Goal: Task Accomplishment & Management: Manage account settings

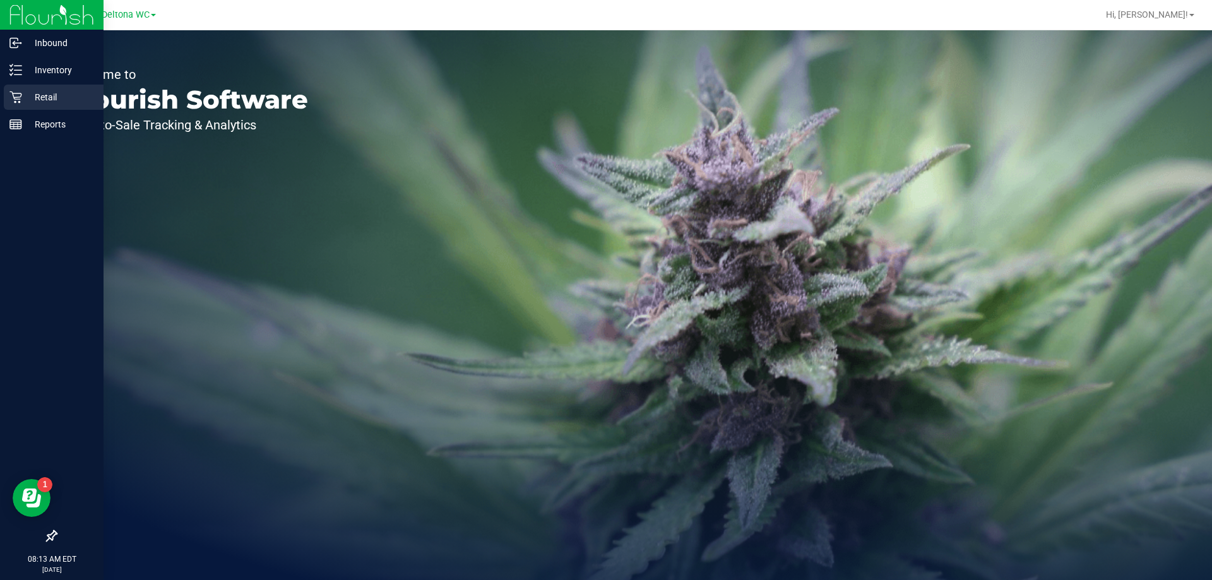
click at [32, 92] on p "Retail" at bounding box center [60, 97] width 76 height 15
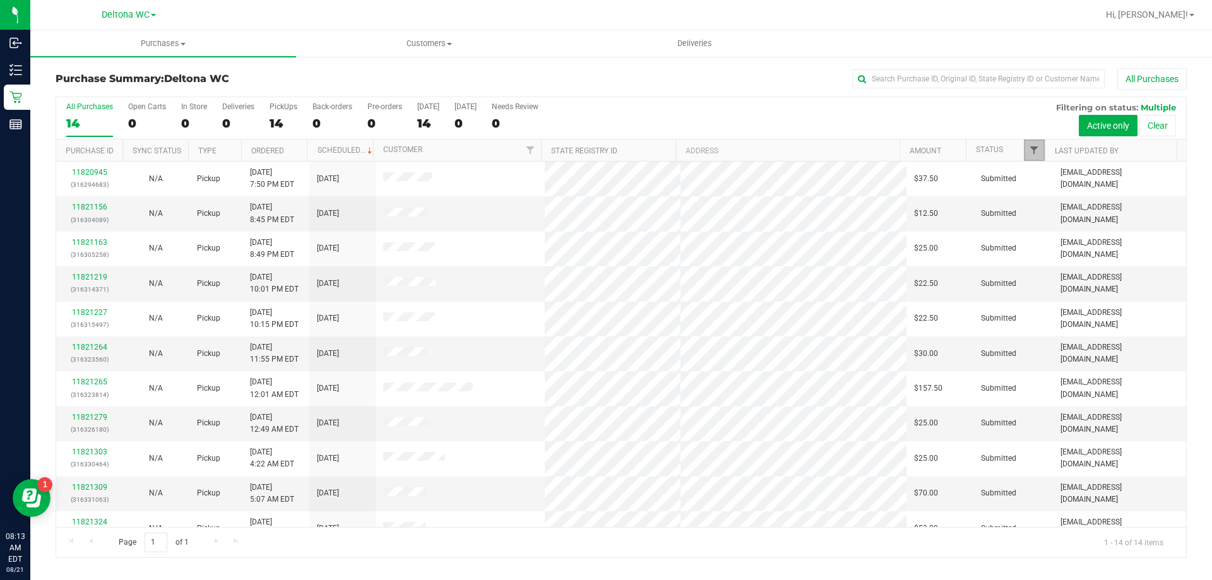
click at [1031, 153] on span "Filter" at bounding box center [1034, 150] width 10 height 10
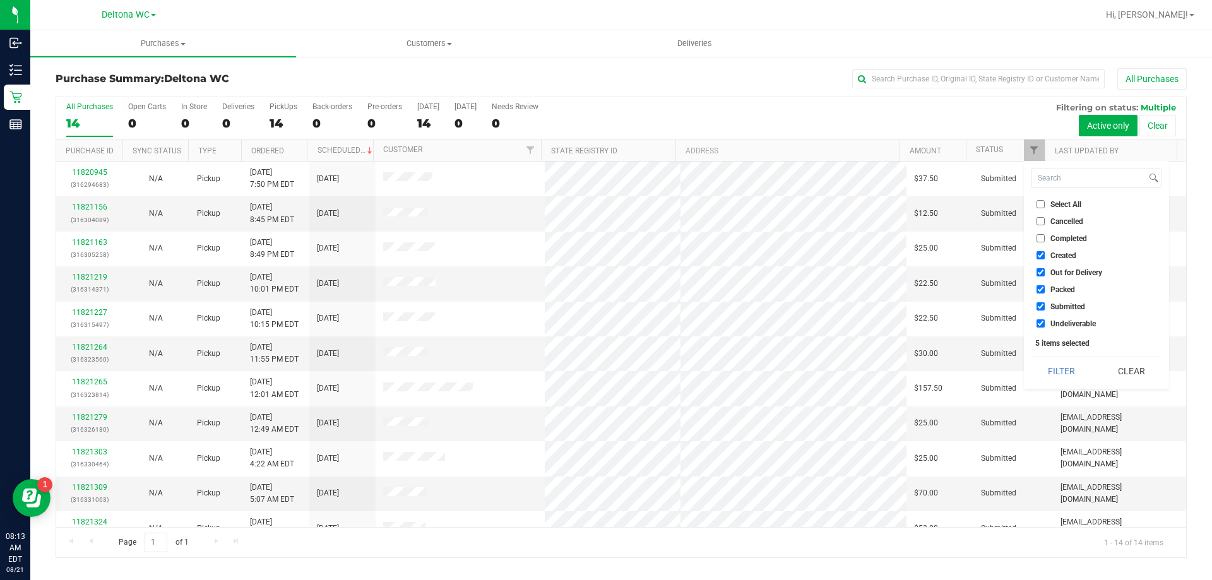
click at [1055, 204] on span "Select All" at bounding box center [1066, 205] width 31 height 8
click at [1045, 204] on input "Select All" at bounding box center [1041, 204] width 8 height 8
checkbox input "true"
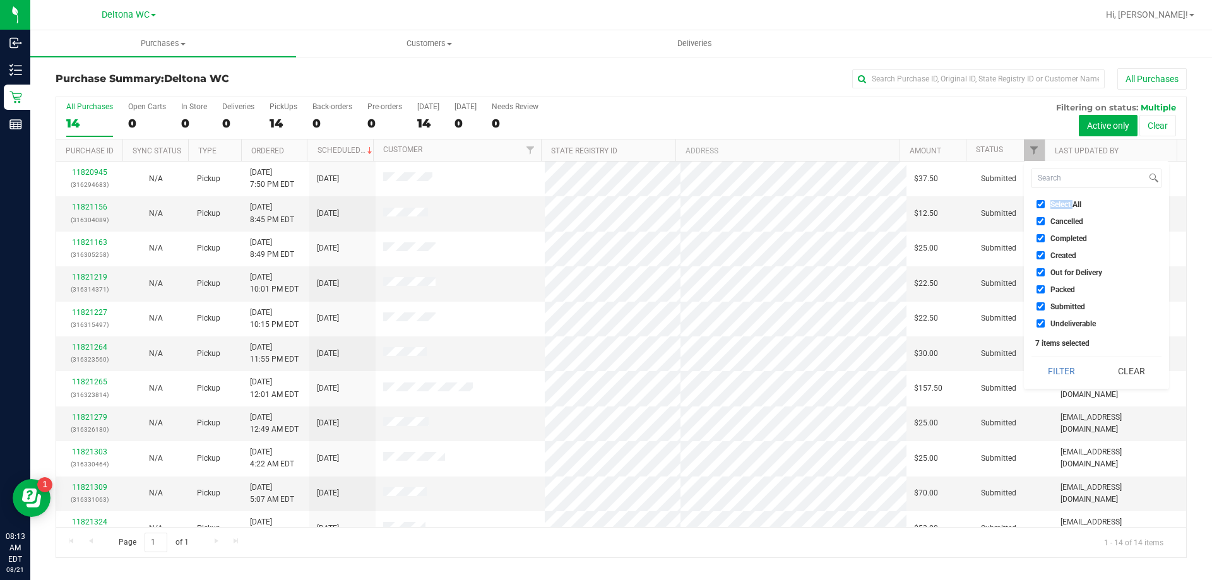
click at [1055, 204] on span "Select All" at bounding box center [1066, 205] width 31 height 8
click at [1045, 204] on input "Select All" at bounding box center [1041, 204] width 8 height 8
checkbox input "false"
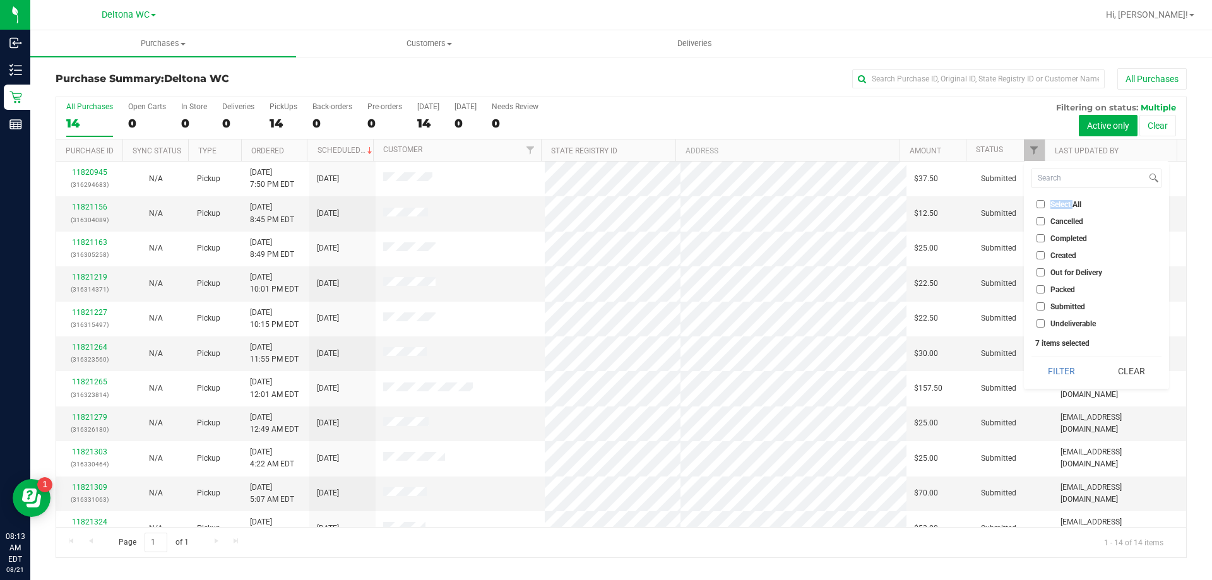
checkbox input "false"
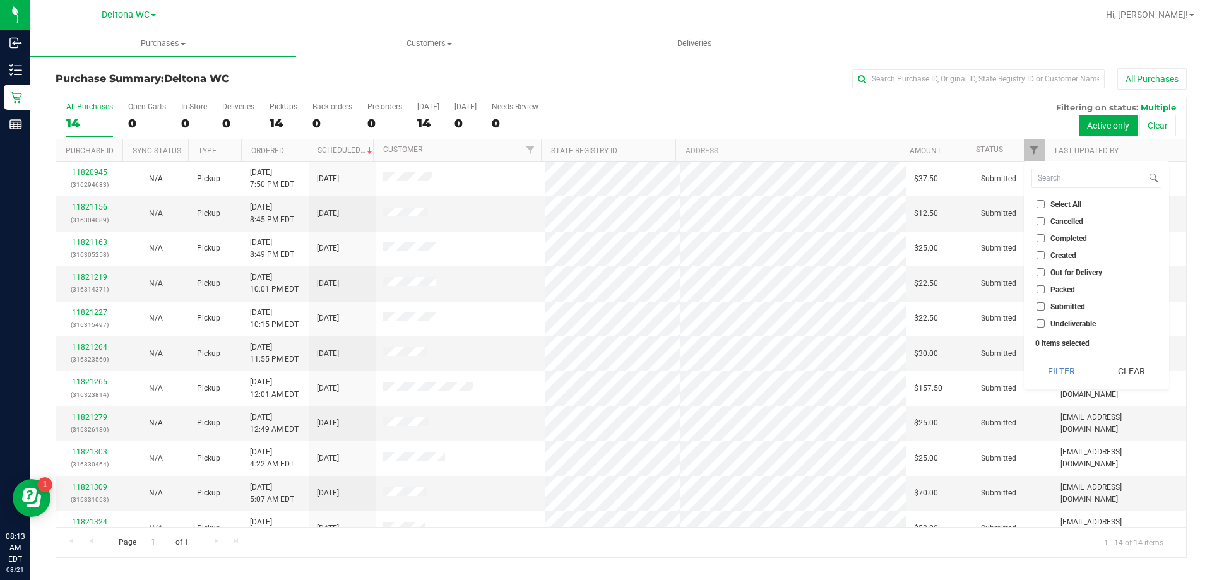
click at [1080, 308] on span "Submitted" at bounding box center [1068, 307] width 35 height 8
click at [1045, 308] on input "Submitted" at bounding box center [1041, 306] width 8 height 8
checkbox input "true"
drag, startPoint x: 1058, startPoint y: 383, endPoint x: 1054, endPoint y: 377, distance: 7.7
click at [1056, 381] on button "Filter" at bounding box center [1062, 371] width 61 height 28
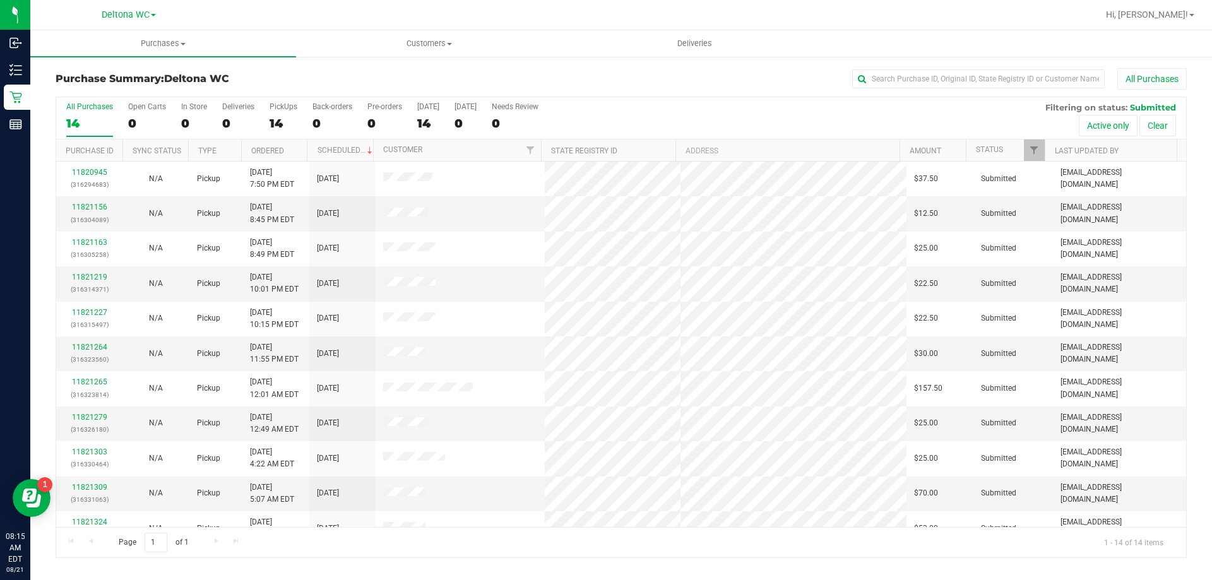
click at [296, 146] on th "Ordered" at bounding box center [274, 151] width 66 height 22
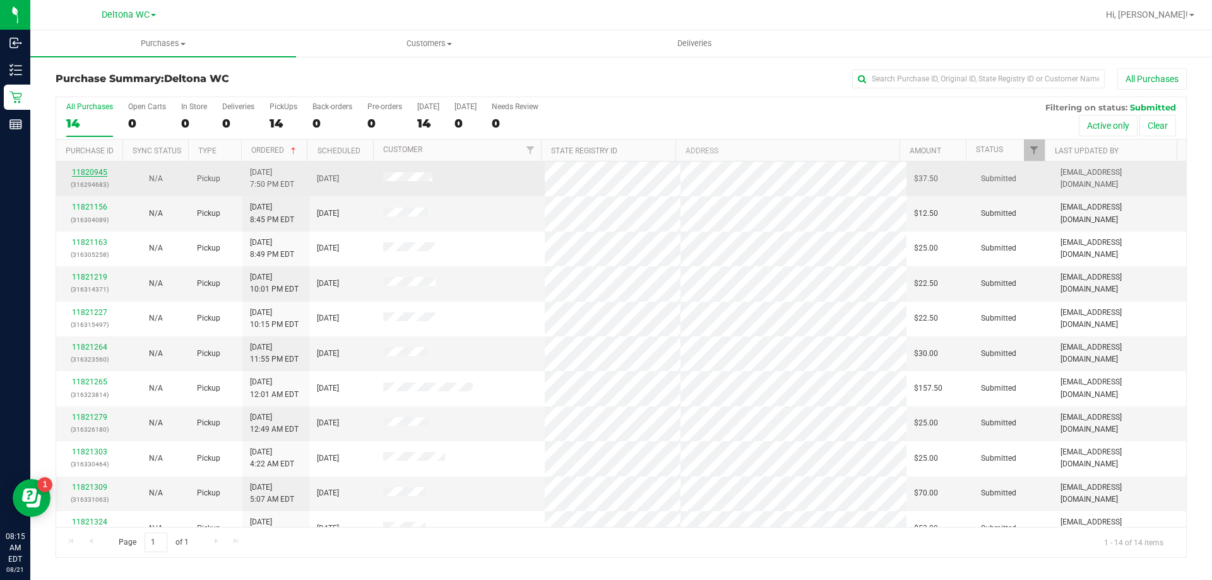
click at [99, 170] on link "11820945" at bounding box center [89, 172] width 35 height 9
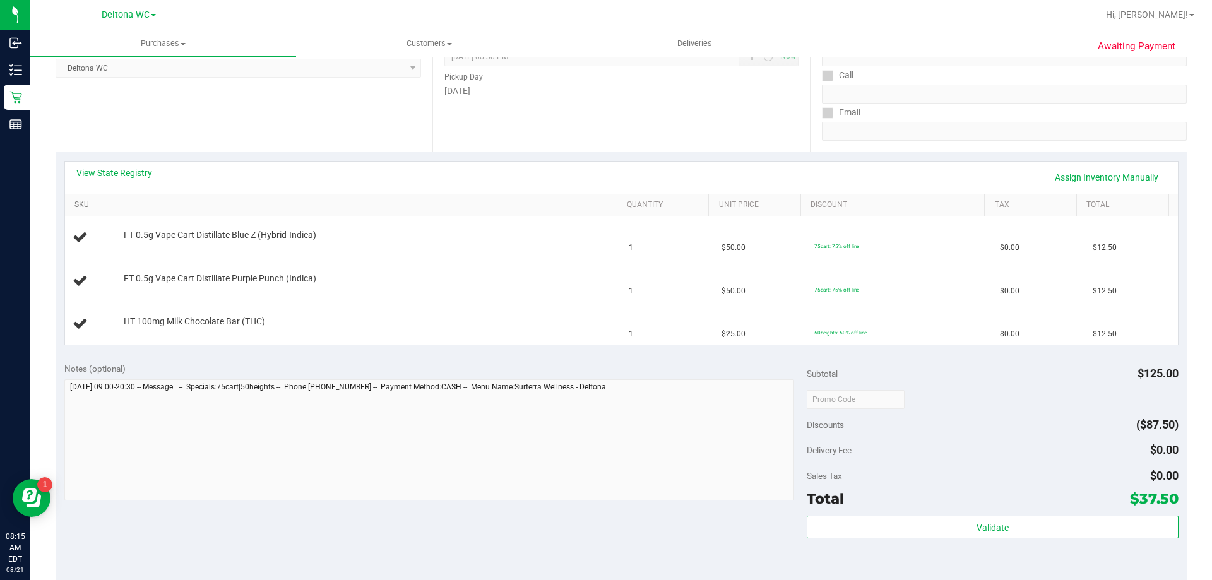
scroll to position [189, 0]
click at [117, 172] on link "View State Registry" at bounding box center [114, 171] width 76 height 13
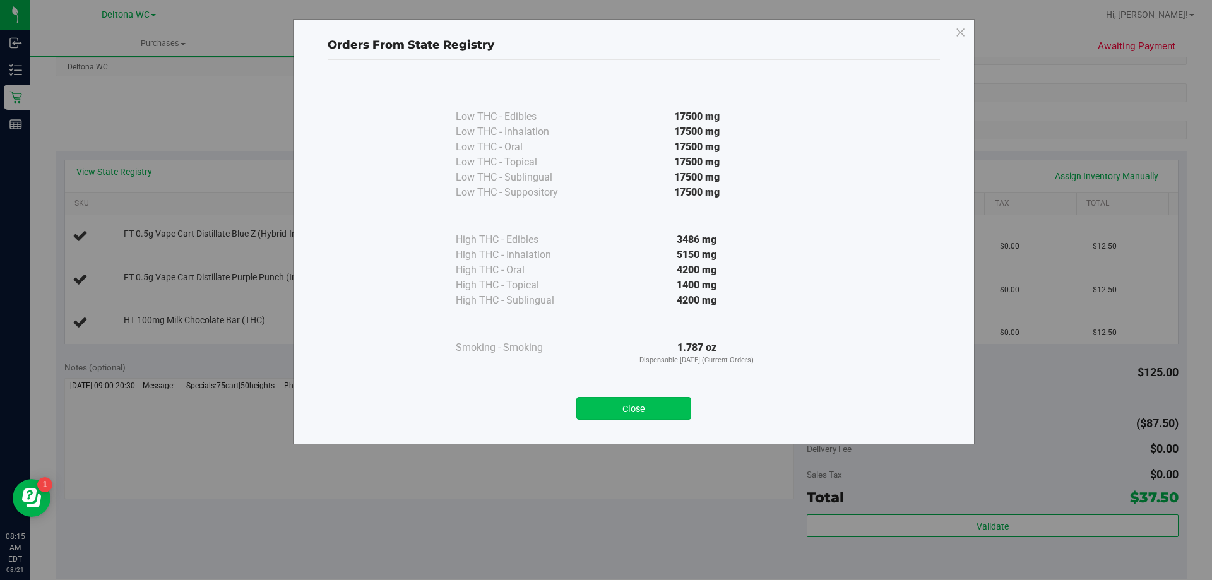
click at [669, 402] on button "Close" at bounding box center [634, 408] width 115 height 23
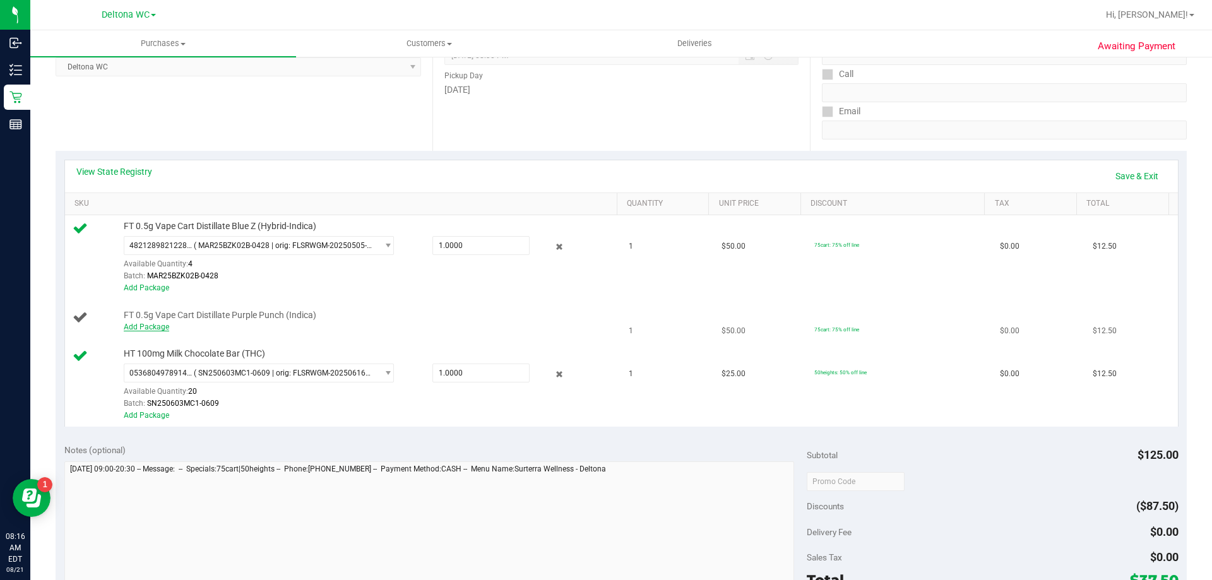
click at [143, 325] on link "Add Package" at bounding box center [146, 327] width 45 height 9
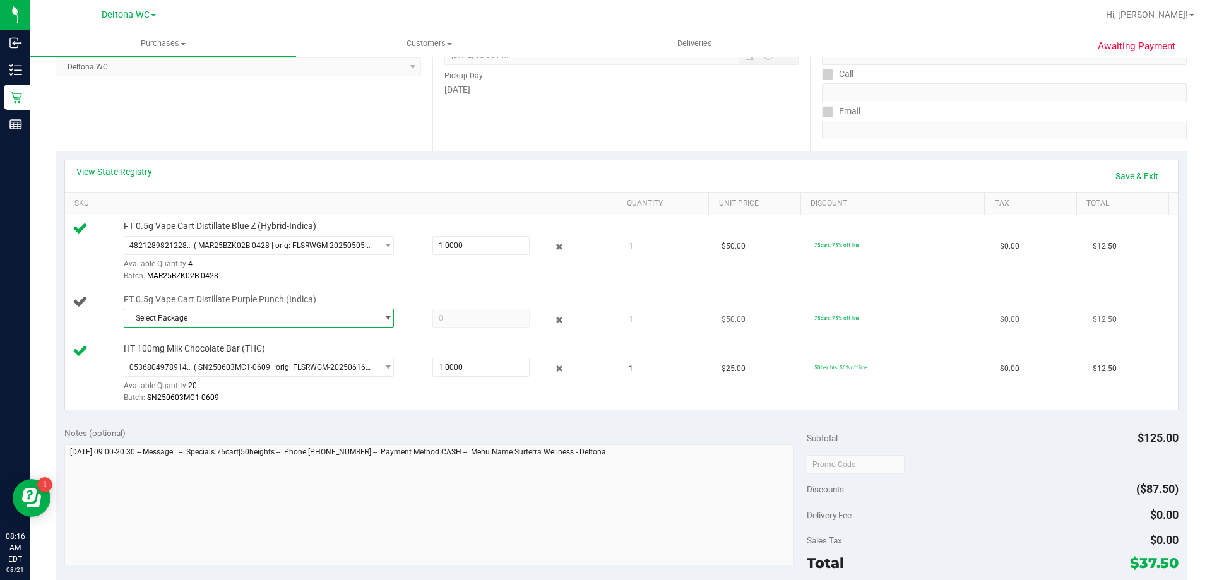
click at [182, 324] on span "Select Package" at bounding box center [250, 318] width 253 height 18
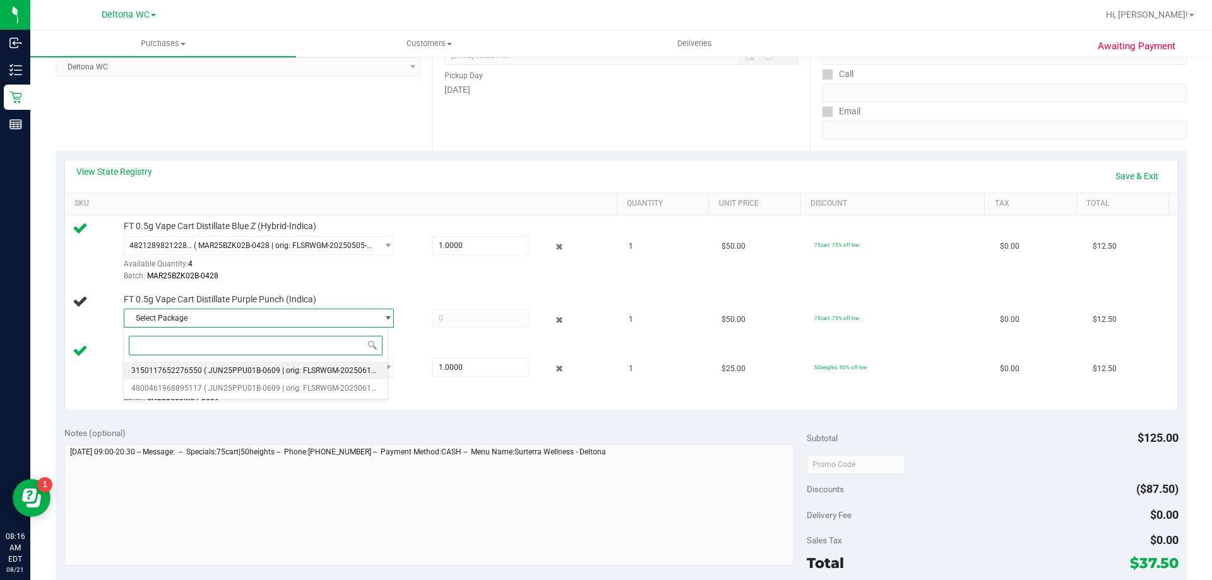
click at [231, 366] on span "( JUN25PPU01B-0609 | orig: FLSRWGM-20250616-723 )" at bounding box center [299, 370] width 191 height 9
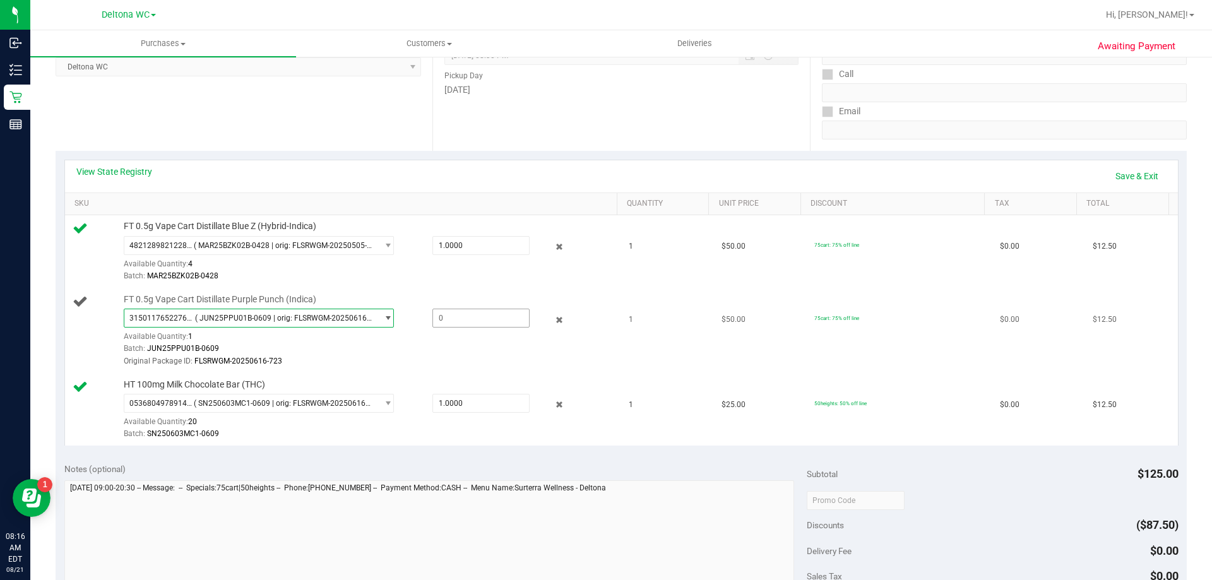
click at [449, 317] on span at bounding box center [481, 318] width 97 height 19
type input "1"
type input "1.0000"
click at [462, 345] on div "Batch: JUN25PPU01B-0609" at bounding box center [368, 349] width 488 height 12
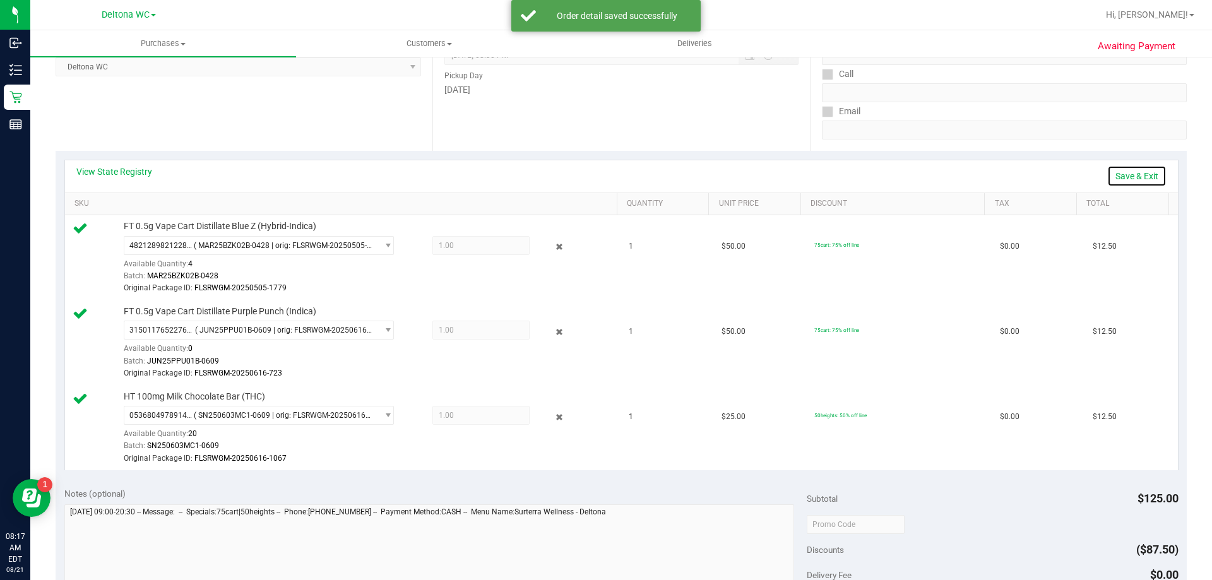
click at [1138, 174] on link "Save & Exit" at bounding box center [1137, 175] width 59 height 21
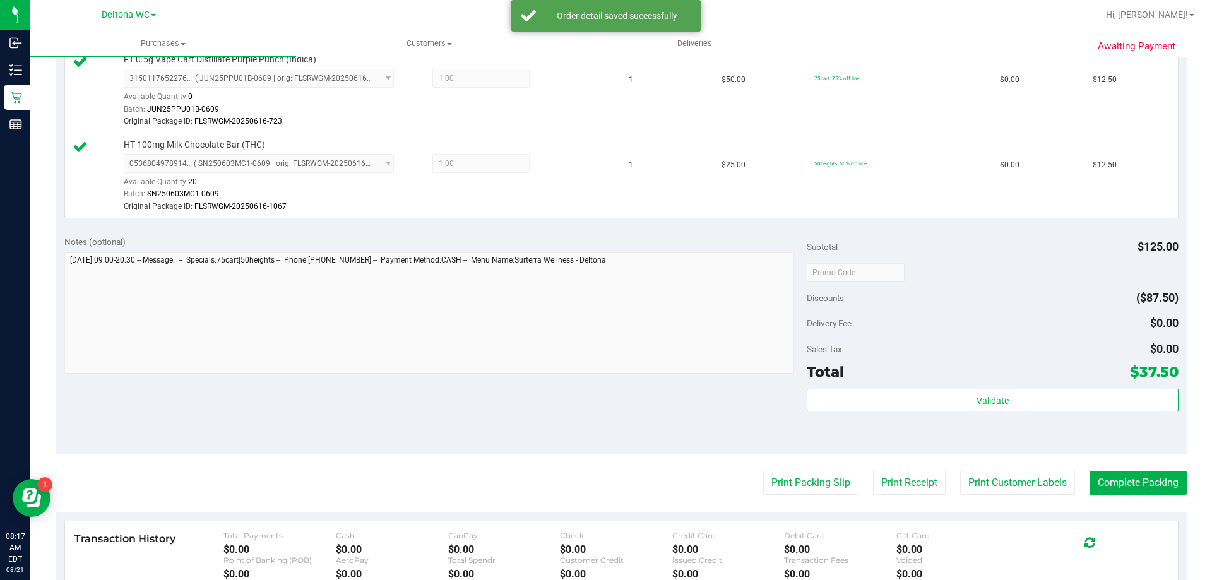
scroll to position [442, 0]
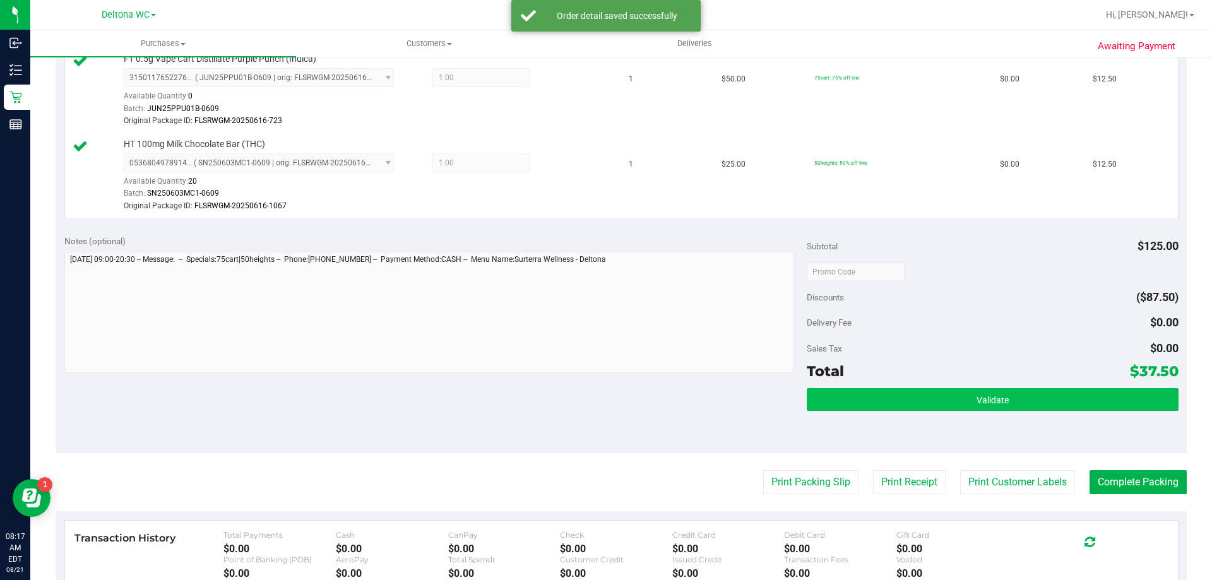
drag, startPoint x: 960, startPoint y: 386, endPoint x: 962, endPoint y: 398, distance: 12.1
click at [962, 398] on div "Subtotal $125.00 Discounts ($87.50) Delivery Fee $0.00 Sales Tax $0.00 Total $3…" at bounding box center [992, 340] width 371 height 210
click at [962, 399] on button "Validate" at bounding box center [992, 399] width 371 height 23
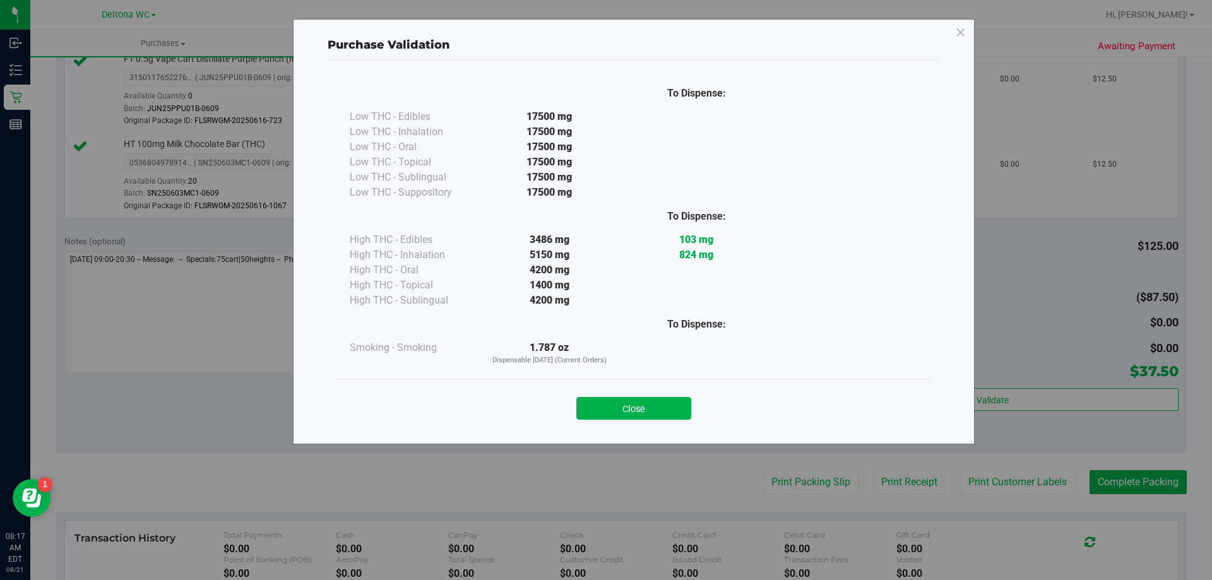
click at [647, 407] on button "Close" at bounding box center [634, 408] width 115 height 23
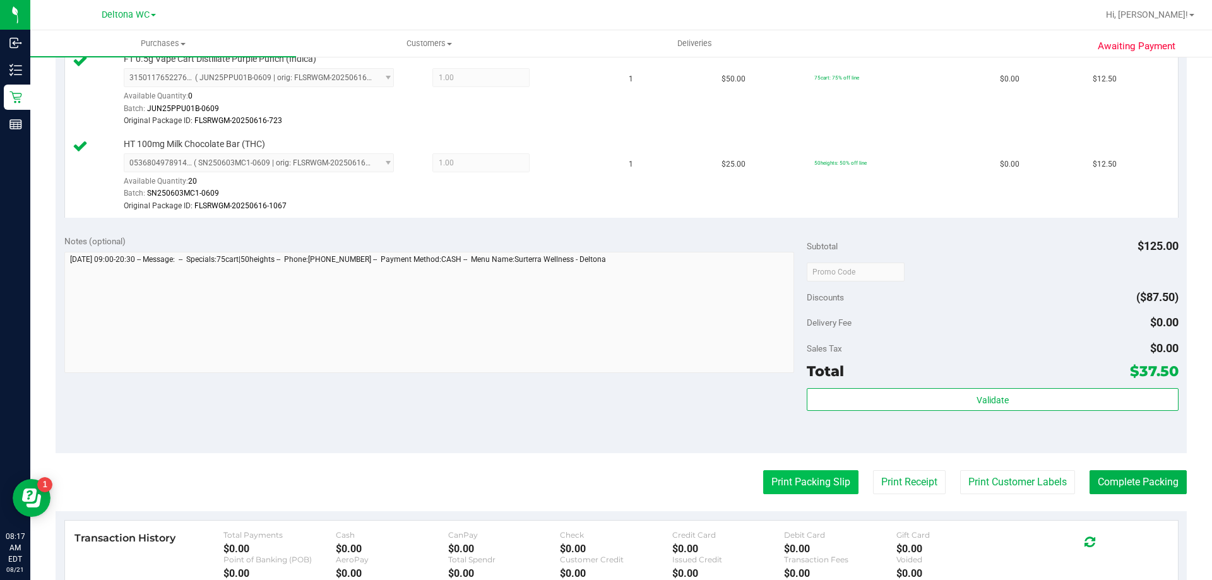
click at [831, 478] on button "Print Packing Slip" at bounding box center [810, 482] width 95 height 24
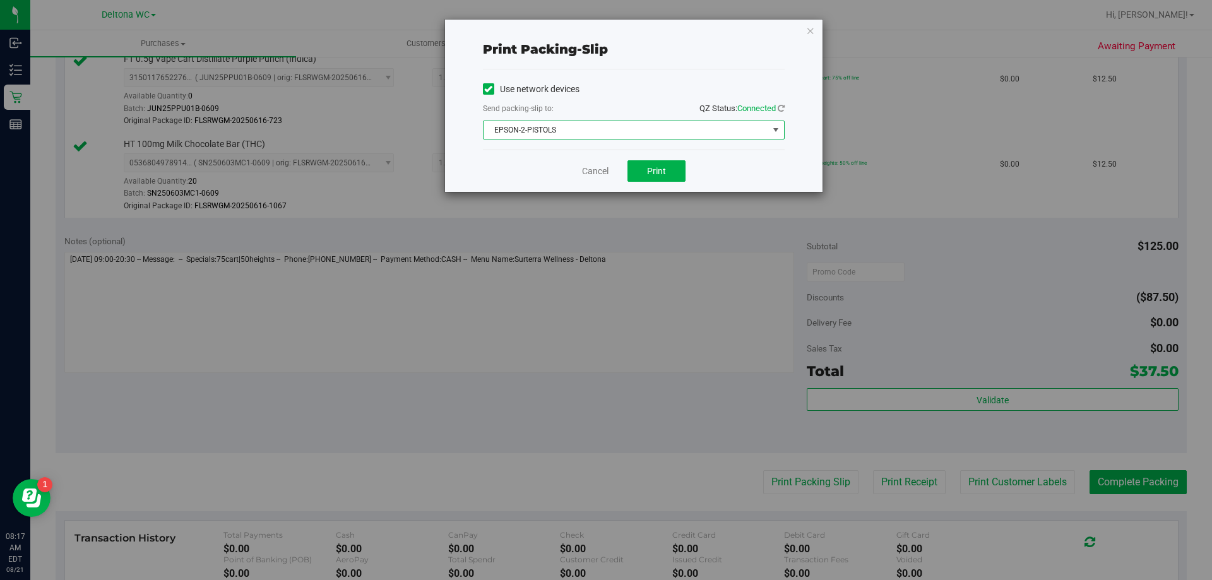
click at [652, 133] on span "EPSON-2-PISTOLS" at bounding box center [626, 130] width 285 height 18
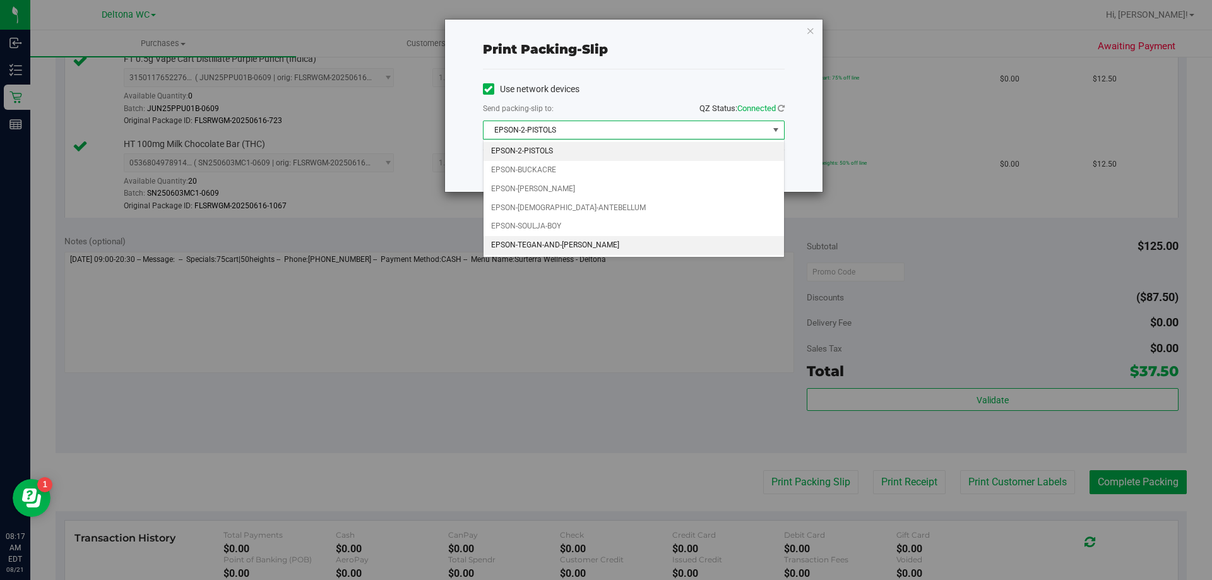
click at [619, 242] on li "EPSON-TEGAN-AND-SARA" at bounding box center [634, 245] width 301 height 19
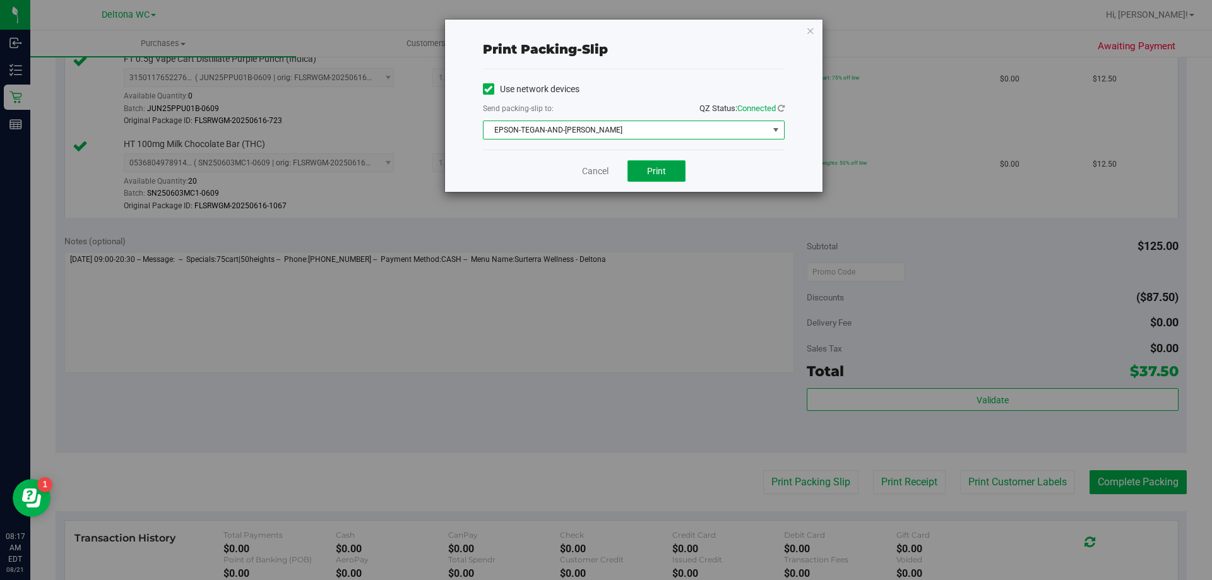
click at [654, 167] on span "Print" at bounding box center [656, 171] width 19 height 10
click at [630, 172] on button "Print" at bounding box center [657, 170] width 58 height 21
click at [602, 170] on link "Cancel" at bounding box center [595, 171] width 27 height 13
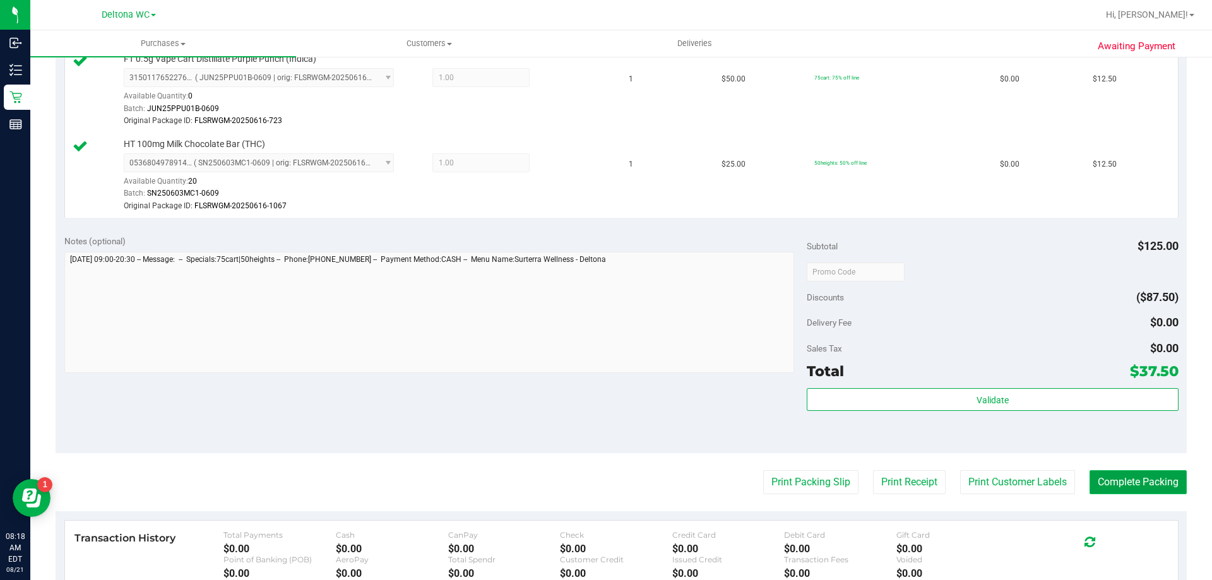
click at [1111, 481] on button "Complete Packing" at bounding box center [1138, 482] width 97 height 24
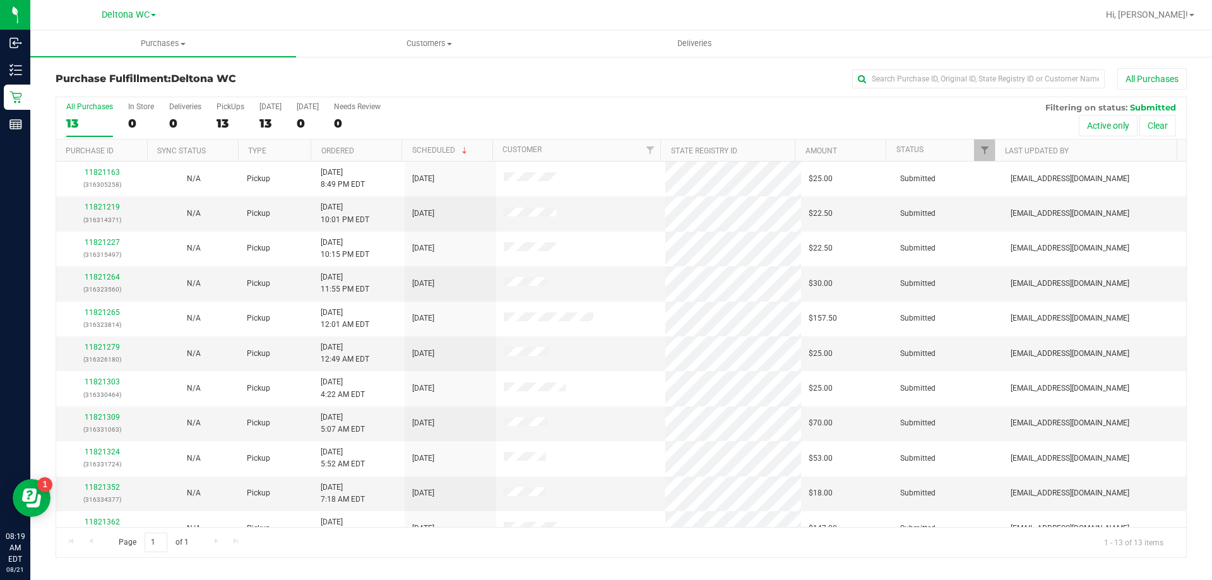
click at [370, 145] on th "Ordered" at bounding box center [356, 151] width 91 height 22
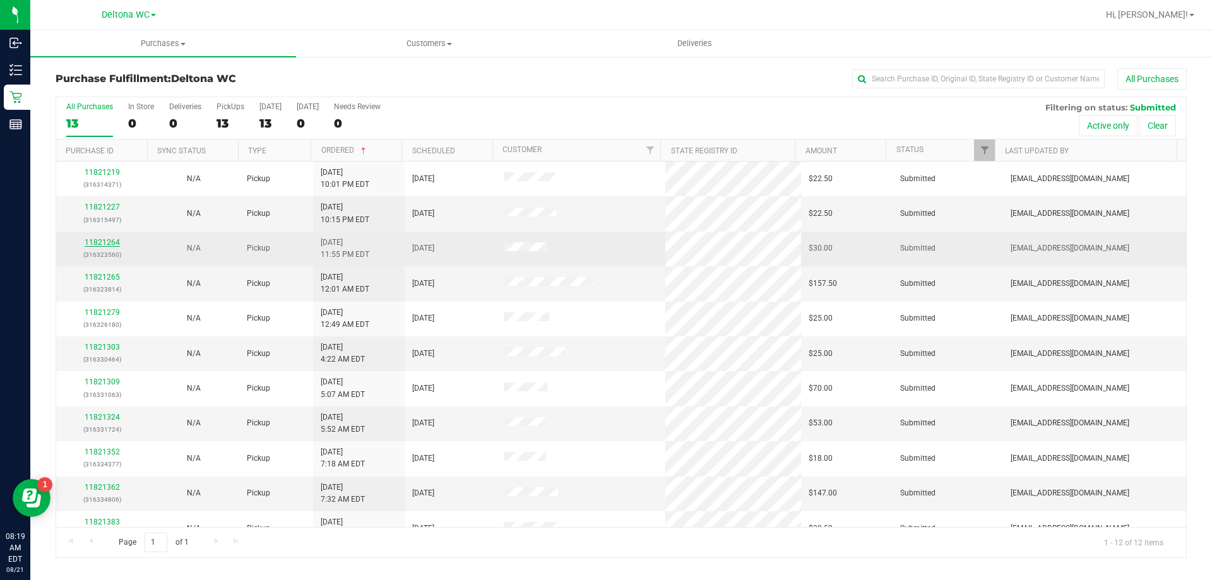
click at [114, 241] on link "11821264" at bounding box center [102, 242] width 35 height 9
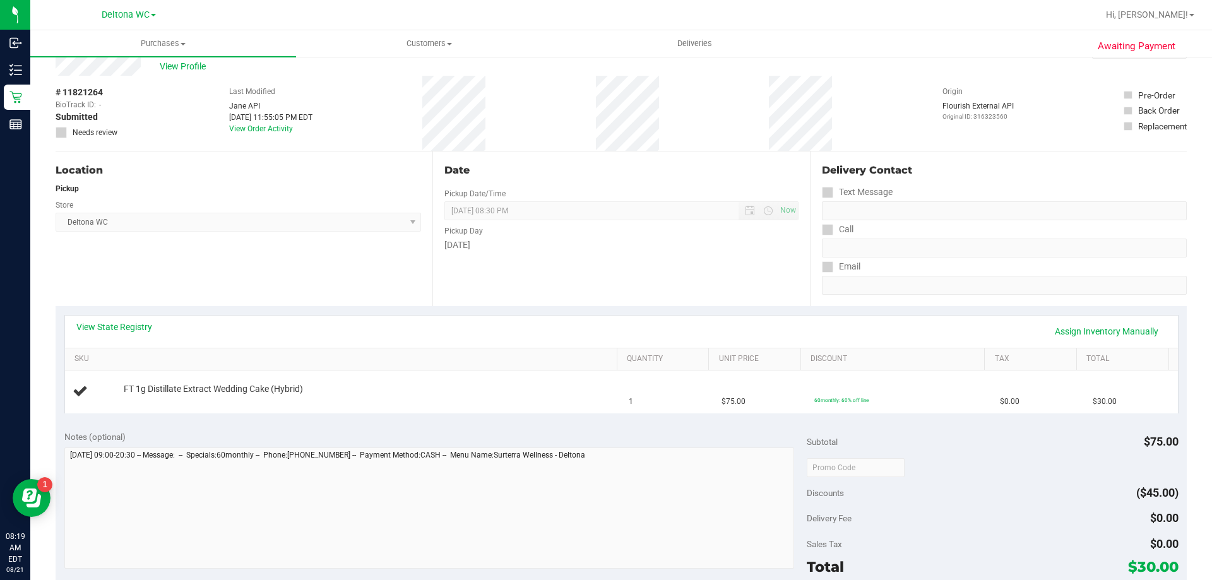
scroll to position [63, 0]
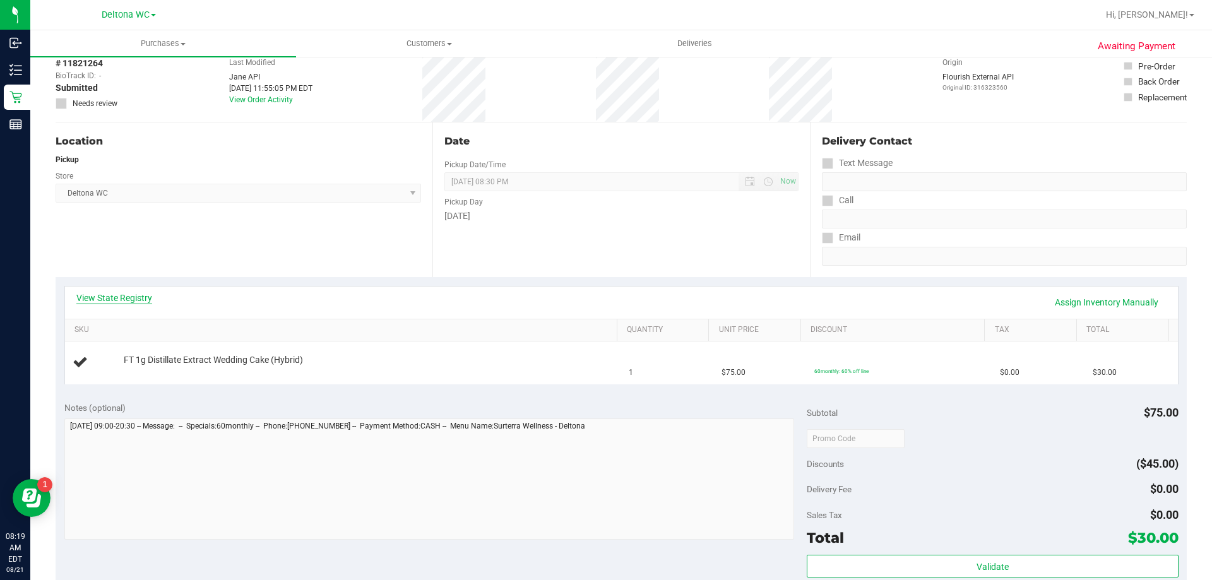
click at [102, 302] on link "View State Registry" at bounding box center [114, 298] width 76 height 13
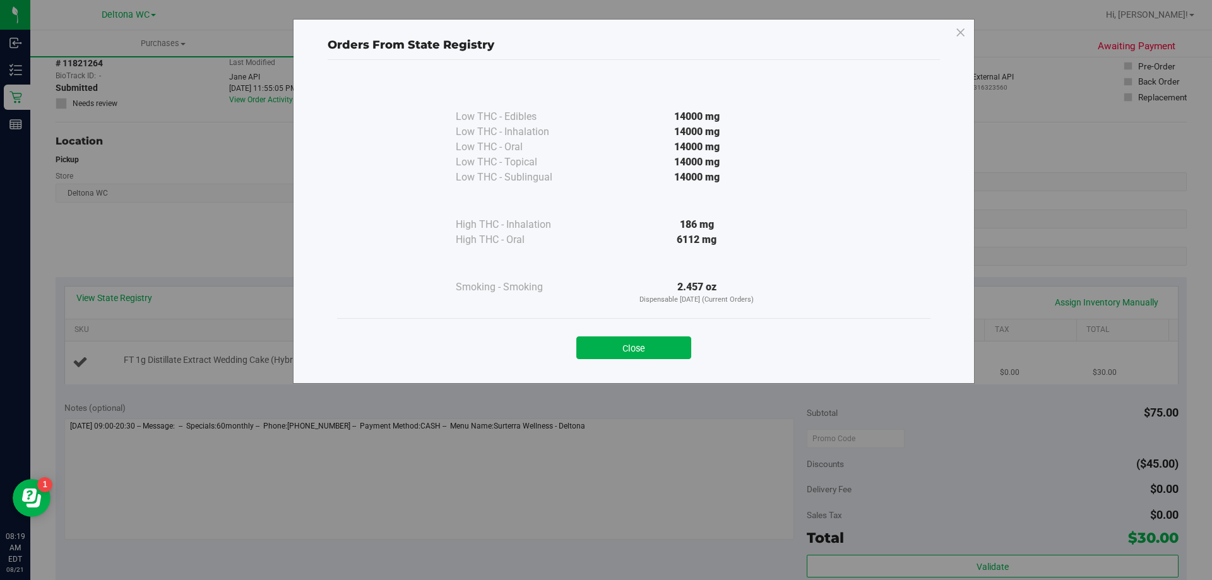
click at [648, 345] on button "Close" at bounding box center [634, 348] width 115 height 23
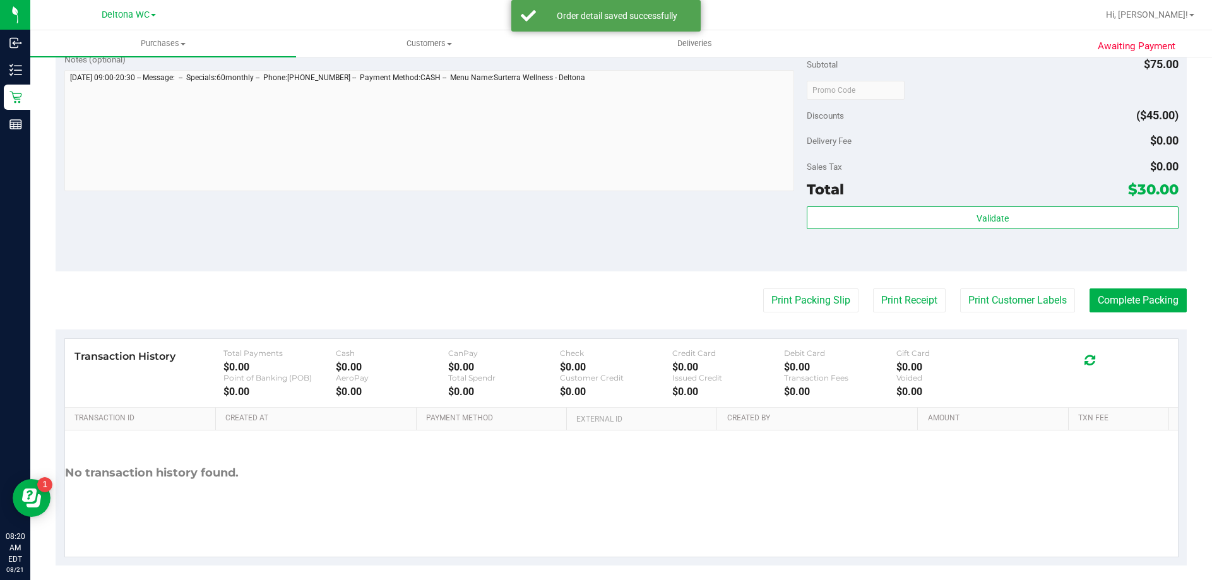
scroll to position [442, 0]
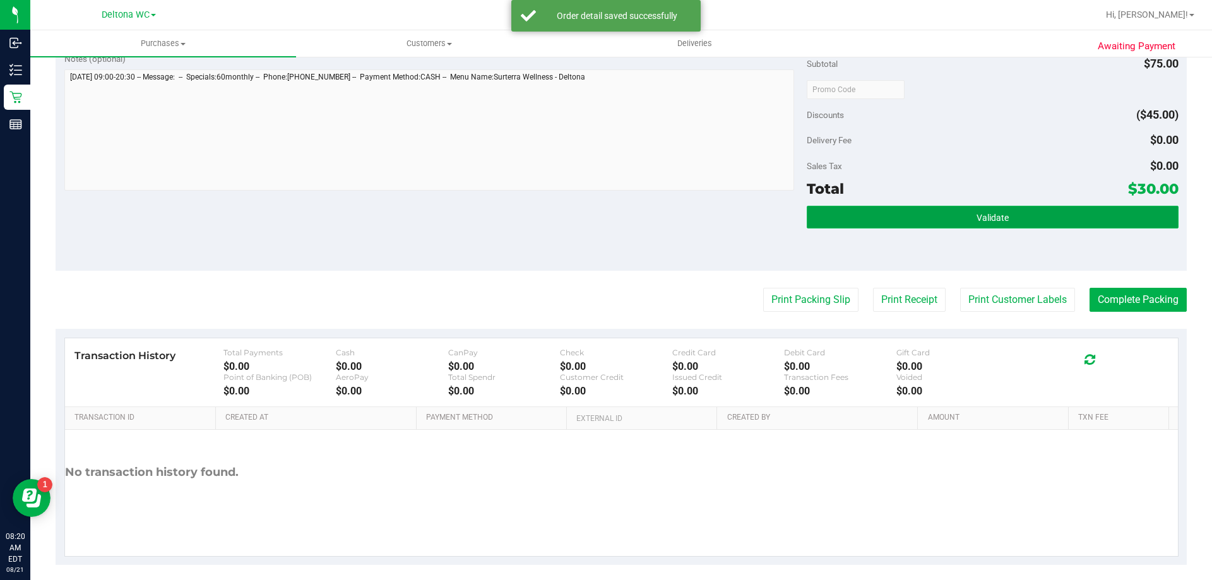
click at [924, 212] on button "Validate" at bounding box center [992, 217] width 371 height 23
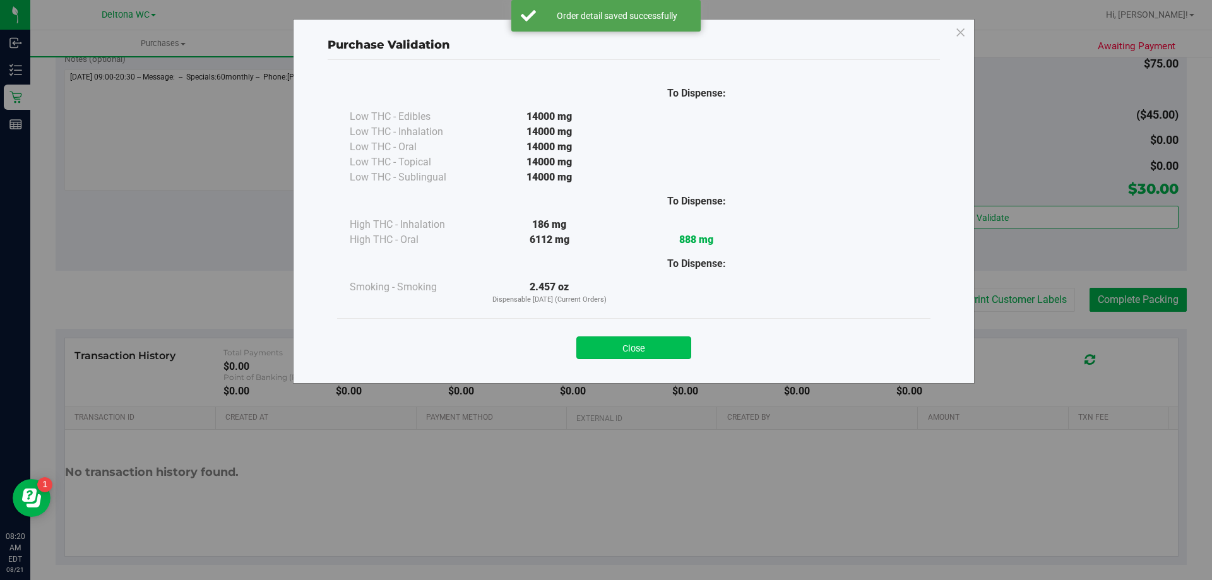
click at [668, 342] on button "Close" at bounding box center [634, 348] width 115 height 23
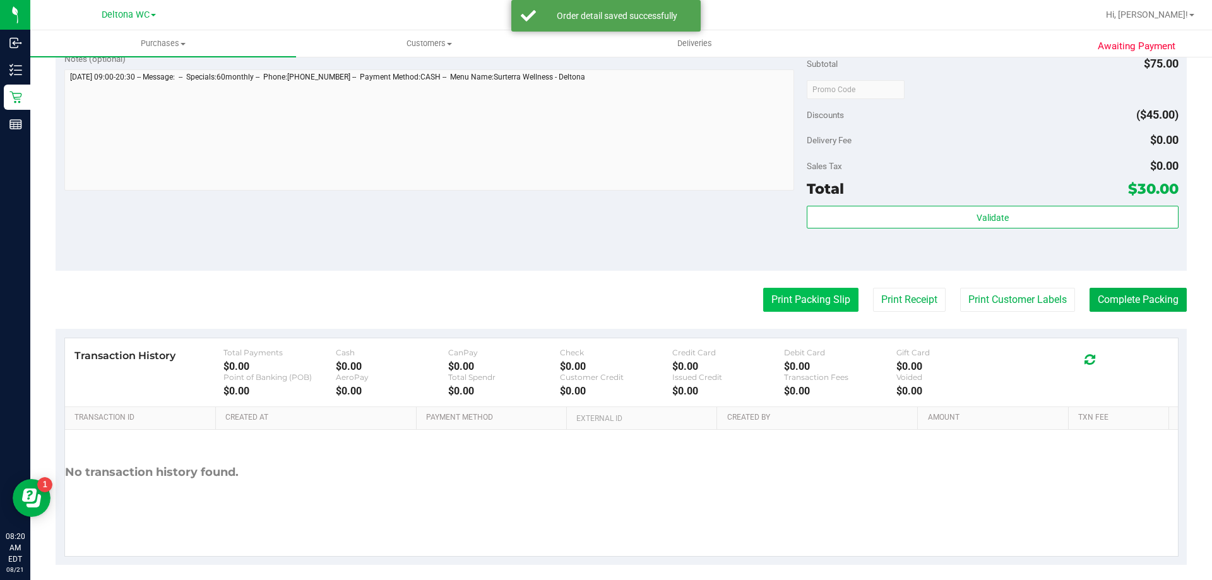
click at [833, 307] on button "Print Packing Slip" at bounding box center [810, 300] width 95 height 24
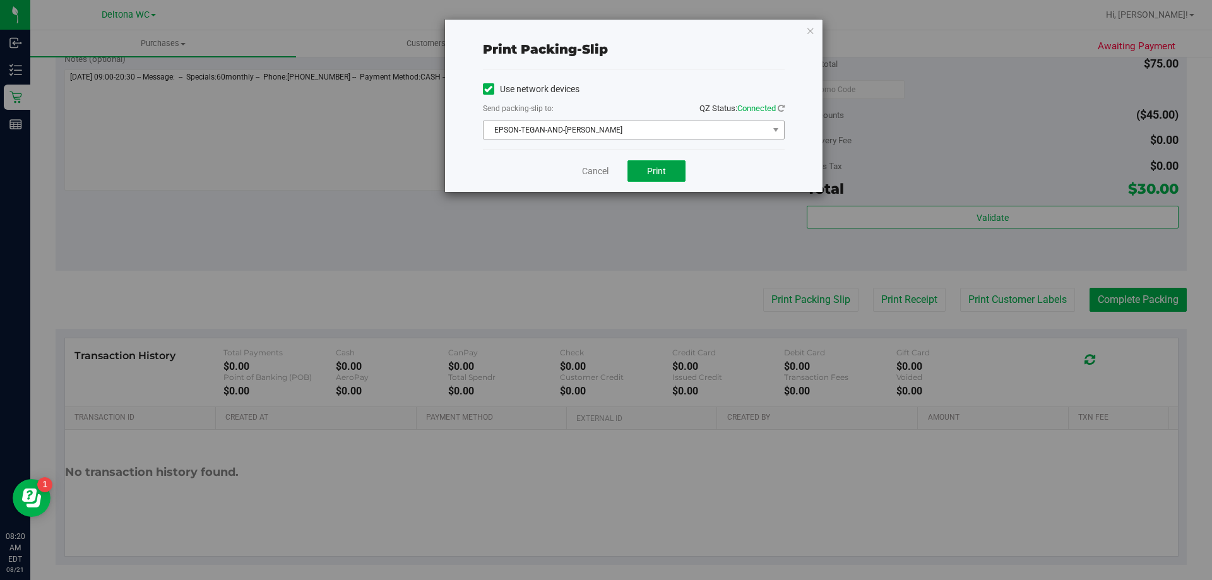
drag, startPoint x: 662, startPoint y: 171, endPoint x: 697, endPoint y: 138, distance: 48.2
click at [669, 166] on button "Print" at bounding box center [657, 170] width 58 height 21
click at [590, 167] on link "Cancel" at bounding box center [595, 171] width 27 height 13
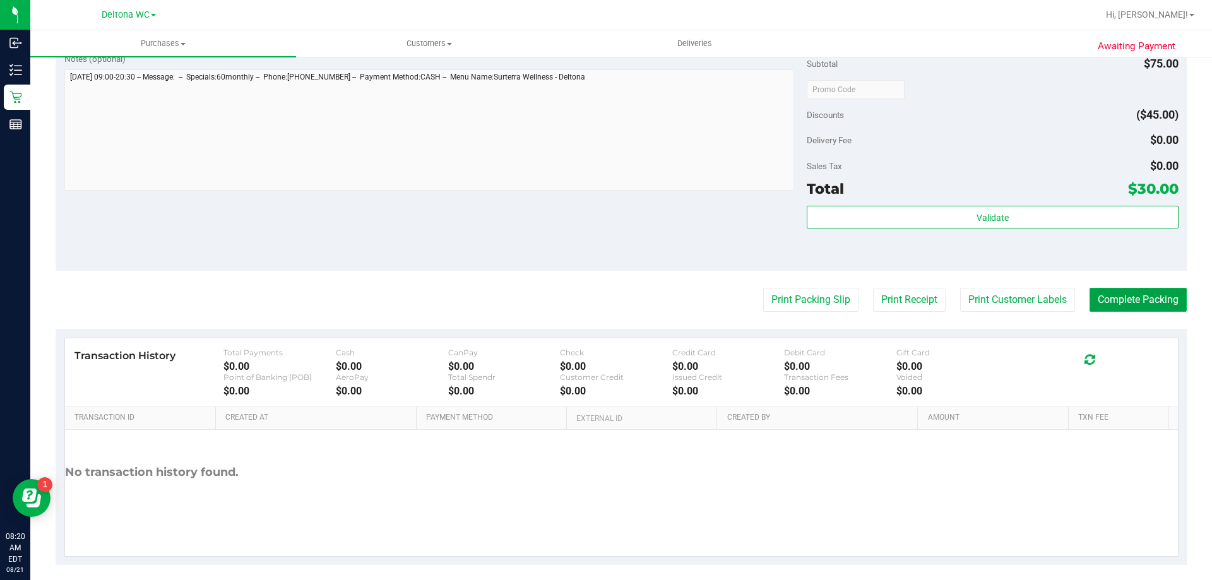
click at [1105, 310] on button "Complete Packing" at bounding box center [1138, 300] width 97 height 24
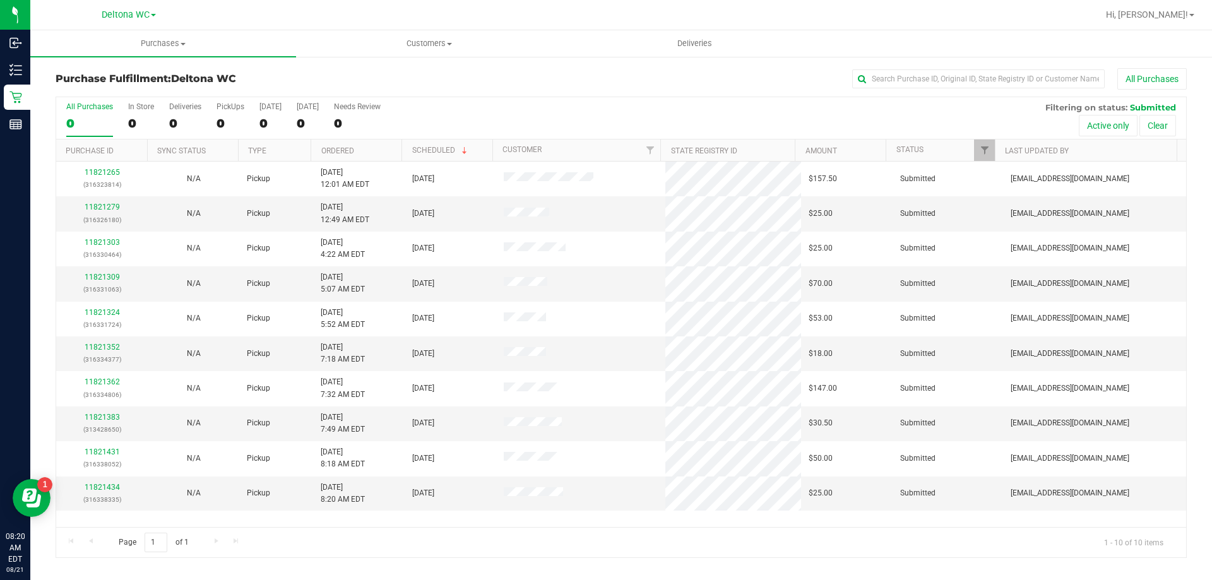
click at [367, 152] on th "Ordered" at bounding box center [356, 151] width 91 height 22
click at [110, 209] on link "11821279" at bounding box center [102, 207] width 35 height 9
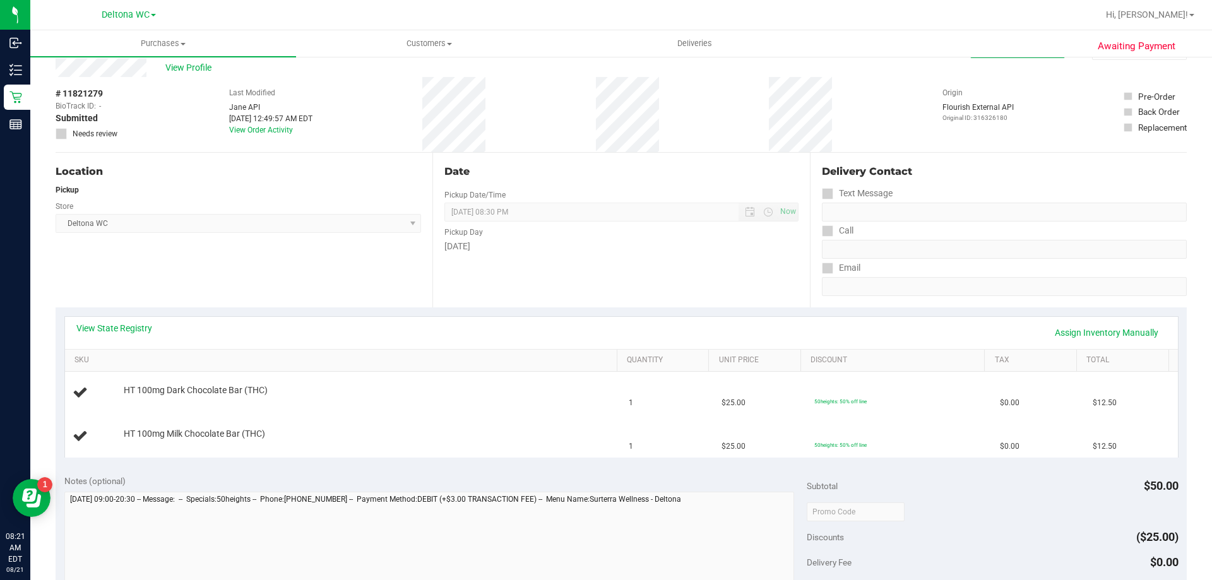
scroll to position [63, 0]
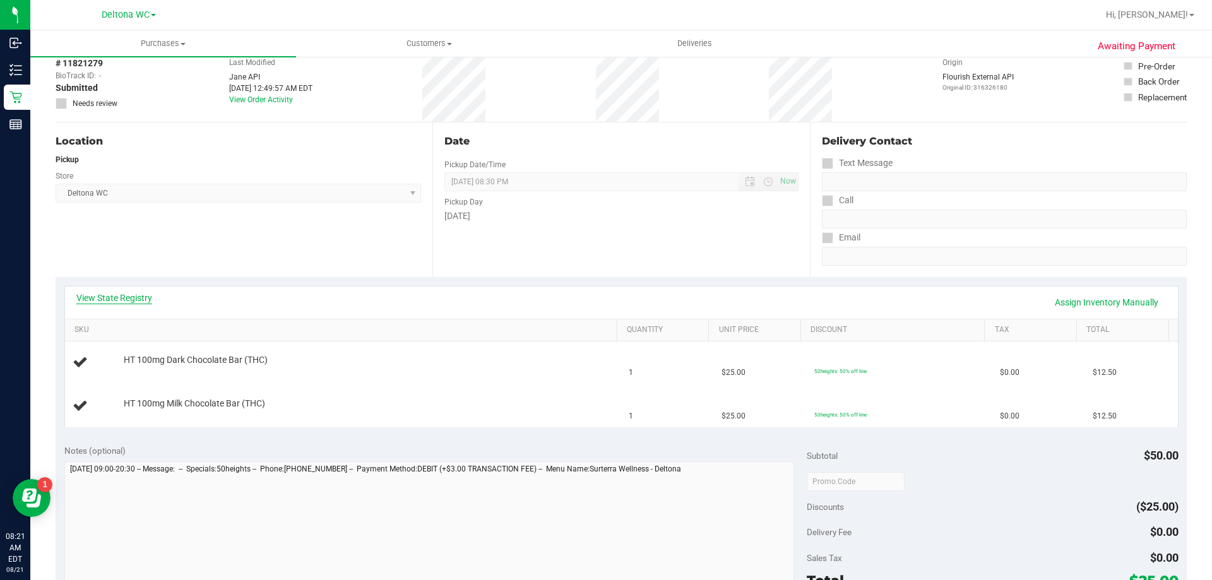
click at [124, 300] on link "View State Registry" at bounding box center [114, 298] width 76 height 13
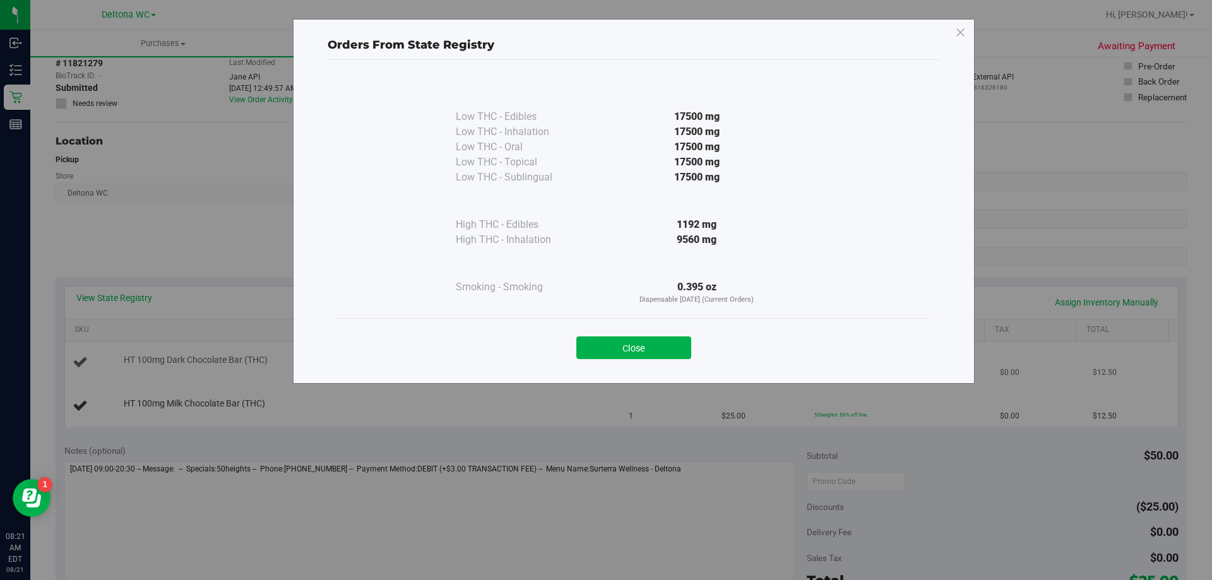
click at [626, 349] on button "Close" at bounding box center [634, 348] width 115 height 23
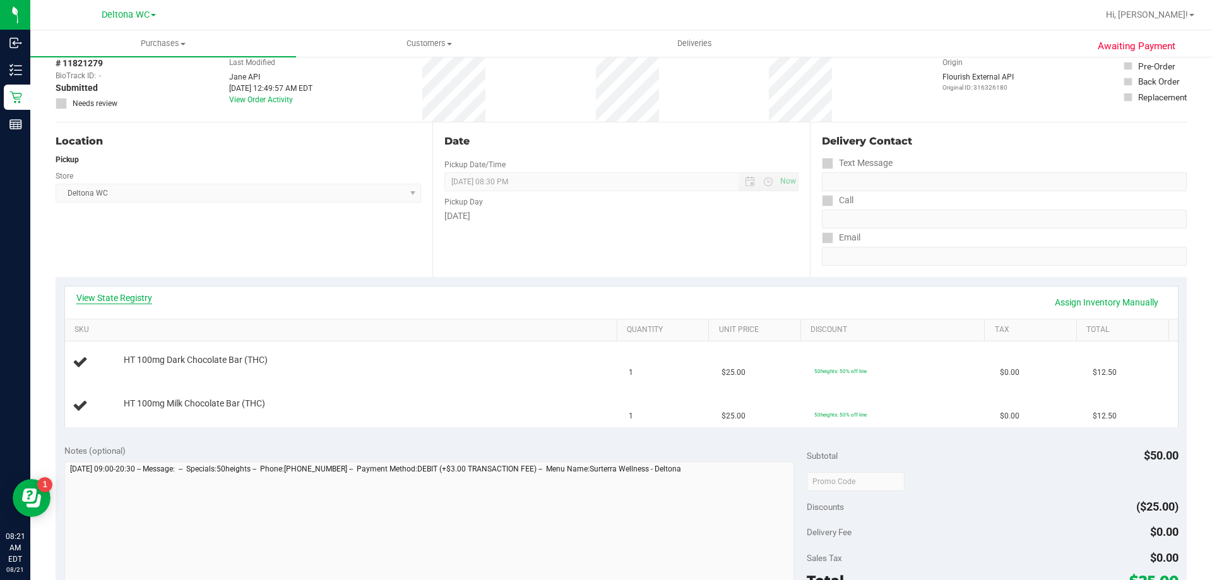
click at [140, 294] on link "View State Registry" at bounding box center [114, 298] width 76 height 13
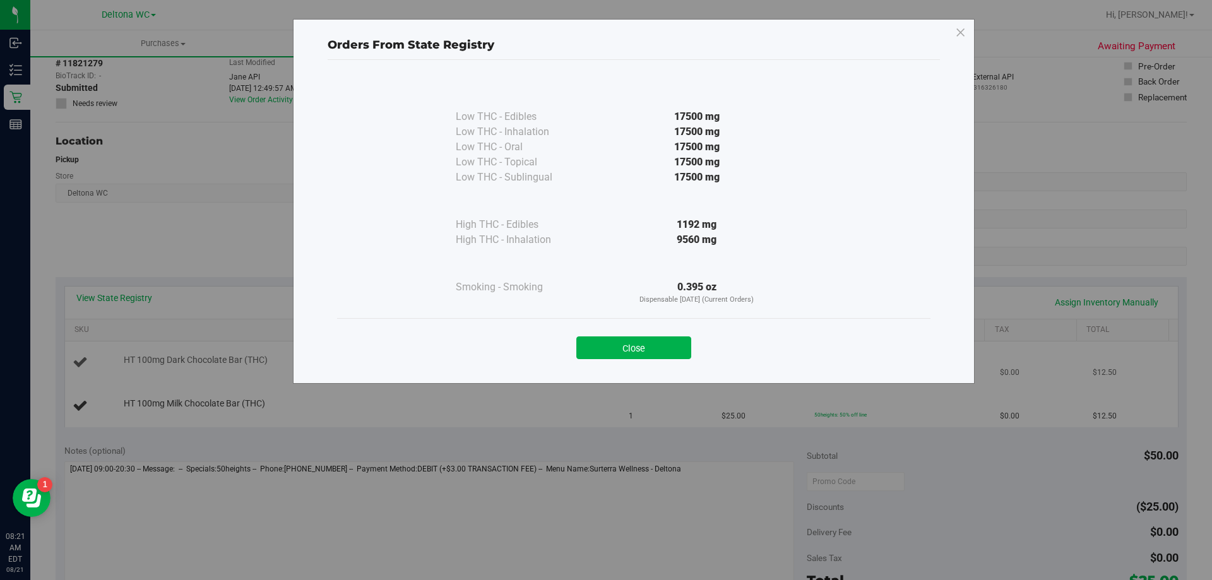
click at [618, 344] on button "Close" at bounding box center [634, 348] width 115 height 23
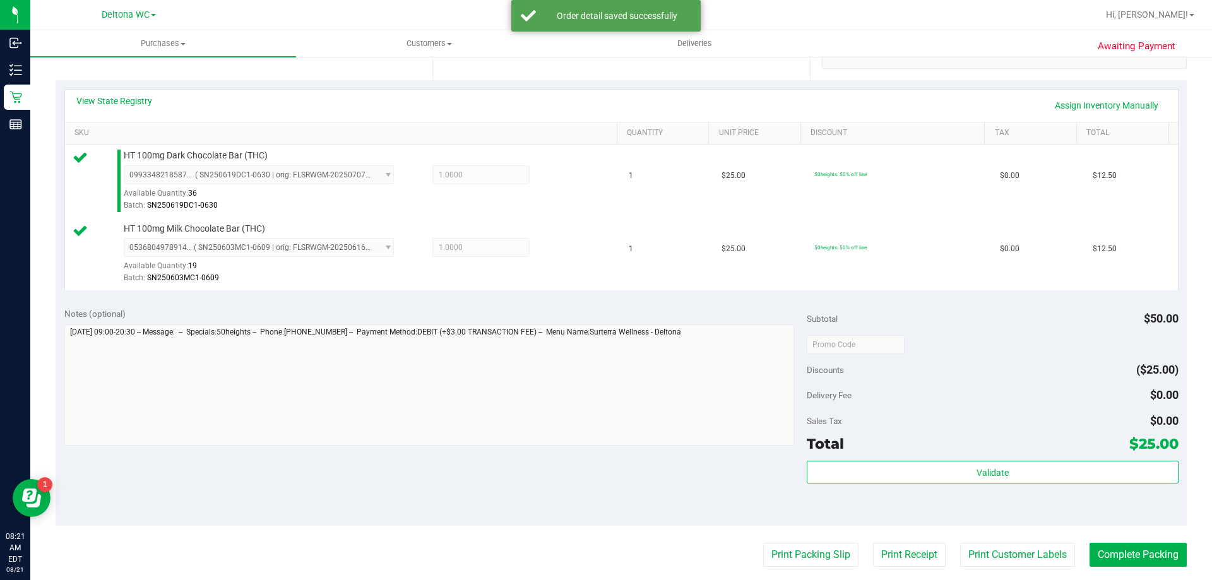
scroll to position [525, 0]
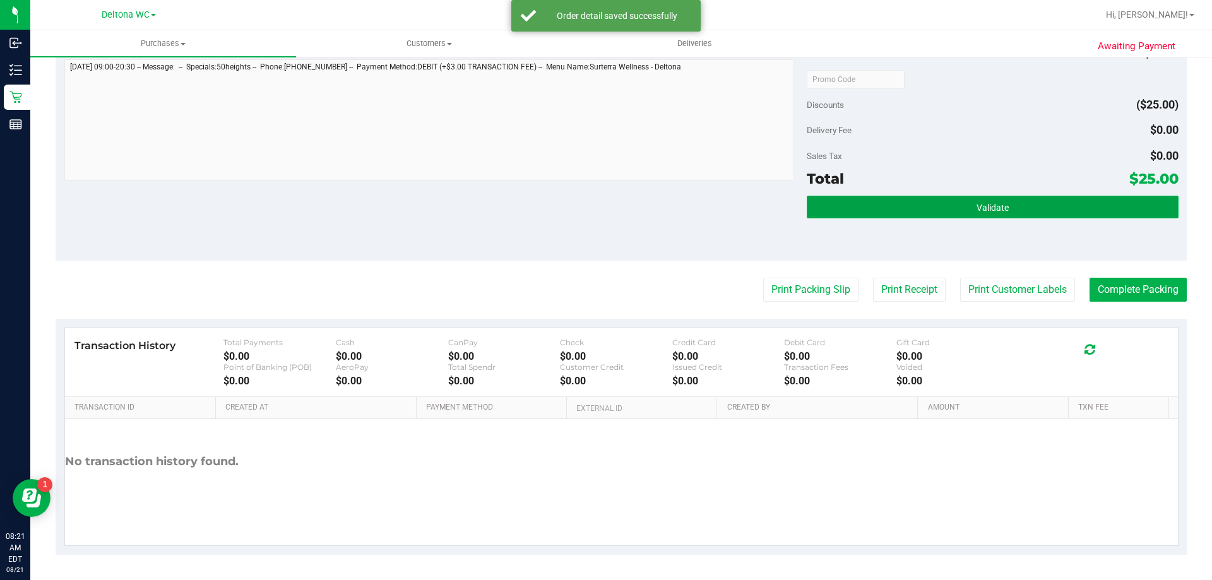
click at [876, 209] on button "Validate" at bounding box center [992, 207] width 371 height 23
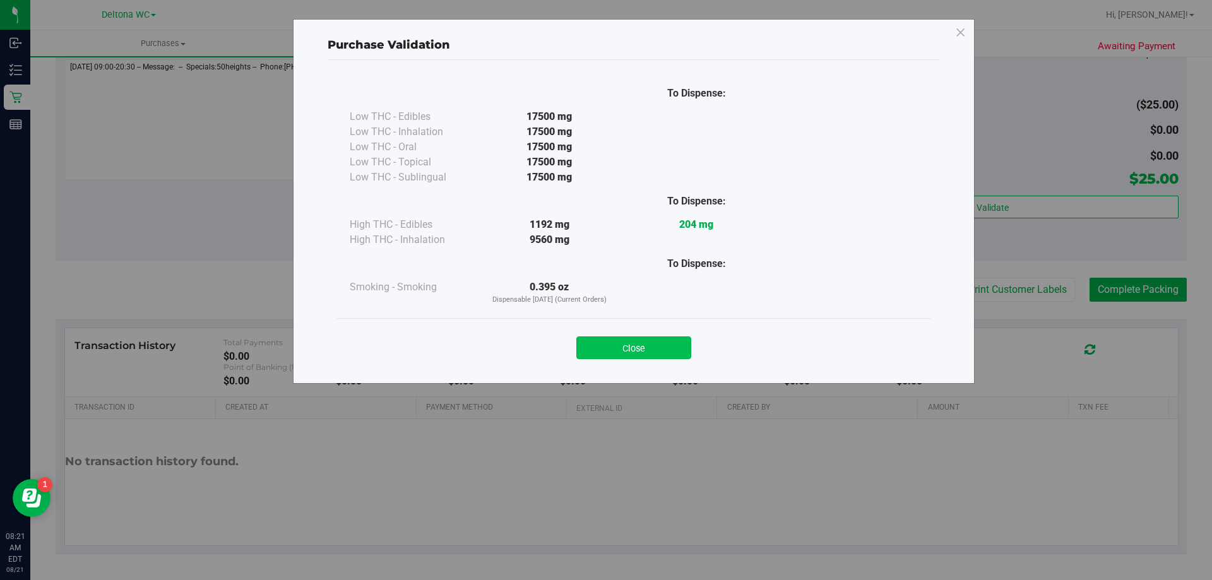
click at [682, 347] on button "Close" at bounding box center [634, 348] width 115 height 23
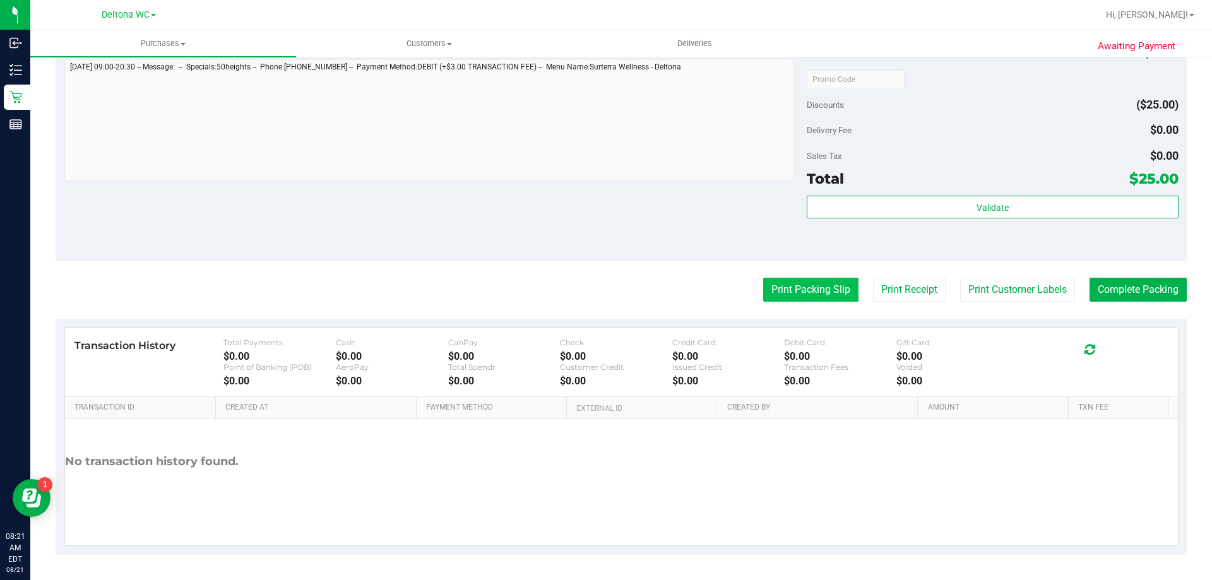
click at [822, 291] on button "Print Packing Slip" at bounding box center [810, 290] width 95 height 24
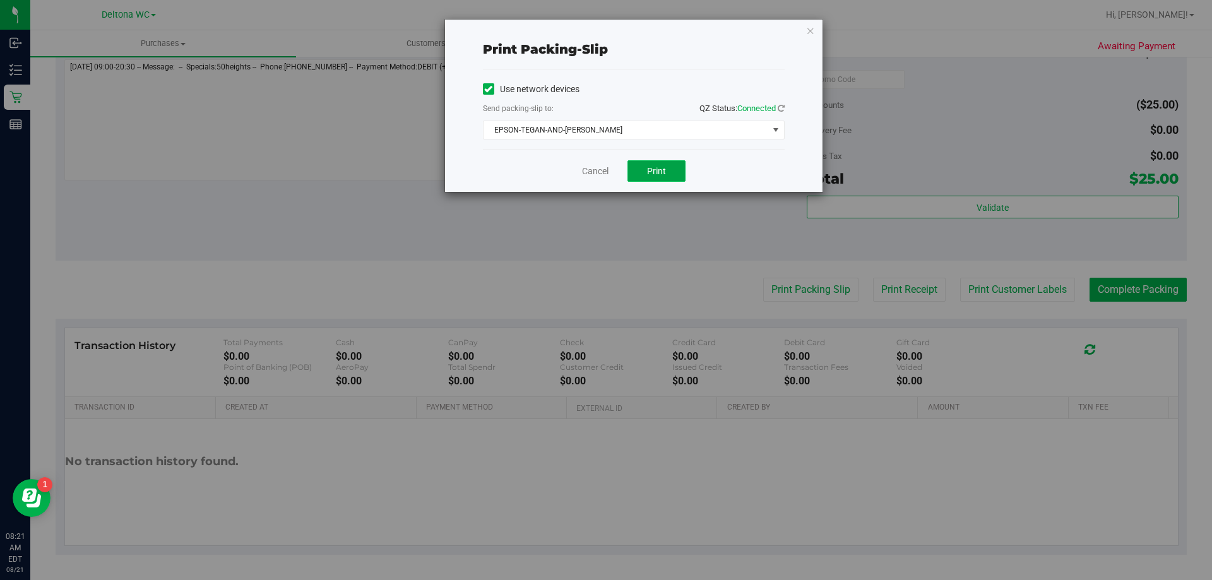
click at [672, 177] on button "Print" at bounding box center [657, 170] width 58 height 21
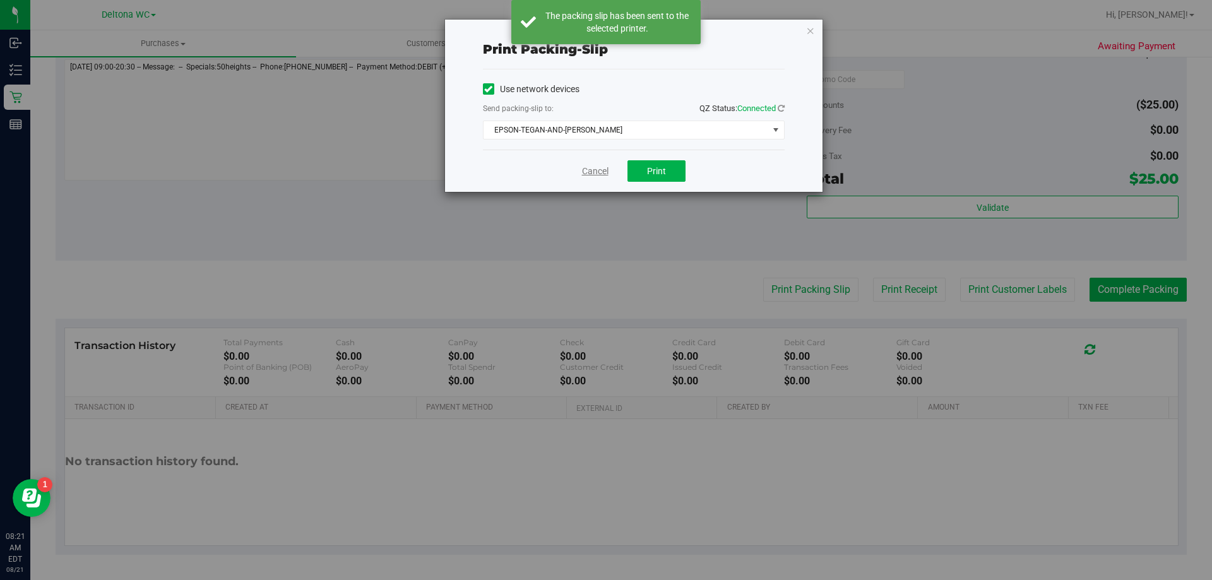
click at [601, 169] on link "Cancel" at bounding box center [595, 171] width 27 height 13
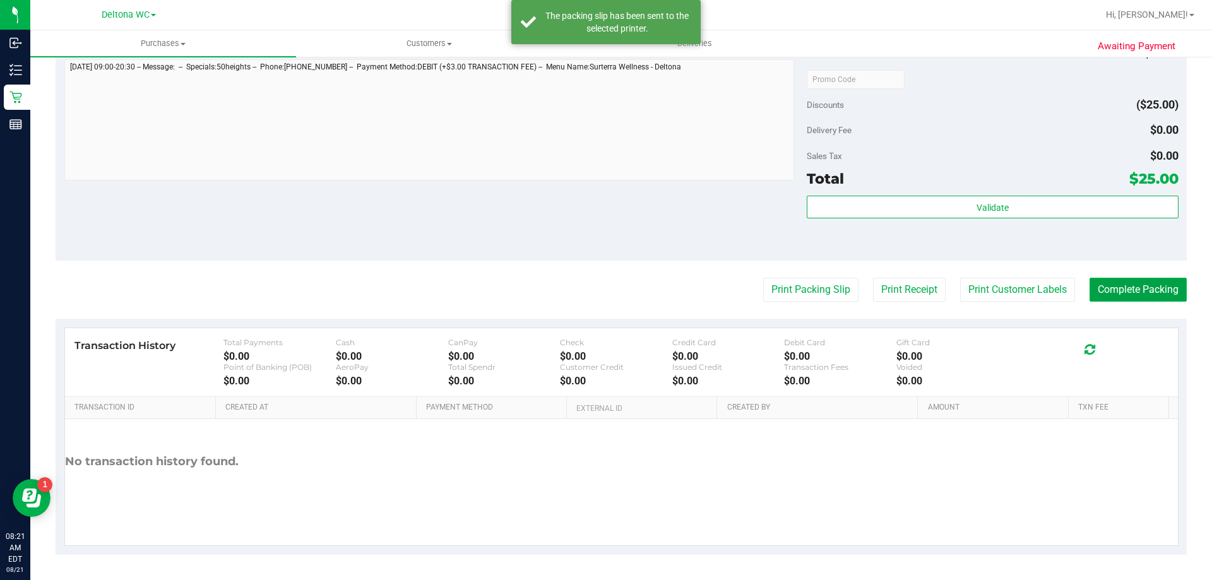
click at [1103, 288] on button "Complete Packing" at bounding box center [1138, 290] width 97 height 24
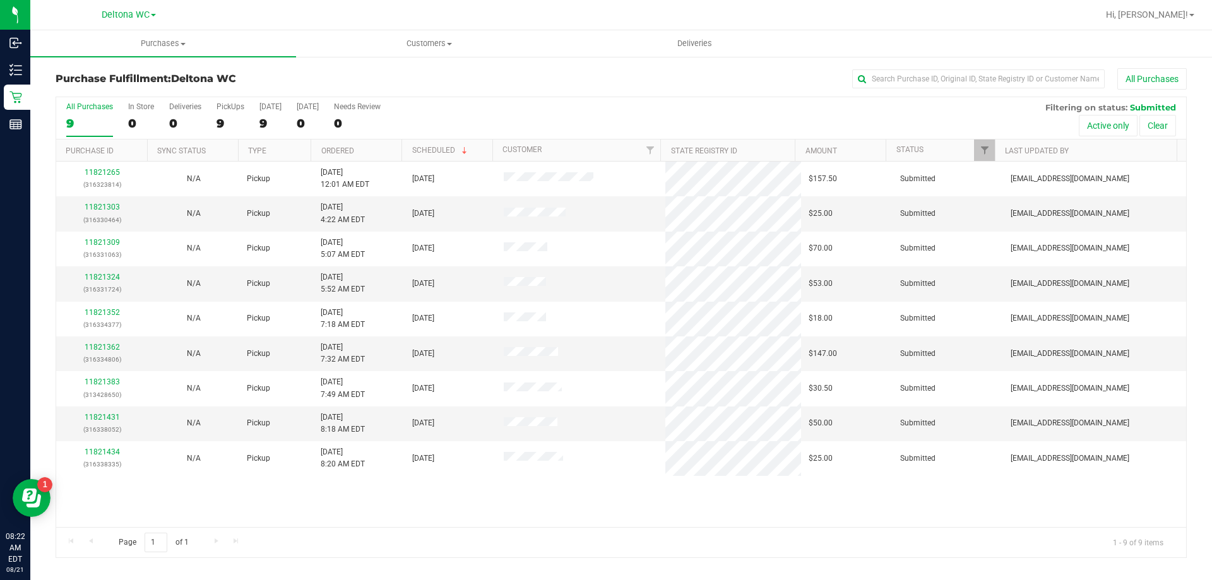
click at [392, 150] on th "Ordered" at bounding box center [356, 151] width 91 height 22
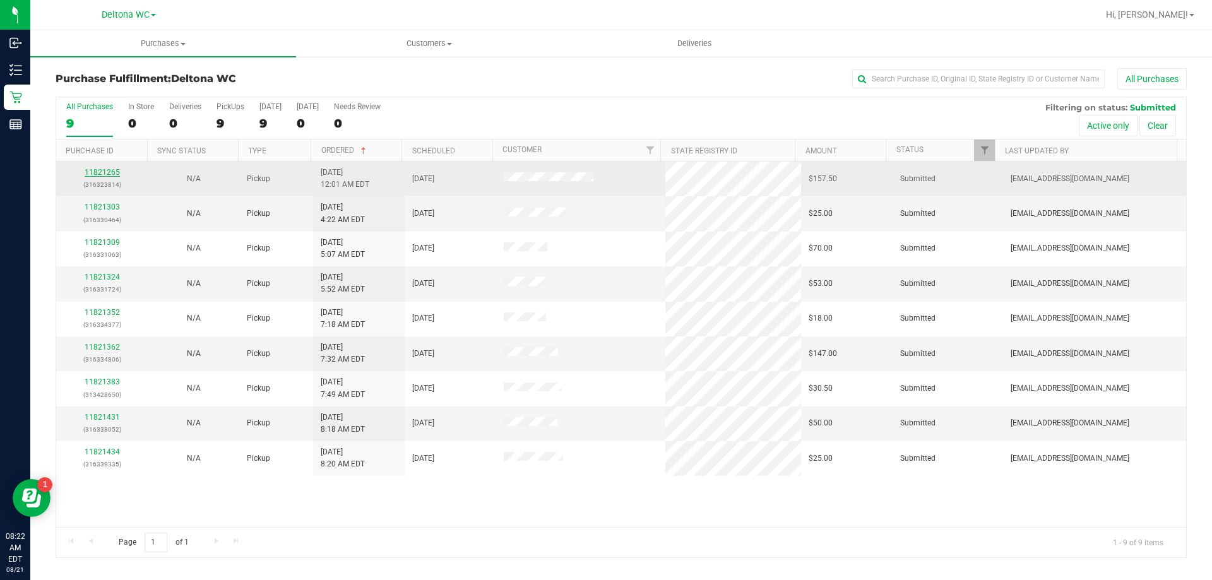
click at [116, 172] on link "11821265" at bounding box center [102, 172] width 35 height 9
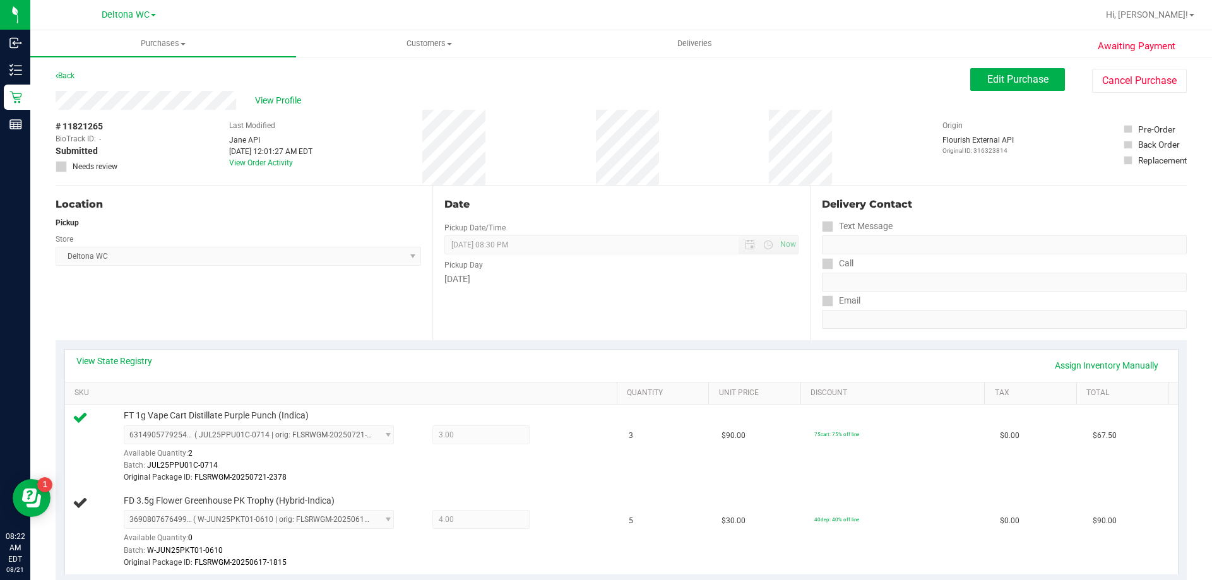
click at [70, 81] on div "Back" at bounding box center [65, 75] width 19 height 15
click at [73, 73] on link "Back" at bounding box center [65, 75] width 19 height 9
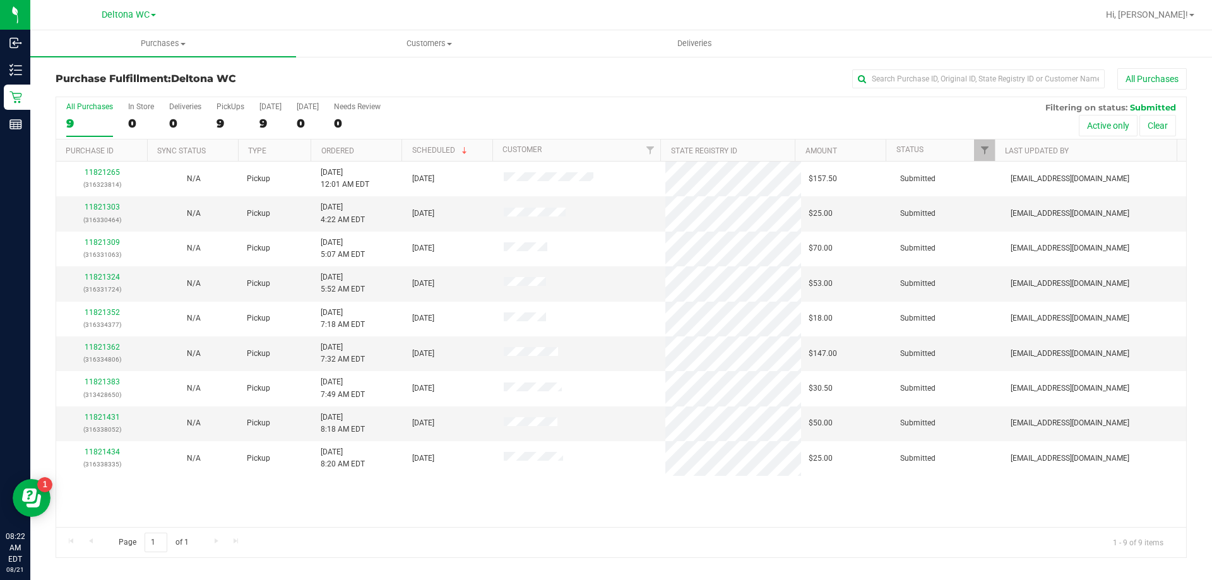
click at [362, 154] on th "Ordered" at bounding box center [356, 151] width 91 height 22
click at [109, 208] on link "11821303" at bounding box center [102, 207] width 35 height 9
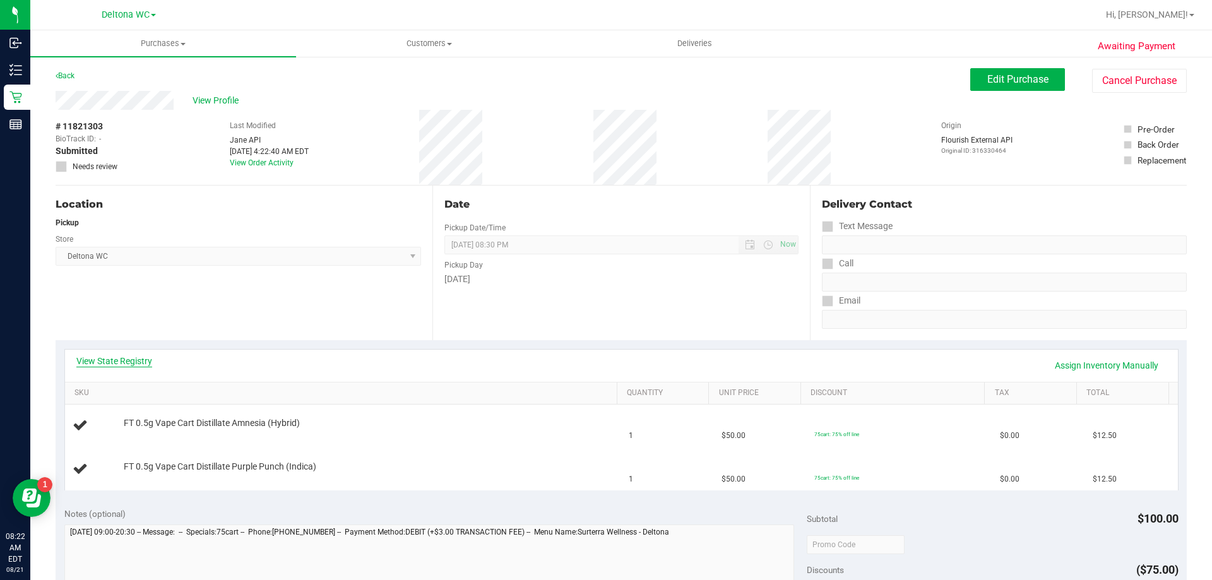
click at [124, 361] on link "View State Registry" at bounding box center [114, 361] width 76 height 13
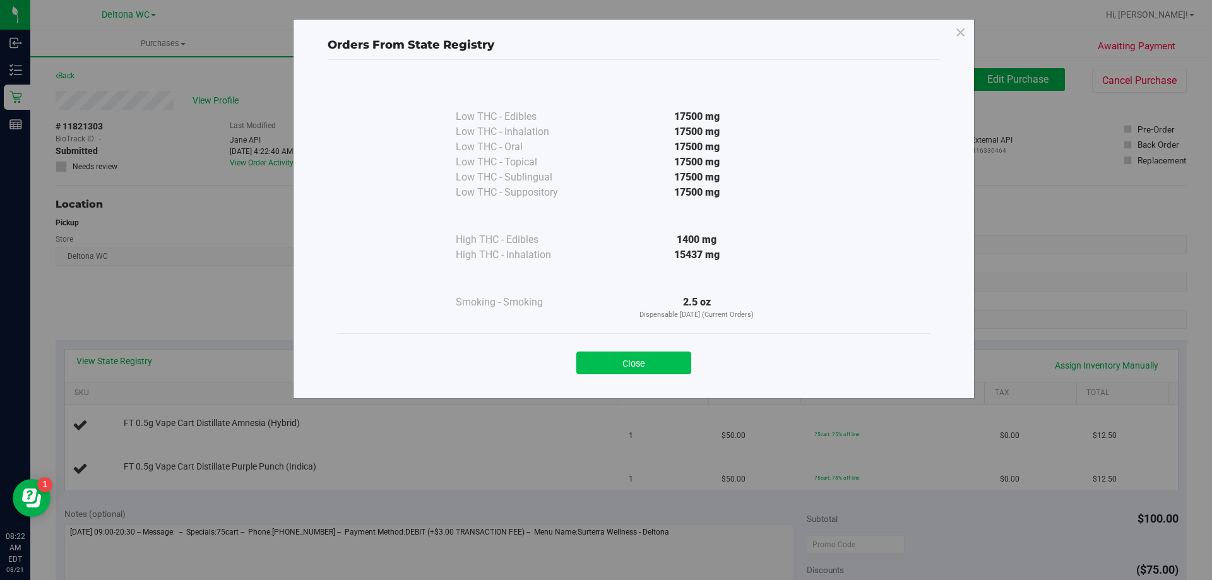
click at [653, 364] on button "Close" at bounding box center [634, 363] width 115 height 23
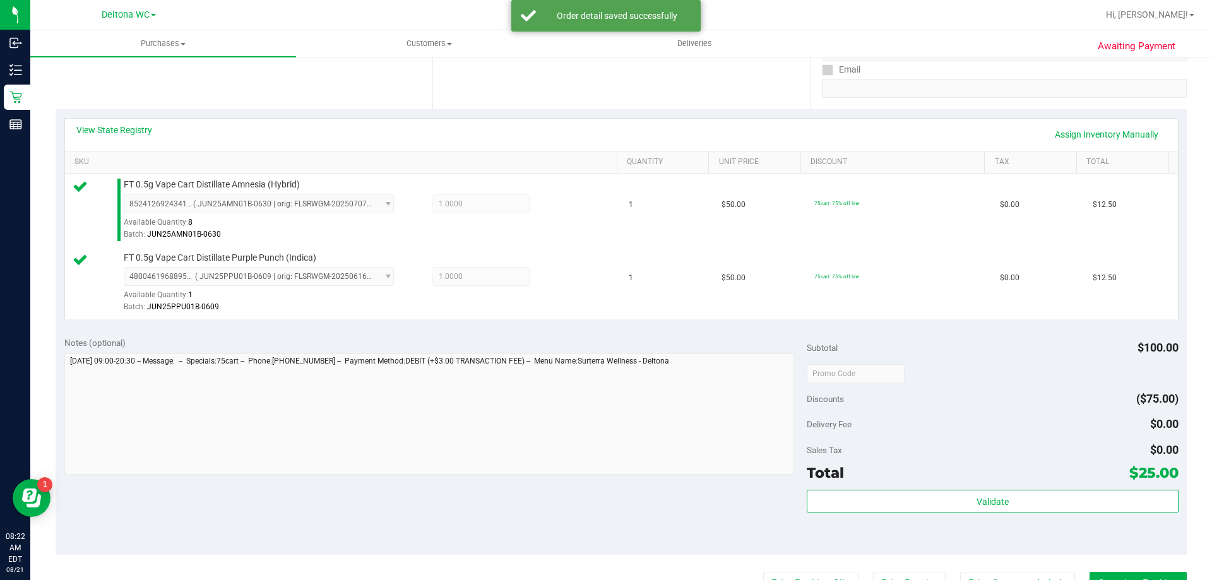
scroll to position [253, 0]
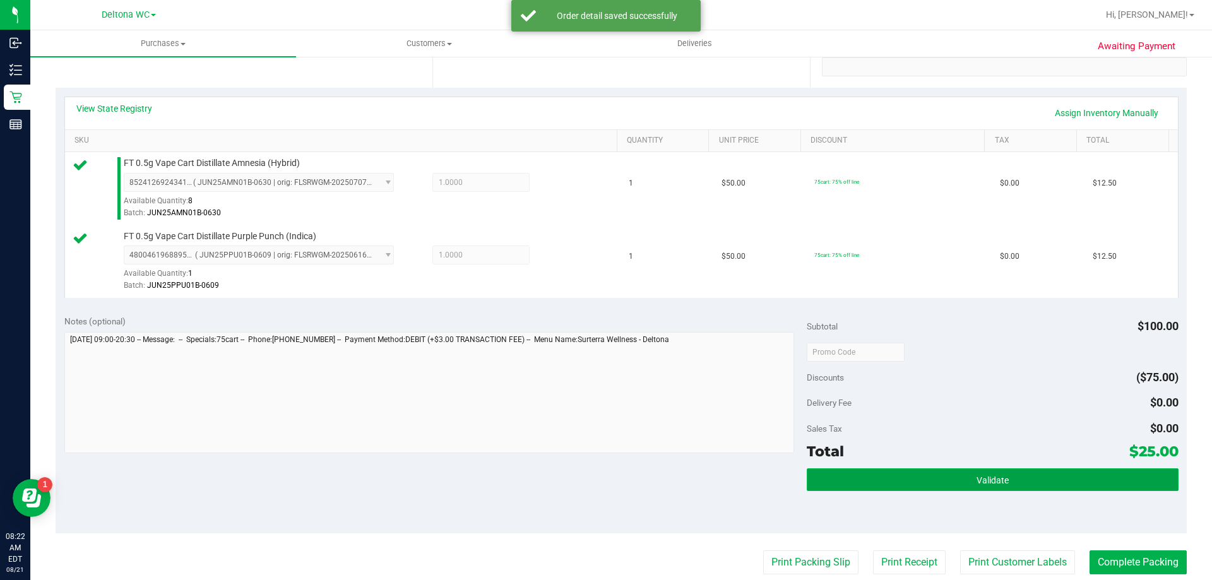
click at [994, 486] on button "Validate" at bounding box center [992, 480] width 371 height 23
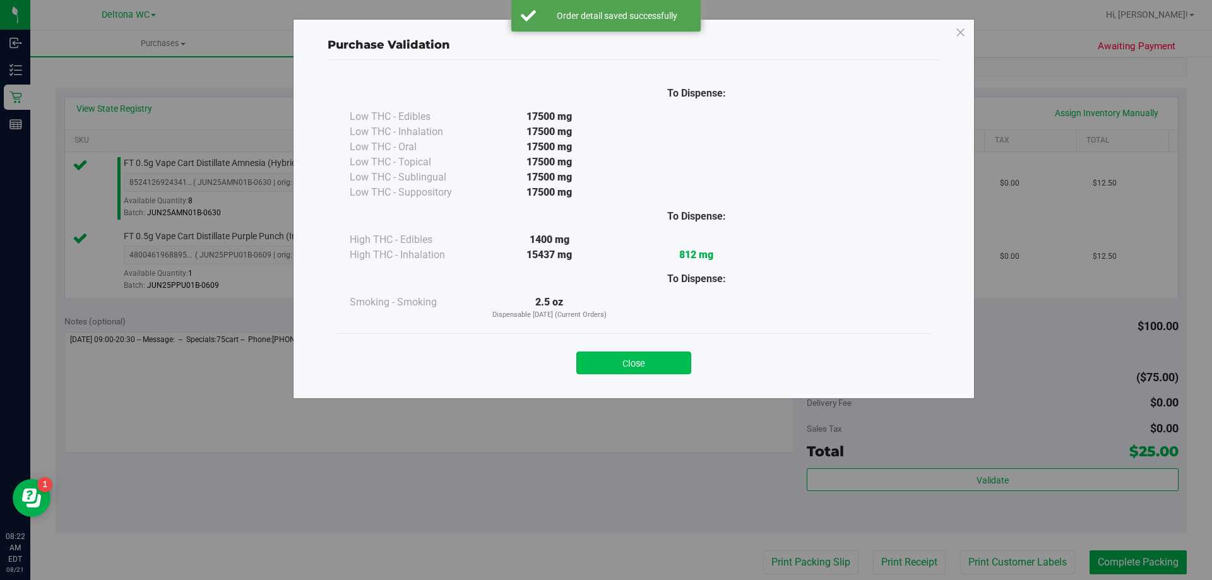
click at [644, 367] on button "Close" at bounding box center [634, 363] width 115 height 23
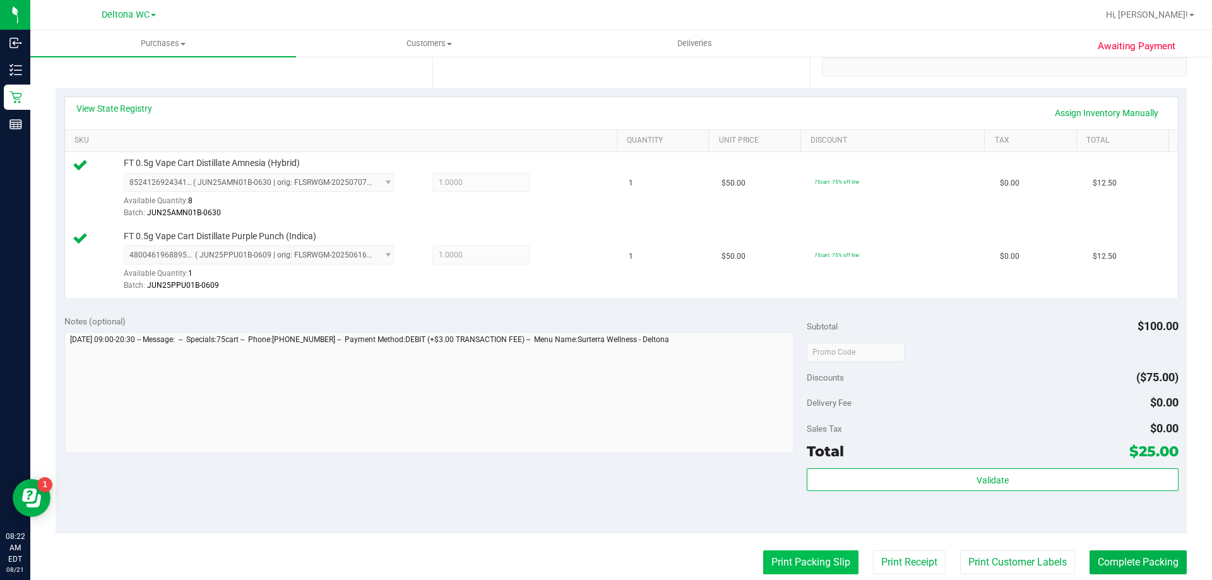
click at [788, 567] on button "Print Packing Slip" at bounding box center [810, 563] width 95 height 24
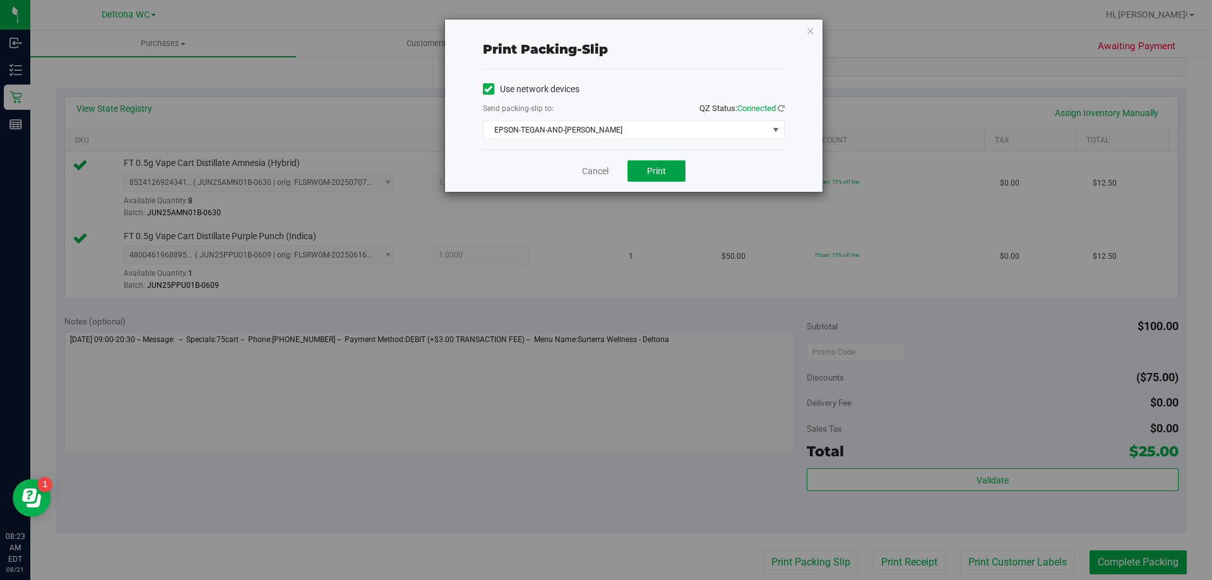
click at [664, 168] on span "Print" at bounding box center [656, 171] width 19 height 10
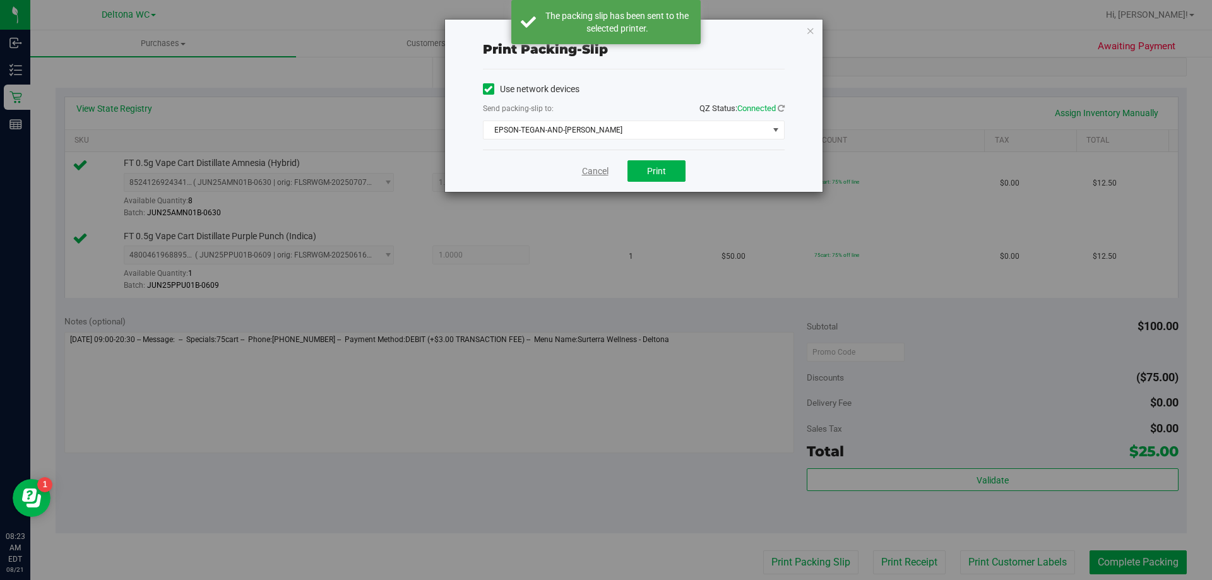
click at [591, 170] on link "Cancel" at bounding box center [595, 171] width 27 height 13
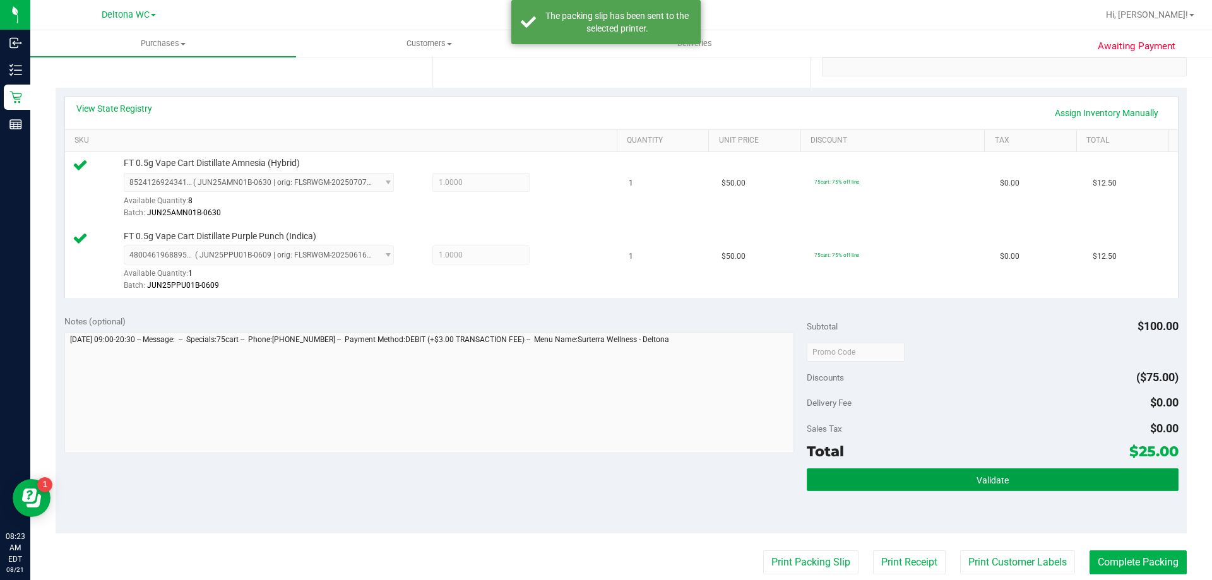
click at [991, 476] on span "Validate" at bounding box center [993, 481] width 32 height 10
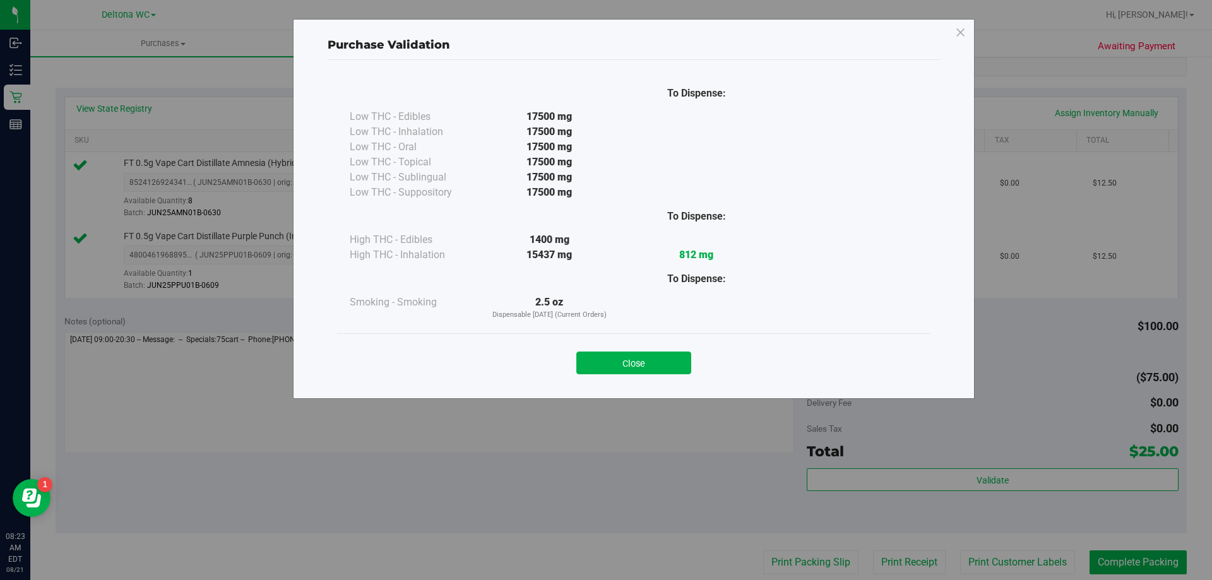
click at [656, 362] on button "Close" at bounding box center [634, 363] width 115 height 23
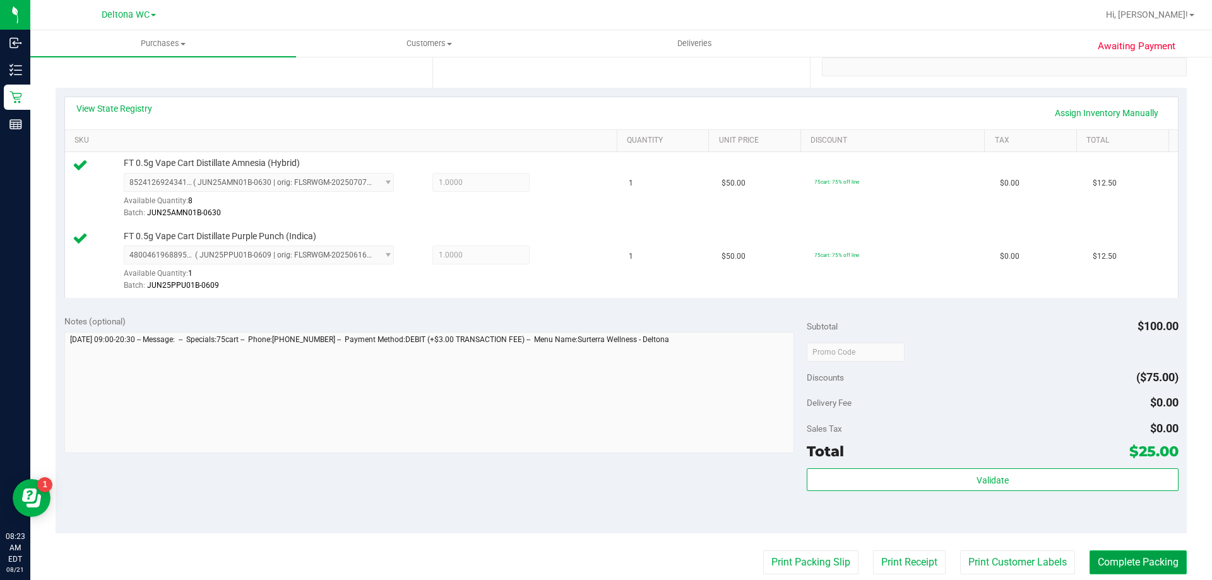
click at [1136, 556] on button "Complete Packing" at bounding box center [1138, 563] width 97 height 24
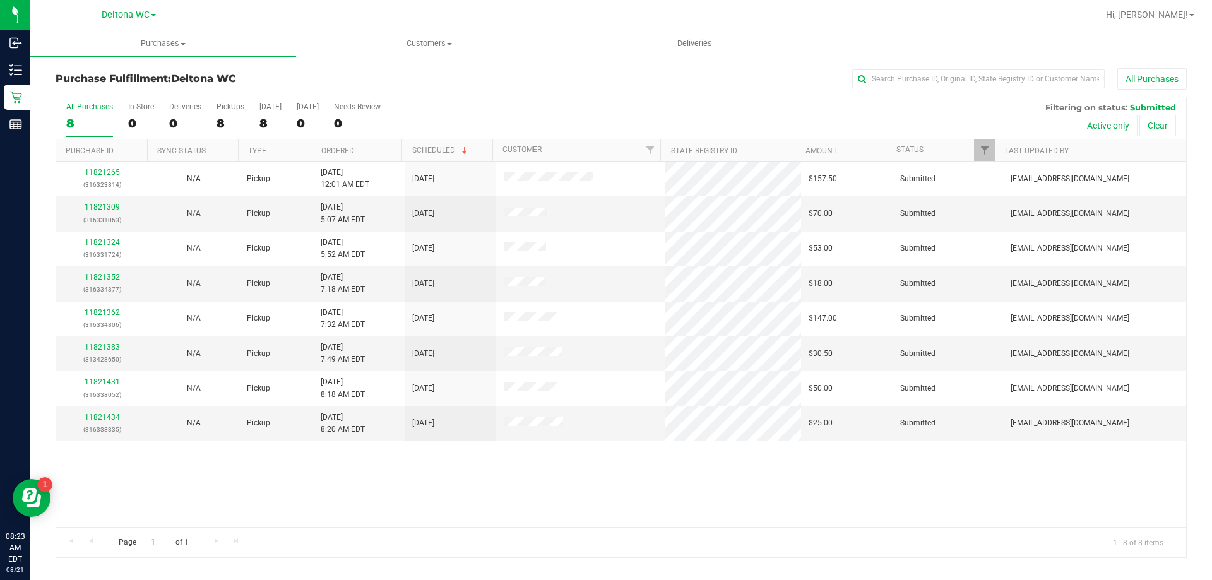
click at [378, 145] on th "Ordered" at bounding box center [356, 151] width 91 height 22
click at [93, 208] on link "11821309" at bounding box center [102, 207] width 35 height 9
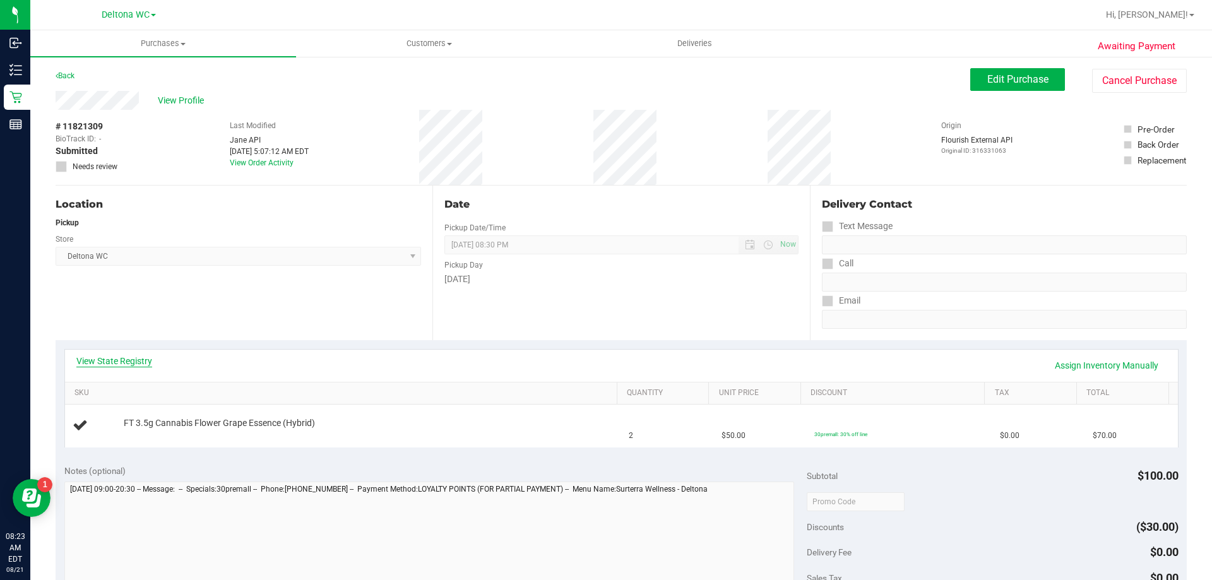
click at [104, 366] on link "View State Registry" at bounding box center [114, 361] width 76 height 13
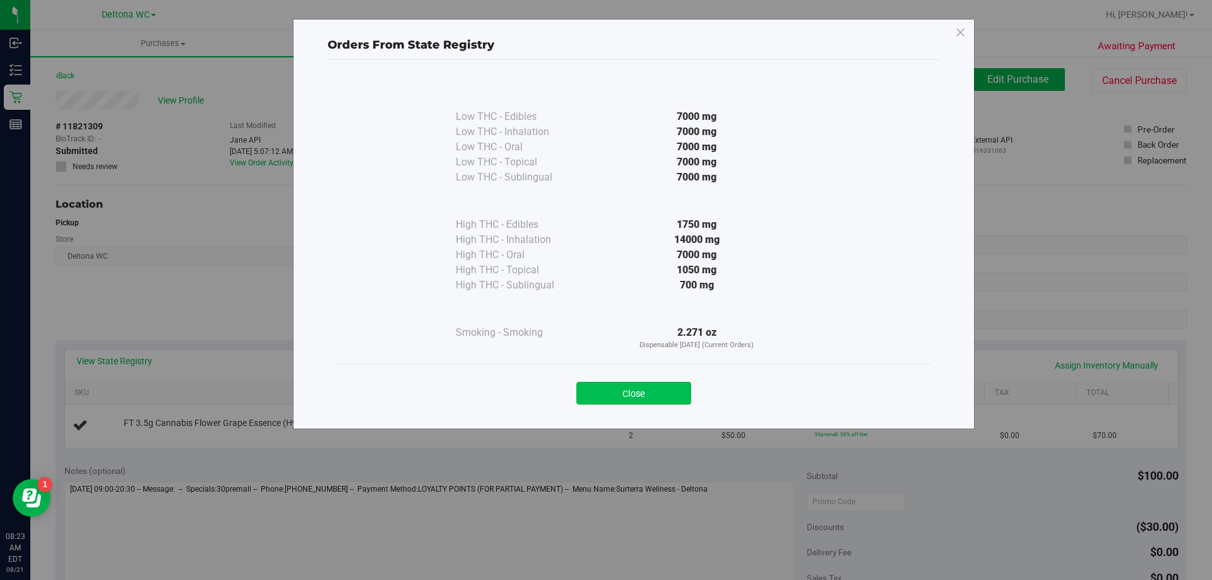
click at [683, 389] on button "Close" at bounding box center [634, 393] width 115 height 23
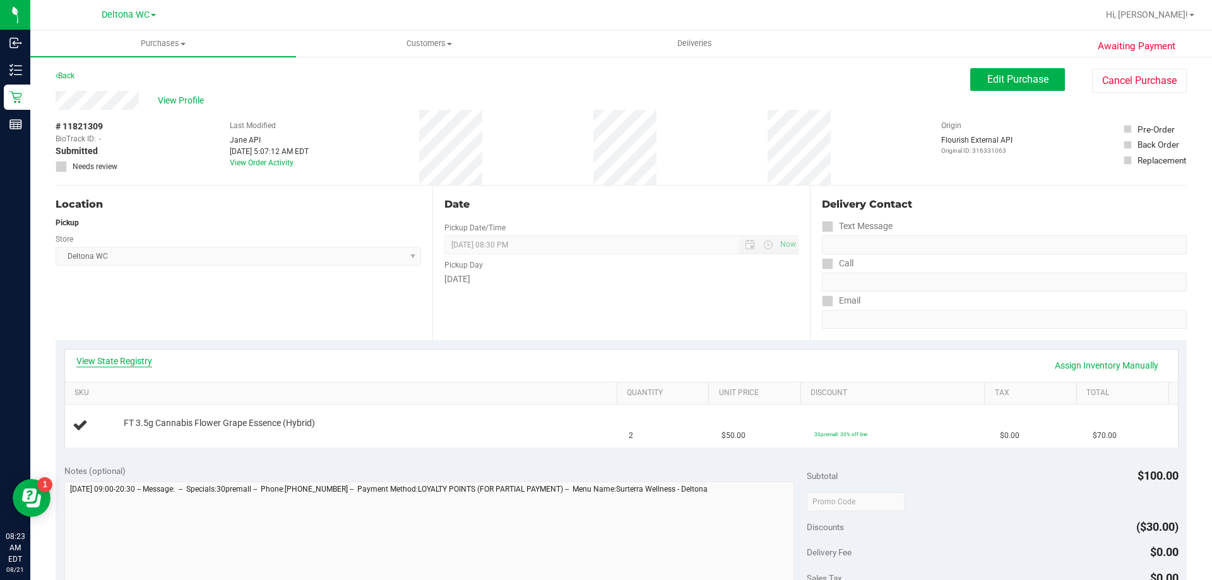
click at [125, 363] on link "View State Registry" at bounding box center [114, 361] width 76 height 13
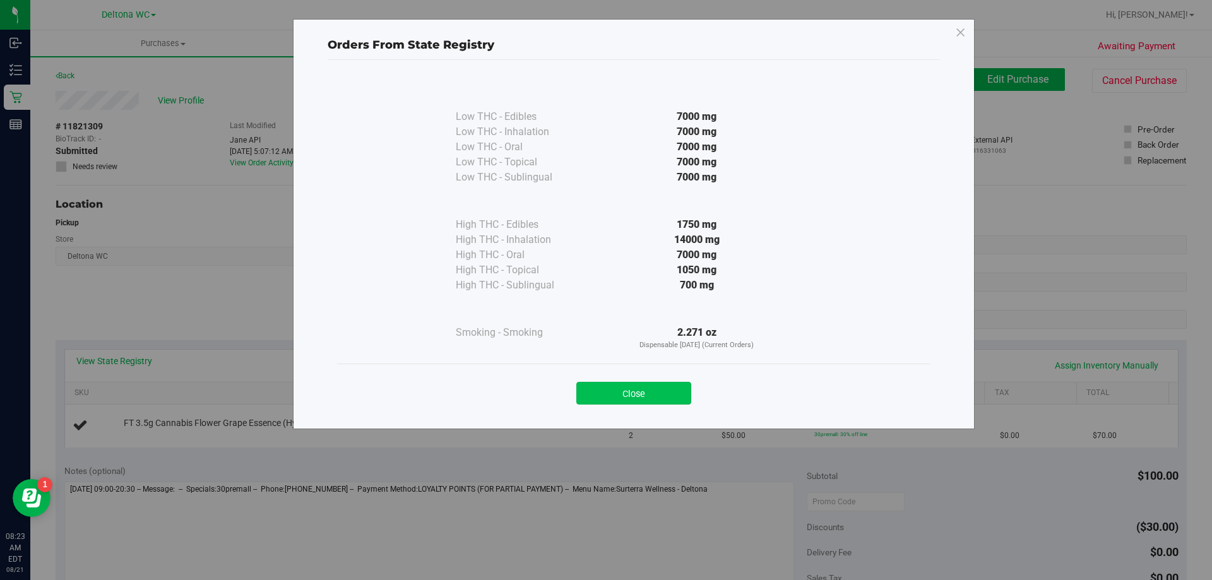
click at [654, 392] on button "Close" at bounding box center [634, 393] width 115 height 23
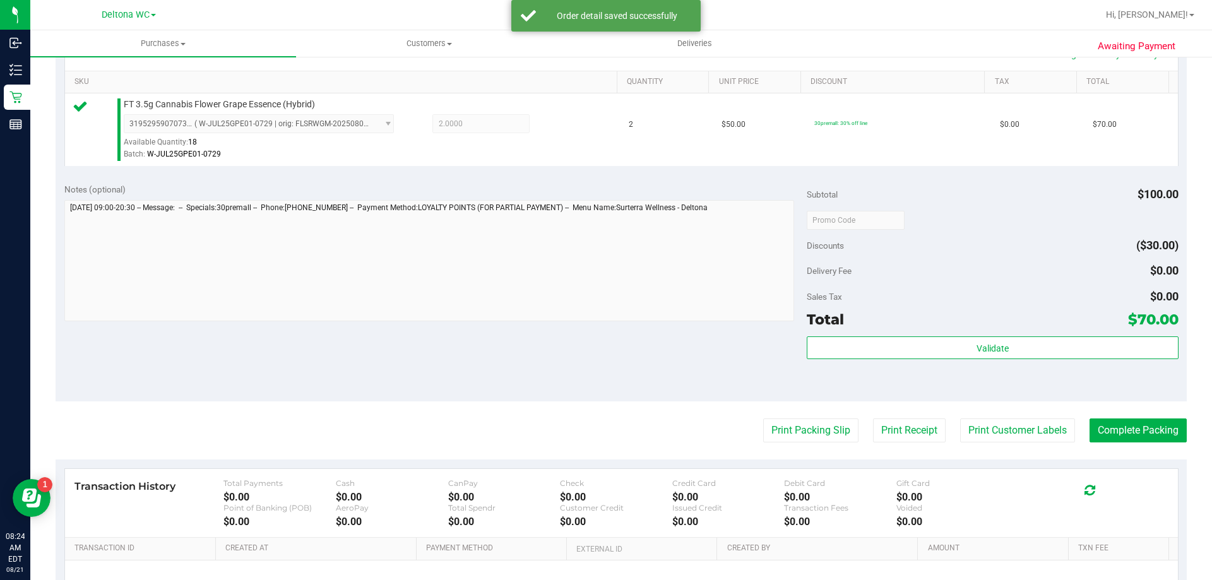
scroll to position [316, 0]
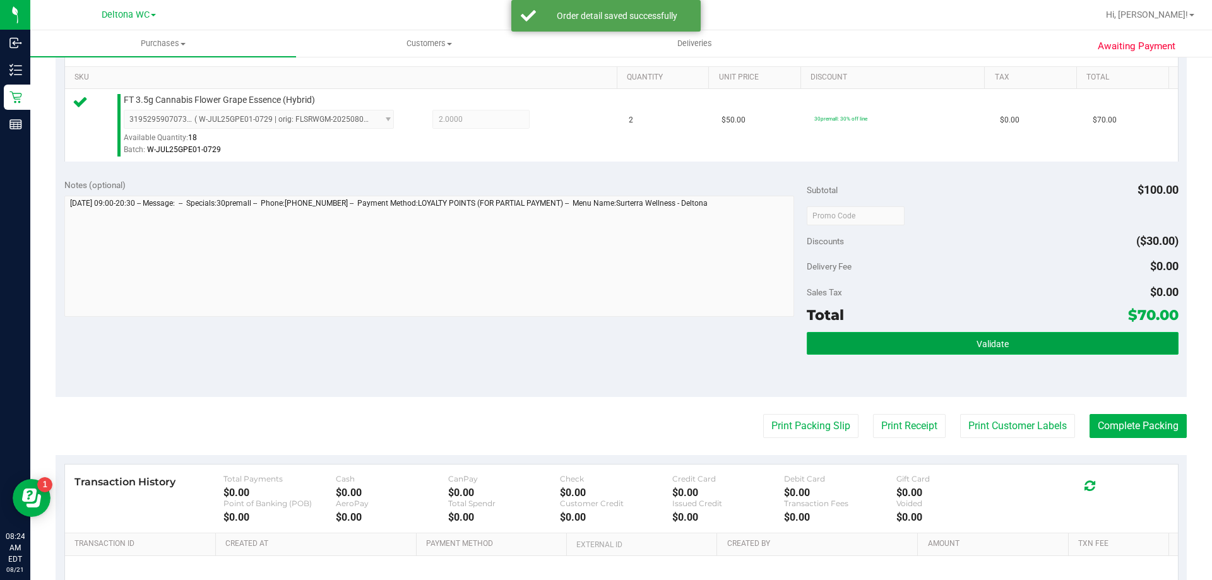
click at [926, 342] on button "Validate" at bounding box center [992, 343] width 371 height 23
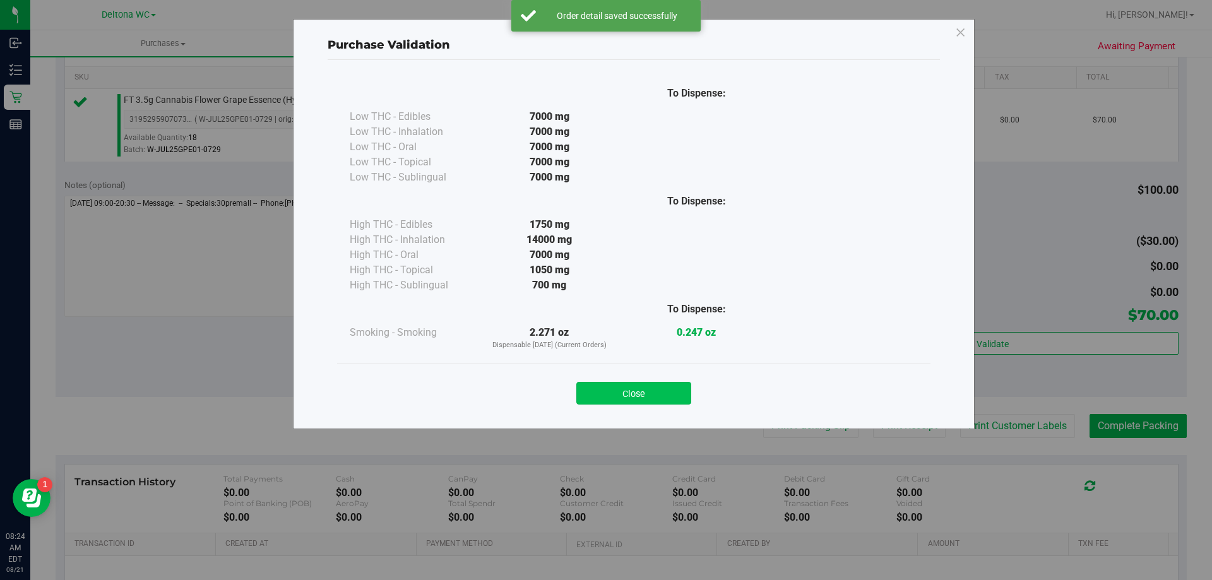
click at [624, 391] on button "Close" at bounding box center [634, 393] width 115 height 23
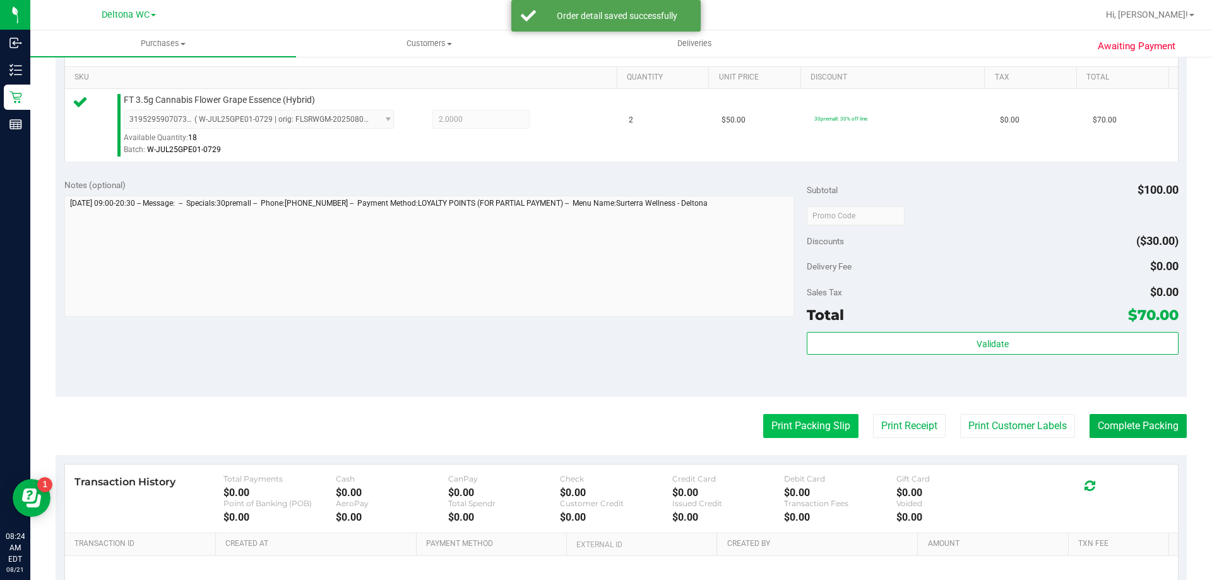
click at [793, 417] on button "Print Packing Slip" at bounding box center [810, 426] width 95 height 24
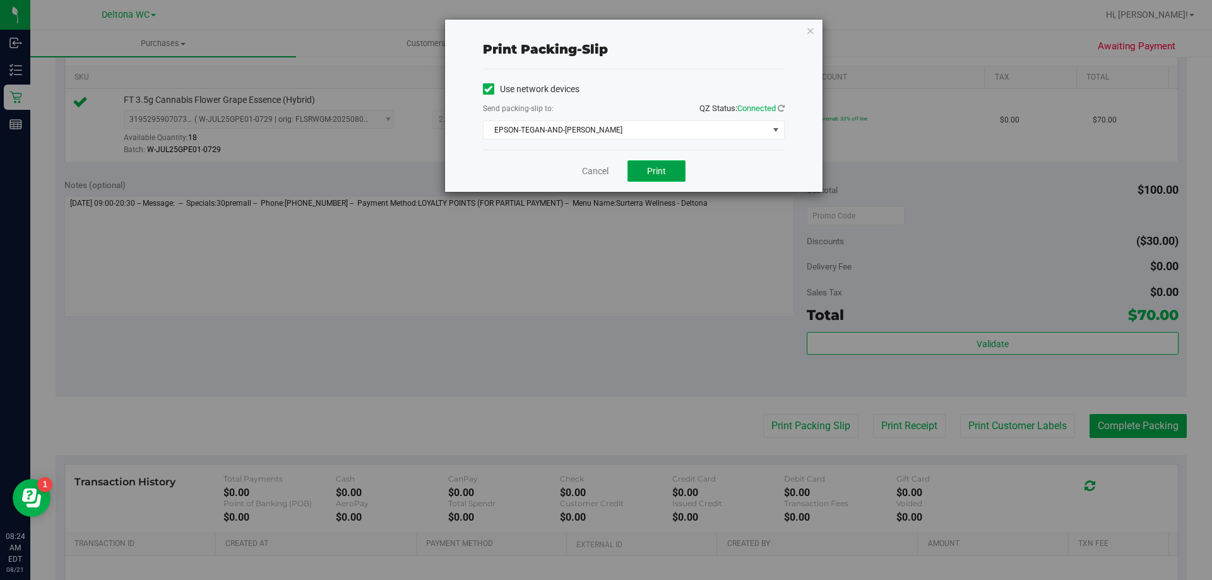
click at [662, 174] on span "Print" at bounding box center [656, 171] width 19 height 10
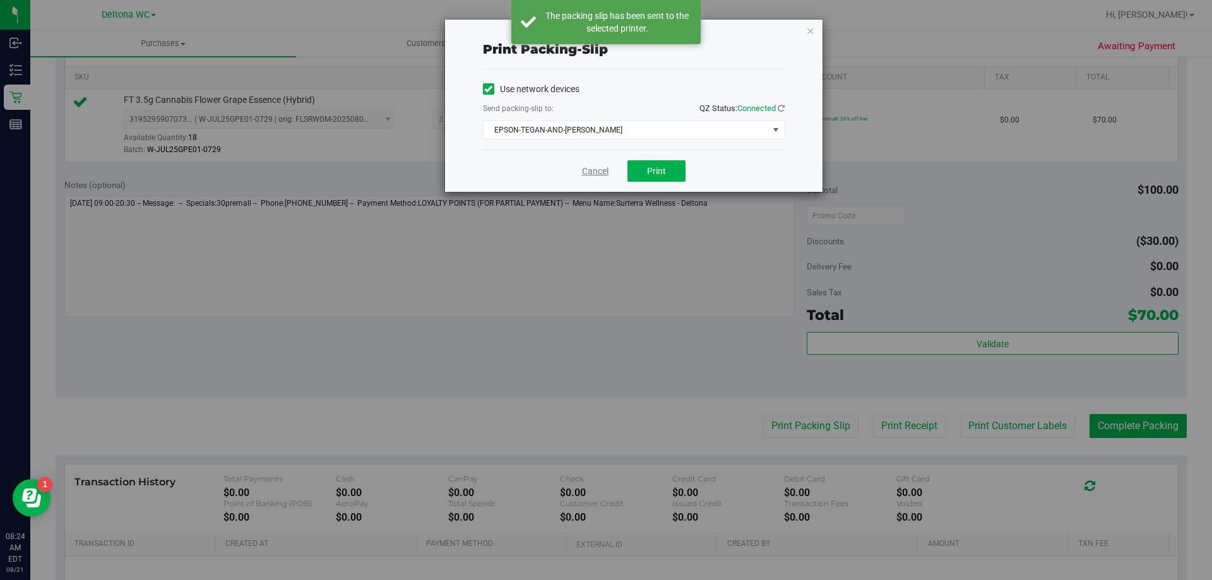
click at [592, 167] on div "Cancel Print" at bounding box center [634, 171] width 302 height 42
click at [596, 172] on link "Cancel" at bounding box center [595, 171] width 27 height 13
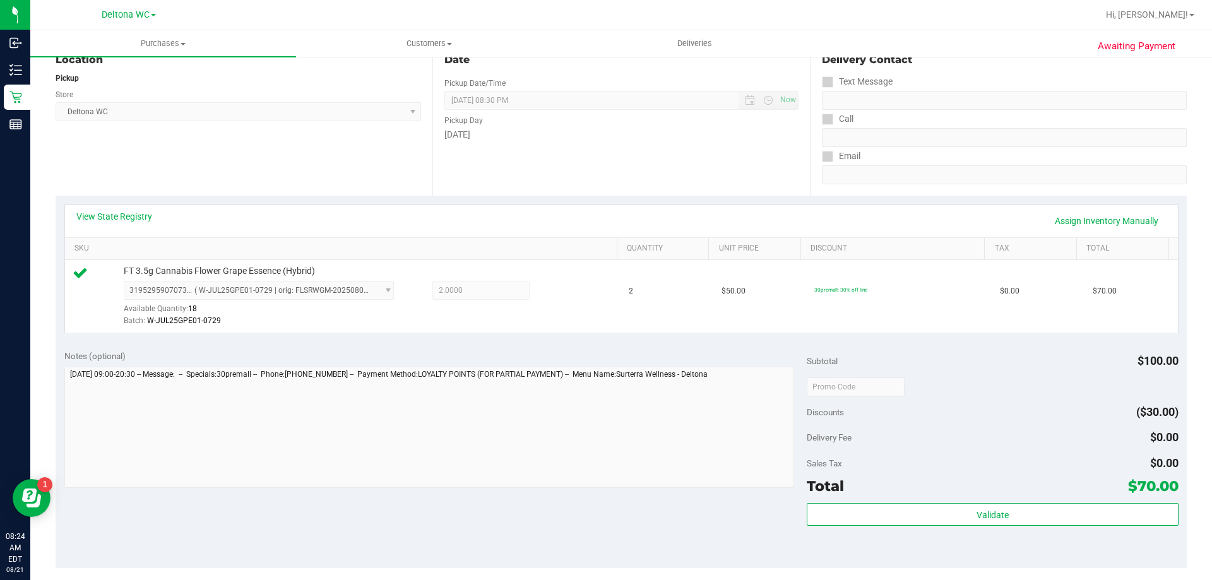
scroll to position [452, 0]
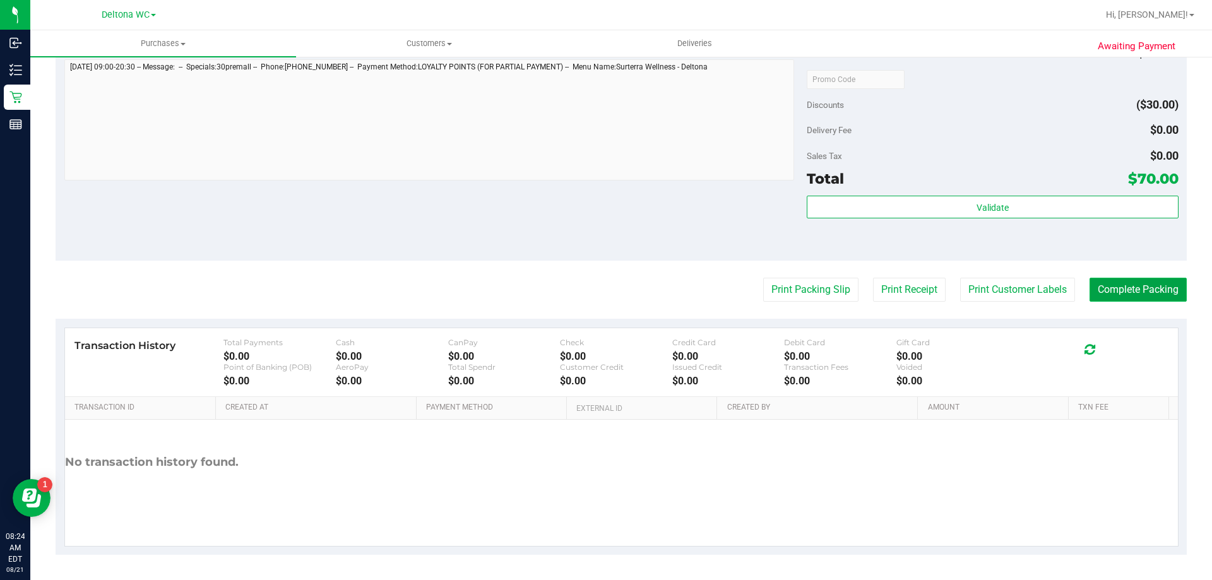
click at [1122, 287] on button "Complete Packing" at bounding box center [1138, 290] width 97 height 24
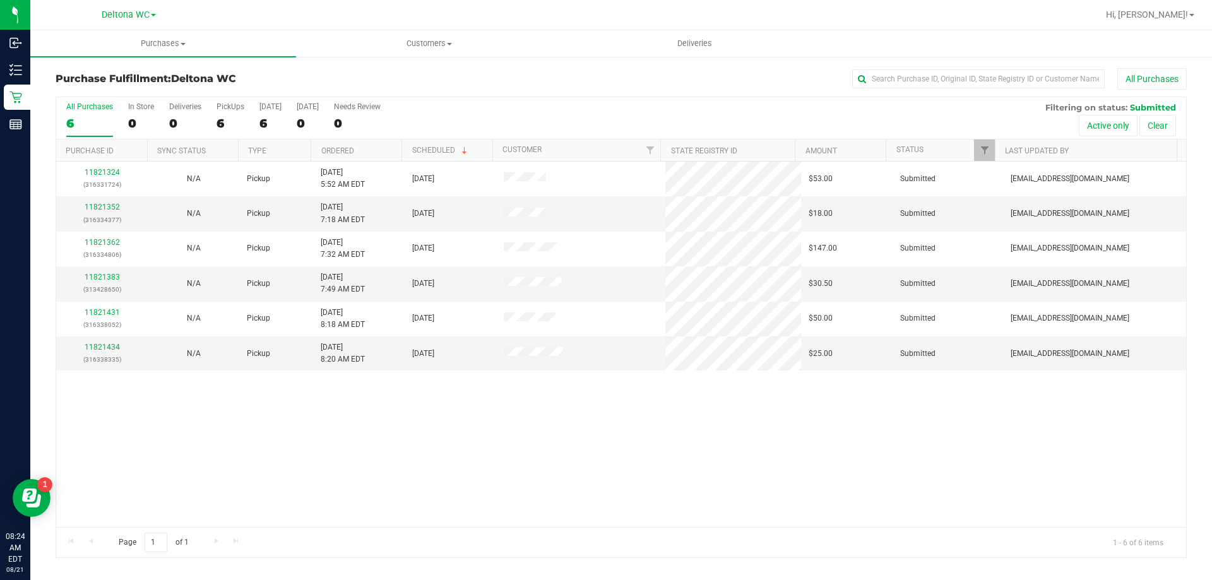
click at [365, 144] on th "Ordered" at bounding box center [356, 151] width 91 height 22
click at [106, 208] on link "11821352" at bounding box center [102, 207] width 35 height 9
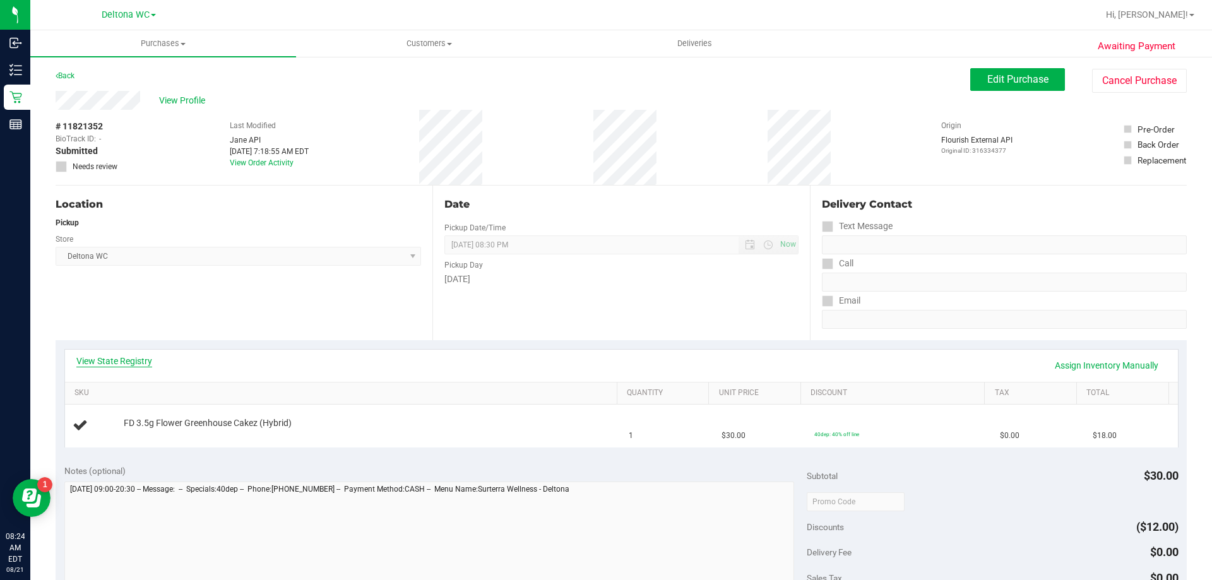
click at [138, 366] on link "View State Registry" at bounding box center [114, 361] width 76 height 13
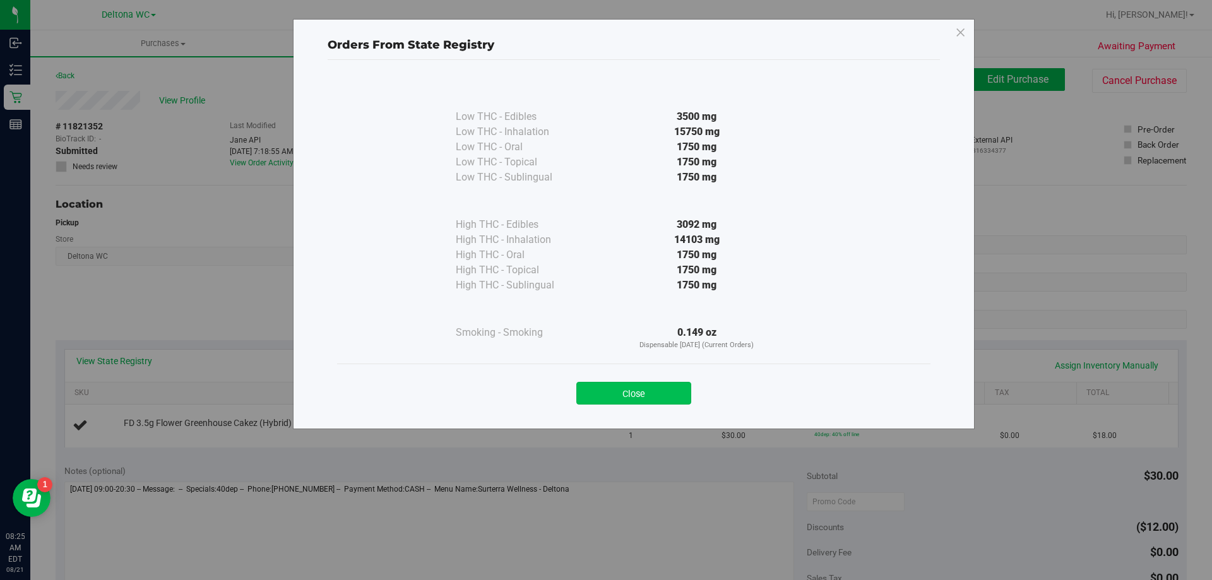
click at [636, 393] on button "Close" at bounding box center [634, 393] width 115 height 23
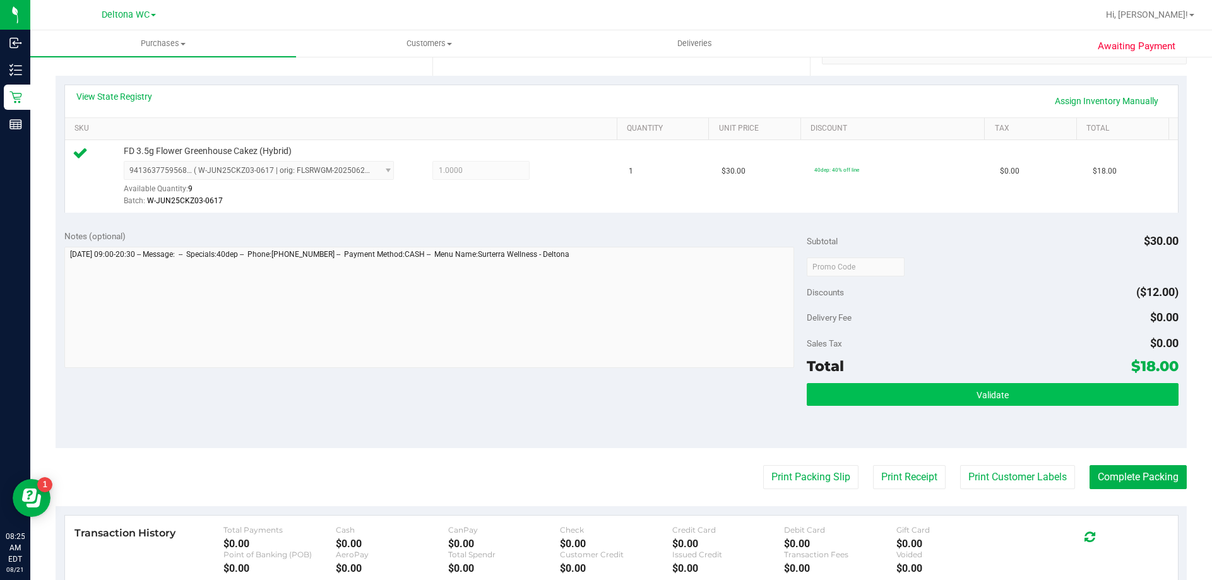
scroll to position [316, 0]
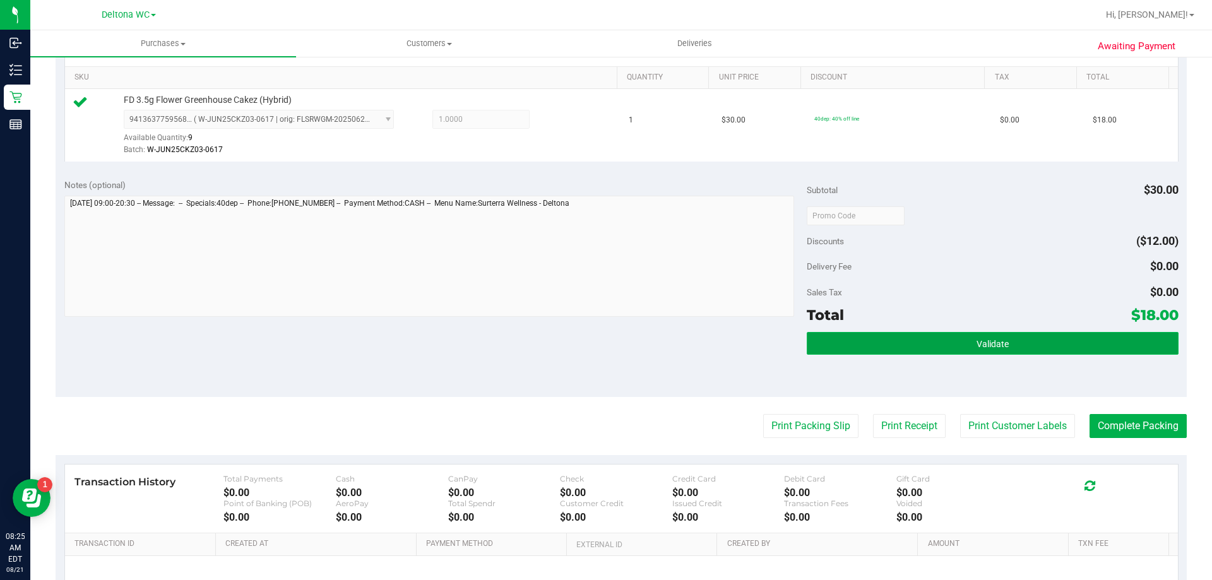
click at [998, 344] on span "Validate" at bounding box center [993, 344] width 32 height 10
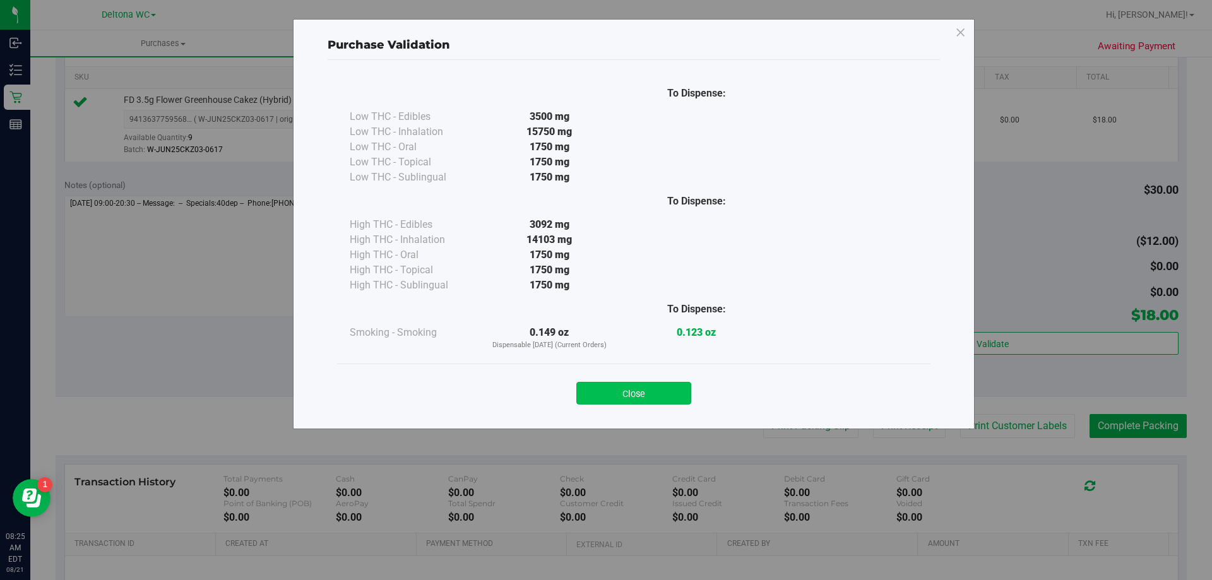
click at [681, 397] on button "Close" at bounding box center [634, 393] width 115 height 23
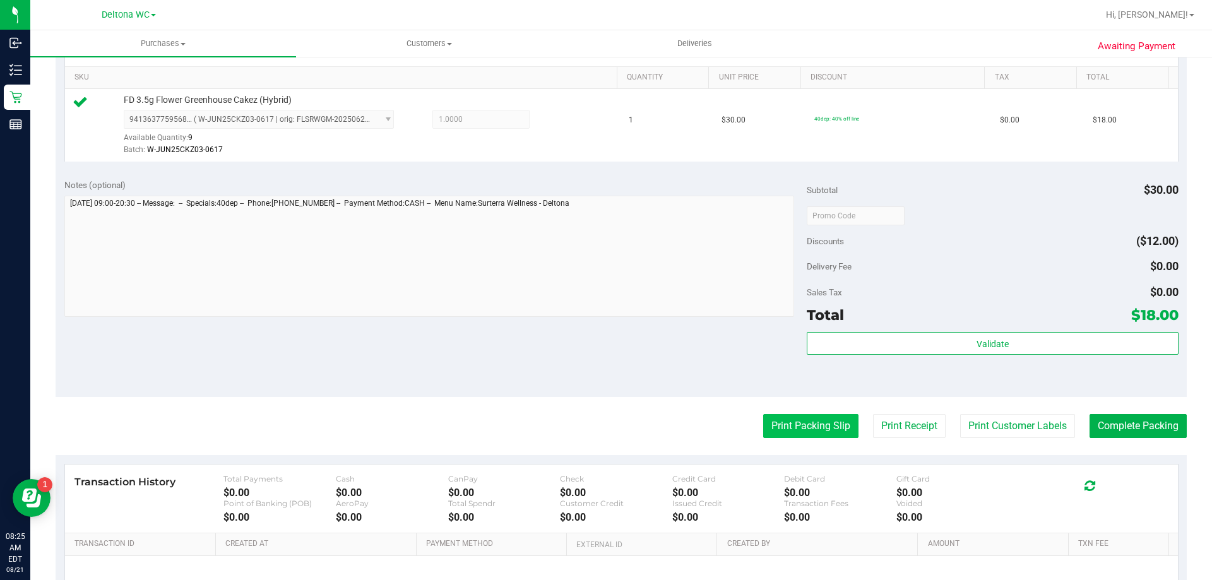
click at [805, 427] on button "Print Packing Slip" at bounding box center [810, 426] width 95 height 24
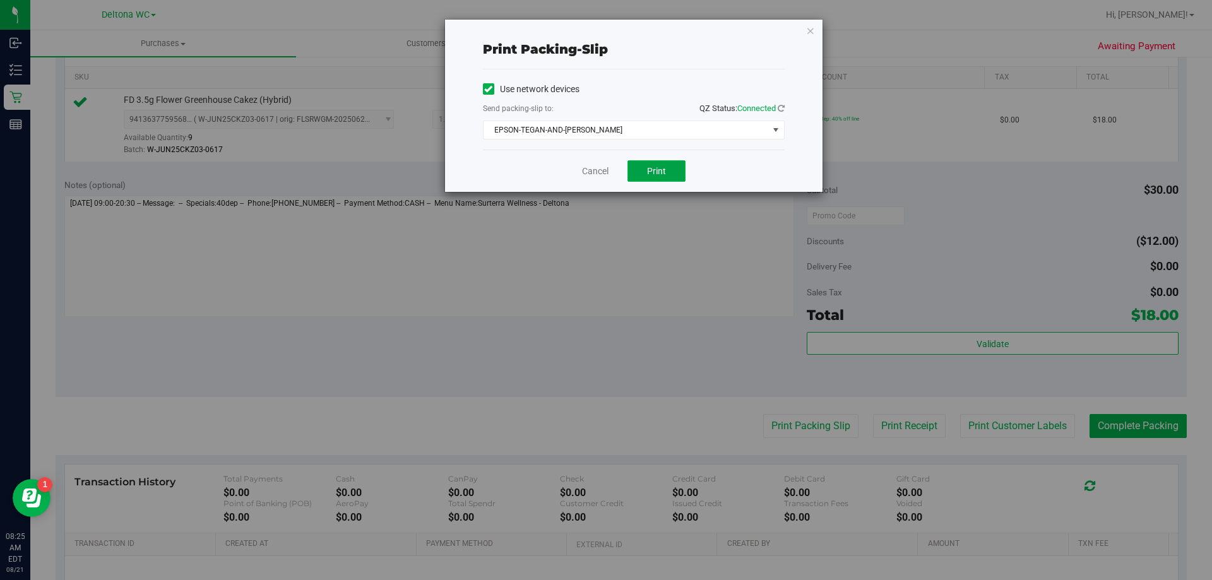
drag, startPoint x: 652, startPoint y: 167, endPoint x: 658, endPoint y: 160, distance: 9.4
click at [652, 167] on span "Print" at bounding box center [656, 171] width 19 height 10
click at [603, 170] on link "Cancel" at bounding box center [595, 171] width 27 height 13
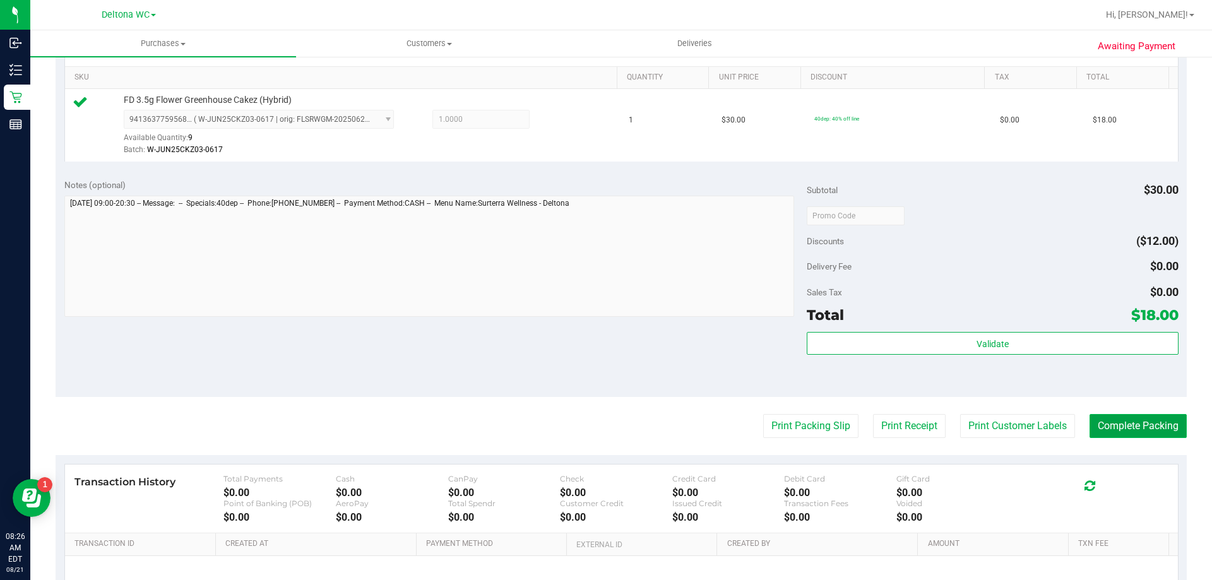
click at [1130, 424] on button "Complete Packing" at bounding box center [1138, 426] width 97 height 24
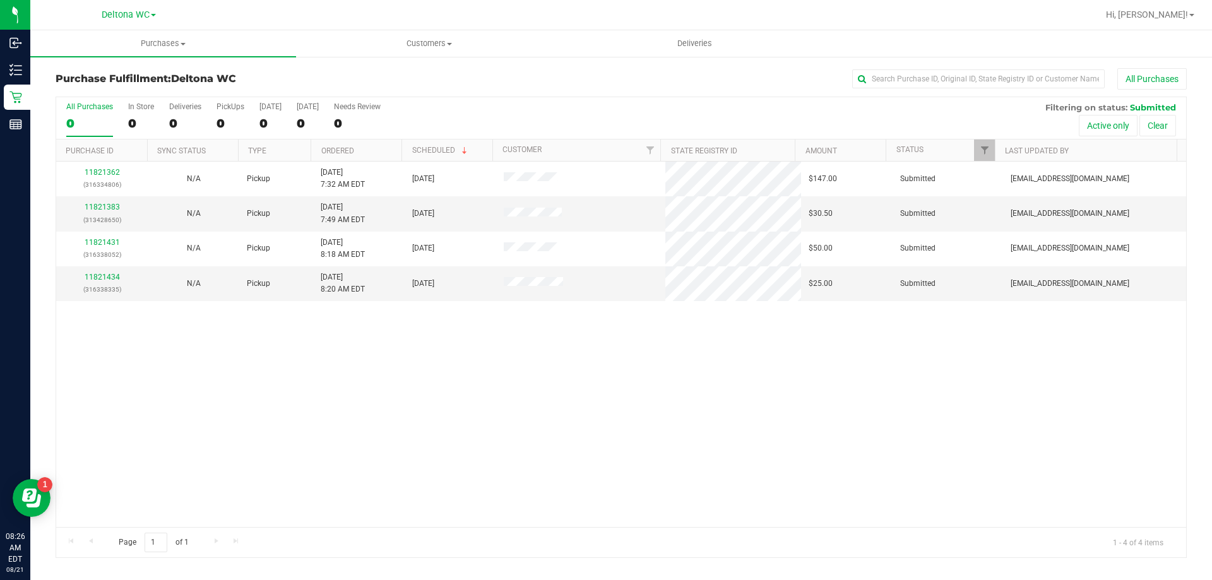
click at [370, 148] on th "Ordered" at bounding box center [356, 151] width 91 height 22
click at [104, 207] on link "11821383" at bounding box center [102, 207] width 35 height 9
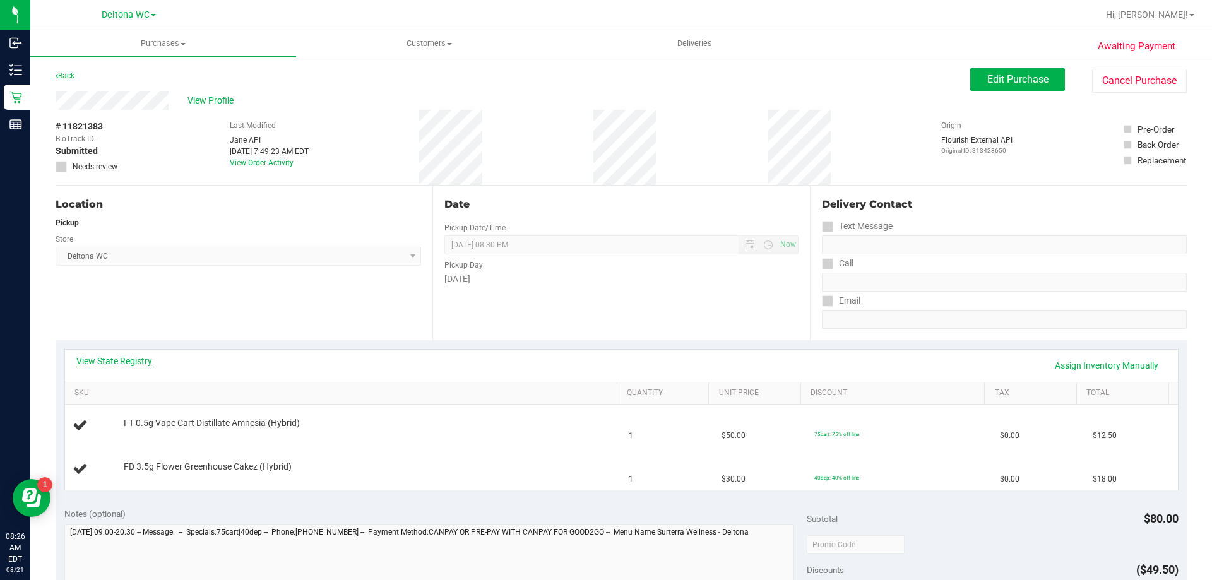
click at [124, 362] on link "View State Registry" at bounding box center [114, 361] width 76 height 13
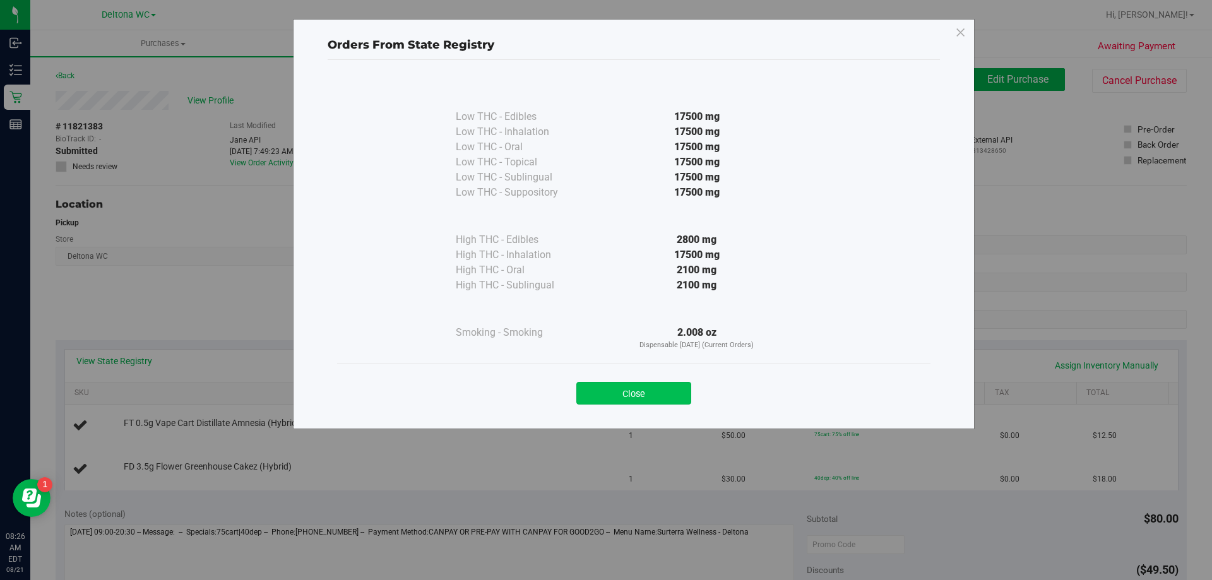
click at [664, 386] on button "Close" at bounding box center [634, 393] width 115 height 23
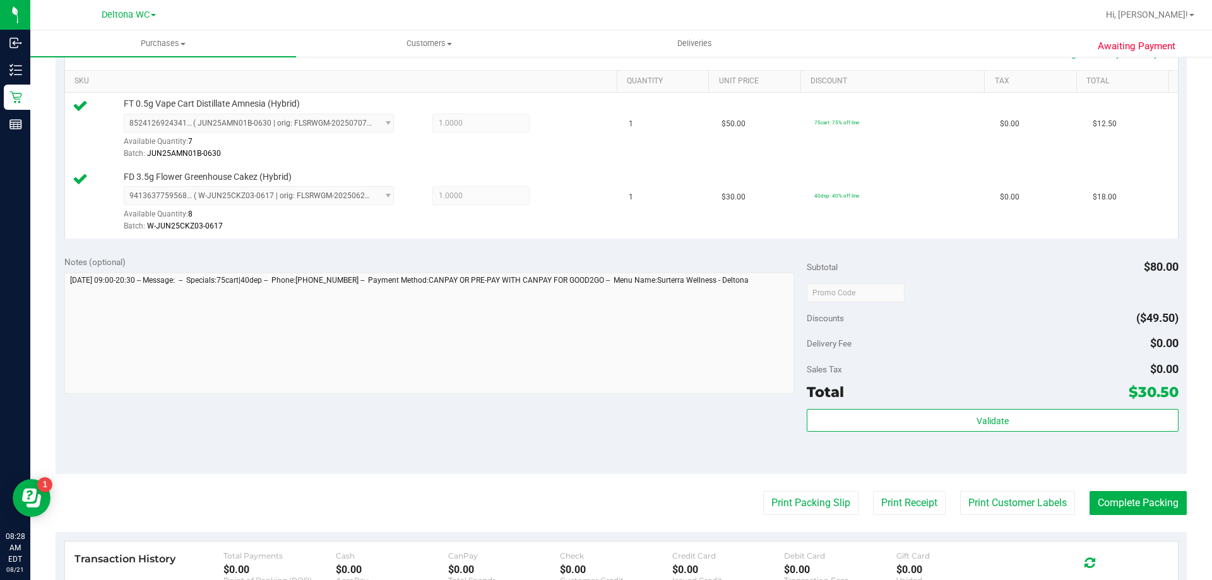
scroll to position [316, 0]
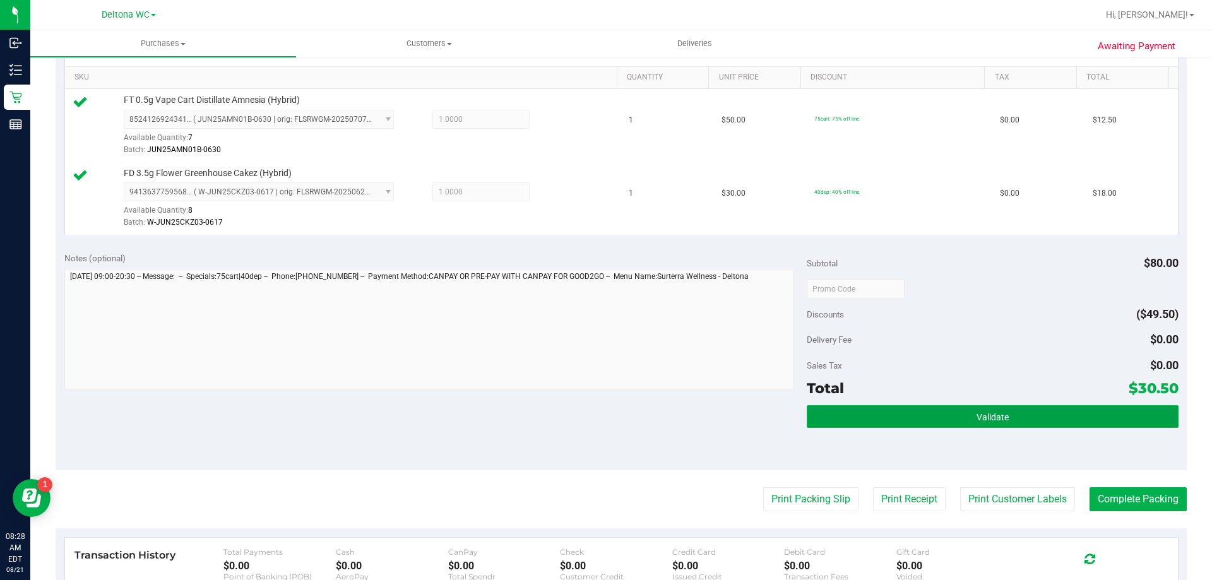
click at [973, 423] on button "Validate" at bounding box center [992, 416] width 371 height 23
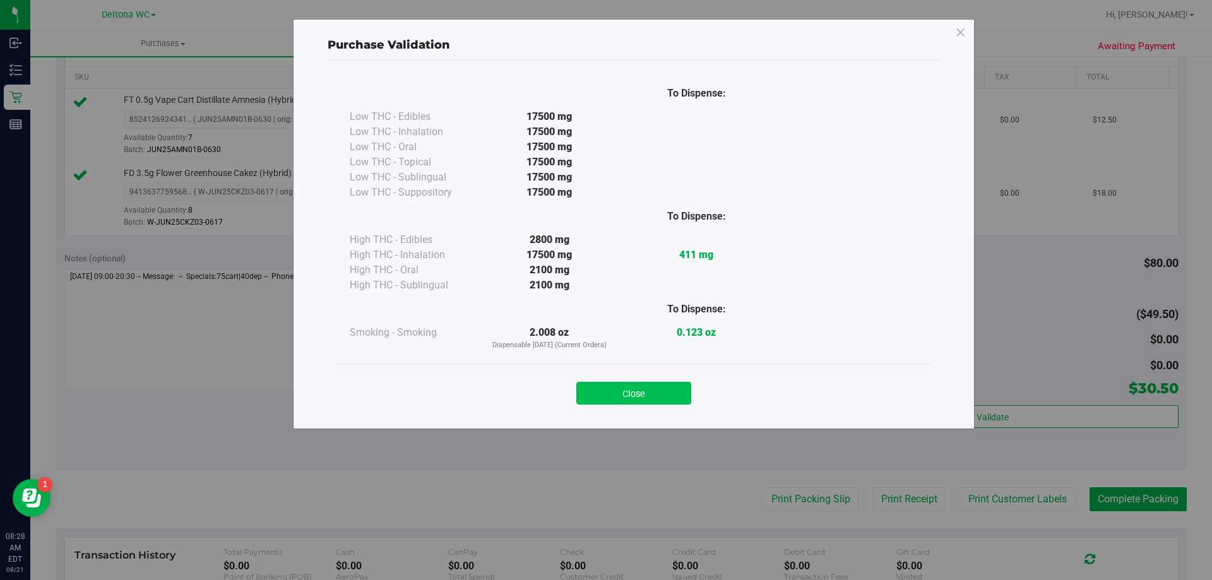
click at [647, 386] on button "Close" at bounding box center [634, 393] width 115 height 23
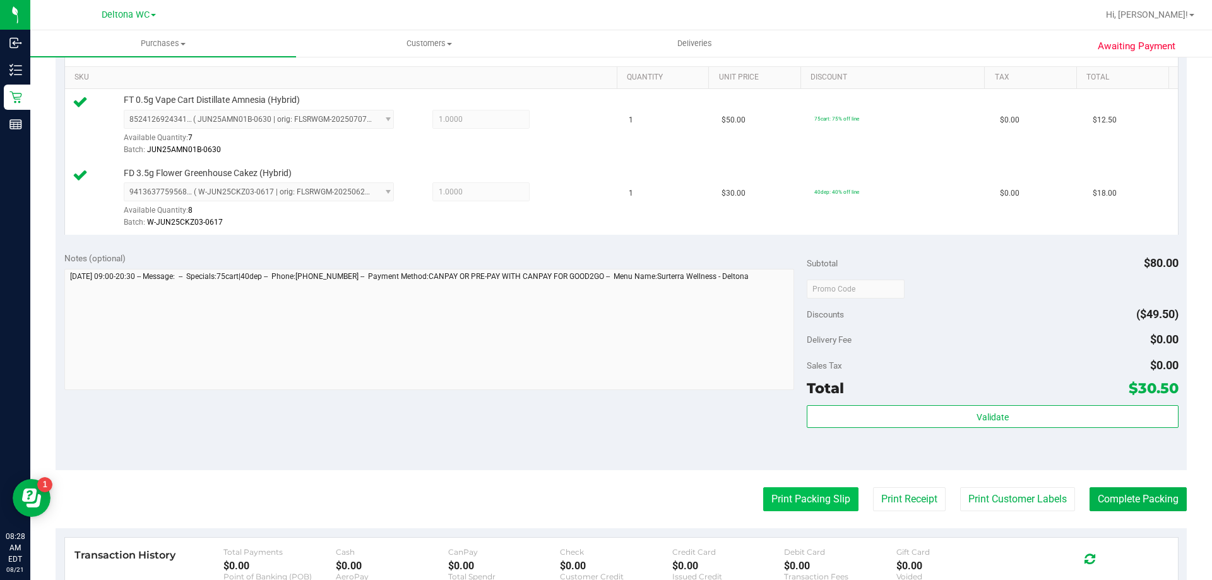
click at [803, 502] on button "Print Packing Slip" at bounding box center [810, 500] width 95 height 24
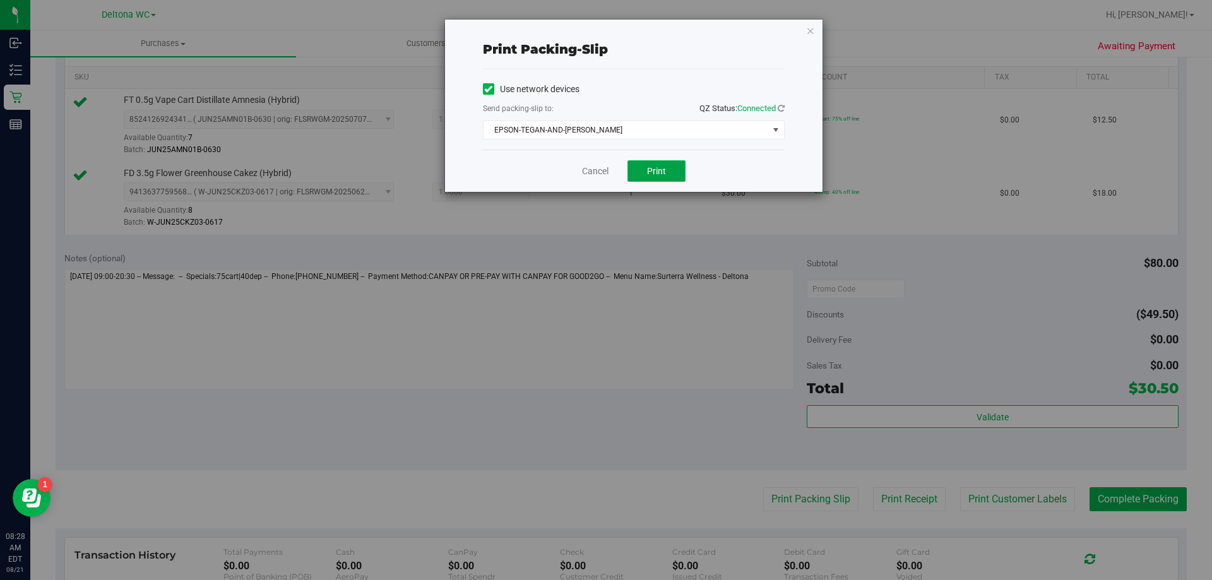
click at [650, 165] on button "Print" at bounding box center [657, 170] width 58 height 21
click at [600, 171] on link "Cancel" at bounding box center [595, 171] width 27 height 13
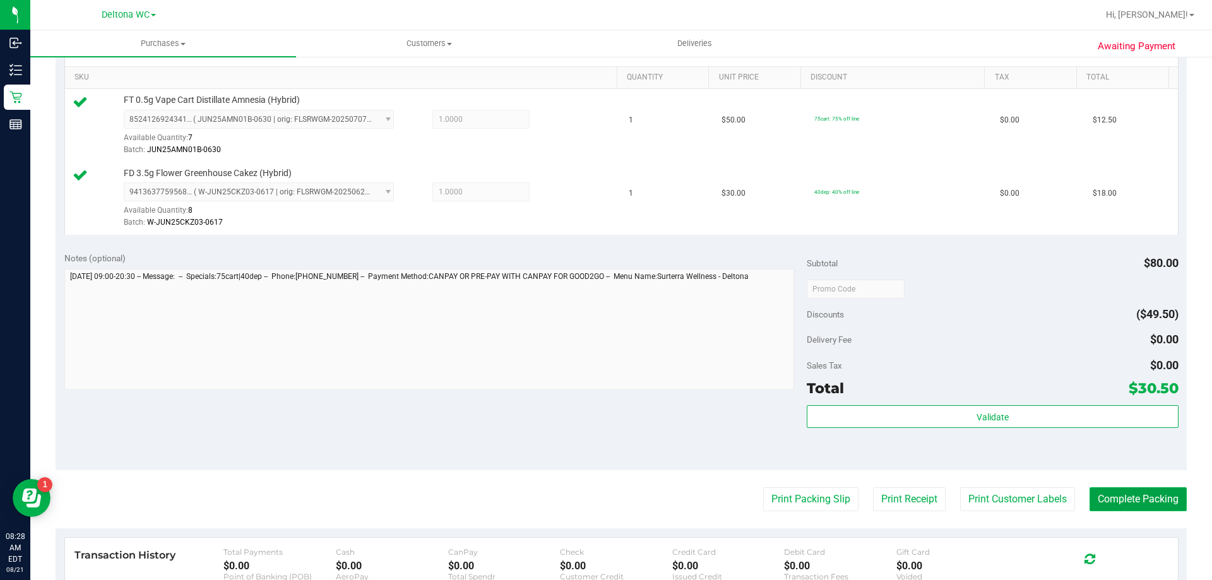
click at [1118, 494] on button "Complete Packing" at bounding box center [1138, 500] width 97 height 24
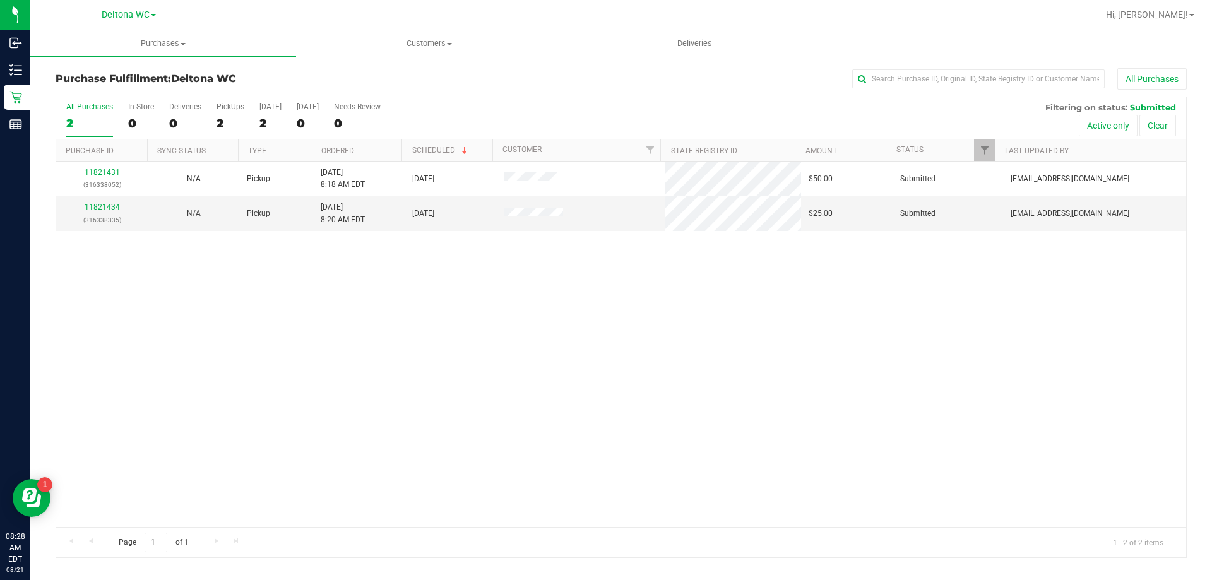
click at [376, 147] on th "Ordered" at bounding box center [356, 151] width 91 height 22
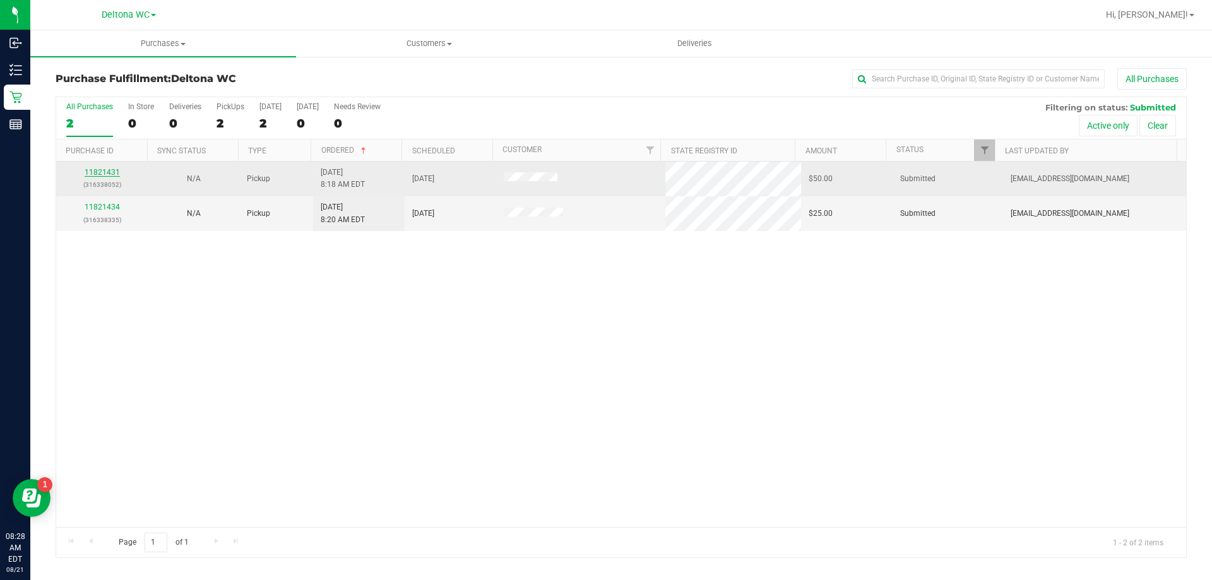
click at [94, 173] on link "11821431" at bounding box center [102, 172] width 35 height 9
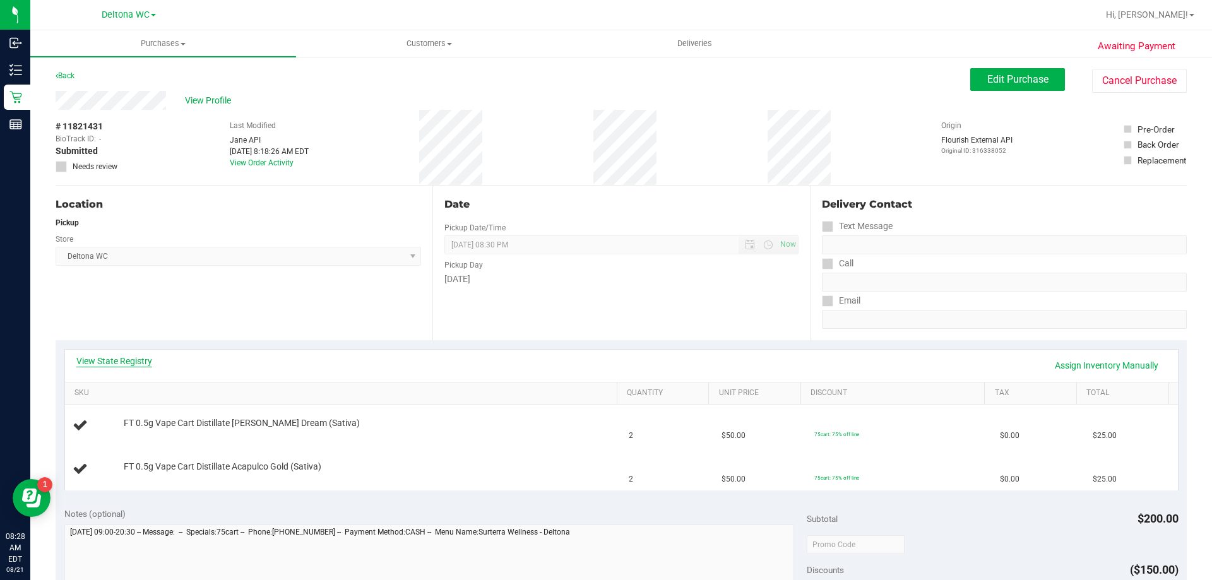
click at [104, 363] on link "View State Registry" at bounding box center [114, 361] width 76 height 13
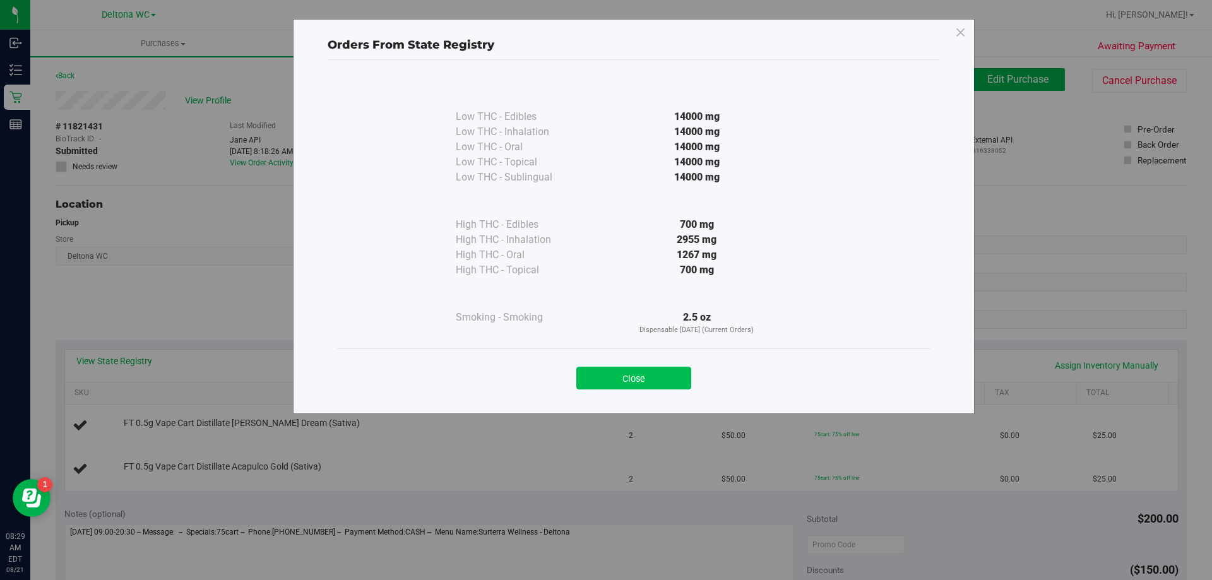
drag, startPoint x: 645, startPoint y: 376, endPoint x: 643, endPoint y: 349, distance: 26.6
click at [645, 375] on button "Close" at bounding box center [634, 378] width 115 height 23
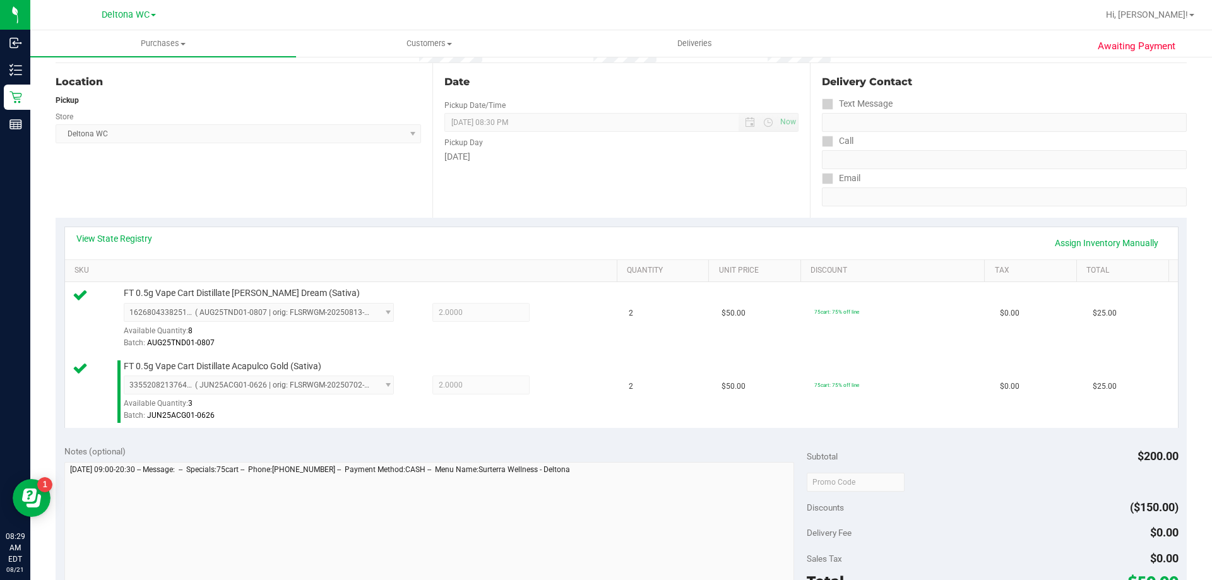
scroll to position [379, 0]
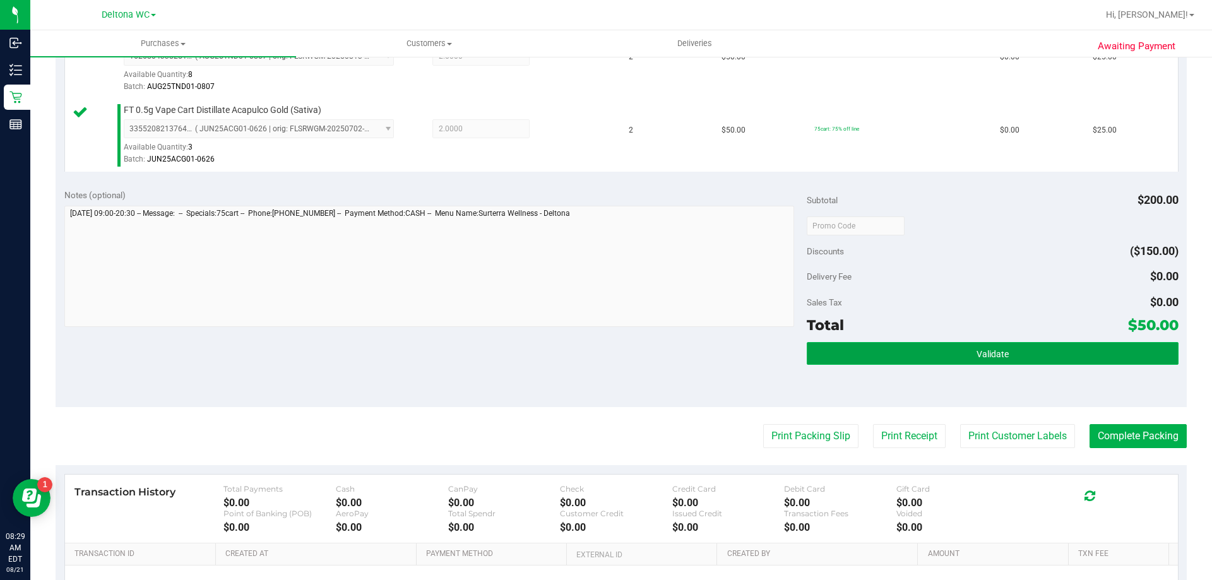
click at [939, 352] on button "Validate" at bounding box center [992, 353] width 371 height 23
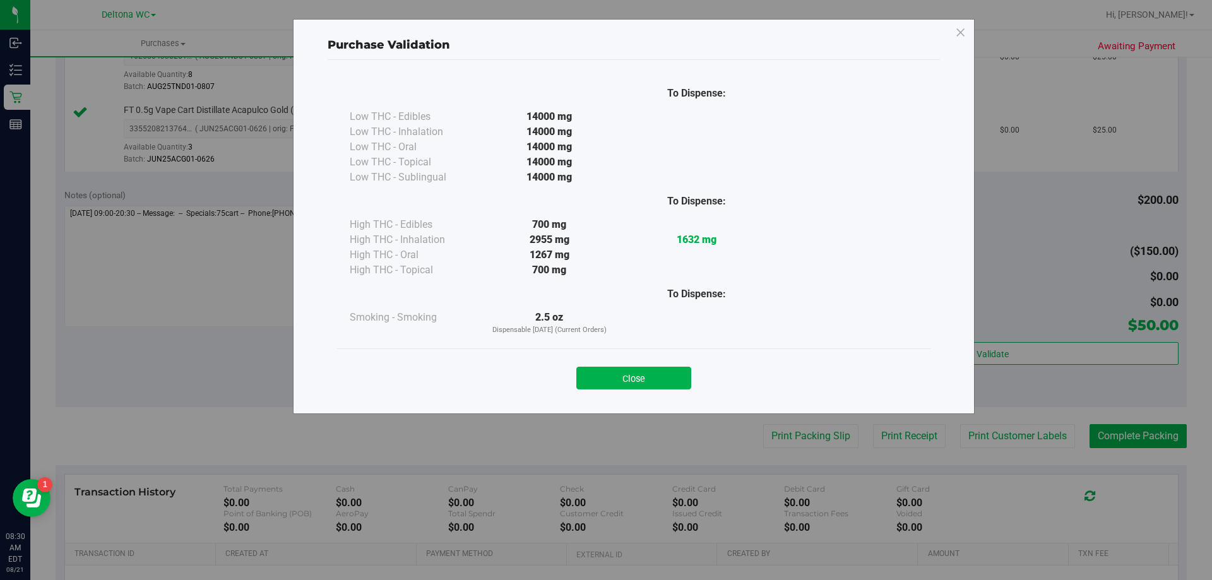
click at [653, 390] on div "Close" at bounding box center [634, 374] width 594 height 51
click at [686, 392] on div "Close" at bounding box center [634, 374] width 594 height 51
click at [674, 385] on button "Close" at bounding box center [634, 378] width 115 height 23
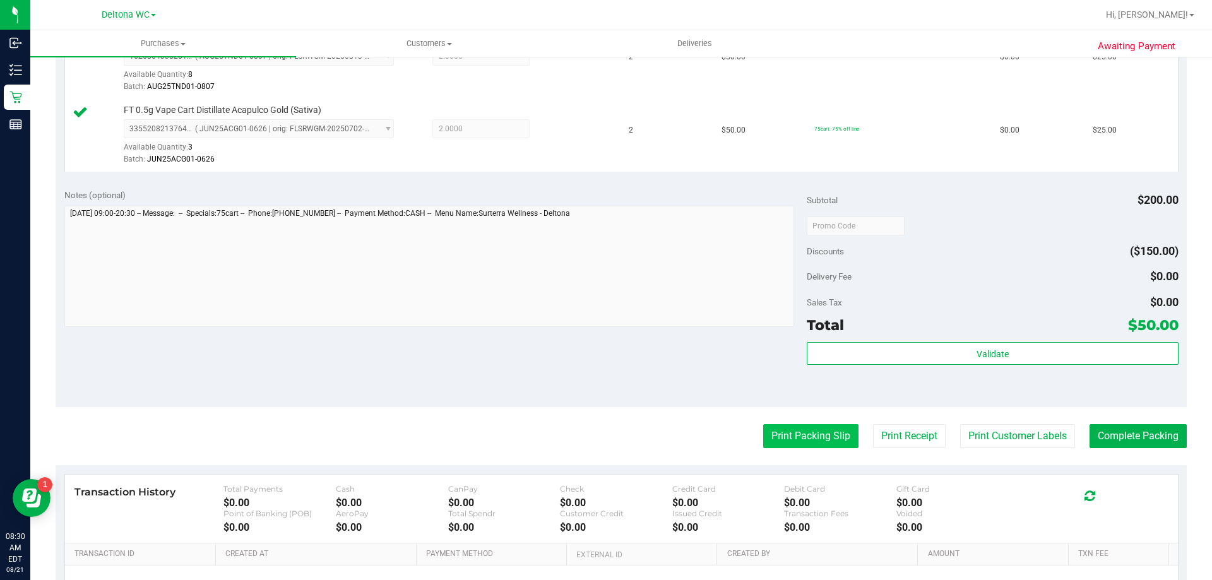
click at [794, 440] on button "Print Packing Slip" at bounding box center [810, 436] width 95 height 24
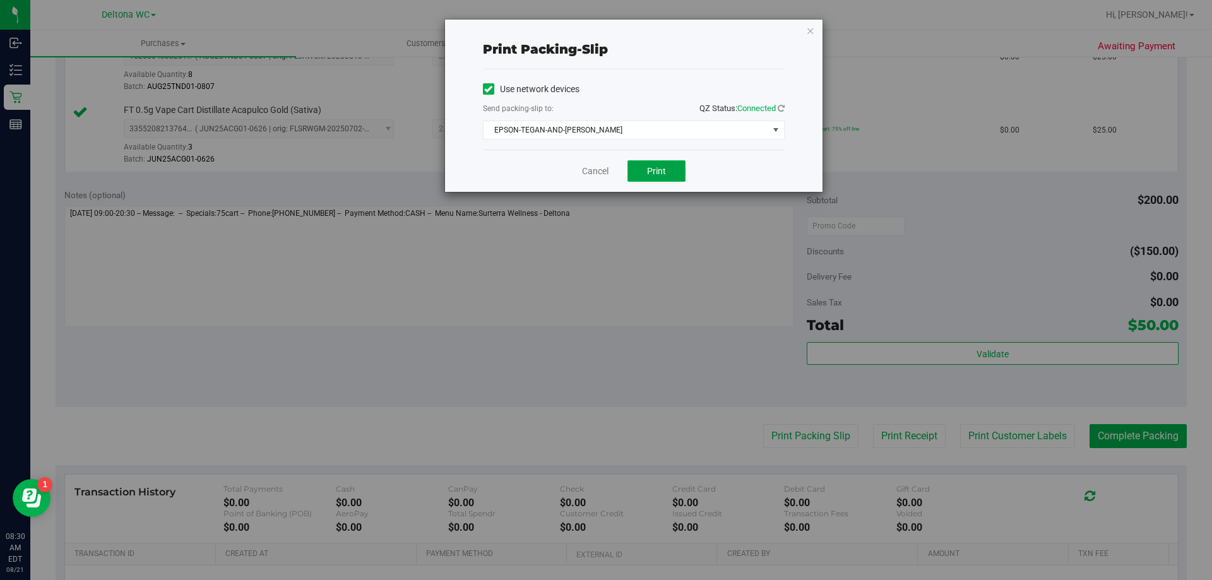
click at [654, 172] on span "Print" at bounding box center [656, 171] width 19 height 10
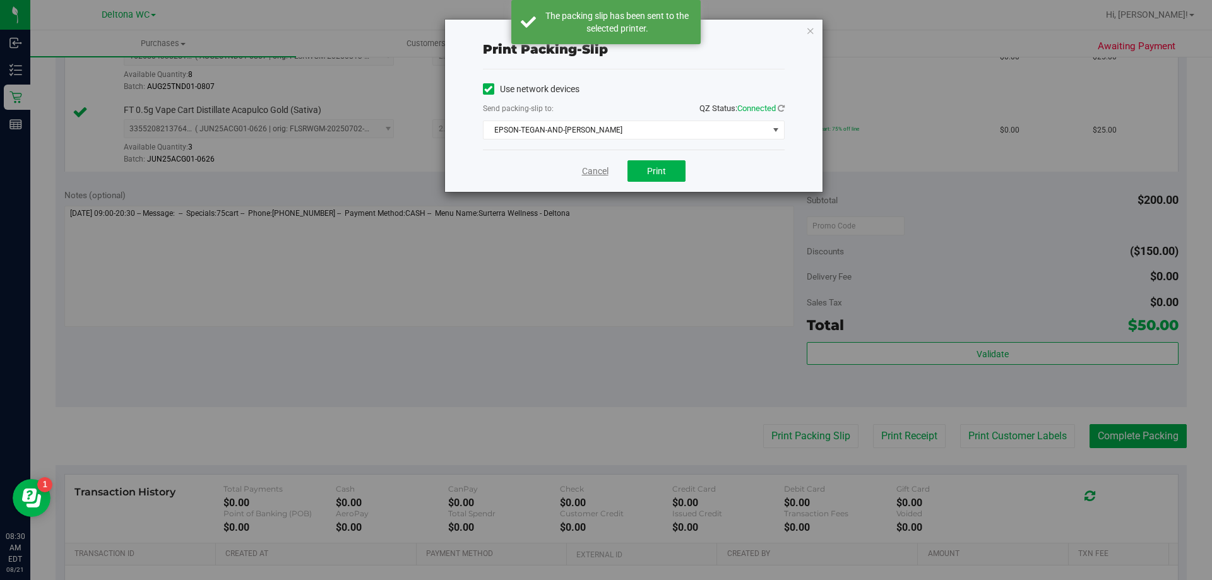
click at [588, 171] on link "Cancel" at bounding box center [595, 171] width 27 height 13
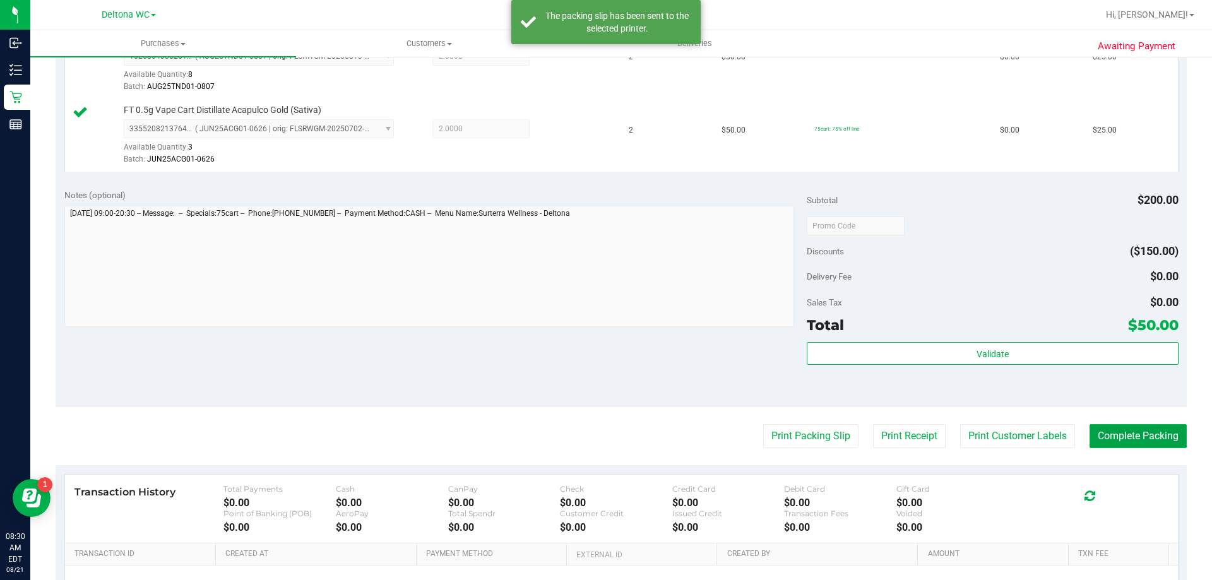
click at [1105, 435] on button "Complete Packing" at bounding box center [1138, 436] width 97 height 24
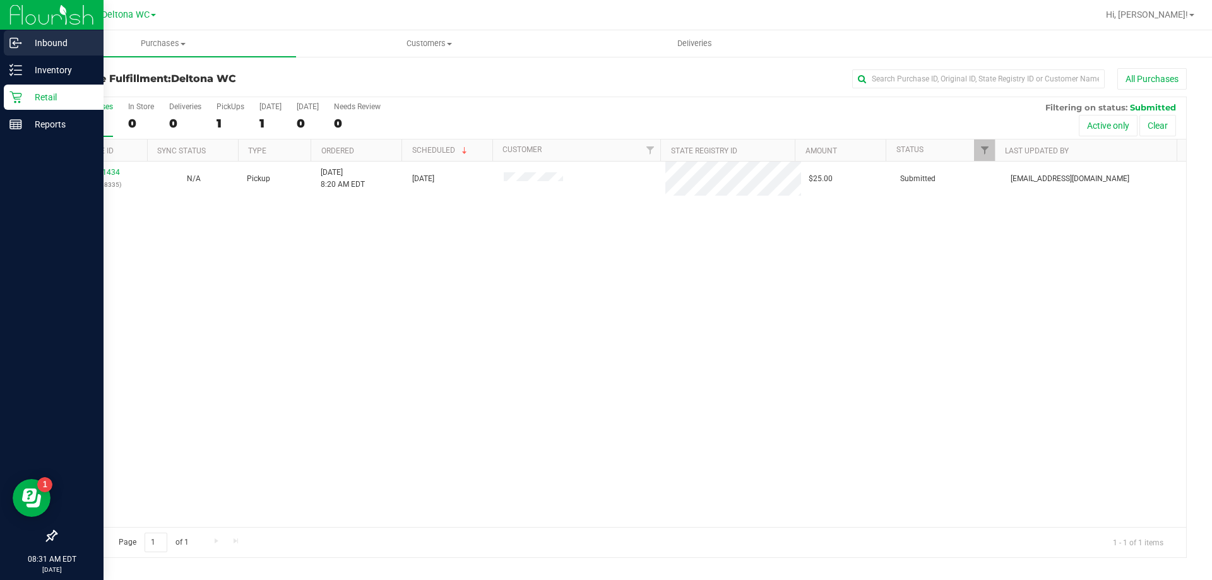
click at [21, 43] on circle at bounding box center [21, 43] width 2 height 2
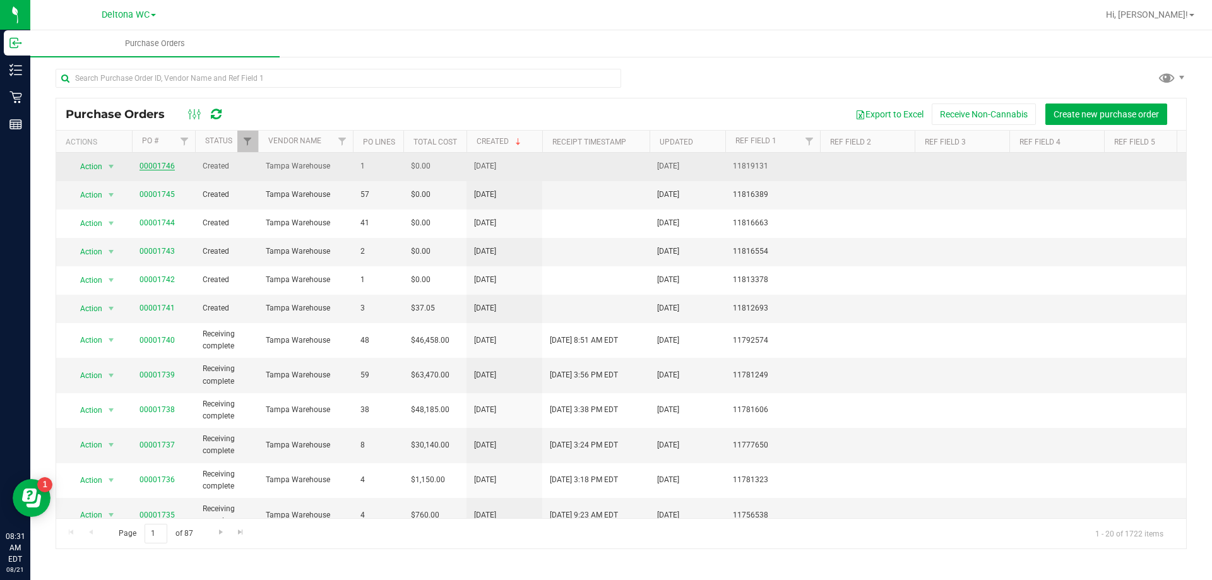
click at [153, 164] on link "00001746" at bounding box center [157, 166] width 35 height 9
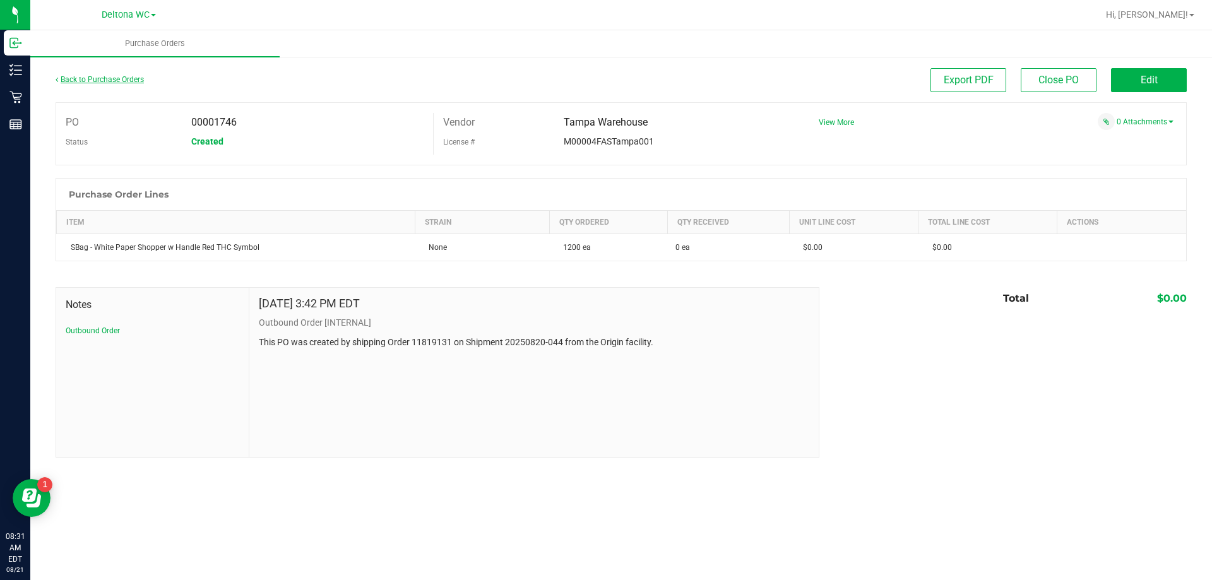
click at [80, 80] on link "Back to Purchase Orders" at bounding box center [100, 79] width 88 height 9
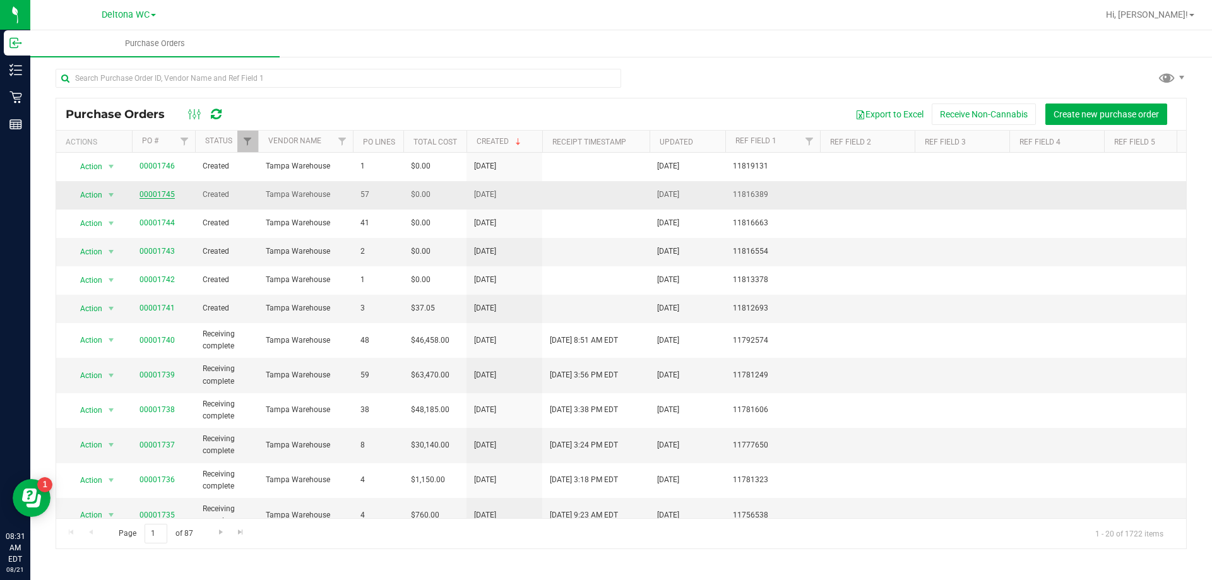
click at [165, 196] on link "00001745" at bounding box center [157, 194] width 35 height 9
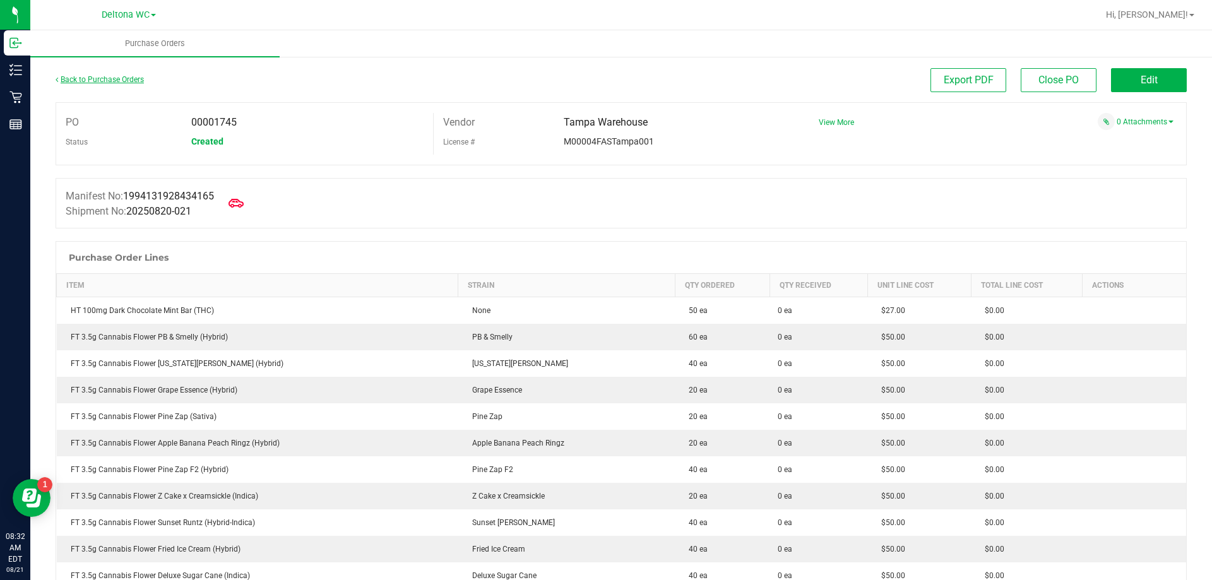
click at [121, 76] on link "Back to Purchase Orders" at bounding box center [100, 79] width 88 height 9
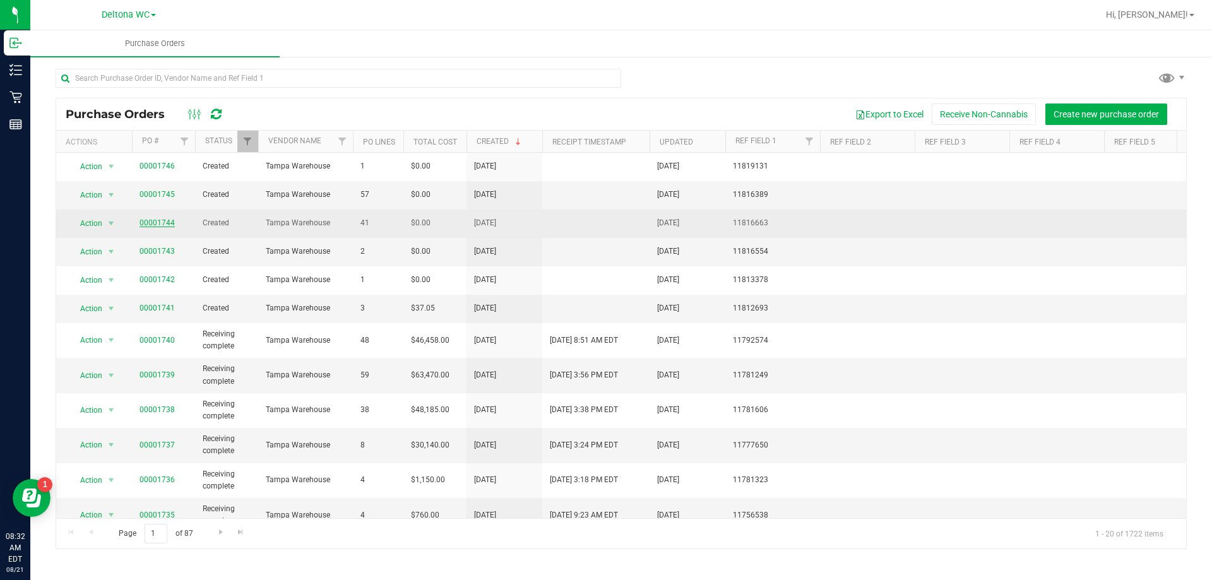
click at [162, 222] on link "00001744" at bounding box center [157, 222] width 35 height 9
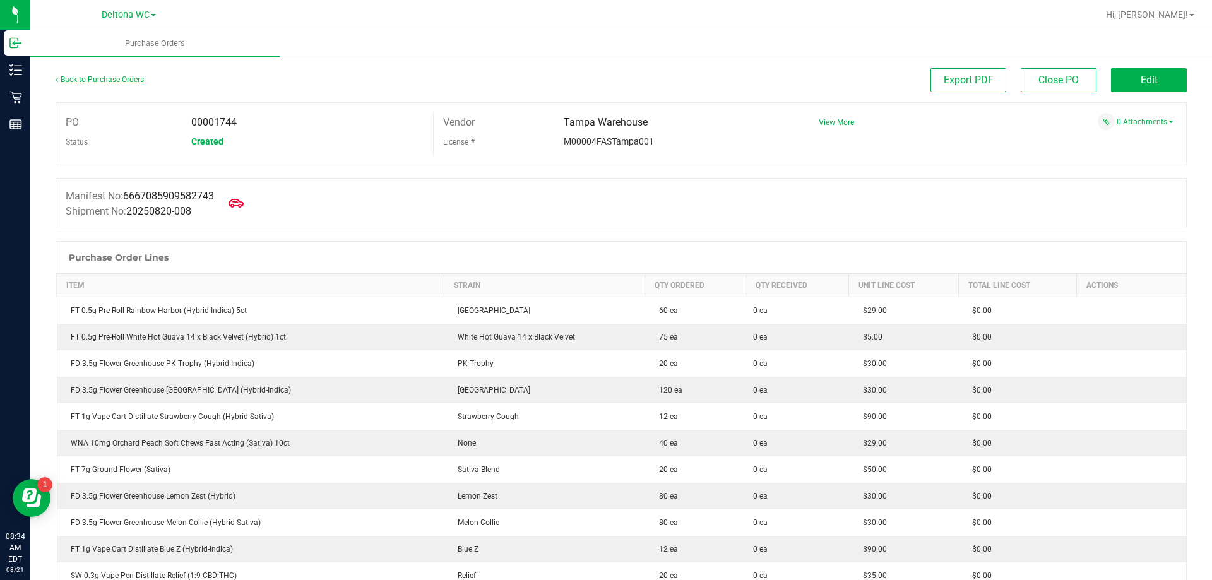
click at [90, 80] on link "Back to Purchase Orders" at bounding box center [100, 79] width 88 height 9
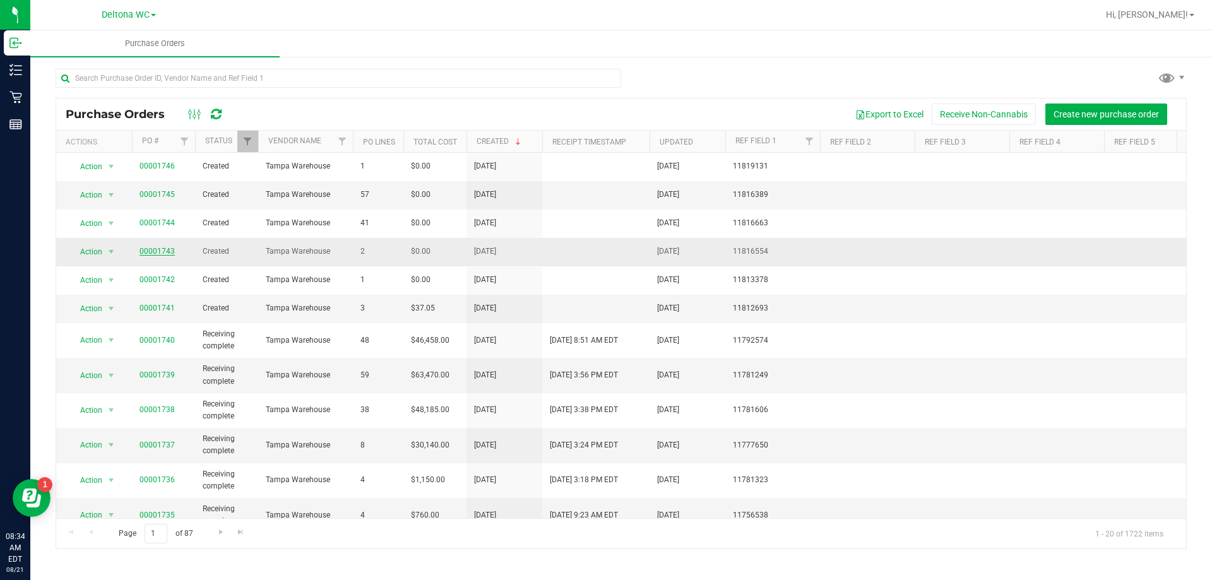
click at [164, 248] on link "00001743" at bounding box center [157, 251] width 35 height 9
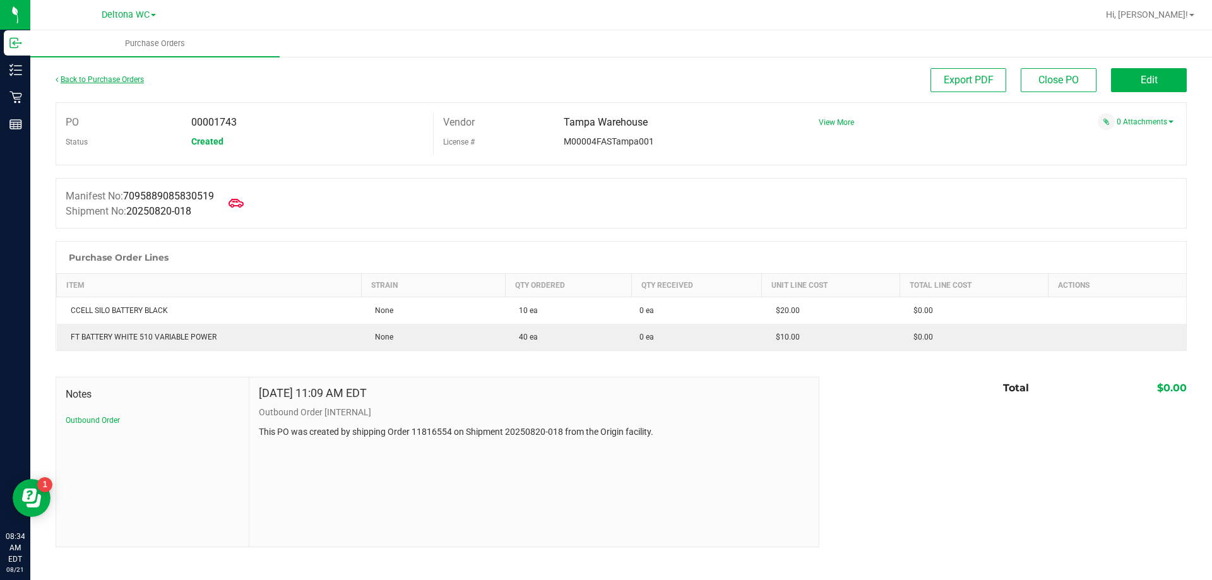
click at [114, 80] on link "Back to Purchase Orders" at bounding box center [100, 79] width 88 height 9
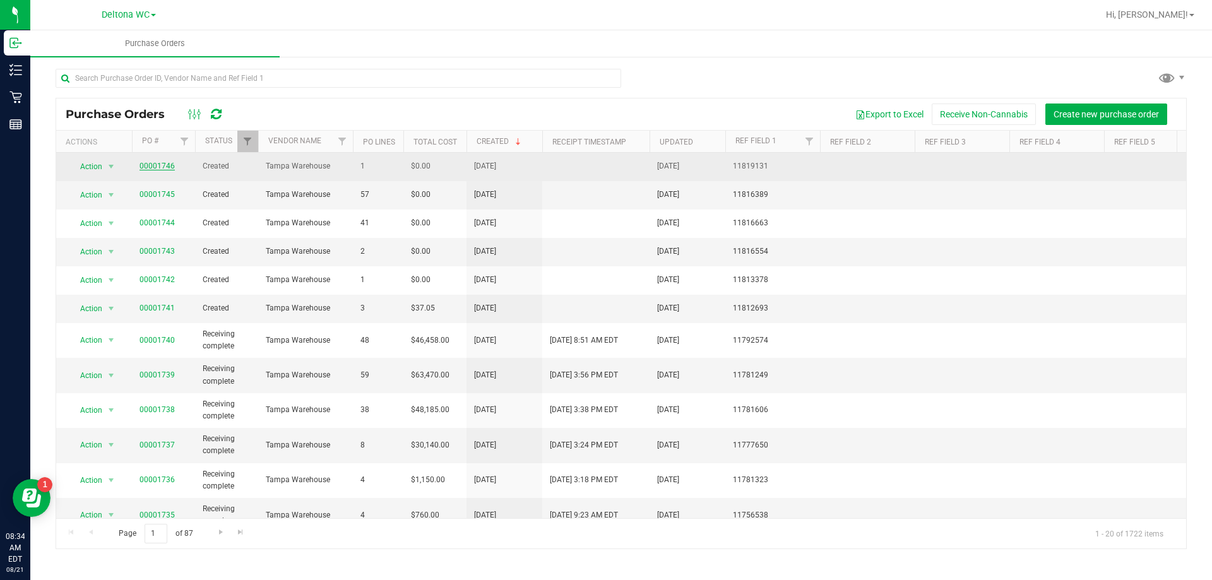
click at [164, 164] on link "00001746" at bounding box center [157, 166] width 35 height 9
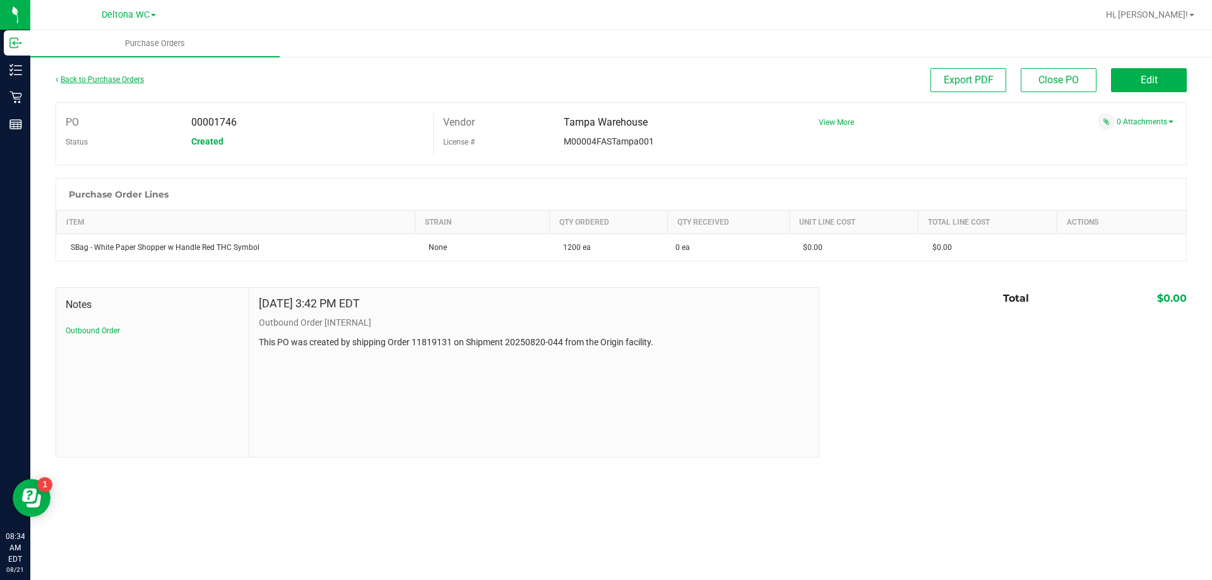
click at [116, 81] on link "Back to Purchase Orders" at bounding box center [100, 79] width 88 height 9
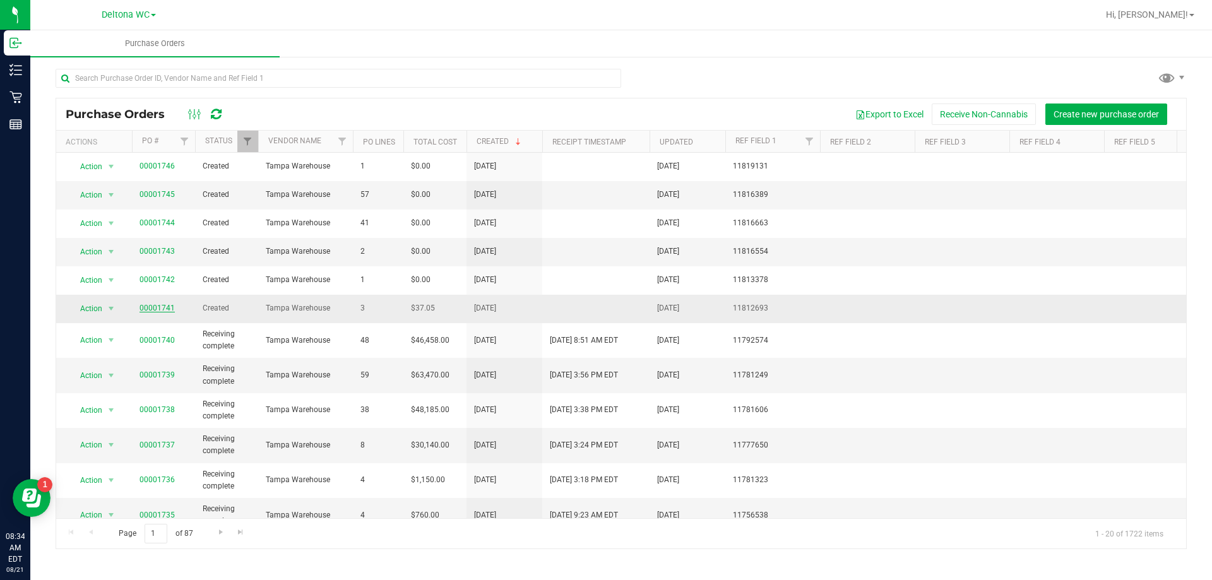
click at [162, 308] on link "00001741" at bounding box center [157, 308] width 35 height 9
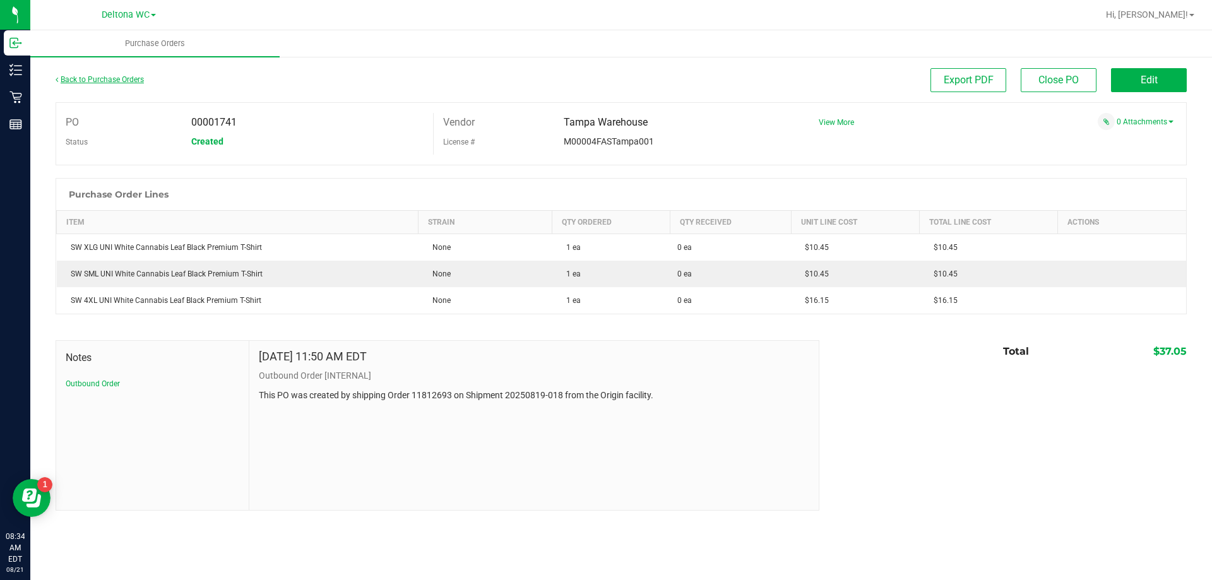
click at [100, 82] on link "Back to Purchase Orders" at bounding box center [100, 79] width 88 height 9
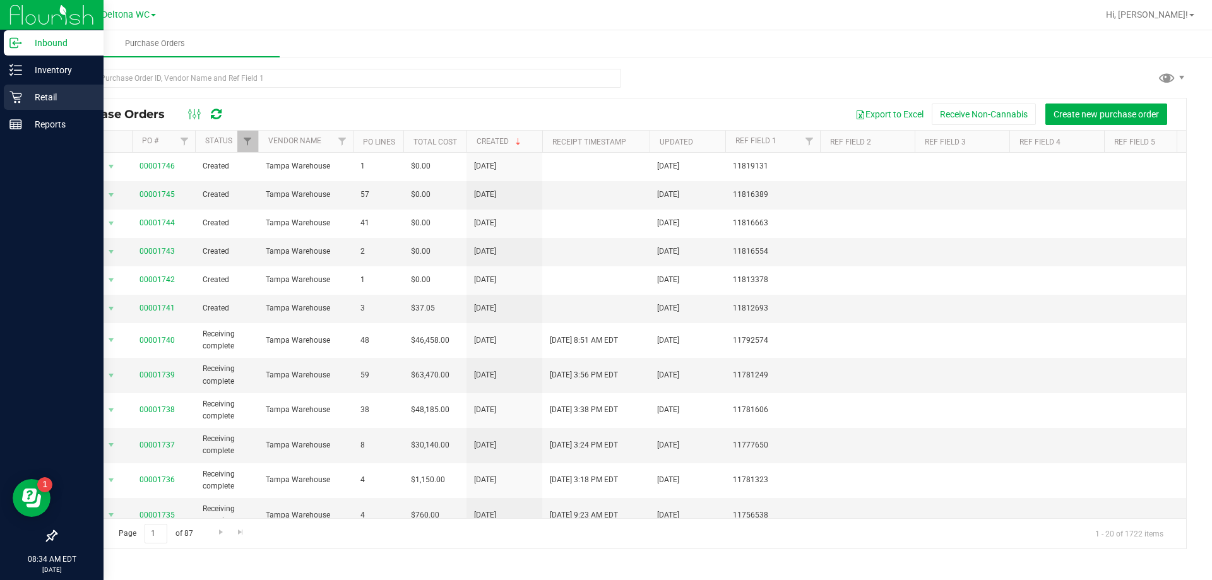
click at [27, 100] on p "Retail" at bounding box center [60, 97] width 76 height 15
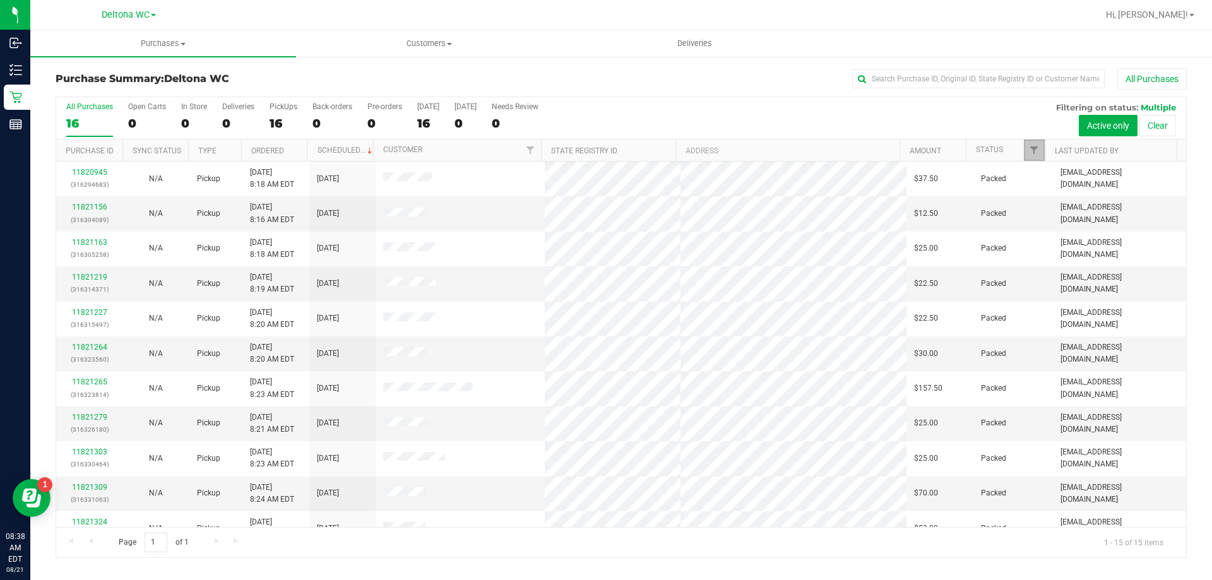
click at [1039, 158] on link "Filter" at bounding box center [1034, 150] width 21 height 21
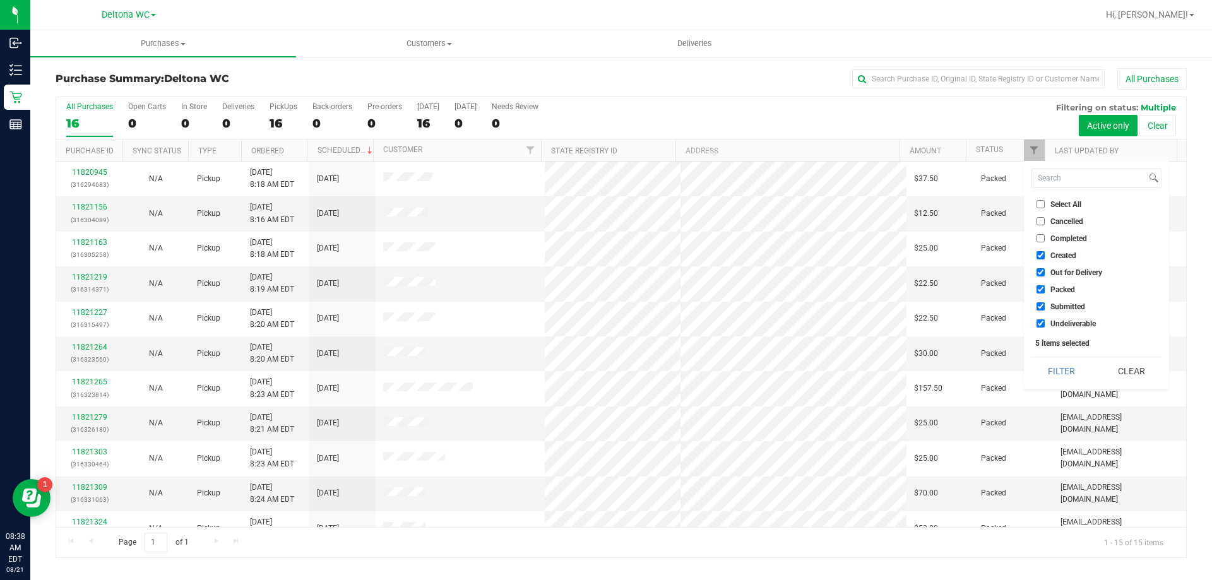
click at [1054, 203] on span "Select All" at bounding box center [1066, 205] width 31 height 8
click at [1045, 203] on input "Select All" at bounding box center [1041, 204] width 8 height 8
checkbox input "true"
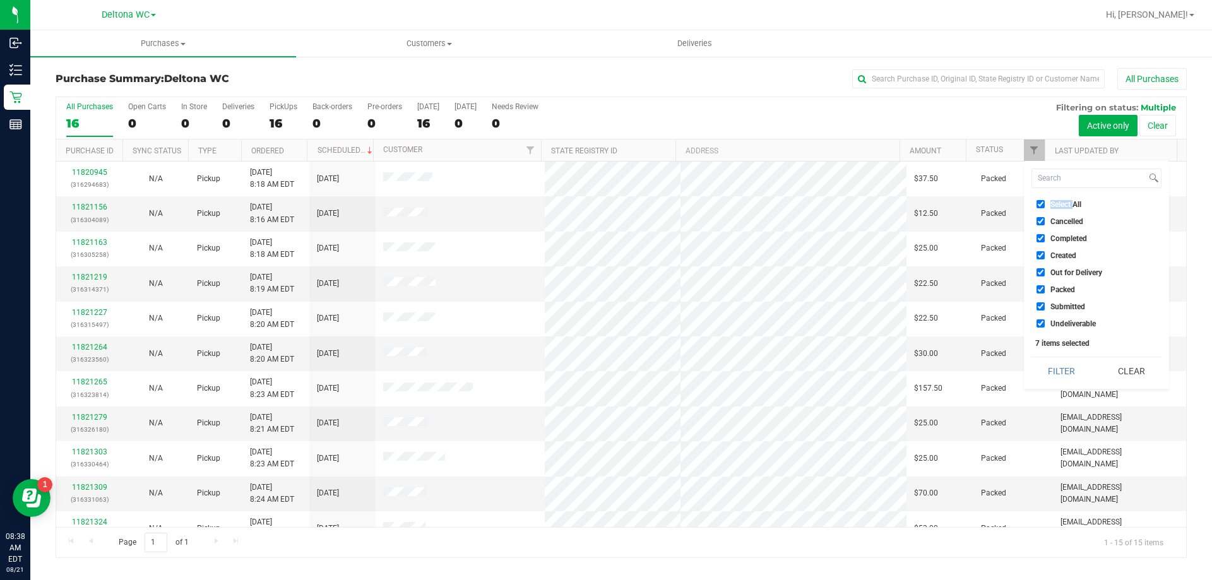
click at [1055, 203] on span "Select All" at bounding box center [1066, 205] width 31 height 8
click at [1045, 203] on input "Select All" at bounding box center [1041, 204] width 8 height 8
checkbox input "false"
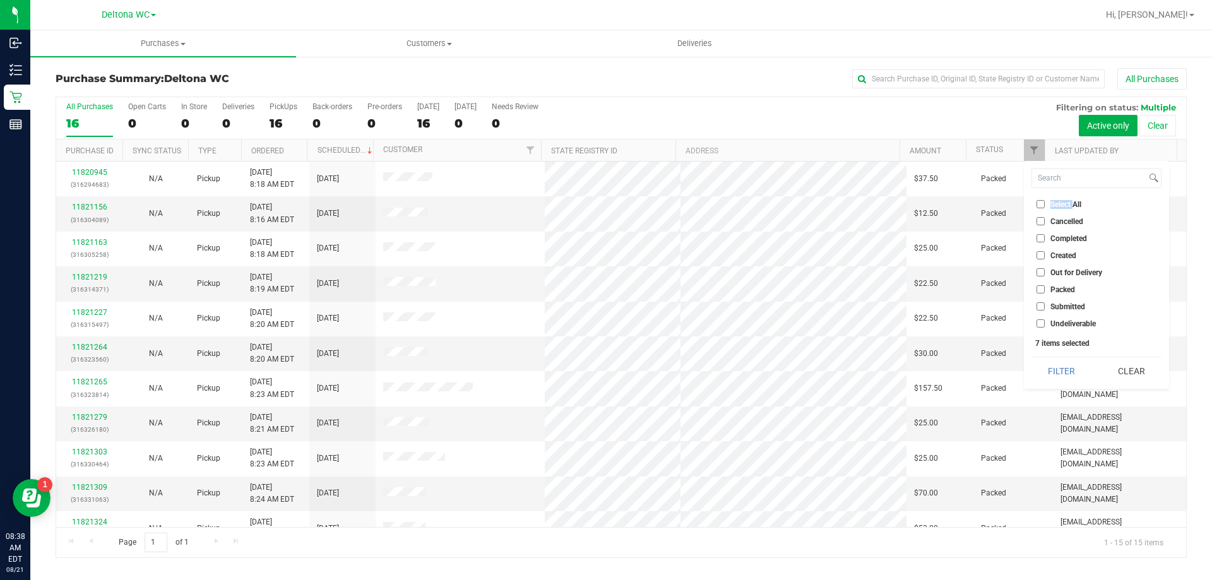
checkbox input "false"
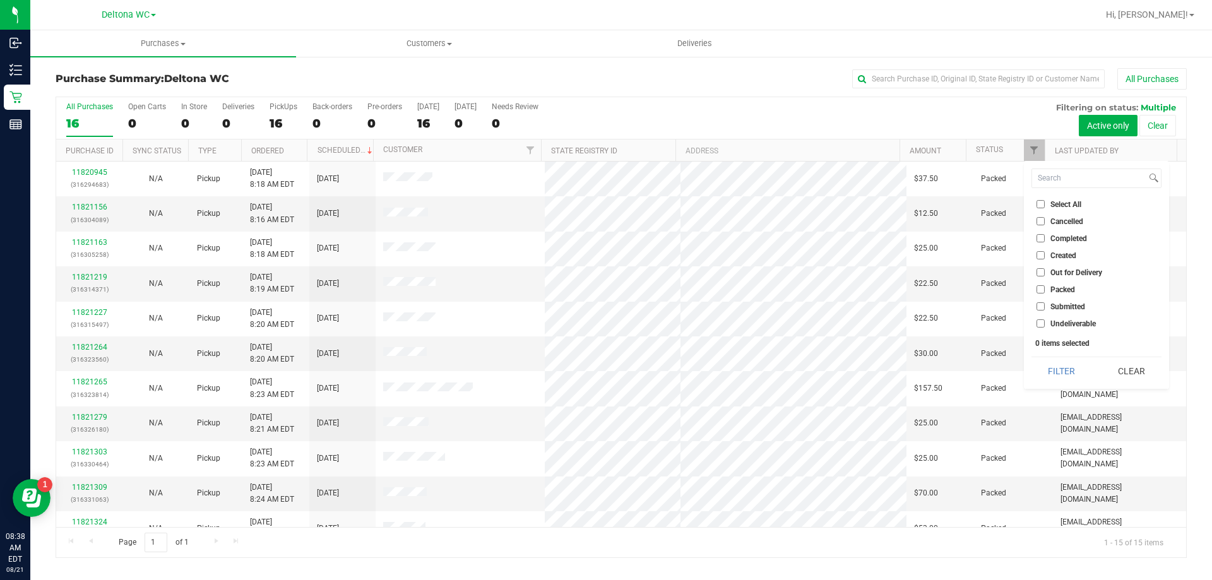
click at [1068, 309] on span "Submitted" at bounding box center [1068, 307] width 35 height 8
click at [1045, 309] on input "Submitted" at bounding box center [1041, 306] width 8 height 8
checkbox input "true"
click at [1064, 369] on button "Filter" at bounding box center [1062, 371] width 61 height 28
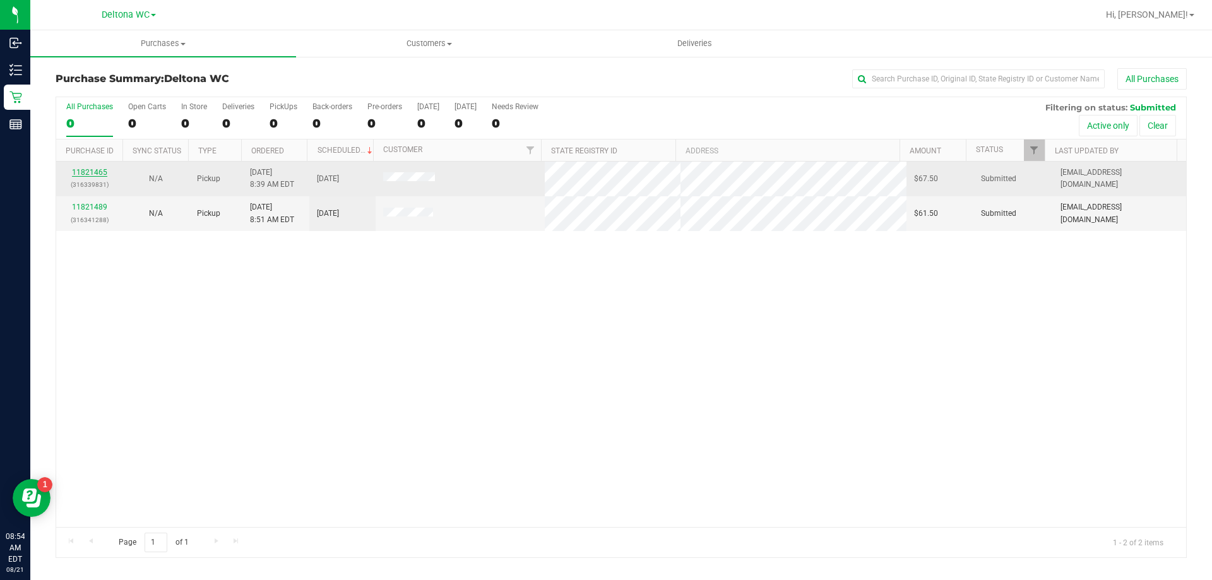
click at [97, 174] on link "11821465" at bounding box center [89, 172] width 35 height 9
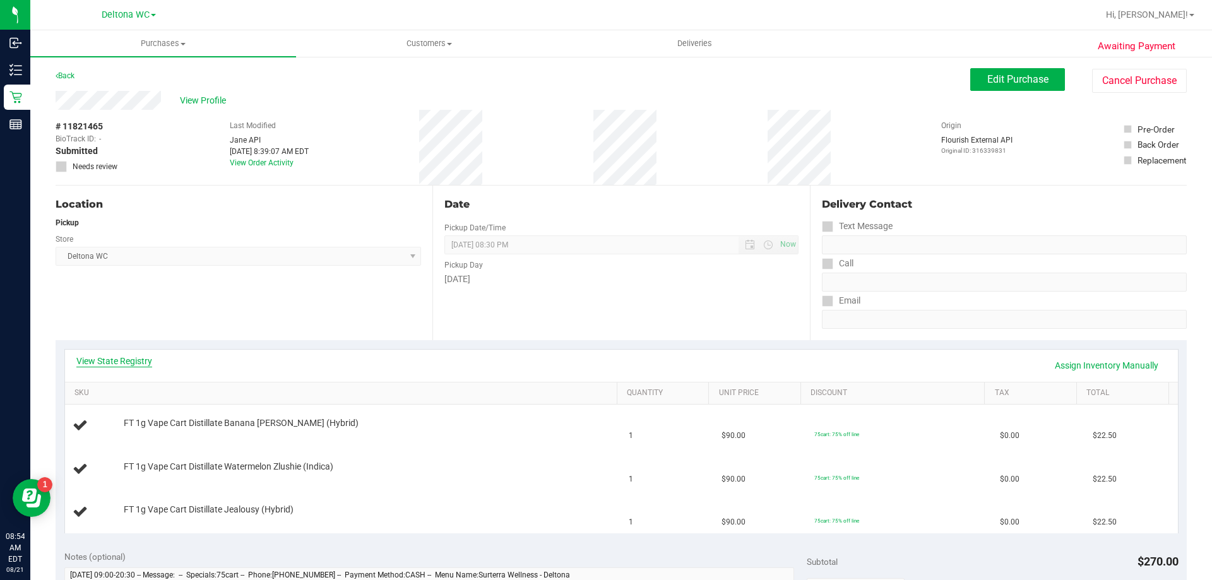
click at [128, 365] on link "View State Registry" at bounding box center [114, 361] width 76 height 13
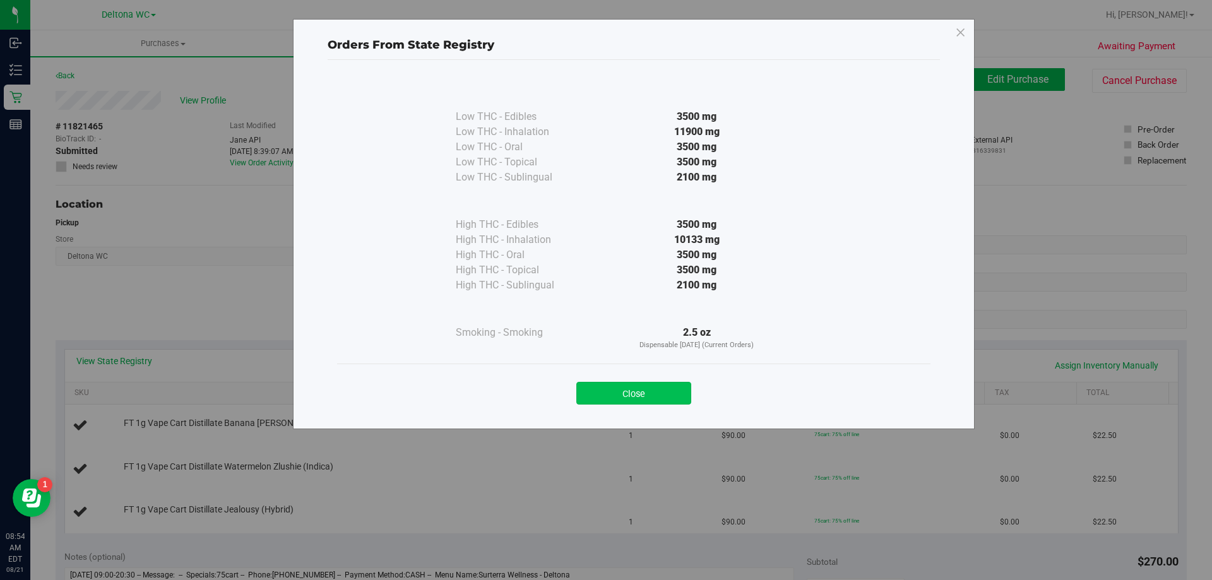
click at [628, 400] on button "Close" at bounding box center [634, 393] width 115 height 23
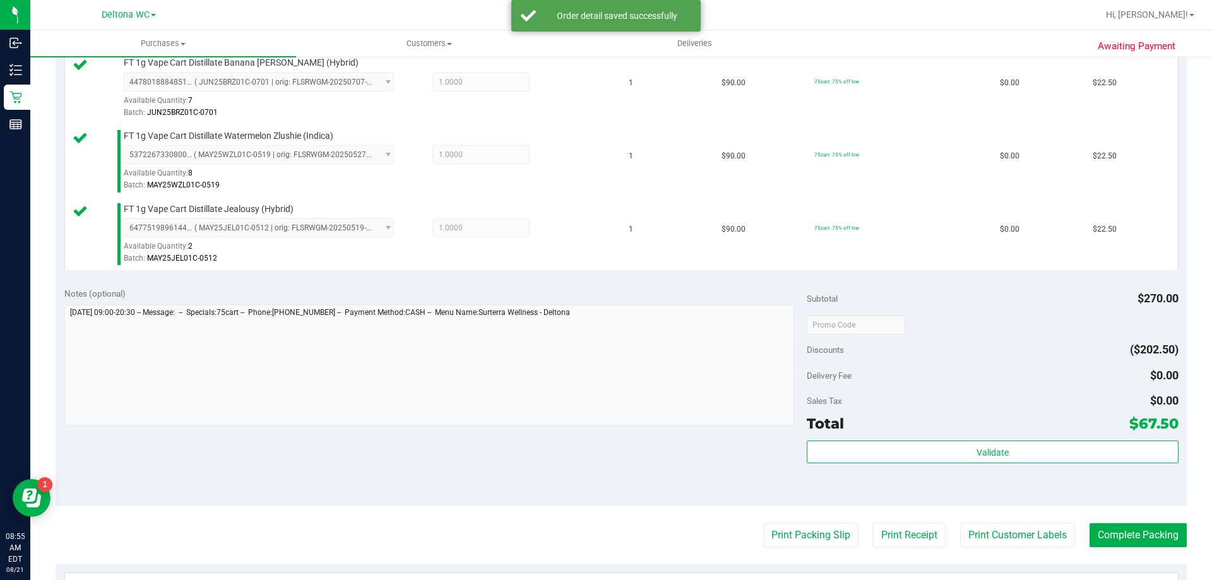
scroll to position [379, 0]
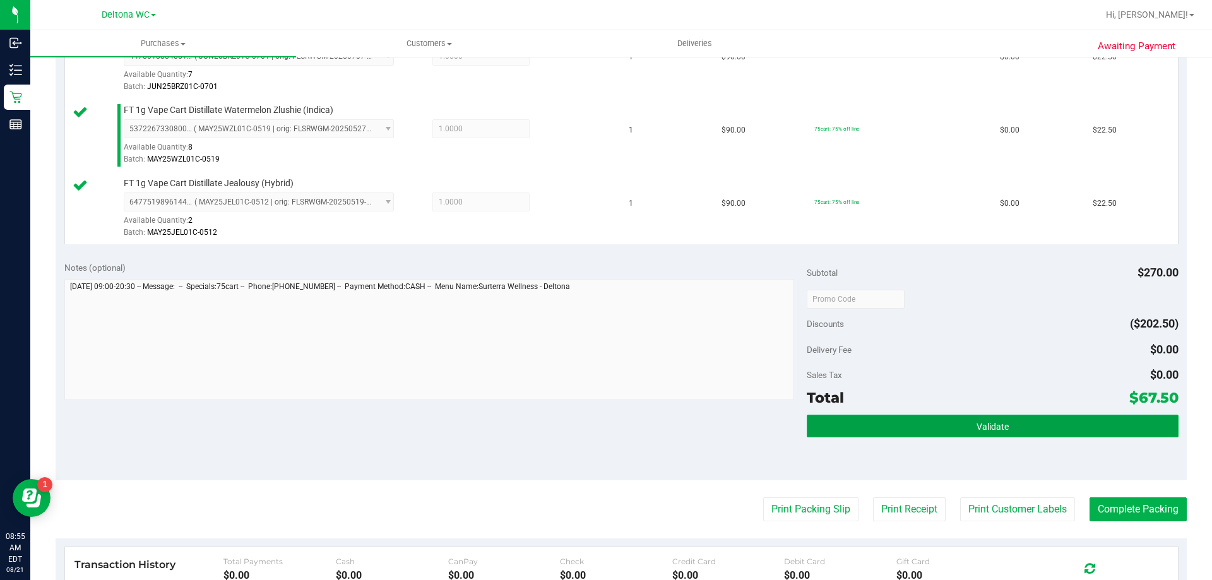
click at [912, 426] on button "Validate" at bounding box center [992, 426] width 371 height 23
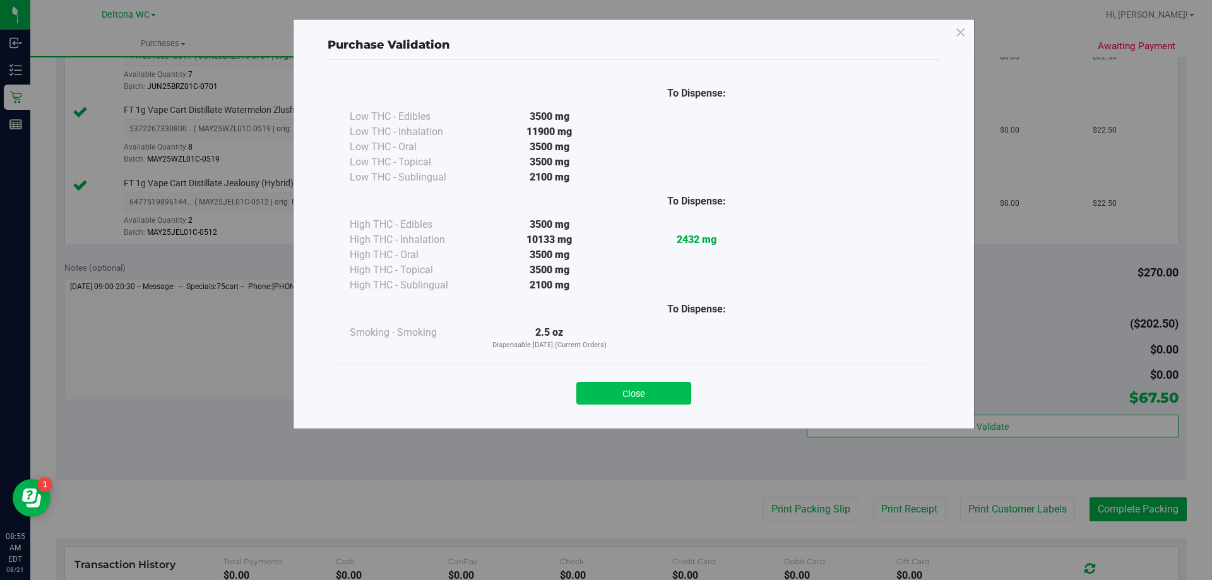
click at [645, 393] on button "Close" at bounding box center [634, 393] width 115 height 23
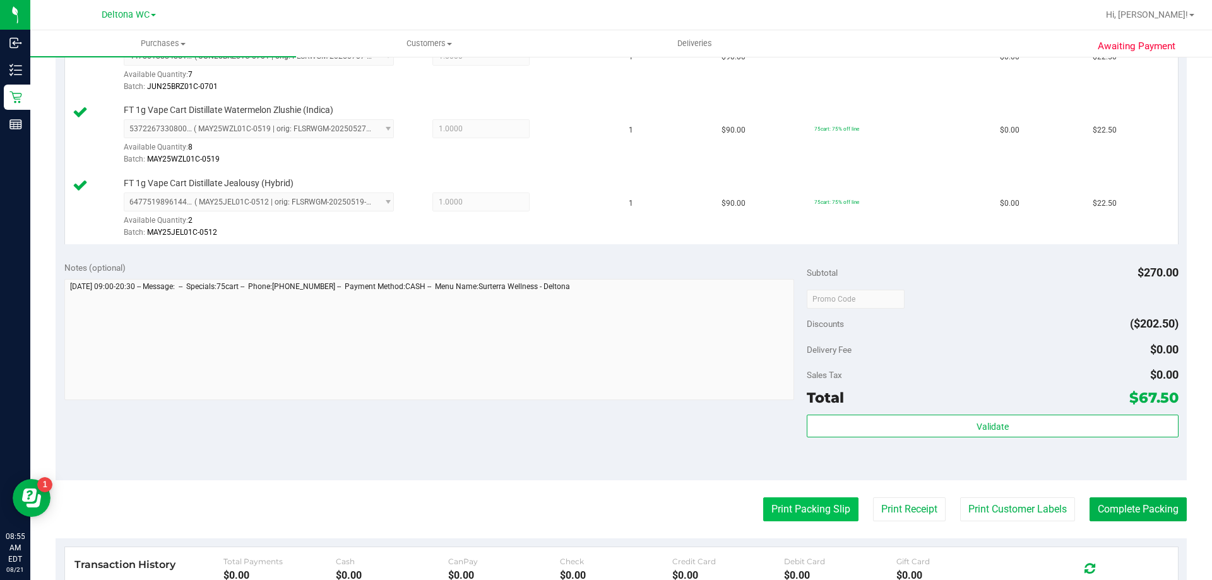
click at [807, 514] on button "Print Packing Slip" at bounding box center [810, 510] width 95 height 24
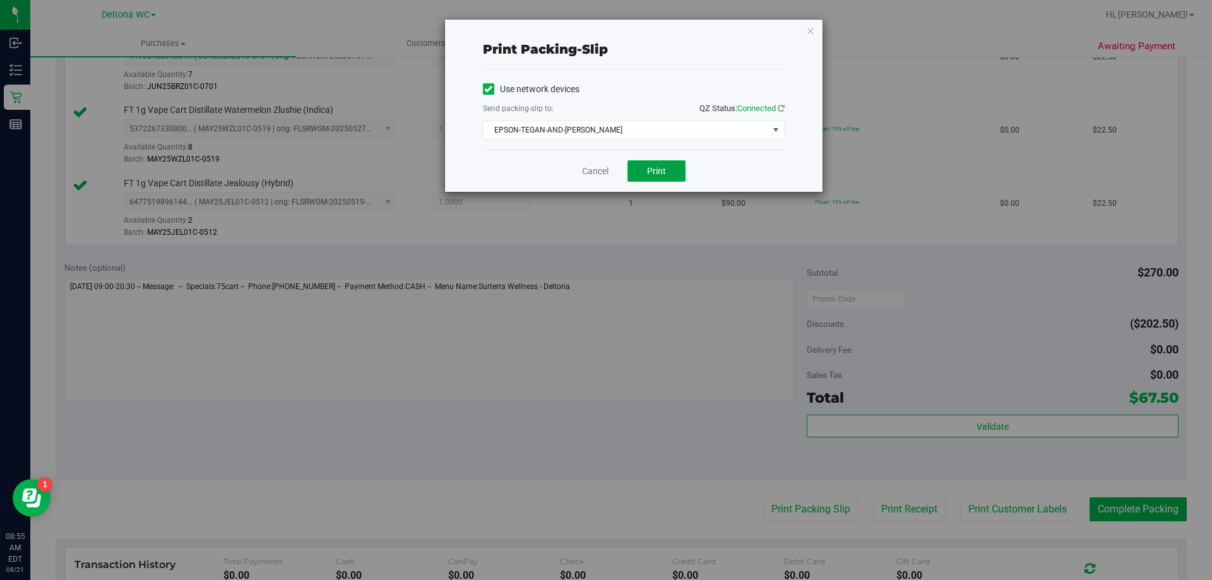
click at [645, 162] on button "Print" at bounding box center [657, 170] width 58 height 21
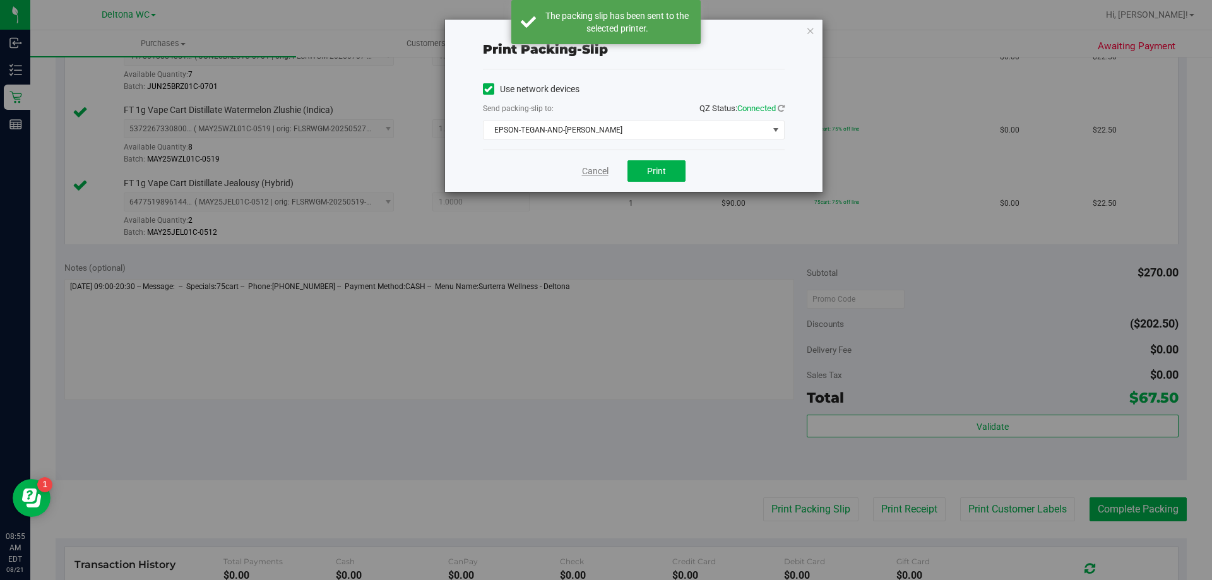
click at [601, 168] on link "Cancel" at bounding box center [595, 171] width 27 height 13
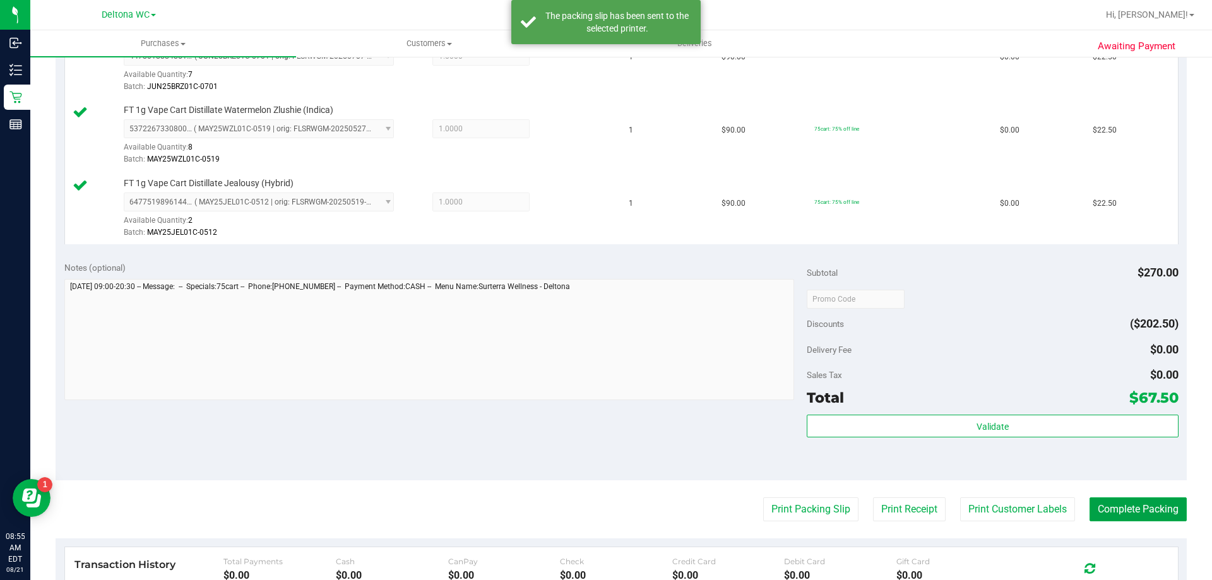
drag, startPoint x: 1153, startPoint y: 506, endPoint x: 1175, endPoint y: 413, distance: 95.9
click at [1153, 505] on button "Complete Packing" at bounding box center [1138, 510] width 97 height 24
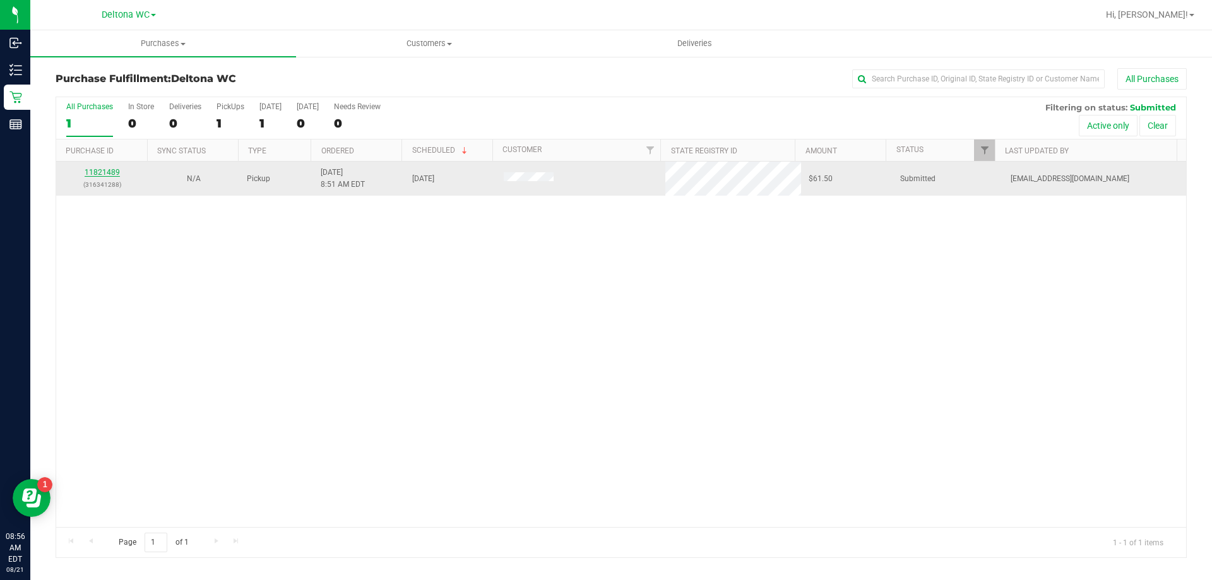
click at [94, 170] on link "11821489" at bounding box center [102, 172] width 35 height 9
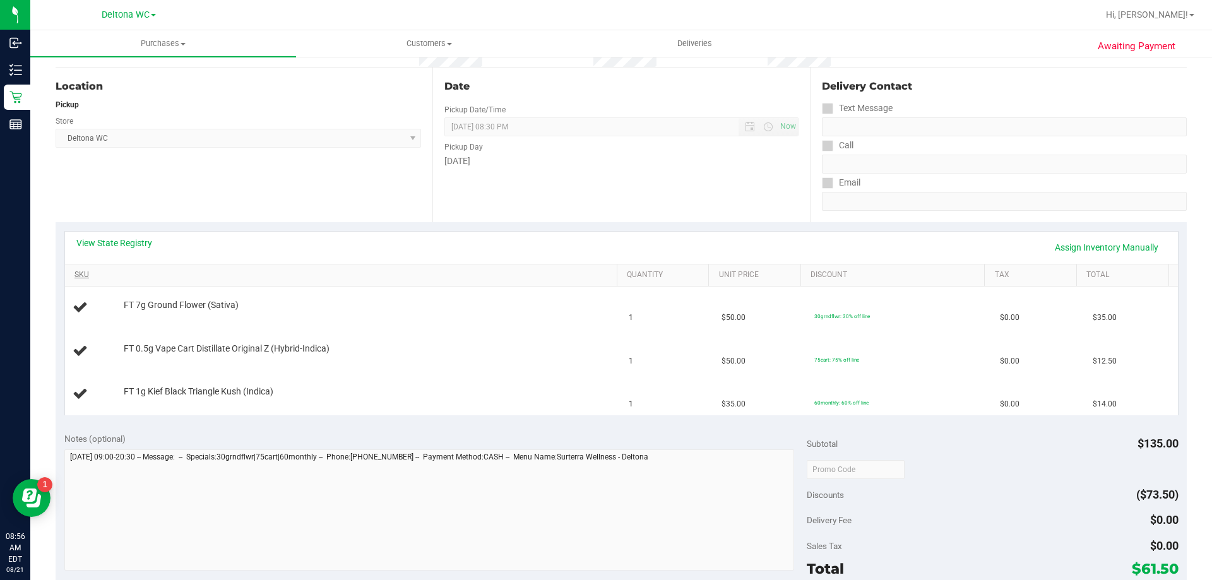
scroll to position [126, 0]
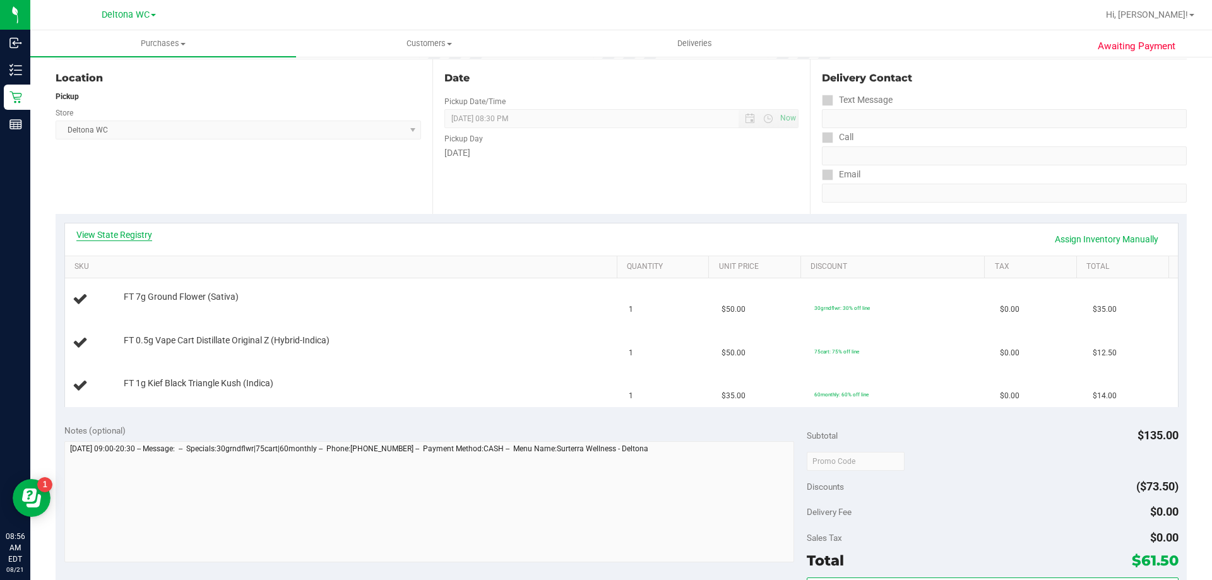
click at [141, 235] on link "View State Registry" at bounding box center [114, 235] width 76 height 13
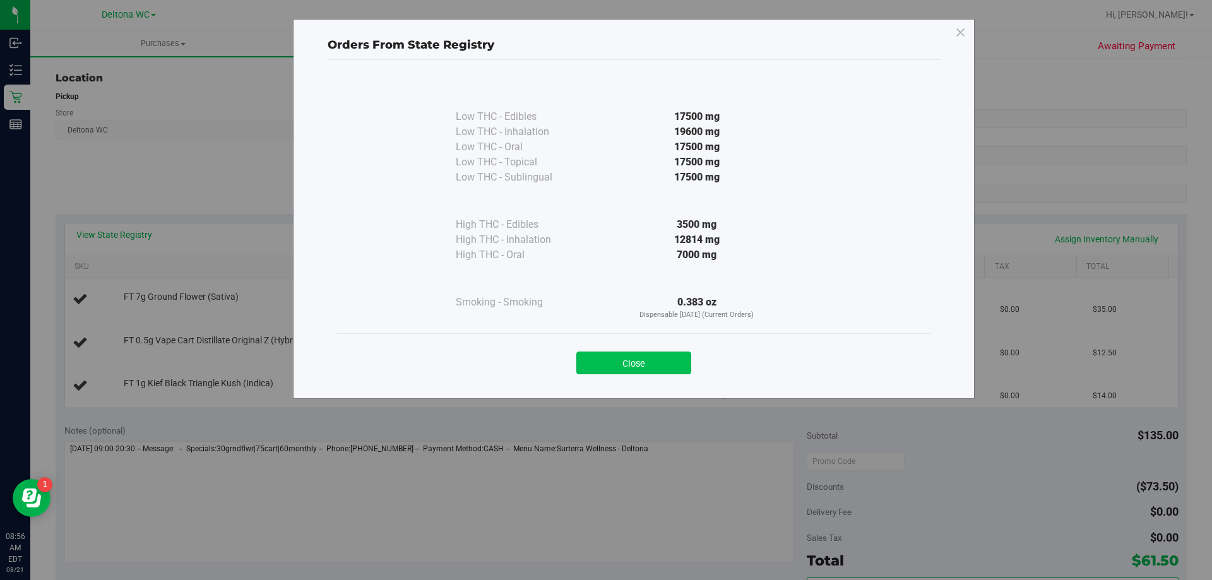
click at [652, 362] on button "Close" at bounding box center [634, 363] width 115 height 23
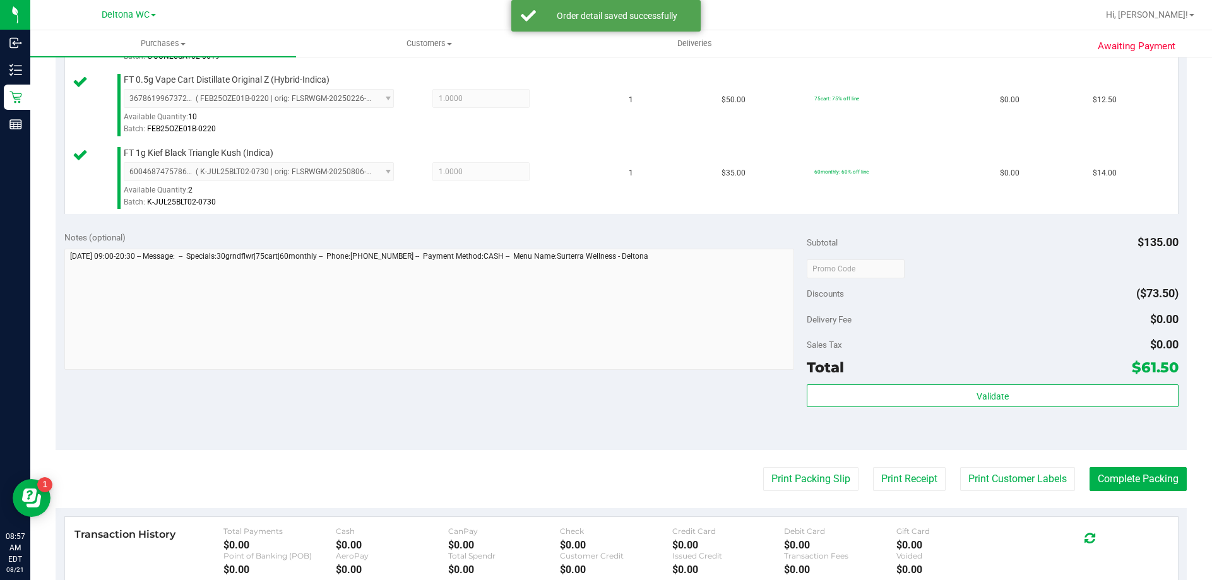
scroll to position [505, 0]
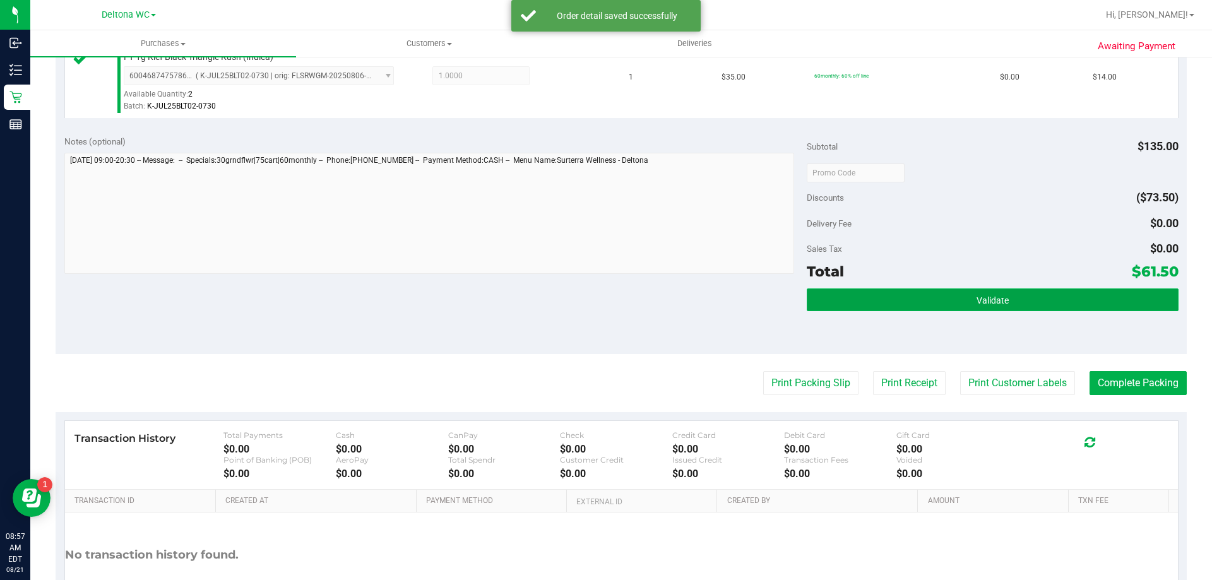
click at [948, 296] on button "Validate" at bounding box center [992, 300] width 371 height 23
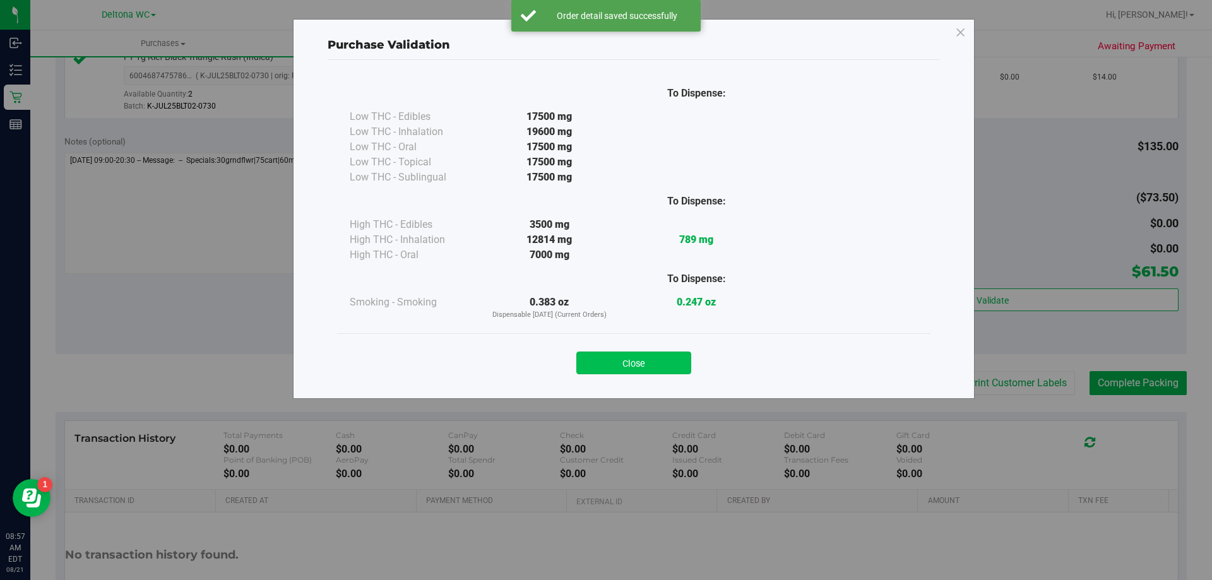
click at [652, 368] on button "Close" at bounding box center [634, 363] width 115 height 23
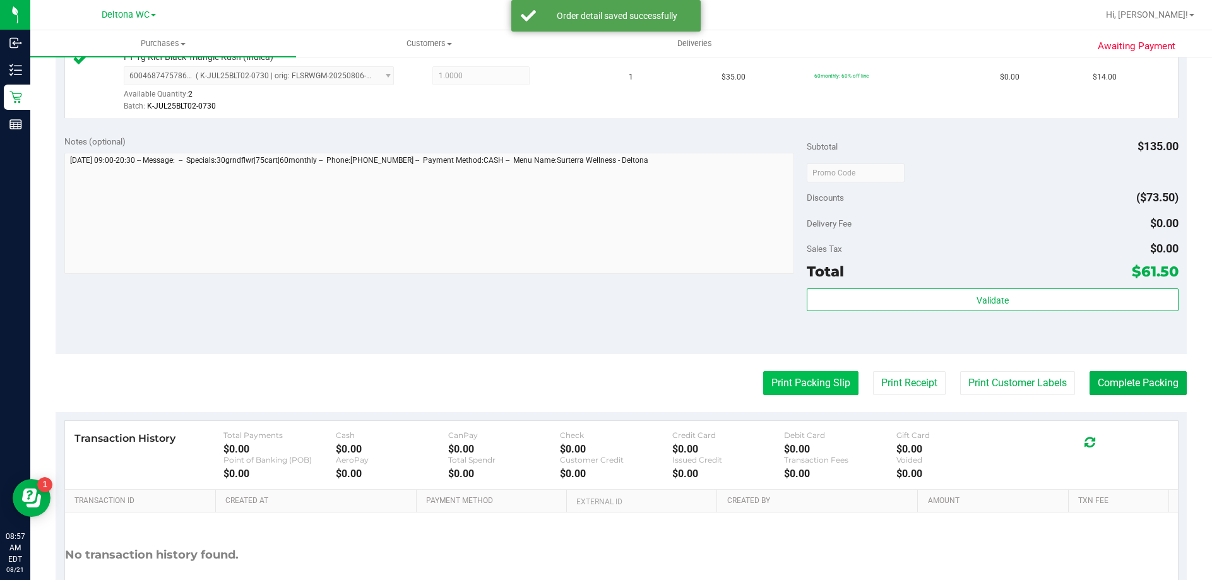
click at [800, 379] on button "Print Packing Slip" at bounding box center [810, 383] width 95 height 24
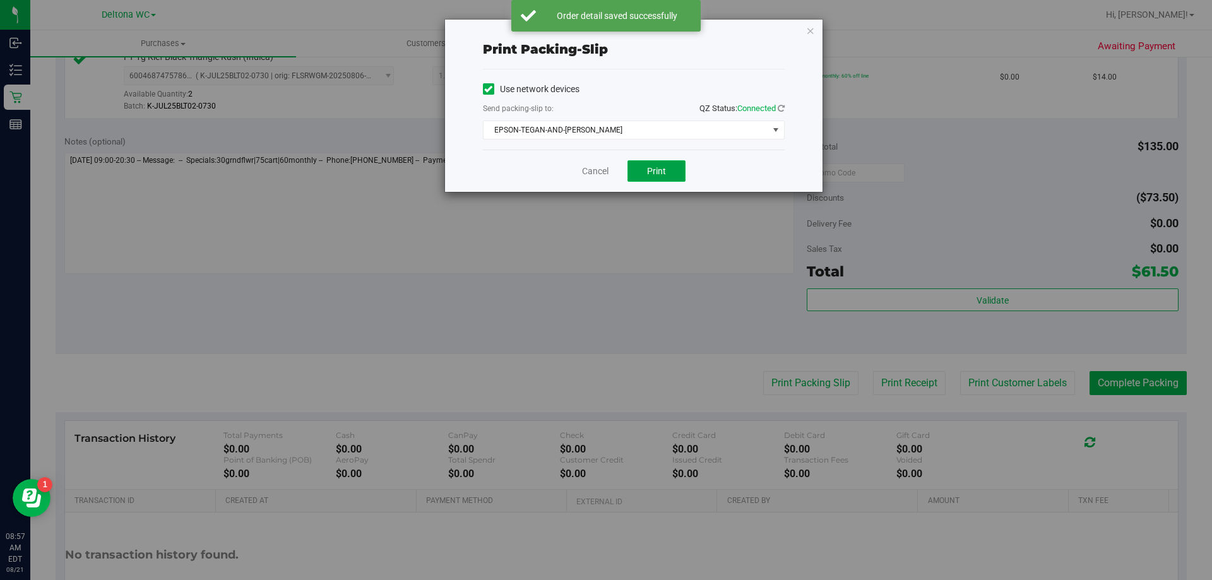
click at [649, 176] on button "Print" at bounding box center [657, 170] width 58 height 21
click at [592, 174] on link "Cancel" at bounding box center [595, 171] width 27 height 13
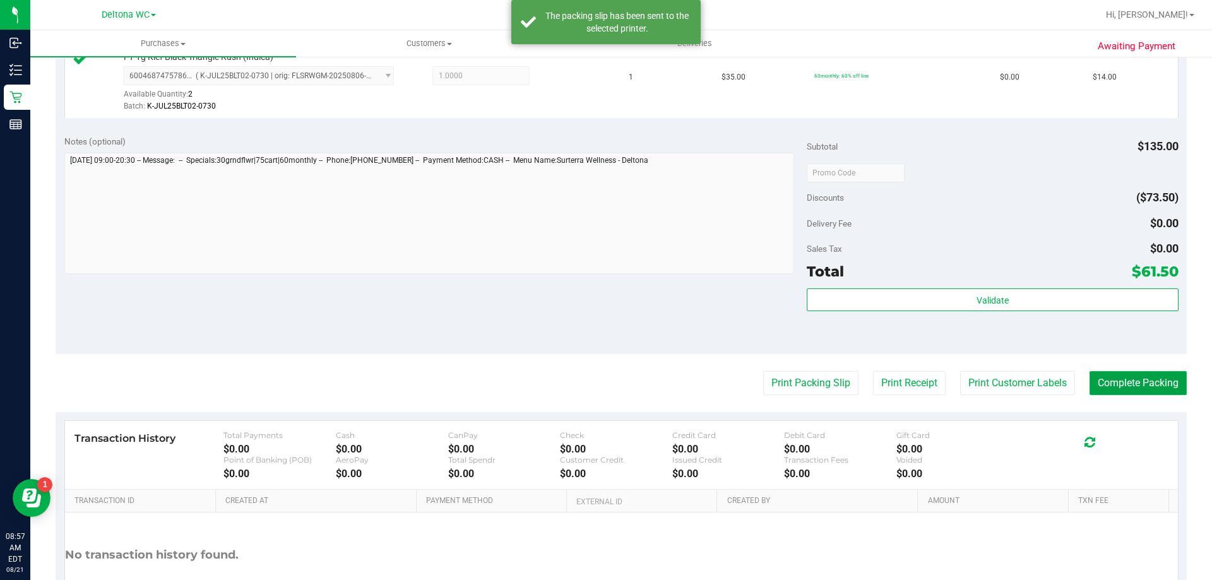
click at [1129, 381] on button "Complete Packing" at bounding box center [1138, 383] width 97 height 24
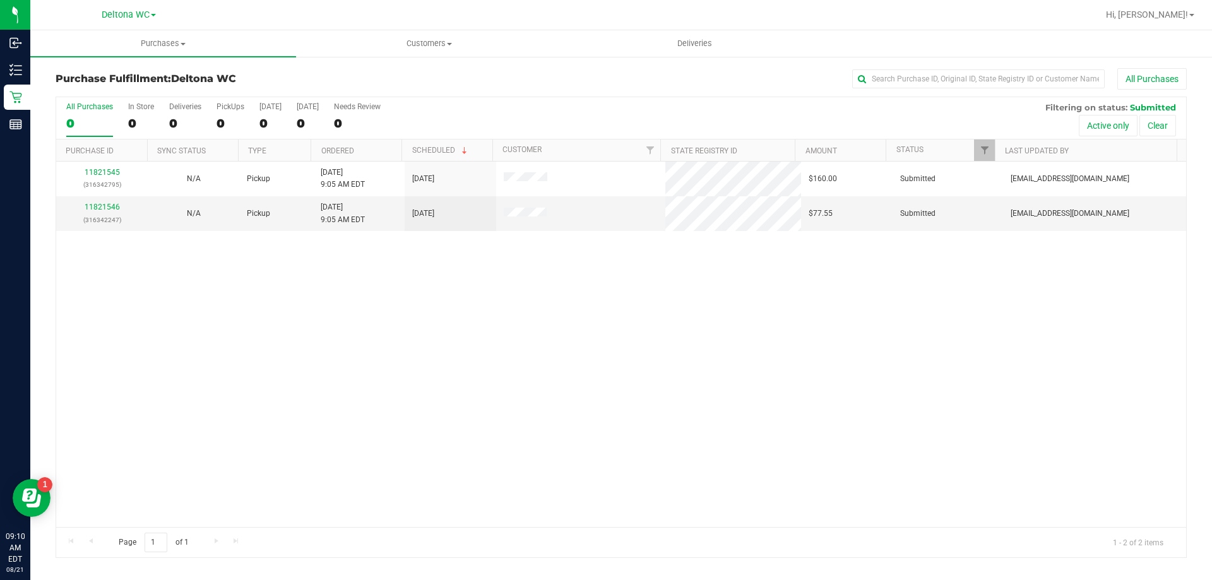
click at [365, 151] on th "Ordered" at bounding box center [356, 151] width 91 height 22
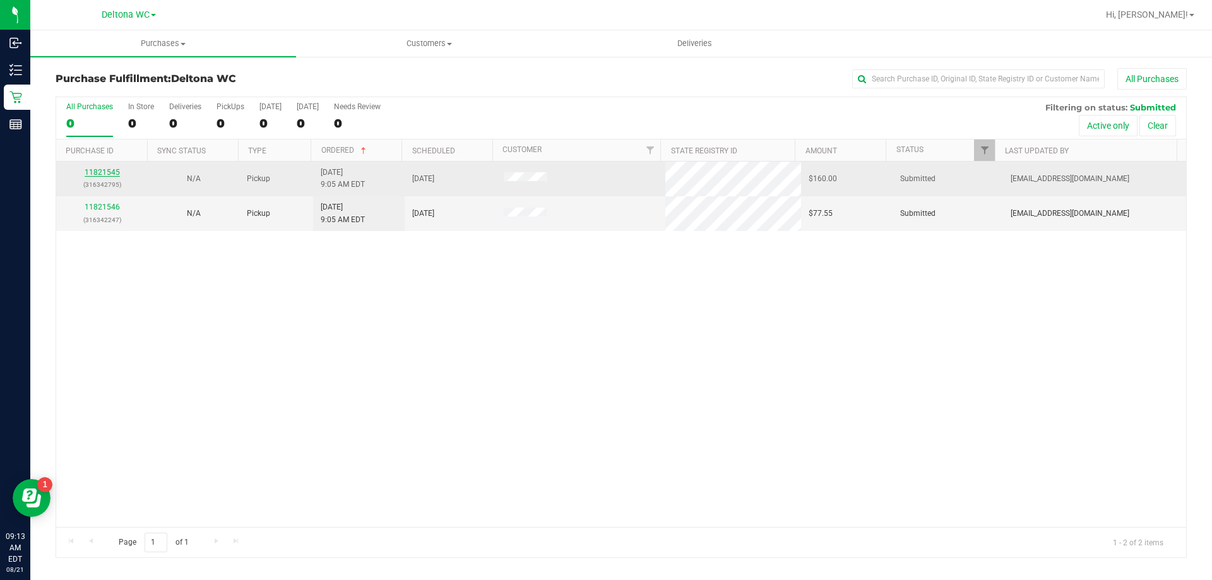
click at [112, 174] on link "11821545" at bounding box center [102, 172] width 35 height 9
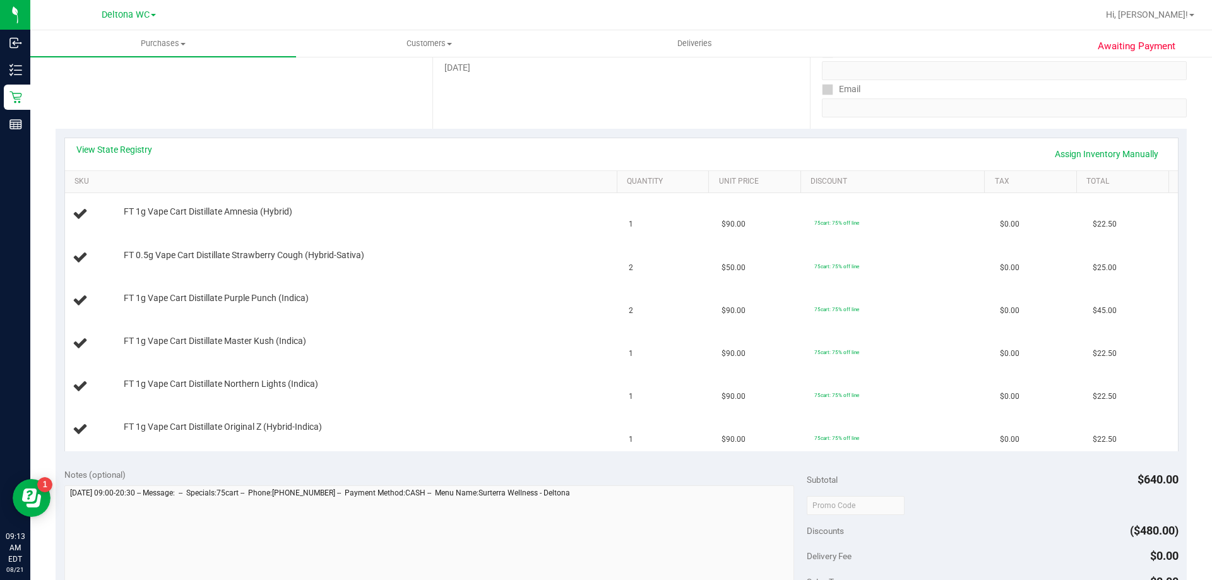
scroll to position [210, 0]
click at [121, 152] on link "View State Registry" at bounding box center [114, 151] width 76 height 13
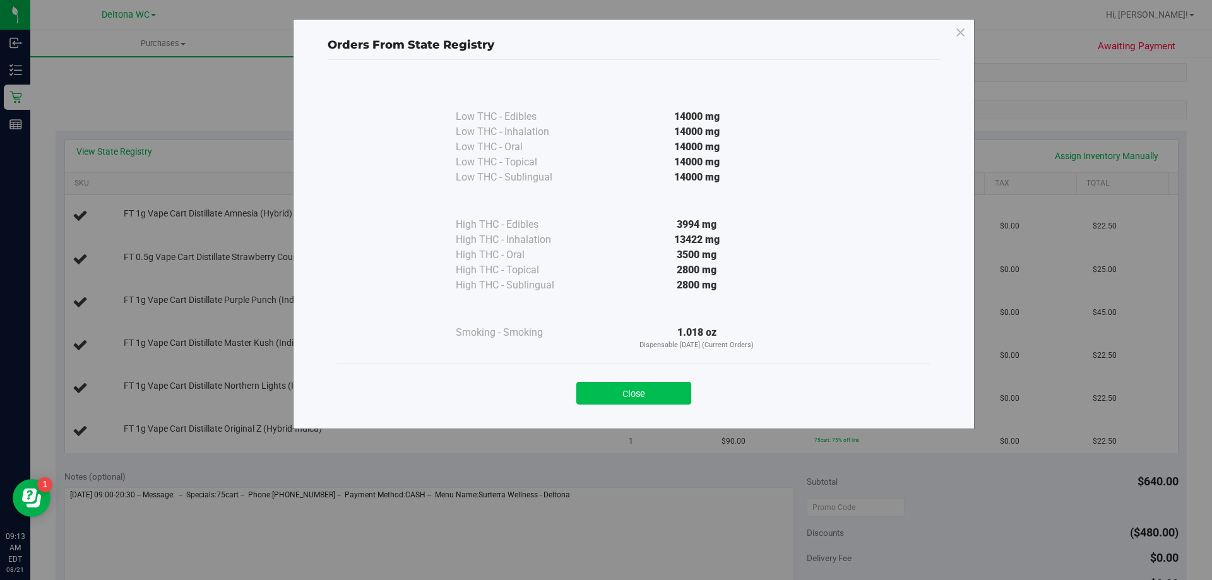
click at [642, 393] on button "Close" at bounding box center [634, 393] width 115 height 23
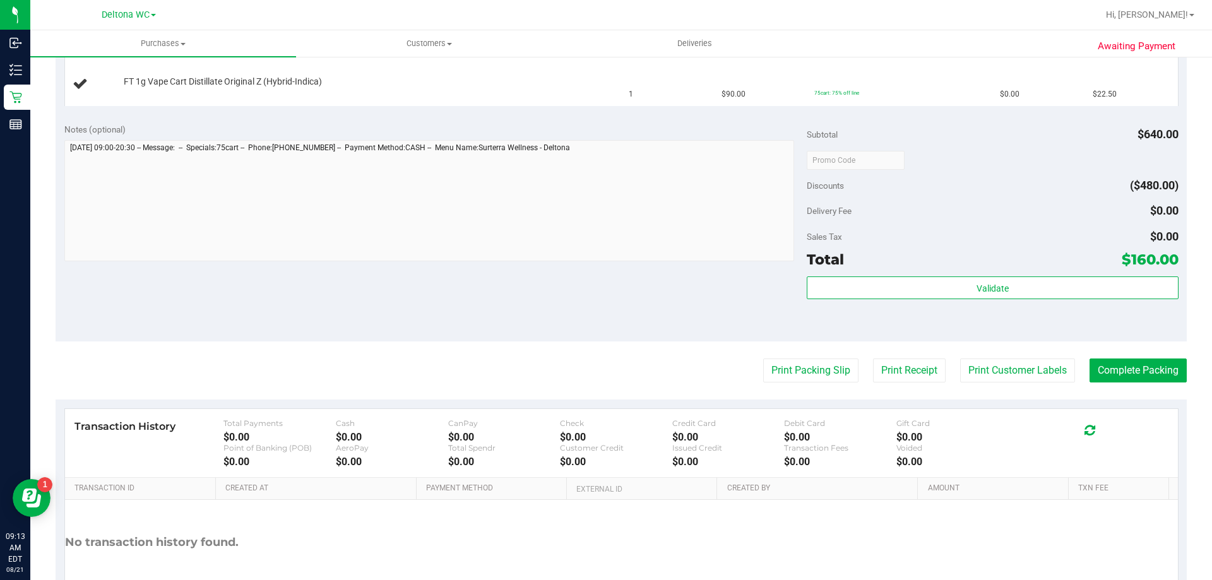
scroll to position [578, 0]
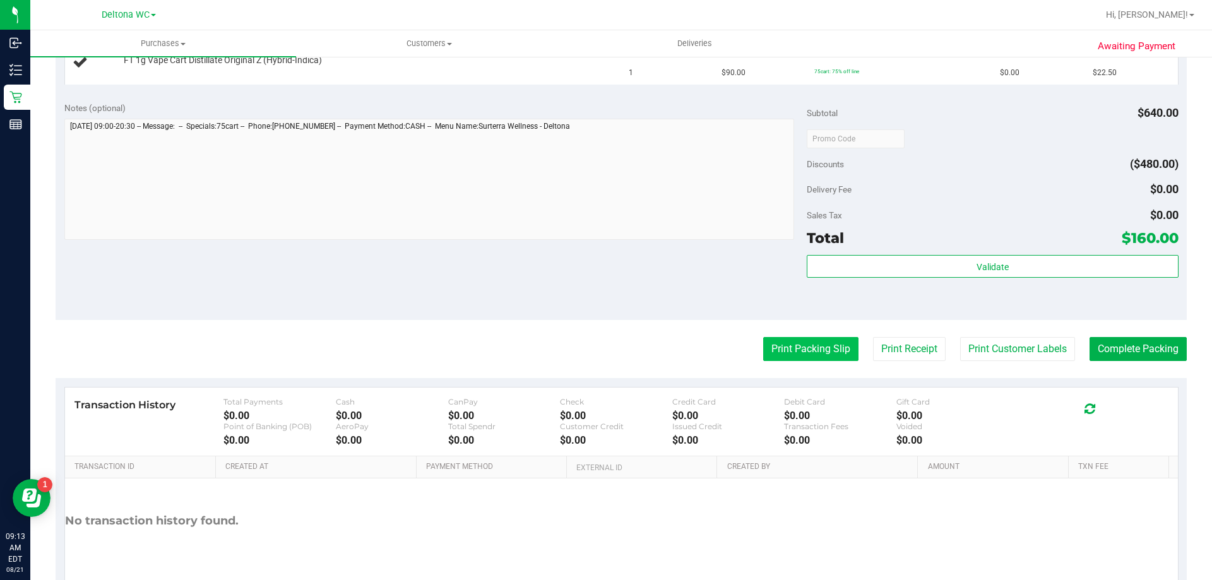
click at [788, 347] on button "Print Packing Slip" at bounding box center [810, 349] width 95 height 24
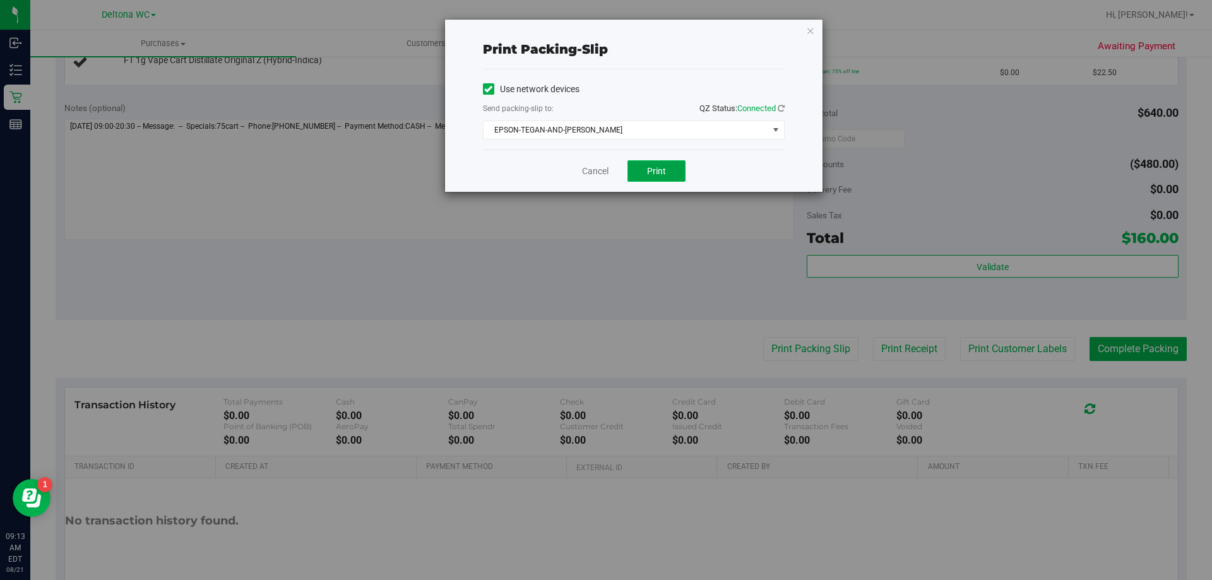
click at [659, 178] on button "Print" at bounding box center [657, 170] width 58 height 21
click at [590, 176] on link "Cancel" at bounding box center [595, 171] width 27 height 13
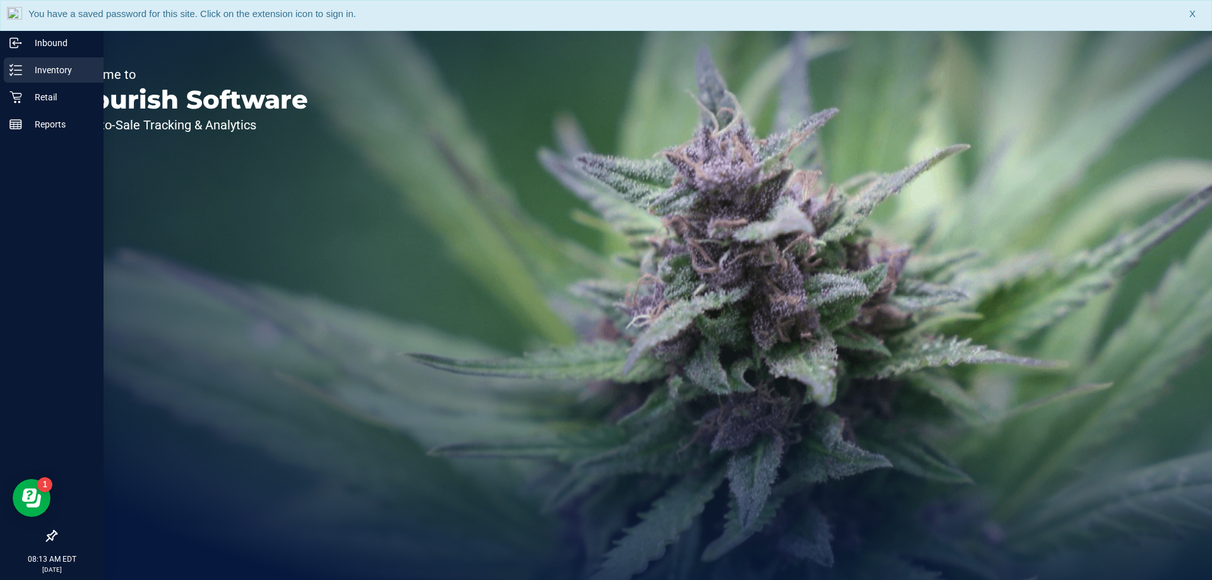
click at [15, 72] on icon at bounding box center [15, 70] width 13 height 13
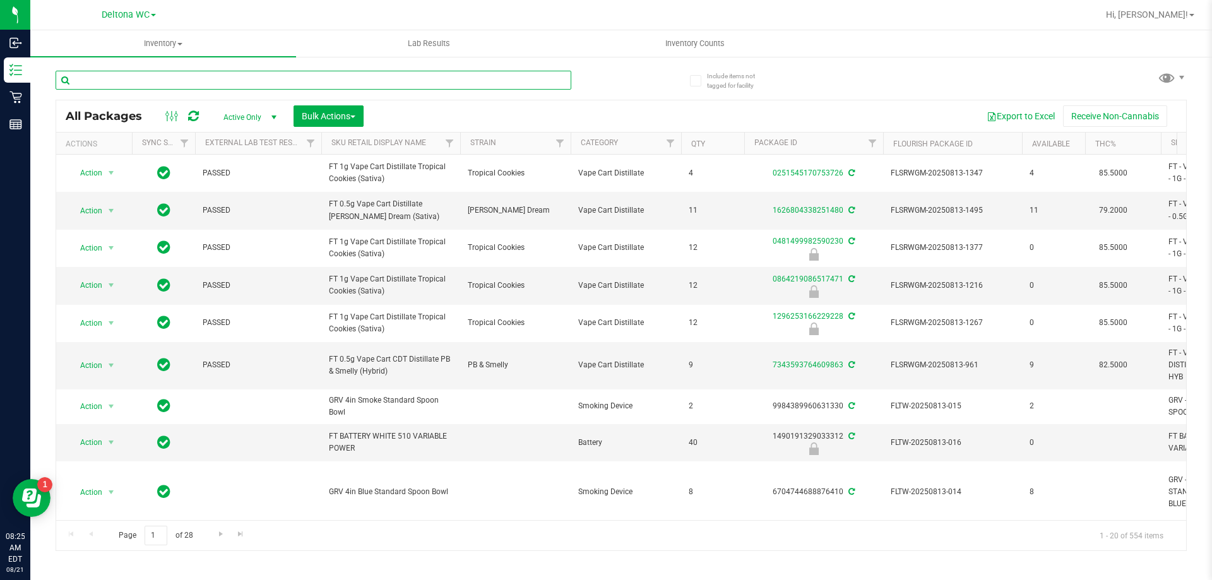
click at [168, 76] on input "text" at bounding box center [314, 80] width 516 height 19
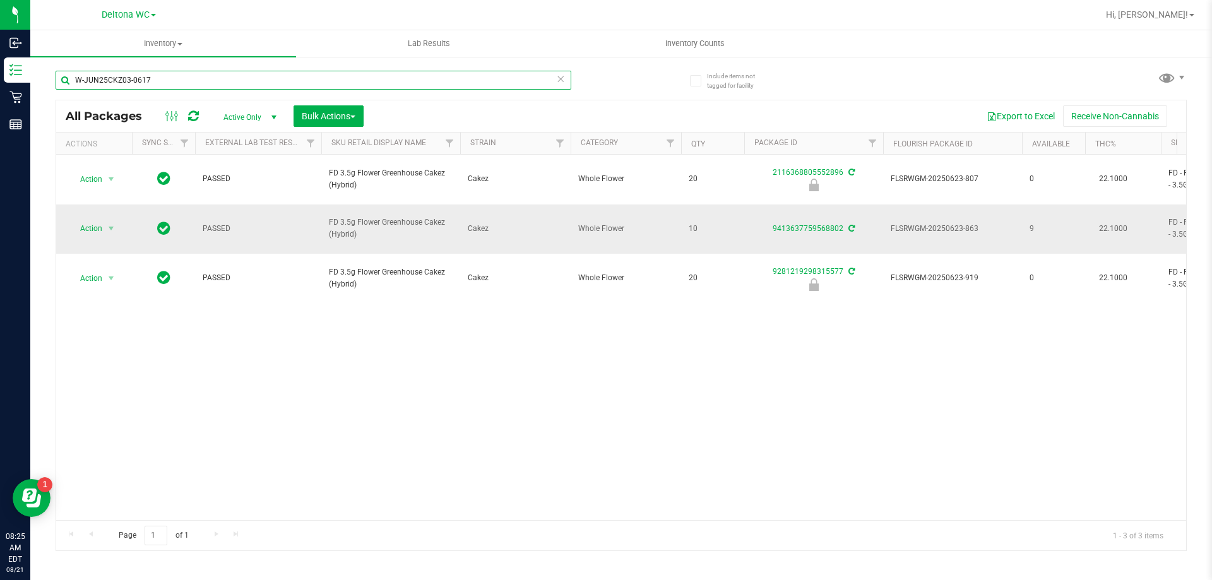
type input "W-JUN25CKZ03-0617"
click at [99, 220] on span "Action" at bounding box center [86, 229] width 34 height 18
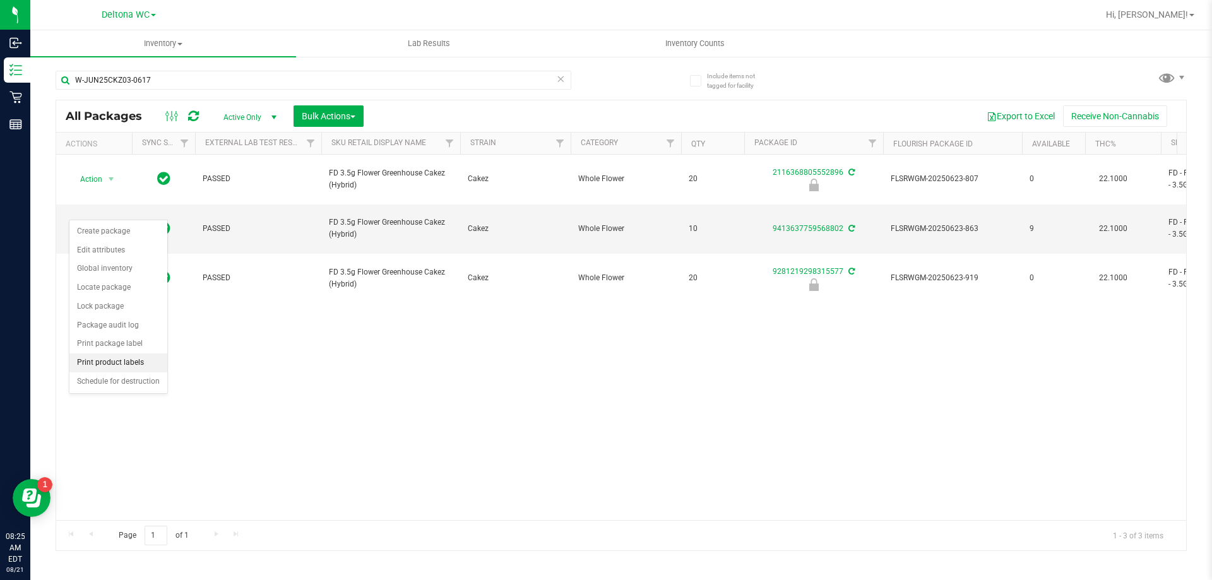
click at [127, 360] on li "Print product labels" at bounding box center [118, 363] width 98 height 19
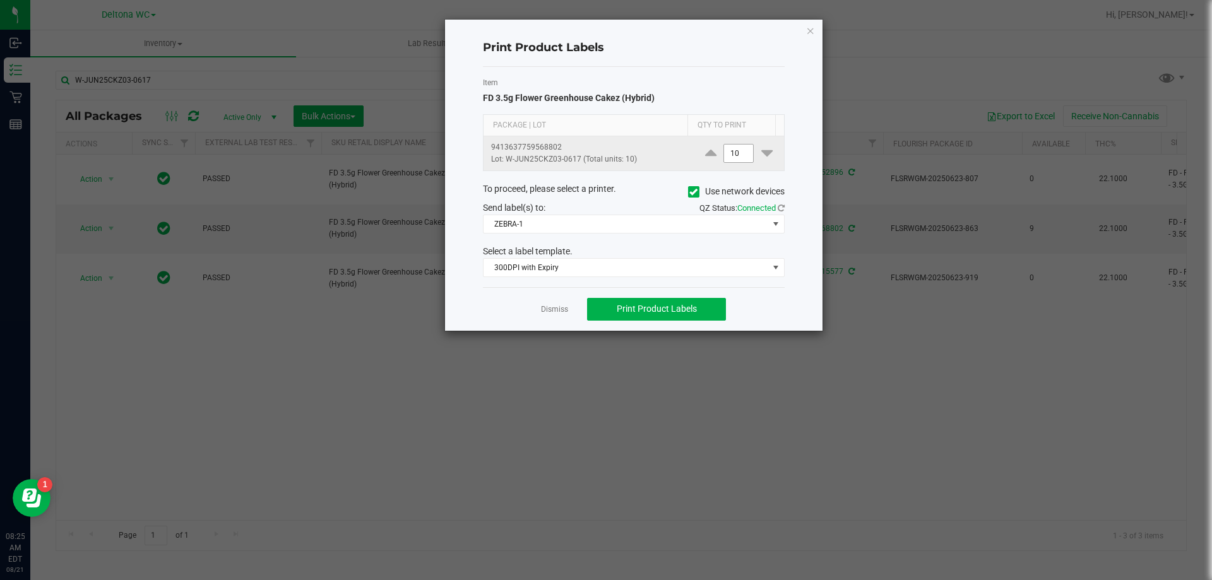
click at [734, 155] on input "10" at bounding box center [738, 154] width 29 height 18
type input "1"
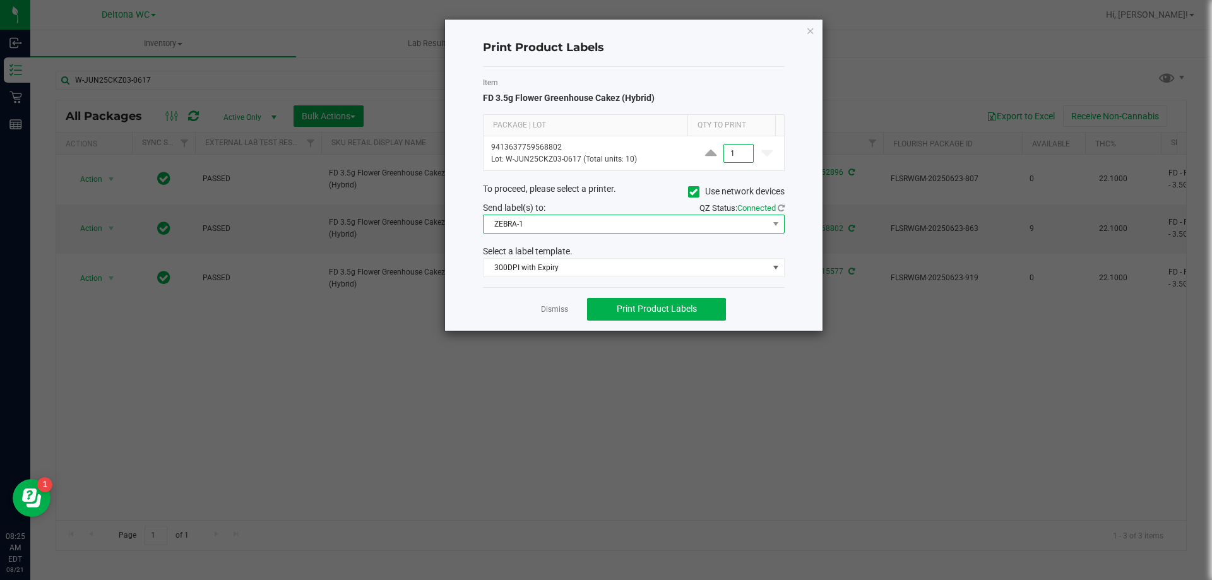
click at [594, 230] on span "ZEBRA-1" at bounding box center [626, 224] width 285 height 18
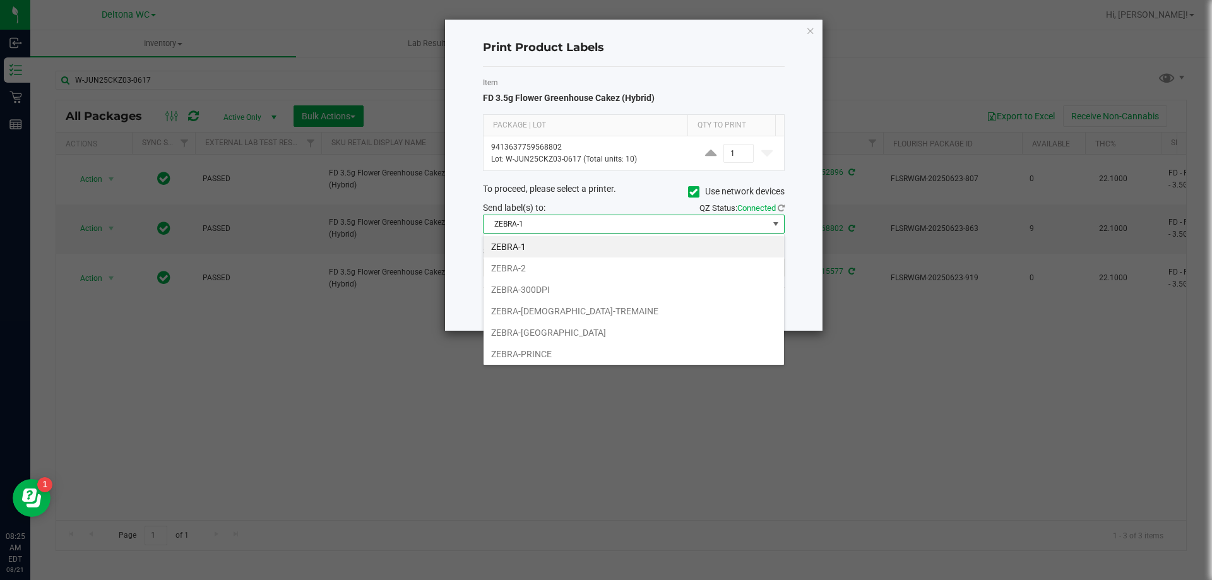
scroll to position [19, 302]
click at [594, 227] on span "ZEBRA-1" at bounding box center [626, 224] width 285 height 18
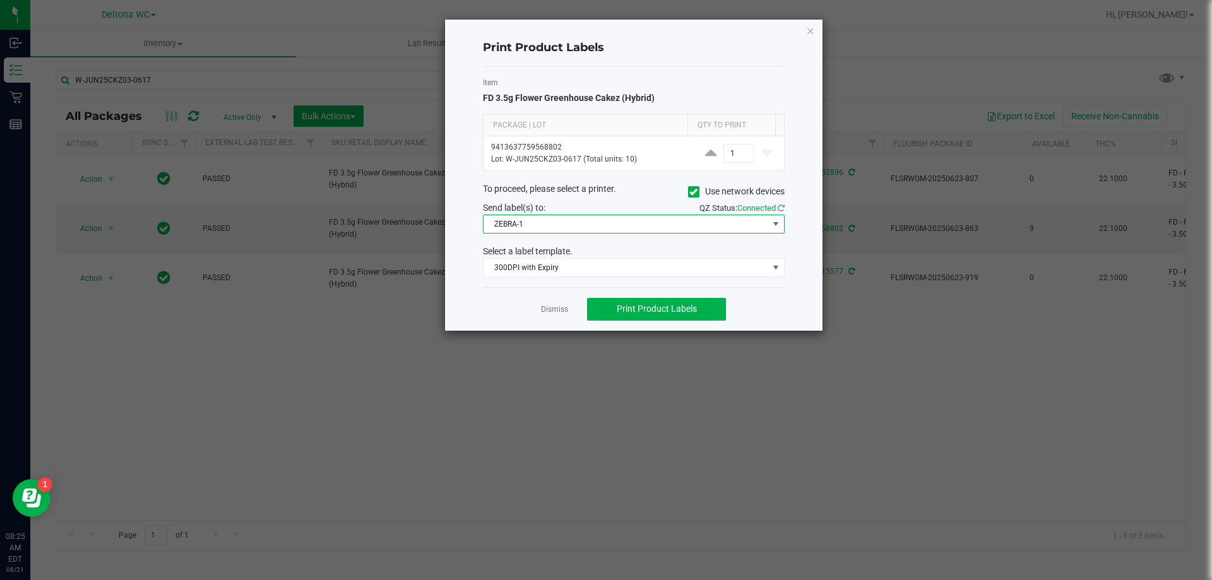
click at [589, 229] on span "ZEBRA-1" at bounding box center [626, 224] width 285 height 18
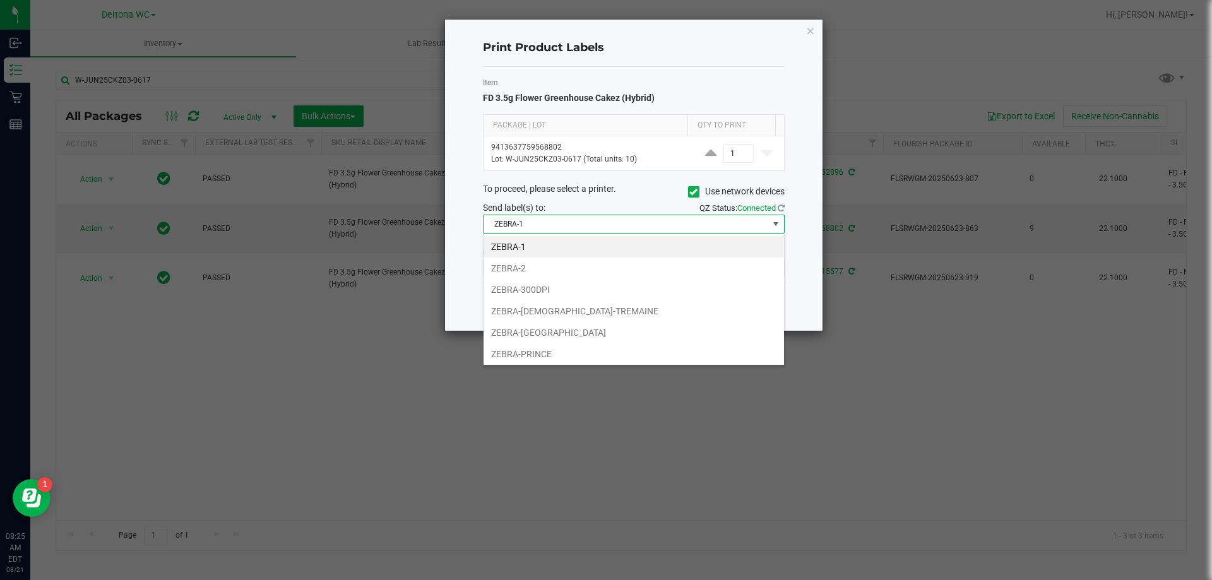
click at [556, 294] on li "ZEBRA-300DPI" at bounding box center [634, 289] width 301 height 21
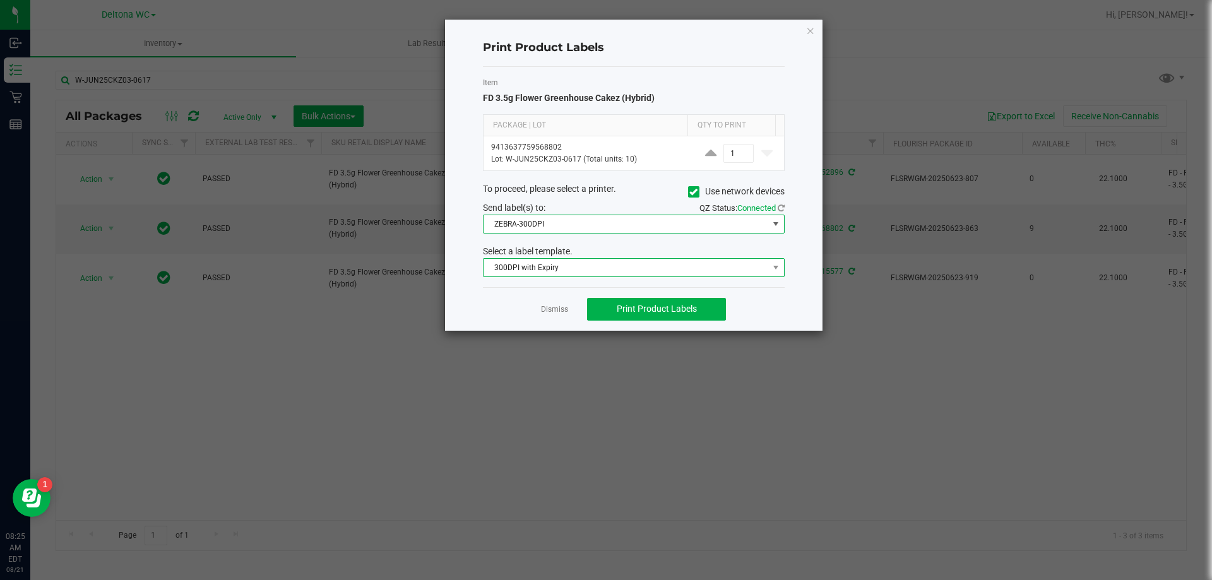
click at [592, 270] on span "300DPI with Expiry" at bounding box center [626, 268] width 285 height 18
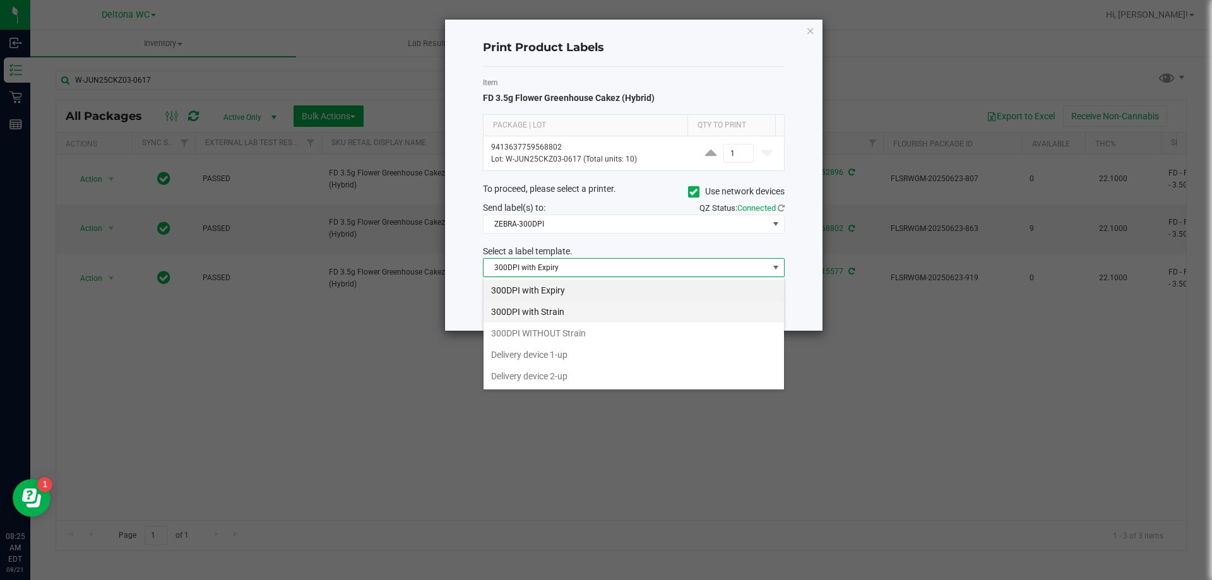
click at [570, 312] on li "300DPI with Strain" at bounding box center [634, 311] width 301 height 21
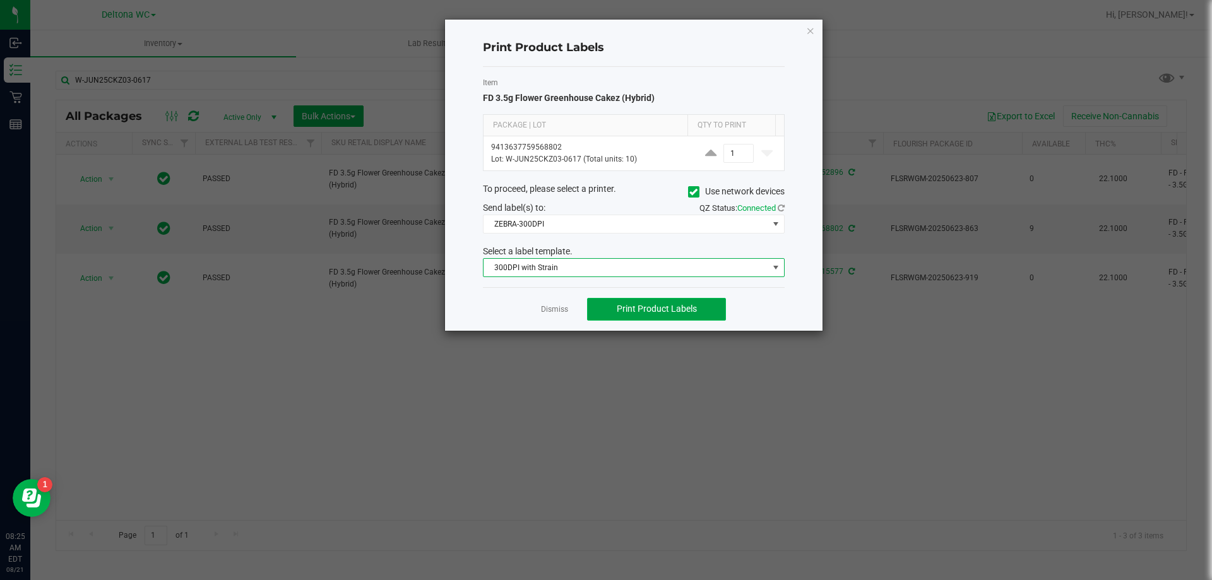
click at [652, 305] on span "Print Product Labels" at bounding box center [657, 309] width 80 height 10
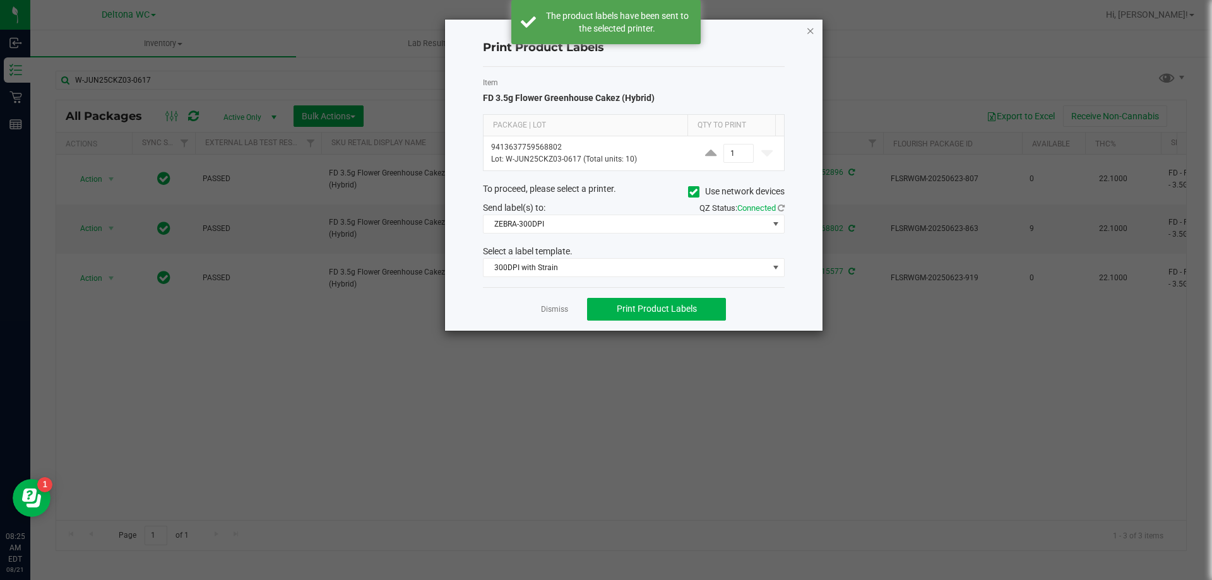
click at [812, 27] on icon "button" at bounding box center [810, 30] width 9 height 15
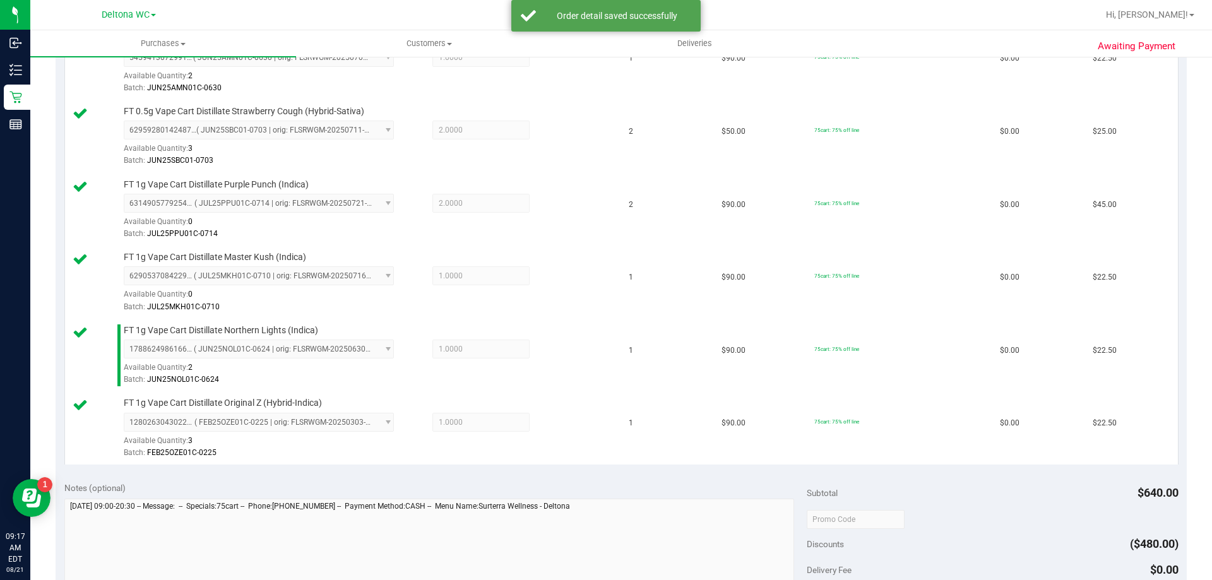
scroll to position [631, 0]
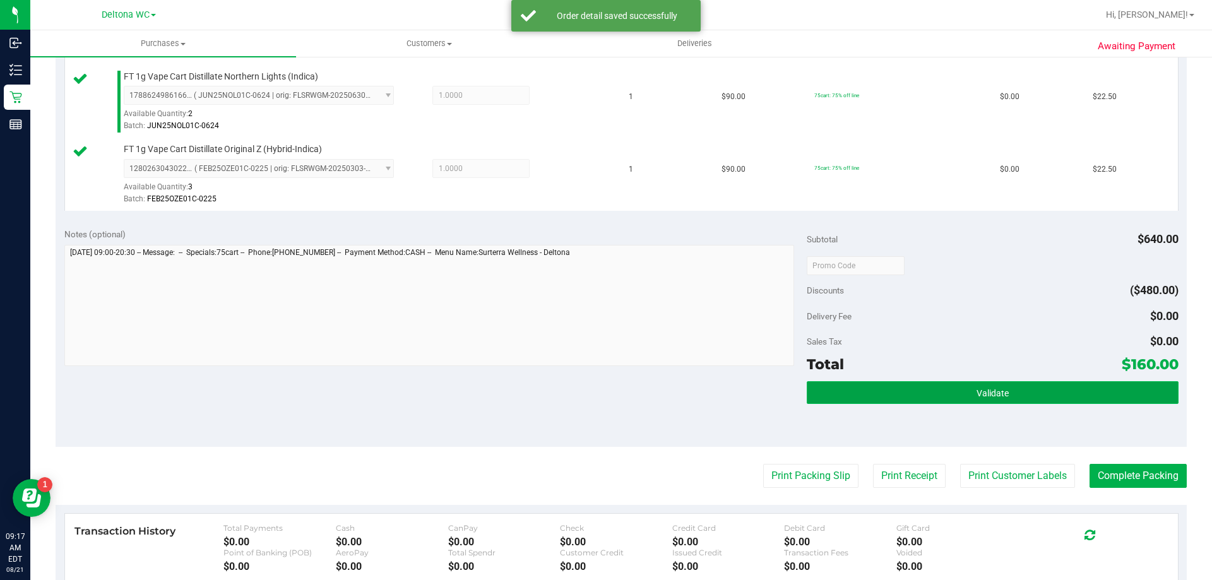
click at [1038, 391] on button "Validate" at bounding box center [992, 392] width 371 height 23
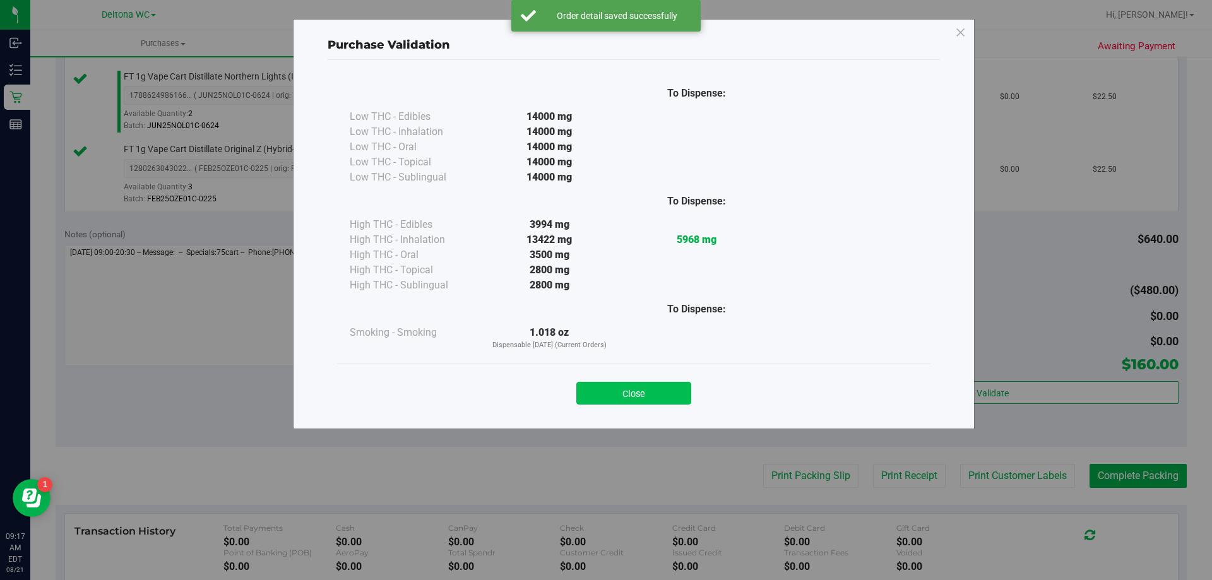
click at [651, 395] on button "Close" at bounding box center [634, 393] width 115 height 23
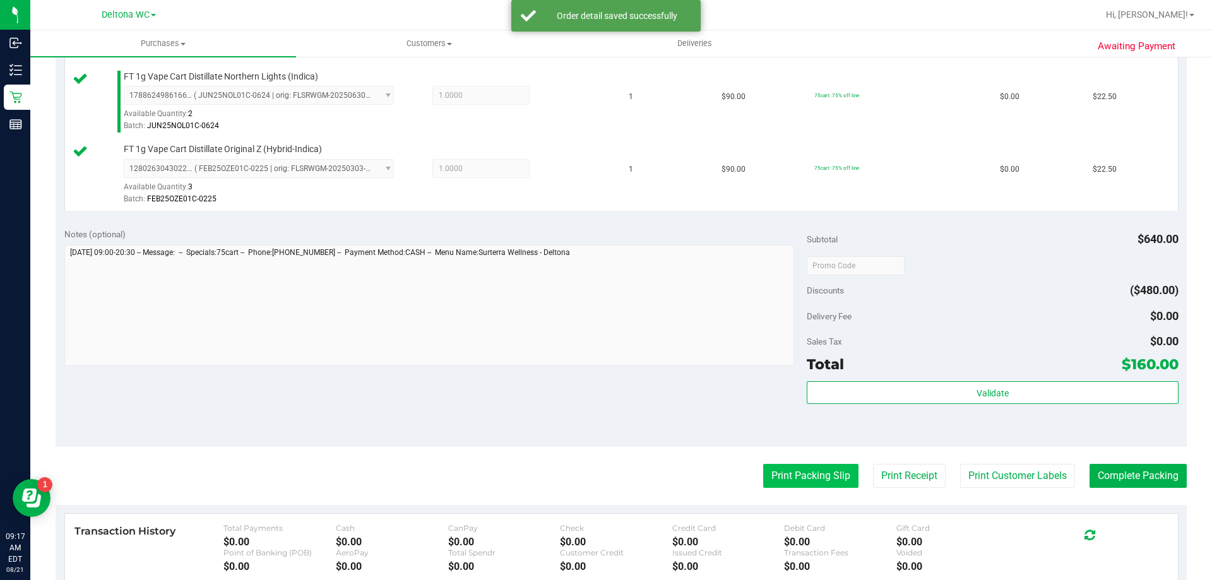
click at [789, 466] on button "Print Packing Slip" at bounding box center [810, 476] width 95 height 24
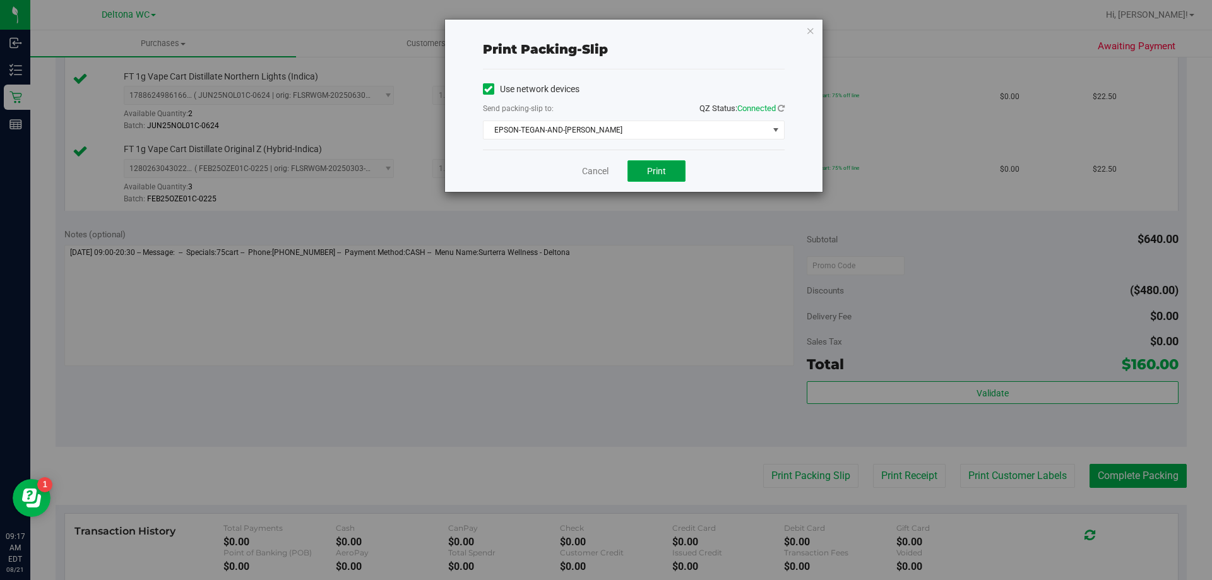
click at [656, 180] on button "Print" at bounding box center [657, 170] width 58 height 21
drag, startPoint x: 592, startPoint y: 172, endPoint x: 724, endPoint y: 199, distance: 135.2
click at [592, 172] on link "Cancel" at bounding box center [595, 171] width 27 height 13
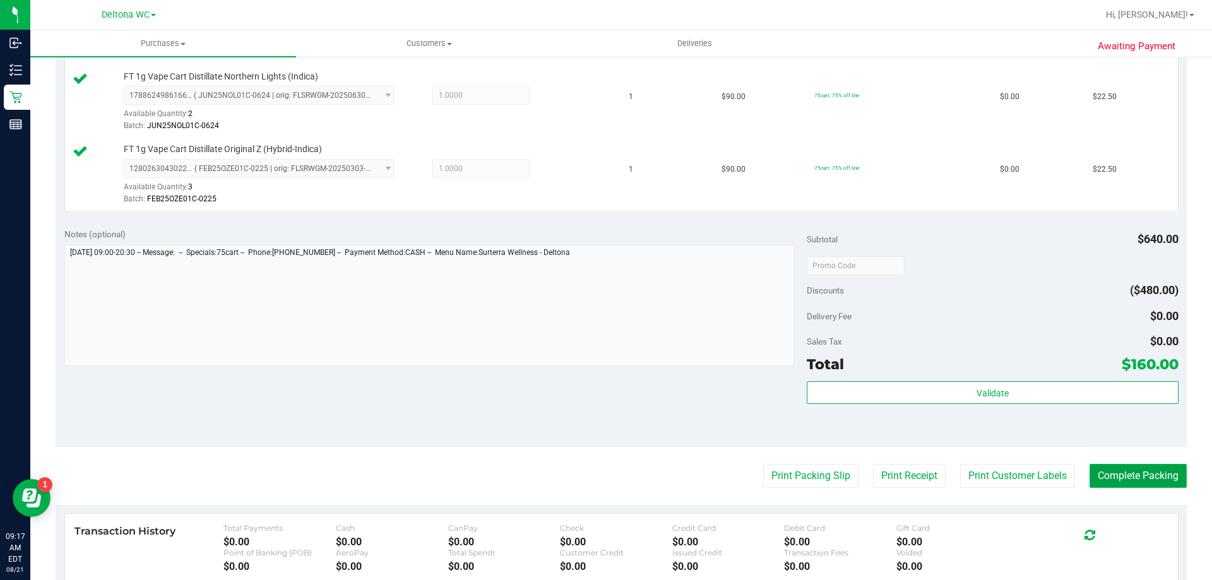
click at [1125, 476] on button "Complete Packing" at bounding box center [1138, 476] width 97 height 24
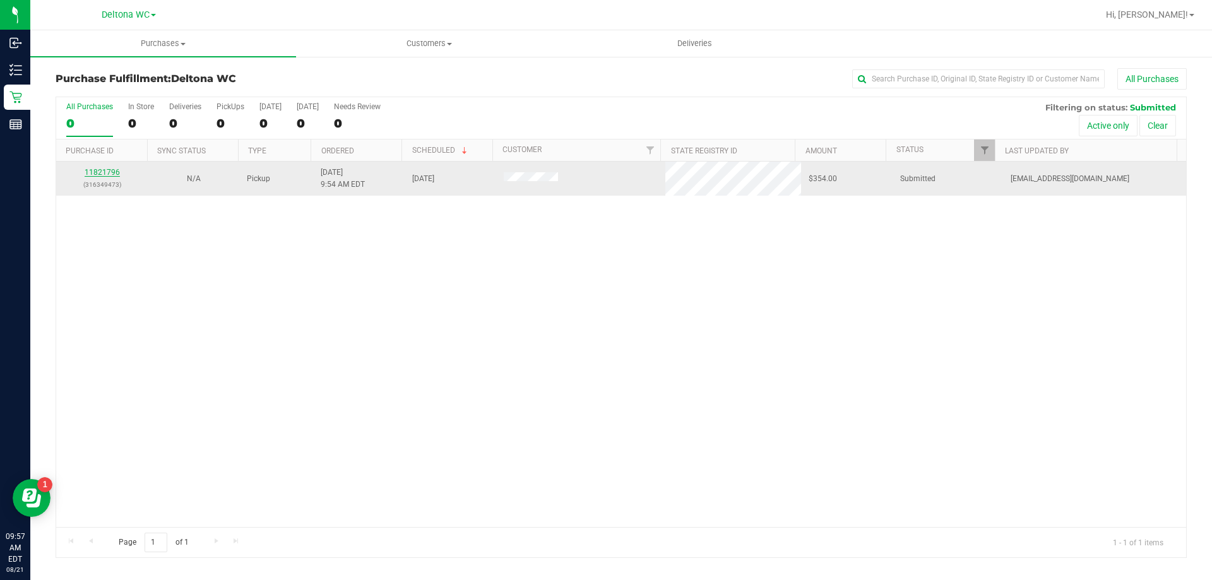
click at [100, 170] on link "11821796" at bounding box center [102, 172] width 35 height 9
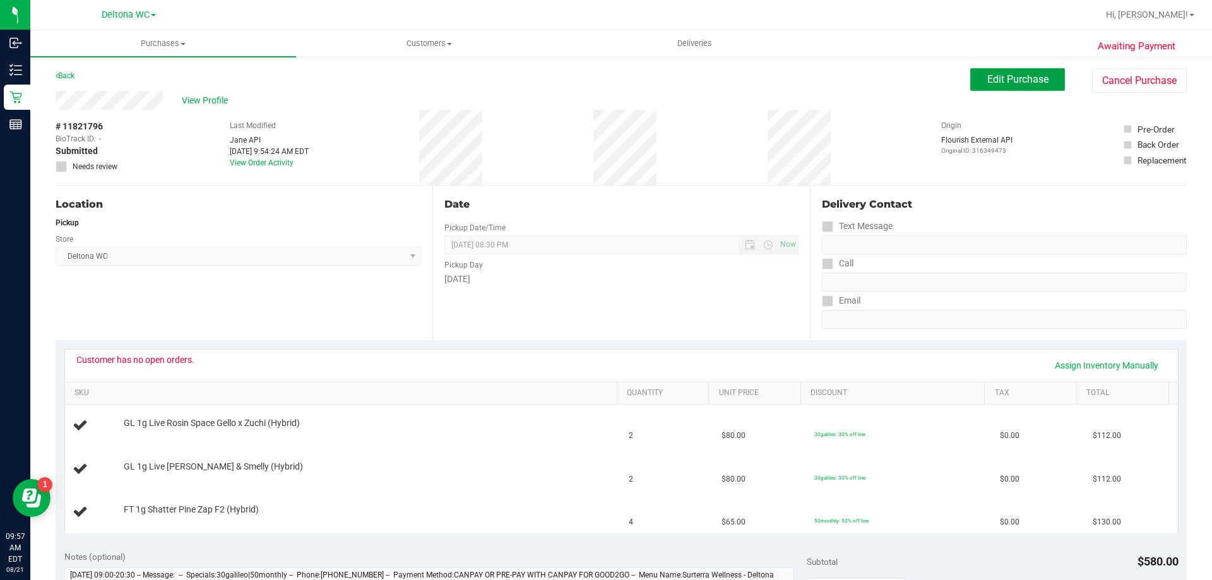
click at [1015, 81] on span "Edit Purchase" at bounding box center [1018, 79] width 61 height 12
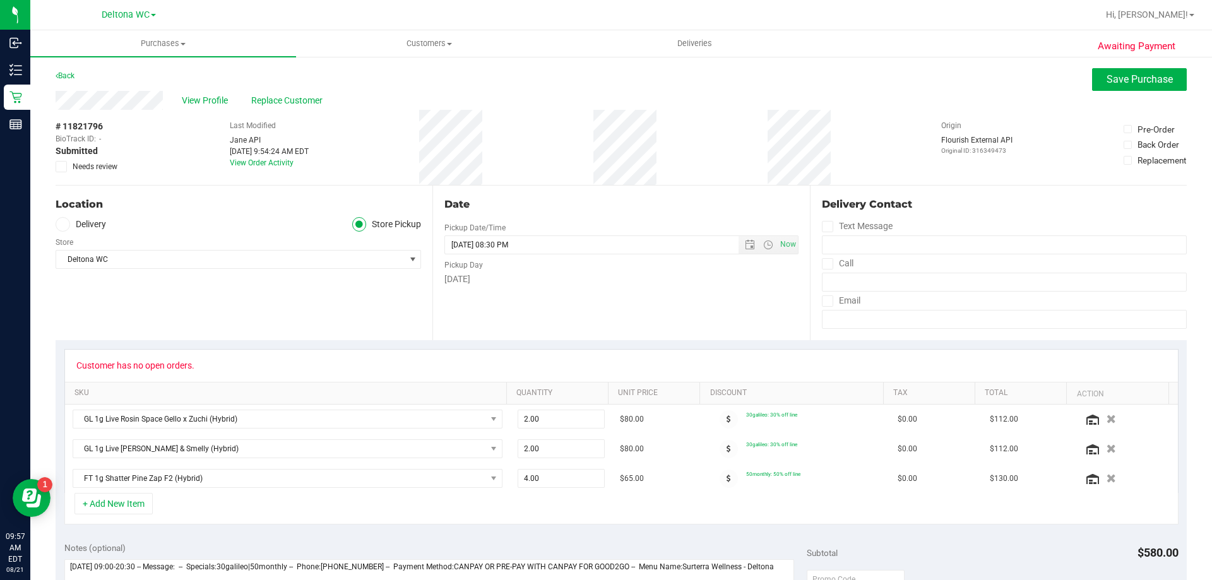
click at [103, 162] on span "Needs review" at bounding box center [95, 166] width 45 height 11
click at [0, 0] on input "Needs review" at bounding box center [0, 0] width 0 height 0
click at [1141, 88] on button "Save Purchase" at bounding box center [1139, 79] width 95 height 23
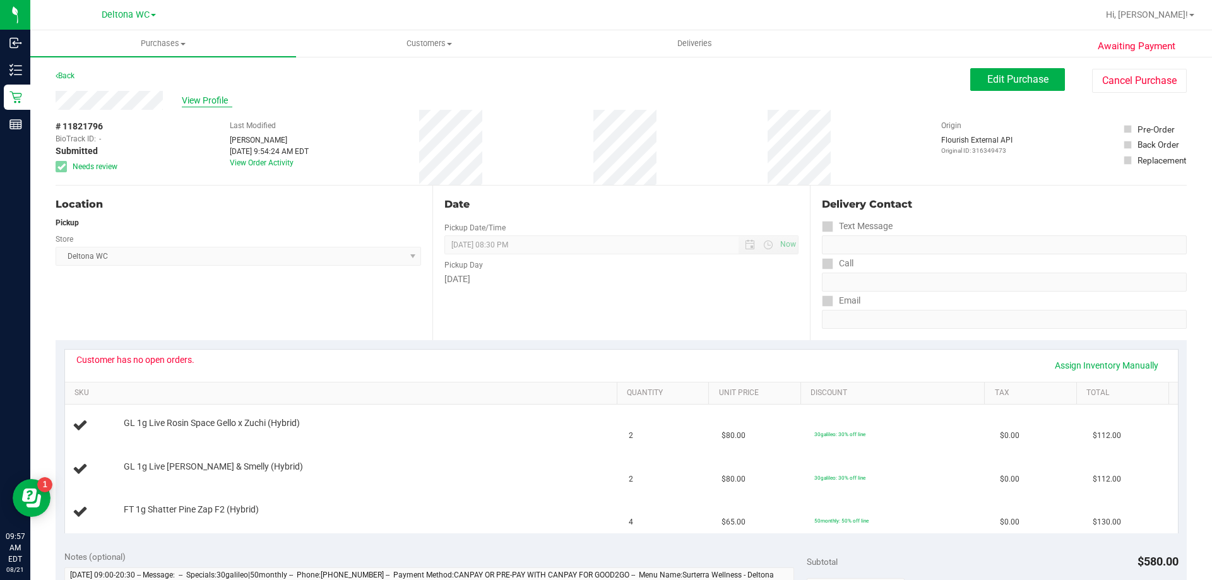
click at [218, 100] on span "View Profile" at bounding box center [207, 100] width 51 height 13
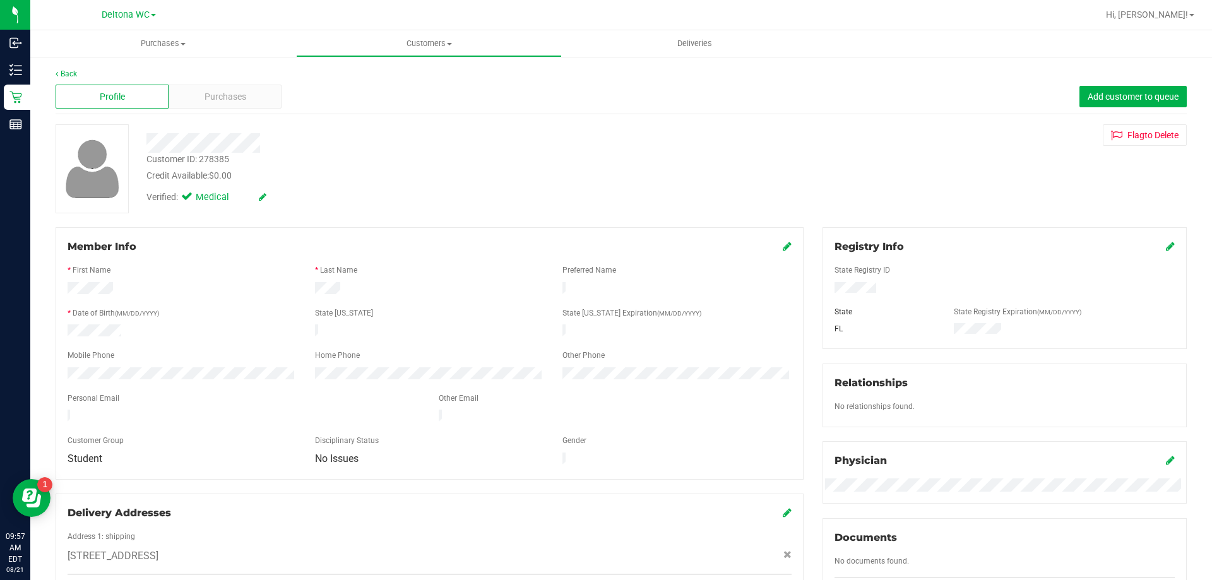
click at [222, 161] on div "Customer ID: 278385" at bounding box center [188, 159] width 83 height 13
click at [222, 160] on div "Customer ID: 278385" at bounding box center [188, 159] width 83 height 13
copy div "278385"
click at [68, 73] on link "Back" at bounding box center [66, 73] width 21 height 9
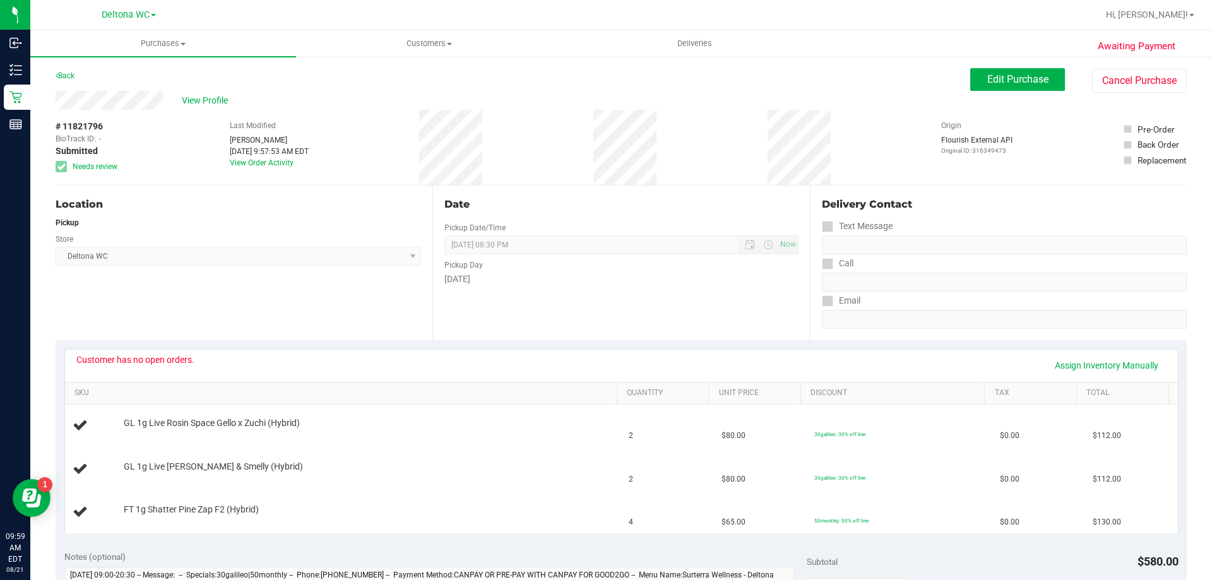
click at [323, 300] on div "Location Pickup Store Deltona WC Select Store Bonita Springs WC Boynton Beach W…" at bounding box center [244, 263] width 377 height 155
click at [69, 75] on link "Back" at bounding box center [65, 75] width 19 height 9
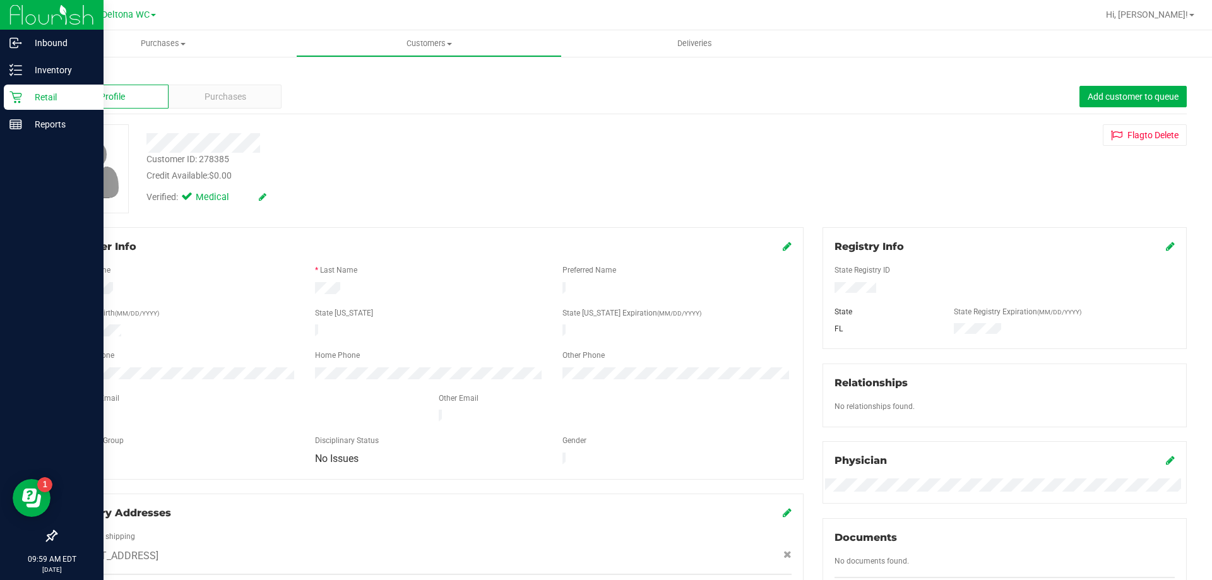
click at [18, 100] on icon at bounding box center [15, 97] width 13 height 13
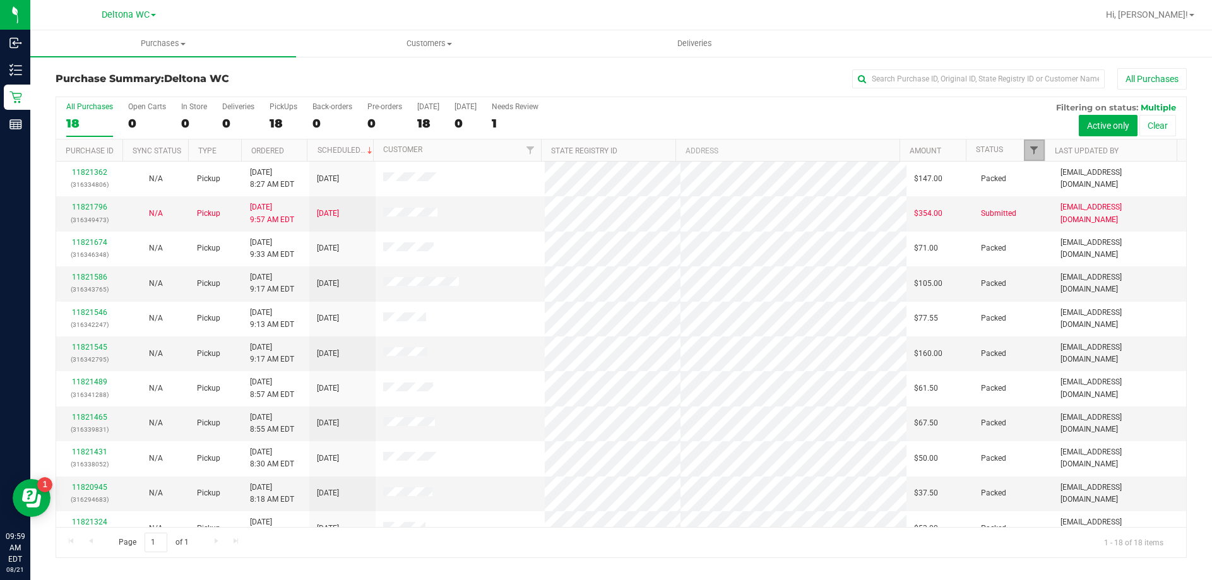
click at [1039, 151] on span "Filter" at bounding box center [1034, 150] width 10 height 10
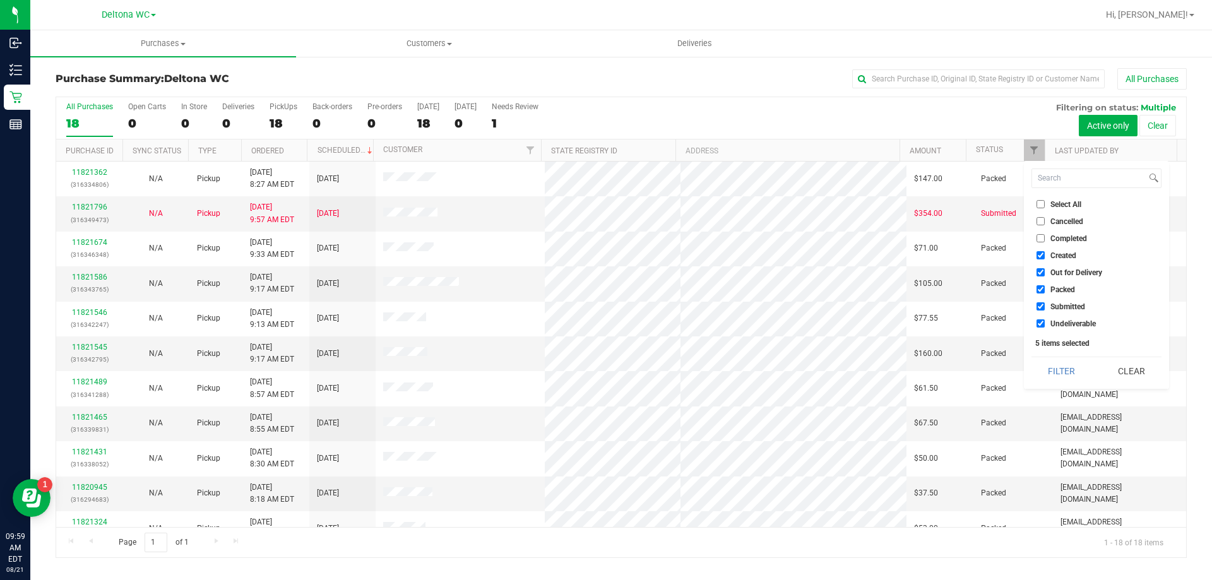
click at [1051, 203] on span "Select All" at bounding box center [1066, 205] width 31 height 8
click at [1045, 203] on input "Select All" at bounding box center [1041, 204] width 8 height 8
checkbox input "true"
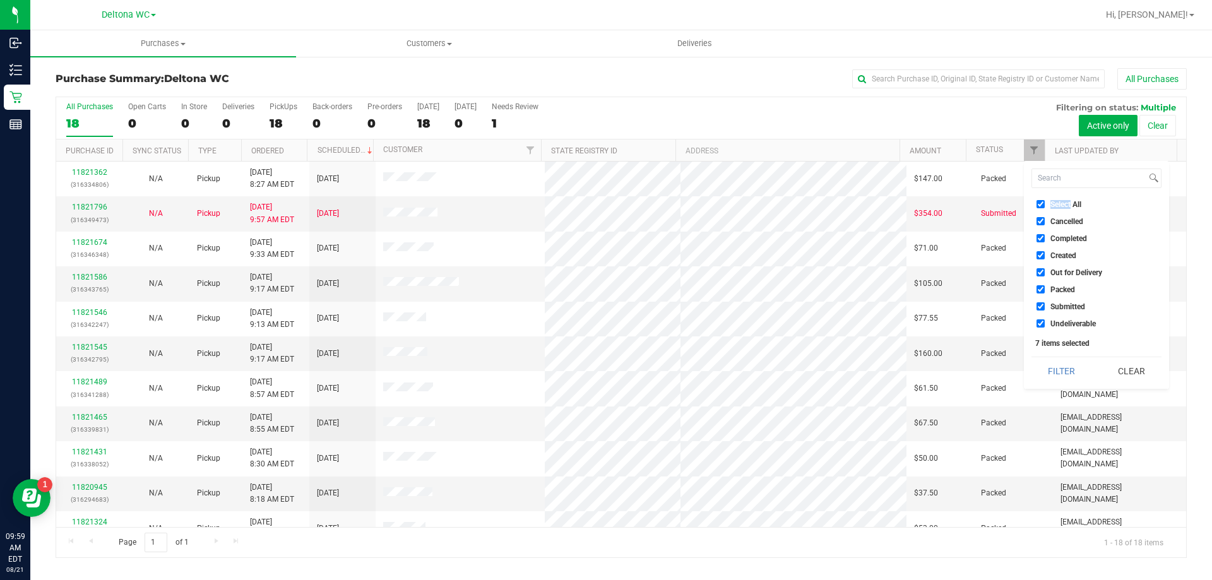
click at [1051, 202] on span "Select All" at bounding box center [1066, 205] width 31 height 8
click at [1045, 202] on input "Select All" at bounding box center [1041, 204] width 8 height 8
checkbox input "false"
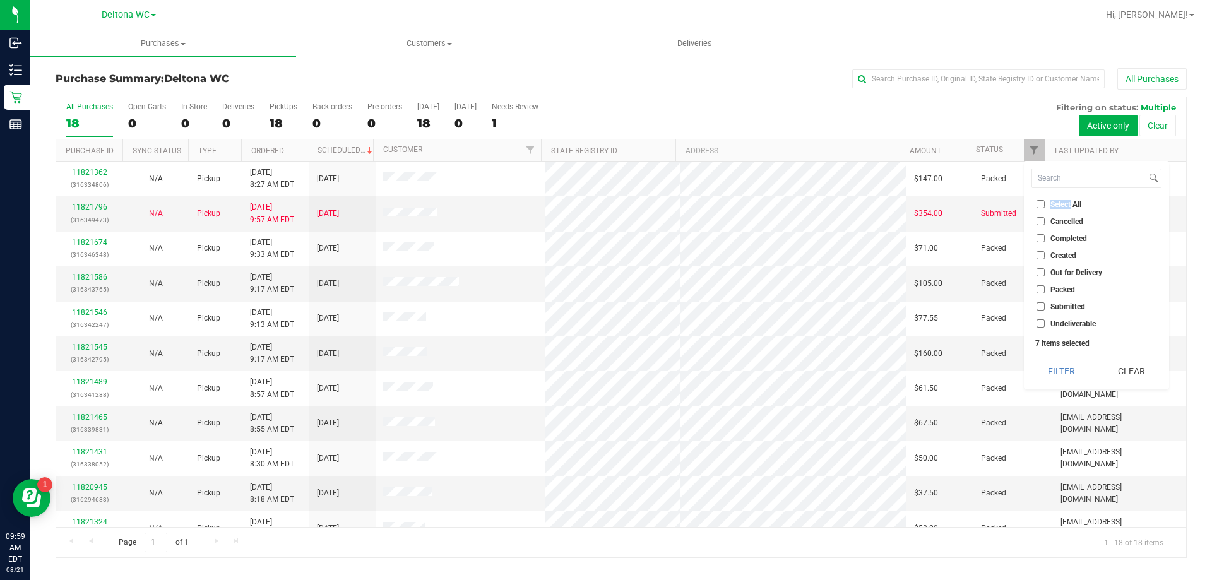
checkbox input "false"
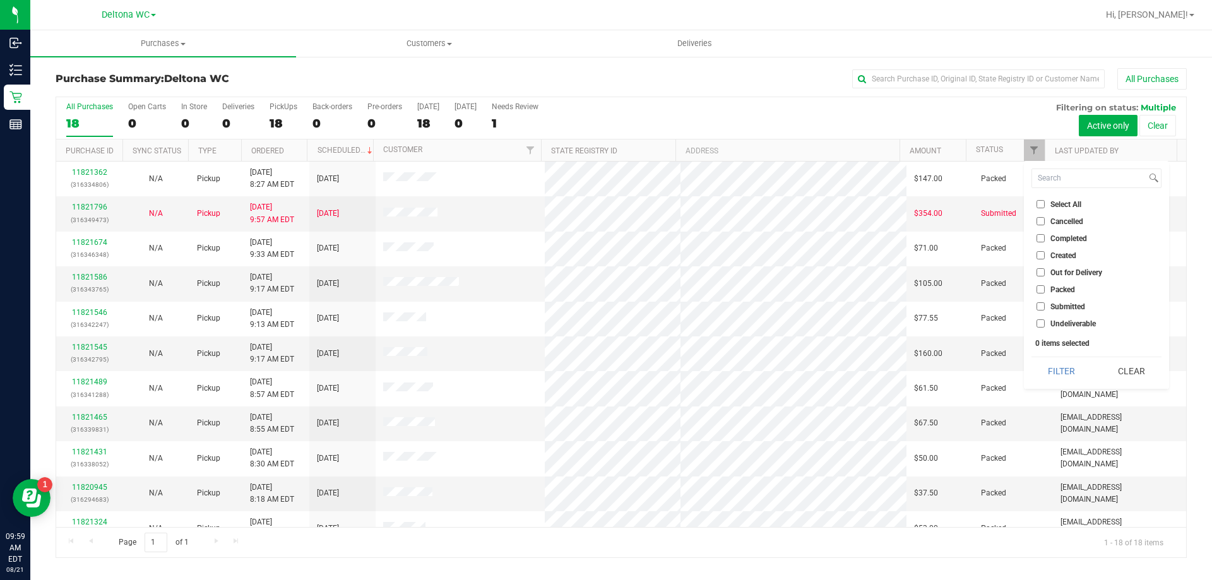
click at [1079, 309] on span "Submitted" at bounding box center [1068, 307] width 35 height 8
click at [1045, 309] on input "Submitted" at bounding box center [1041, 306] width 8 height 8
checkbox input "true"
click at [1068, 376] on button "Filter" at bounding box center [1062, 371] width 61 height 28
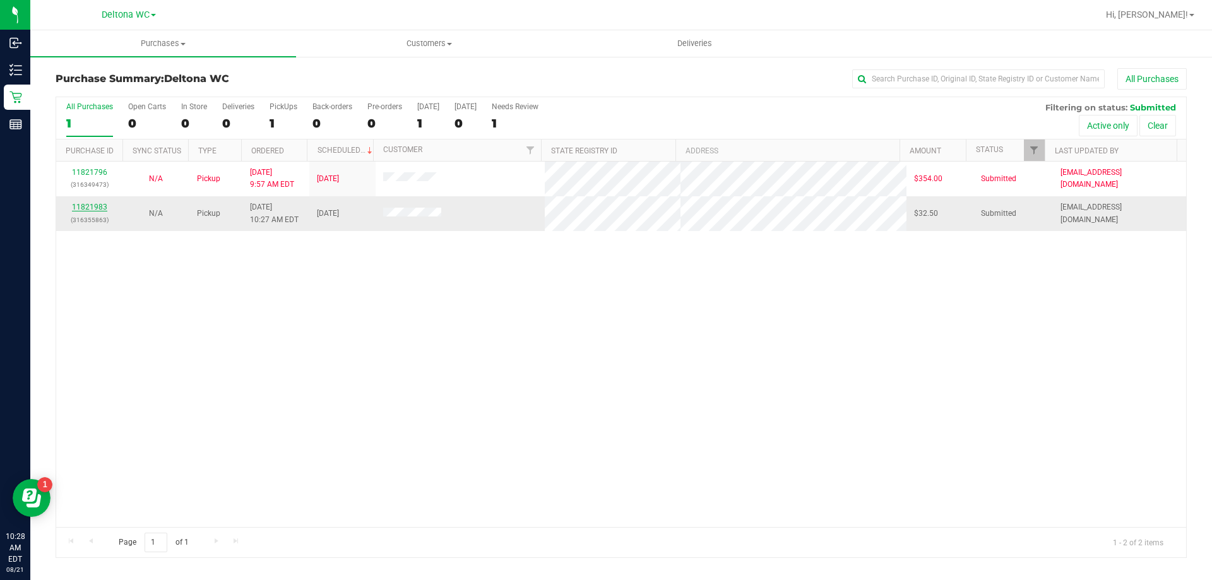
click at [87, 206] on link "11821983" at bounding box center [89, 207] width 35 height 9
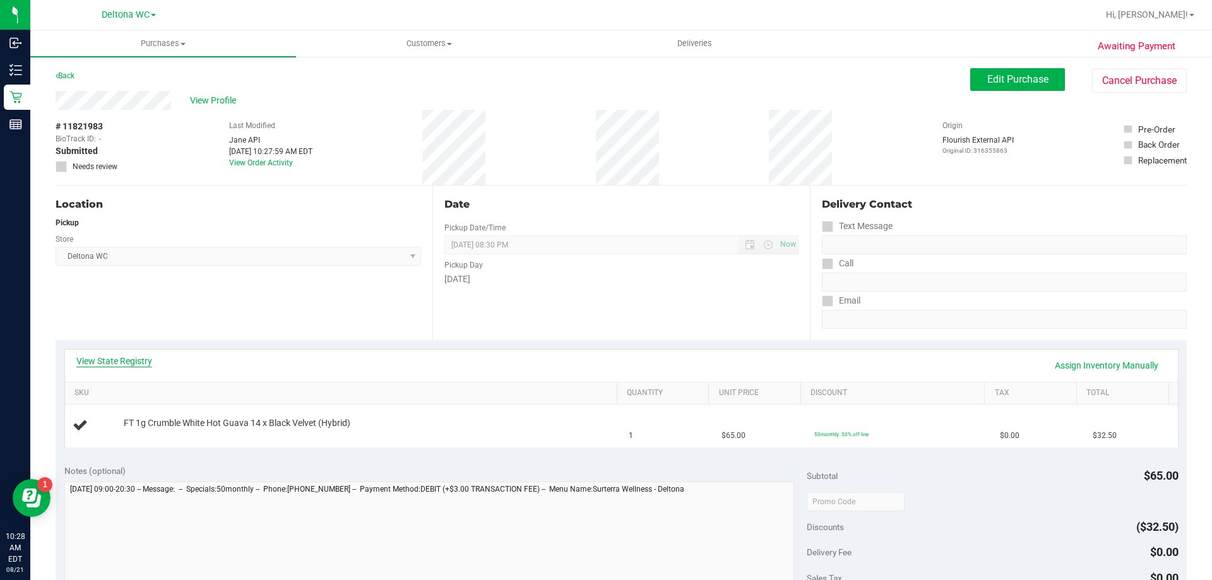
click at [135, 362] on link "View State Registry" at bounding box center [114, 361] width 76 height 13
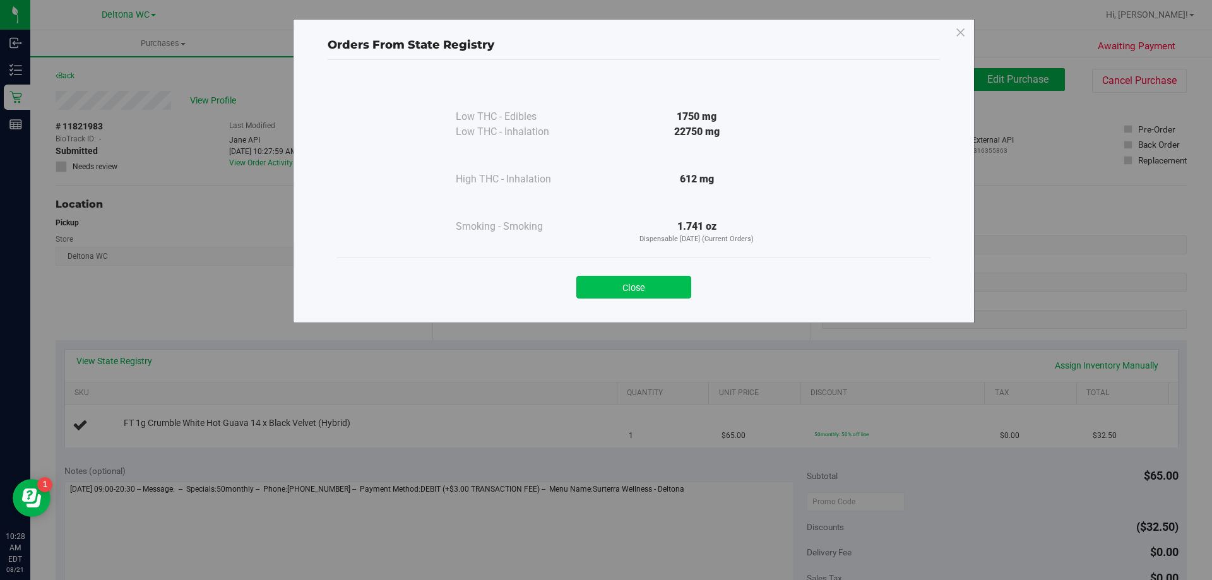
click at [648, 285] on button "Close" at bounding box center [634, 287] width 115 height 23
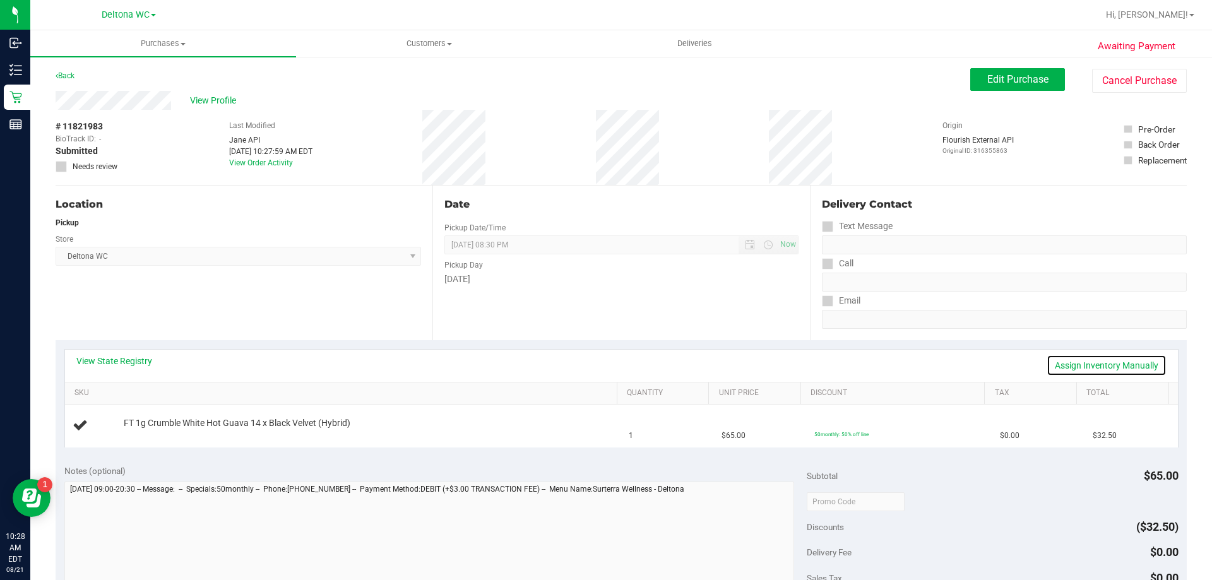
click at [1057, 366] on link "Assign Inventory Manually" at bounding box center [1107, 365] width 120 height 21
click at [159, 431] on link "Add Package" at bounding box center [146, 432] width 45 height 9
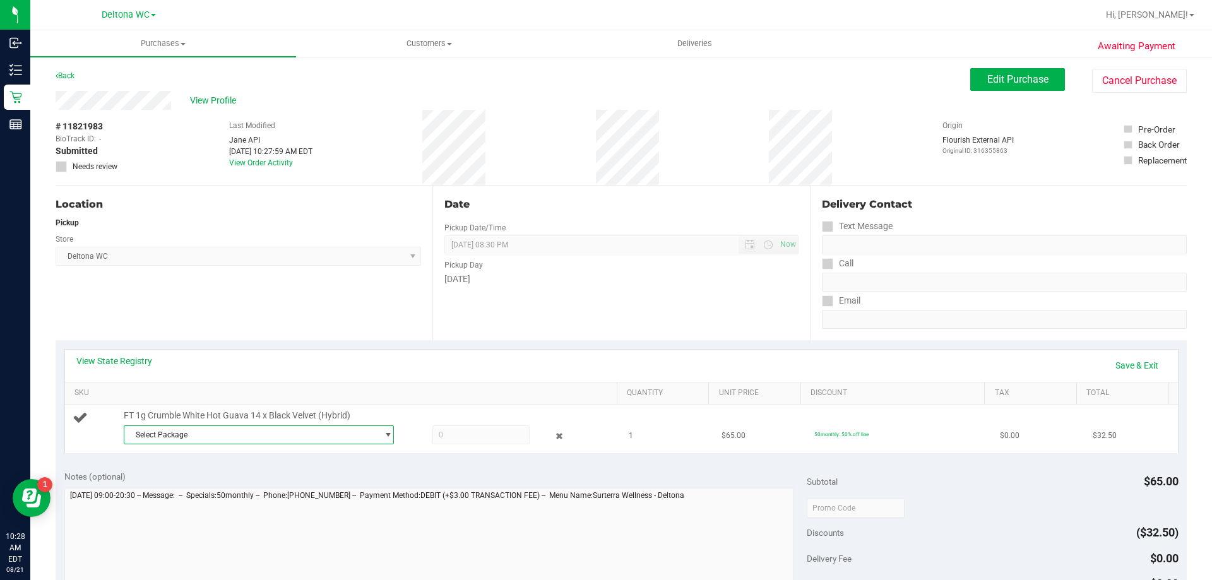
click at [221, 428] on span "Select Package" at bounding box center [250, 435] width 253 height 18
click at [287, 489] on span "( C-JUL25WBV01-0707 | orig: FLSRWGM-20250714-1819 )" at bounding box center [303, 486] width 198 height 9
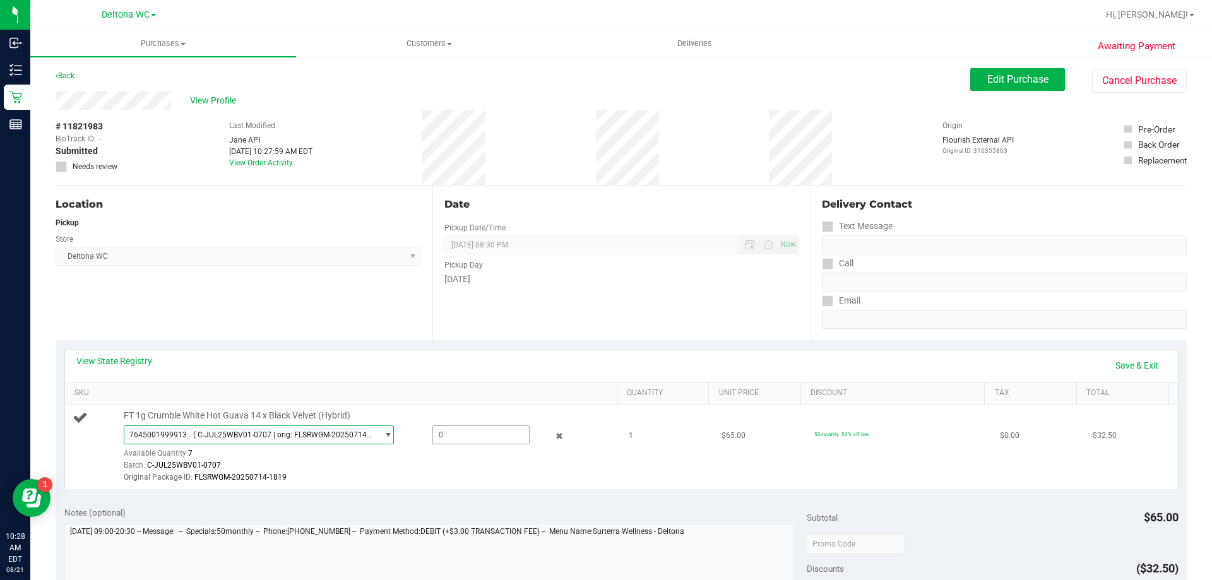
click at [472, 437] on span at bounding box center [481, 435] width 97 height 19
type input "1"
type input "1.0000"
drag, startPoint x: 472, startPoint y: 473, endPoint x: 523, endPoint y: 477, distance: 50.7
click at [472, 474] on div "Original Package ID: FLSRWGM-20250714-1819" at bounding box center [368, 478] width 488 height 12
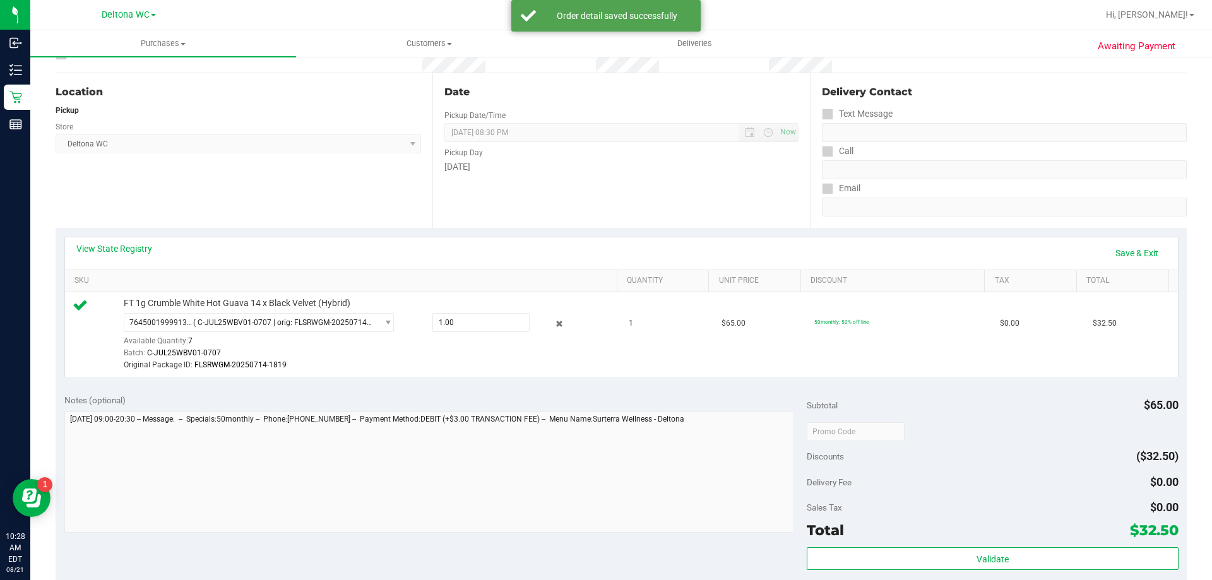
scroll to position [253, 0]
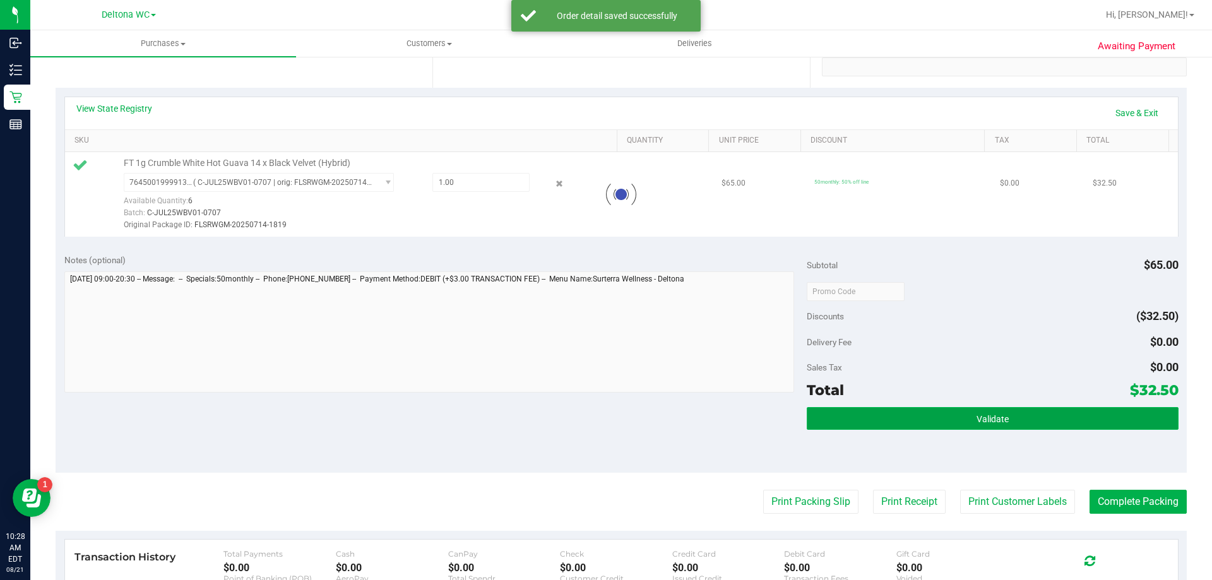
click at [894, 419] on button "Validate" at bounding box center [992, 418] width 371 height 23
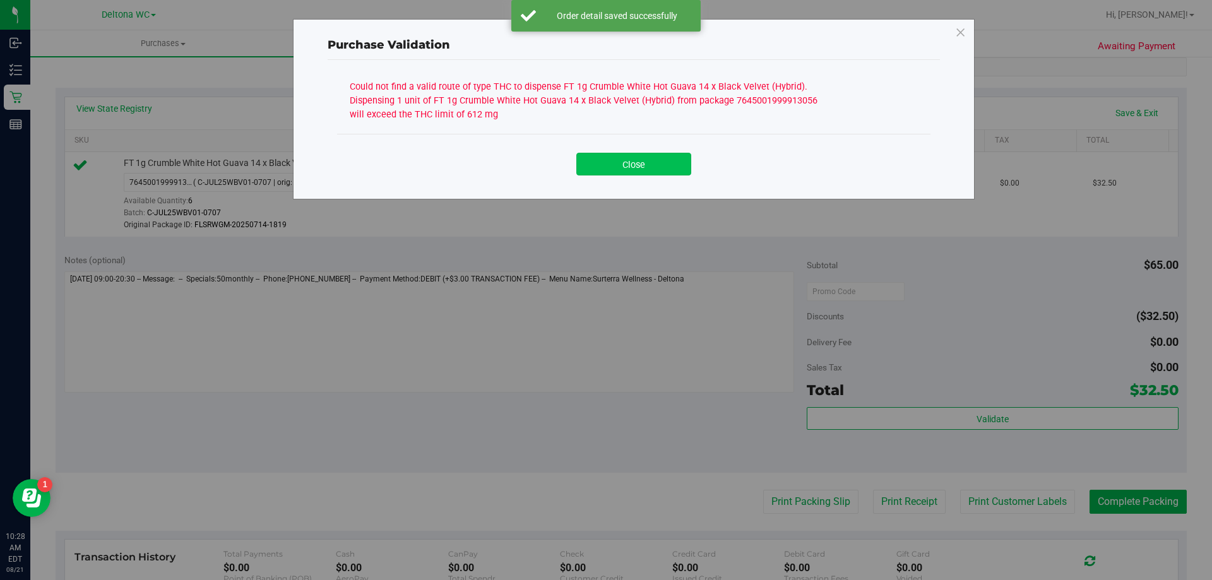
click at [640, 165] on button "Close" at bounding box center [634, 164] width 115 height 23
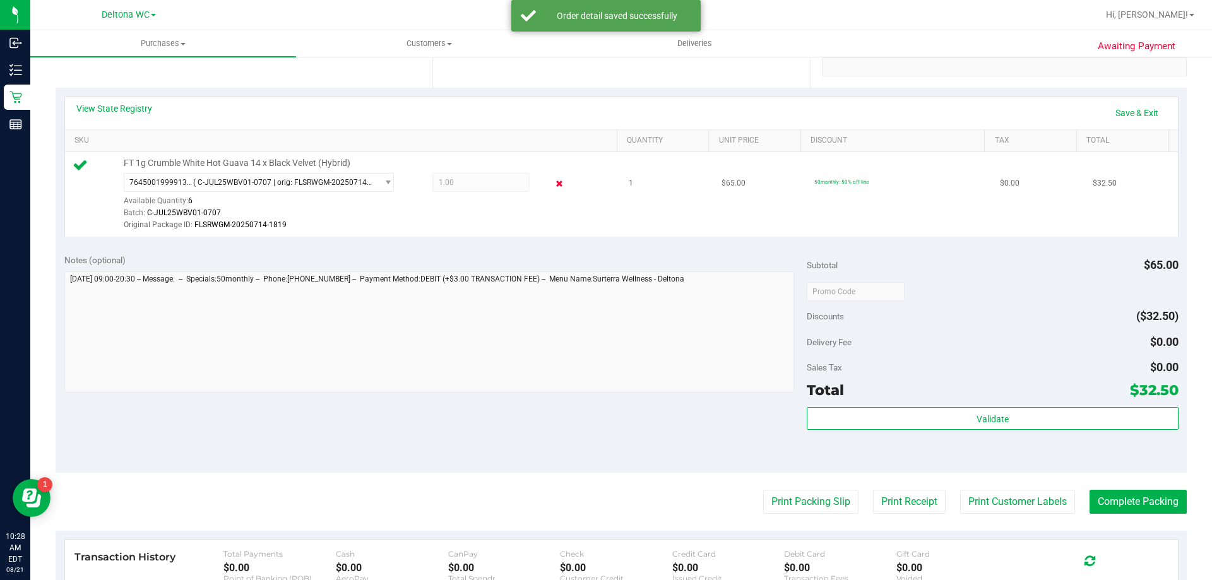
click at [553, 182] on icon at bounding box center [559, 184] width 13 height 15
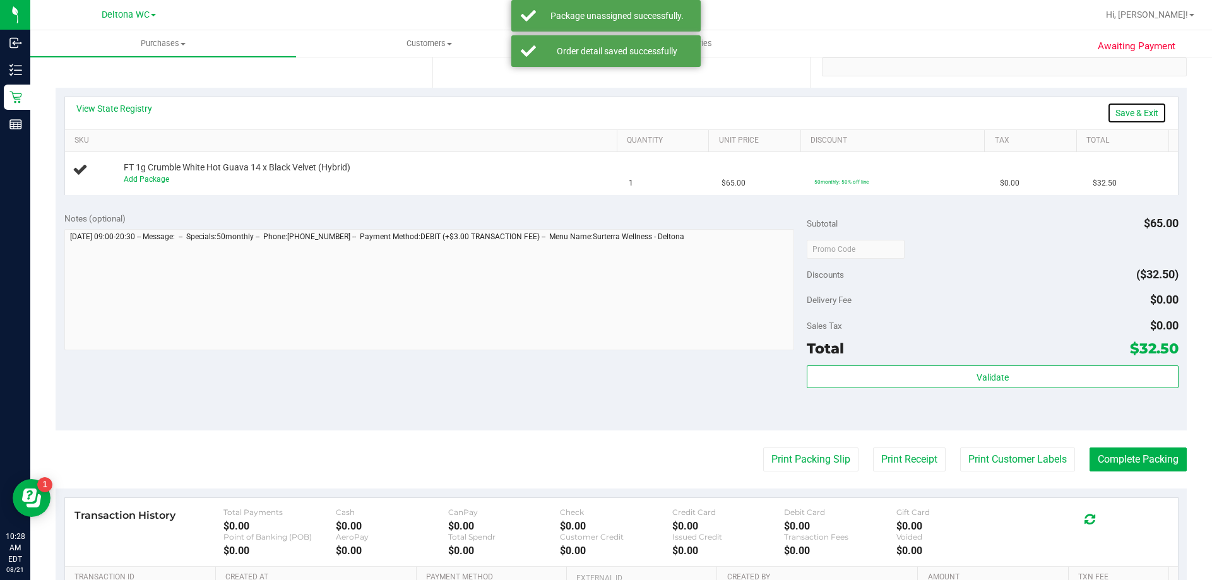
click at [1125, 113] on link "Save & Exit" at bounding box center [1137, 112] width 59 height 21
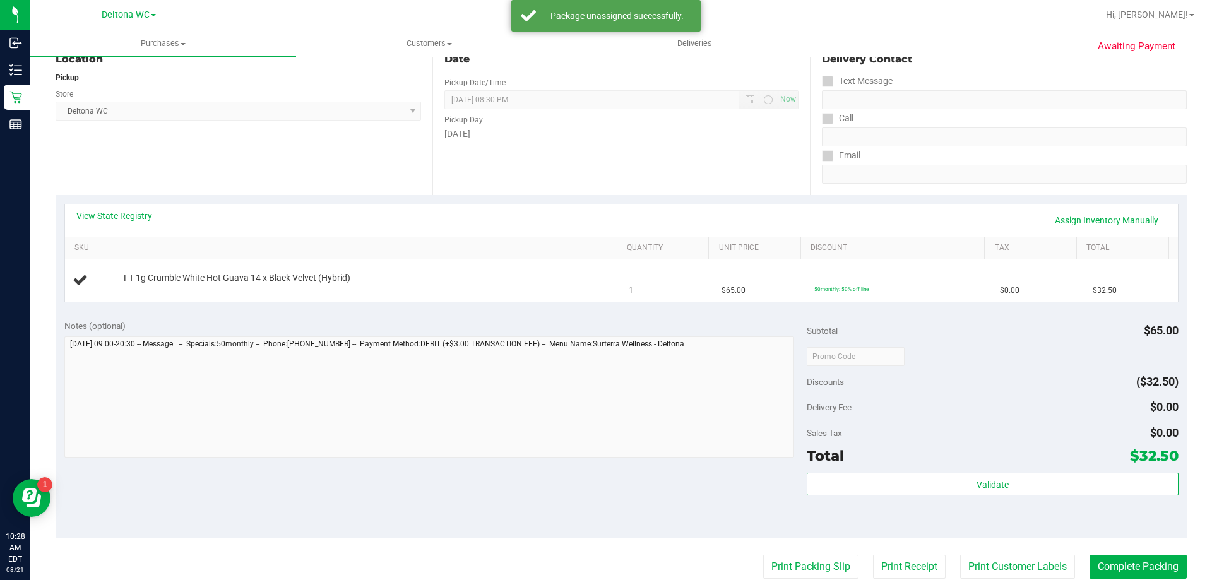
scroll to position [0, 0]
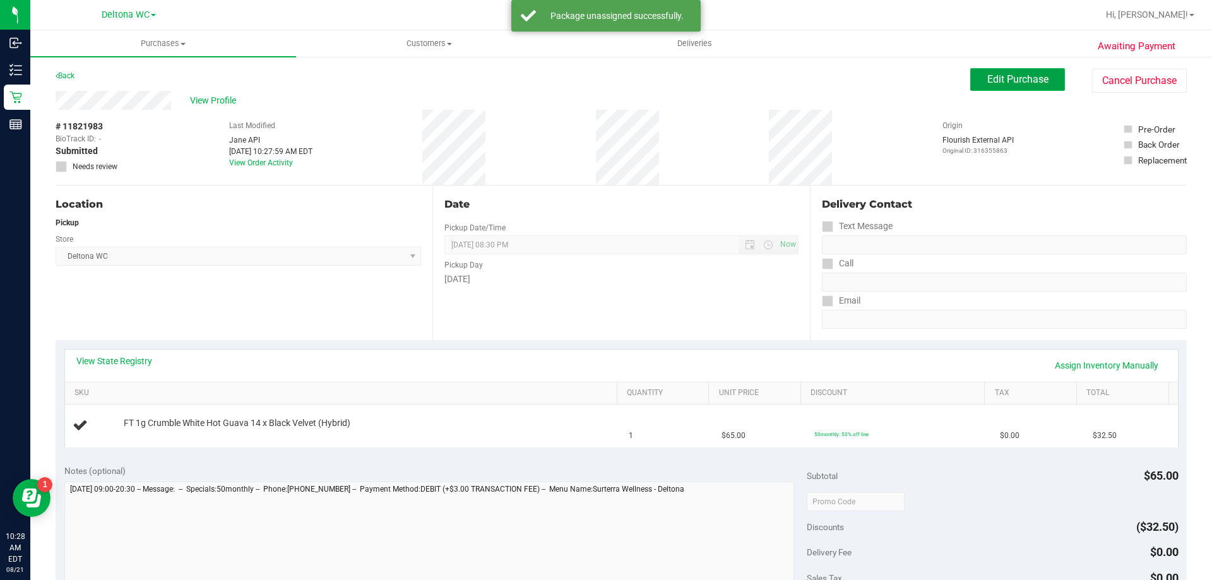
drag, startPoint x: 998, startPoint y: 73, endPoint x: 974, endPoint y: 69, distance: 24.3
click at [998, 74] on span "Edit Purchase" at bounding box center [1018, 79] width 61 height 12
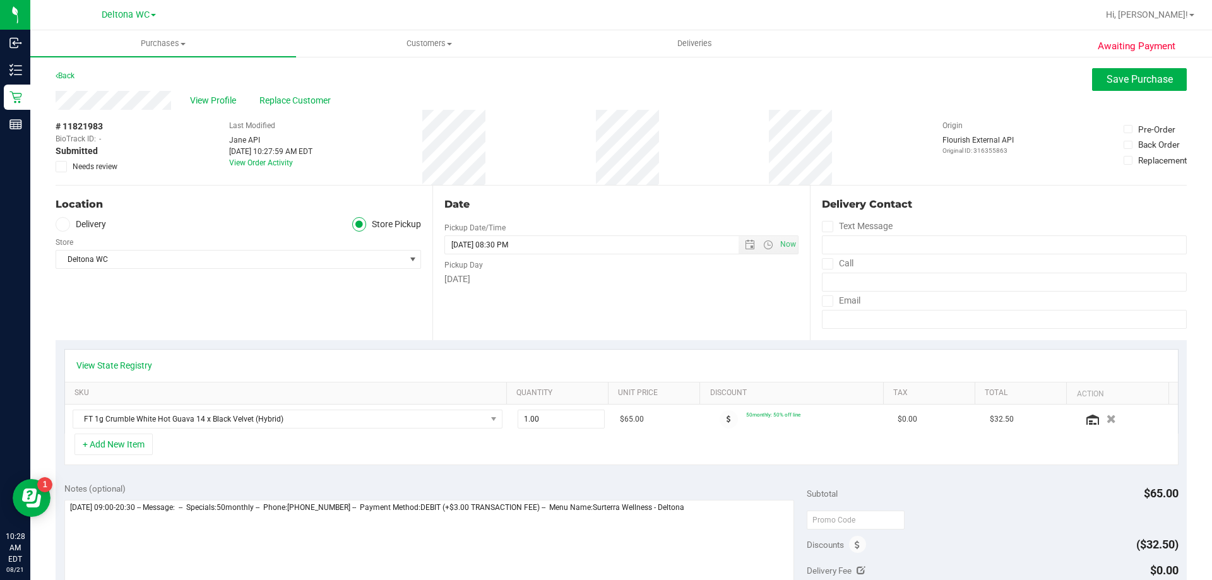
click at [86, 164] on span "Needs review" at bounding box center [95, 166] width 45 height 11
click at [0, 0] on input "Needs review" at bounding box center [0, 0] width 0 height 0
click at [68, 520] on textarea at bounding box center [429, 560] width 731 height 121
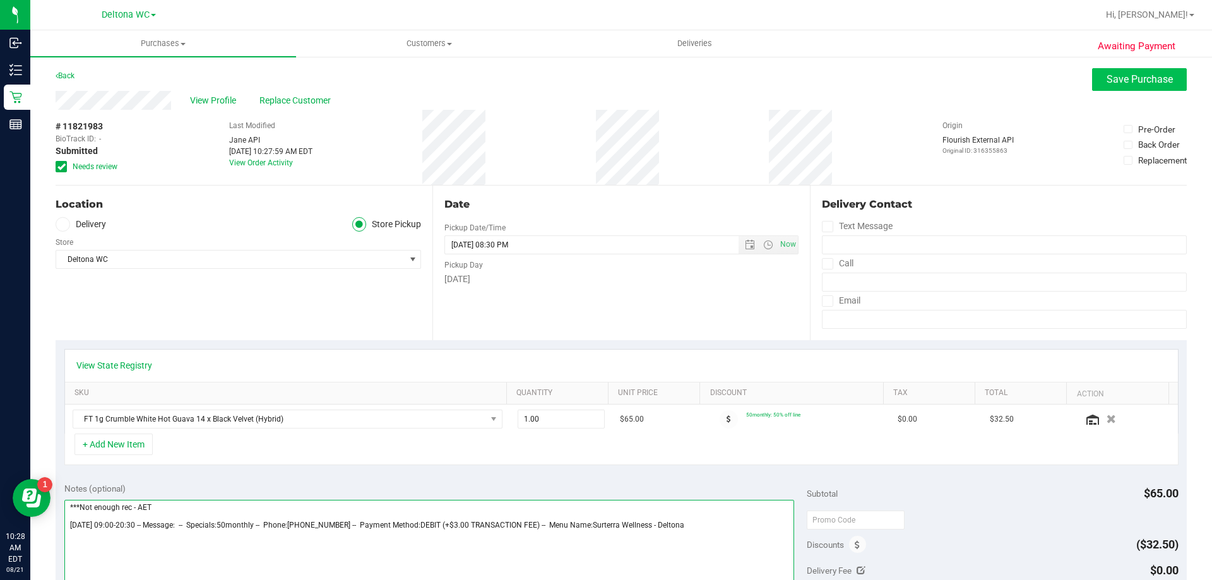
type textarea "***Not enough rec - AET Thursday 08/21/2025 09:00-20:30 -- Message: -- Specials…"
click at [1116, 88] on button "Save Purchase" at bounding box center [1139, 79] width 95 height 23
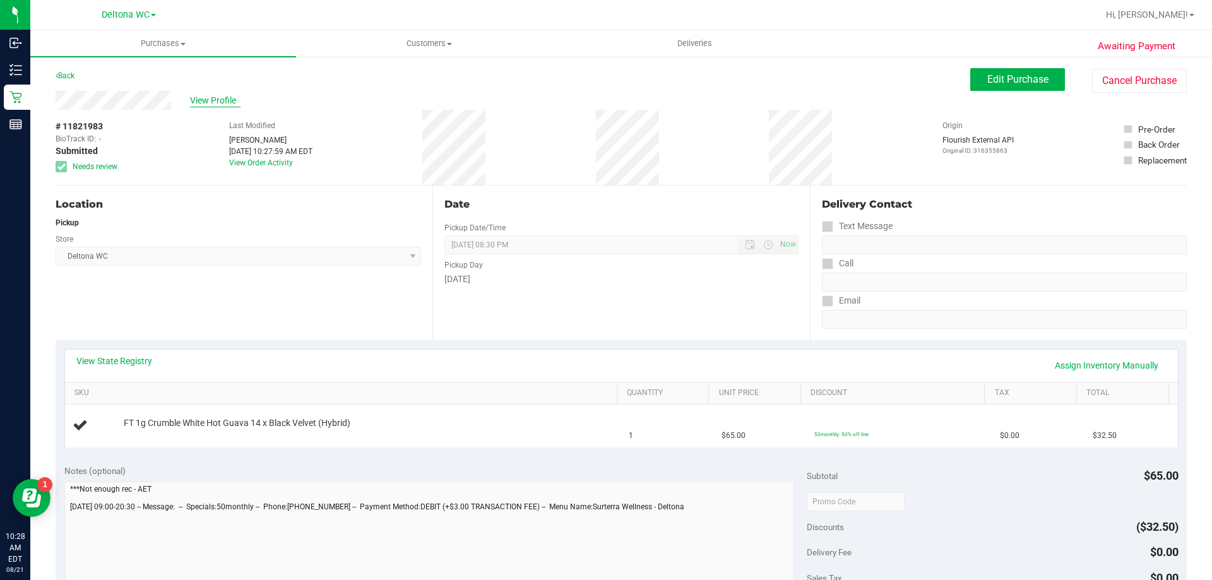
click at [220, 98] on span "View Profile" at bounding box center [215, 100] width 51 height 13
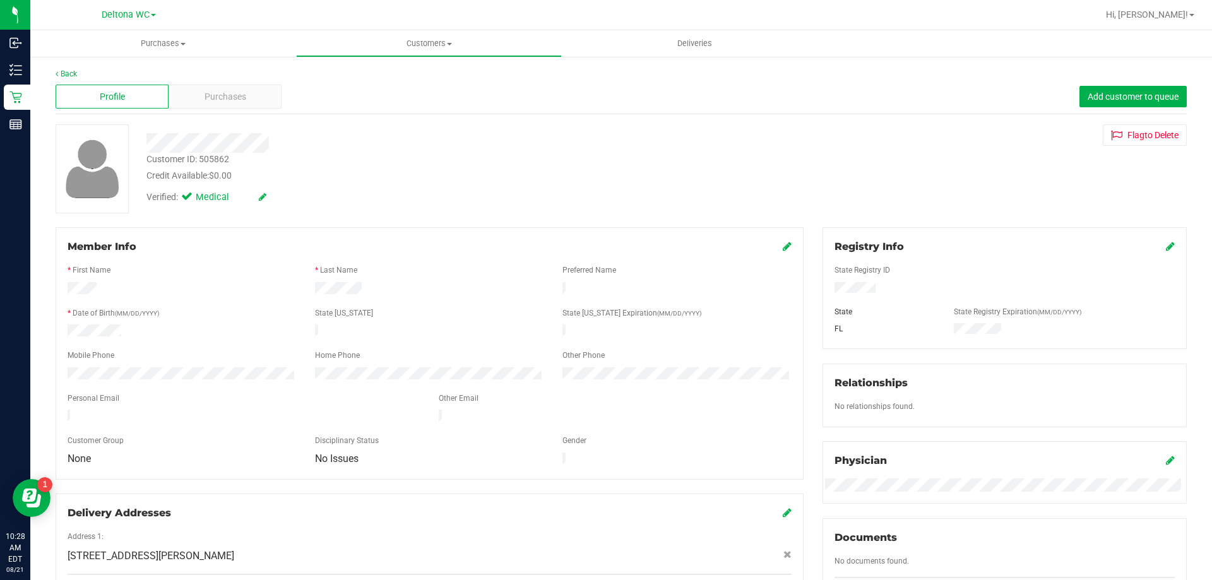
click at [217, 158] on div "Customer ID: 505862" at bounding box center [188, 159] width 83 height 13
copy div "505862"
click at [63, 76] on link "Back" at bounding box center [66, 73] width 21 height 9
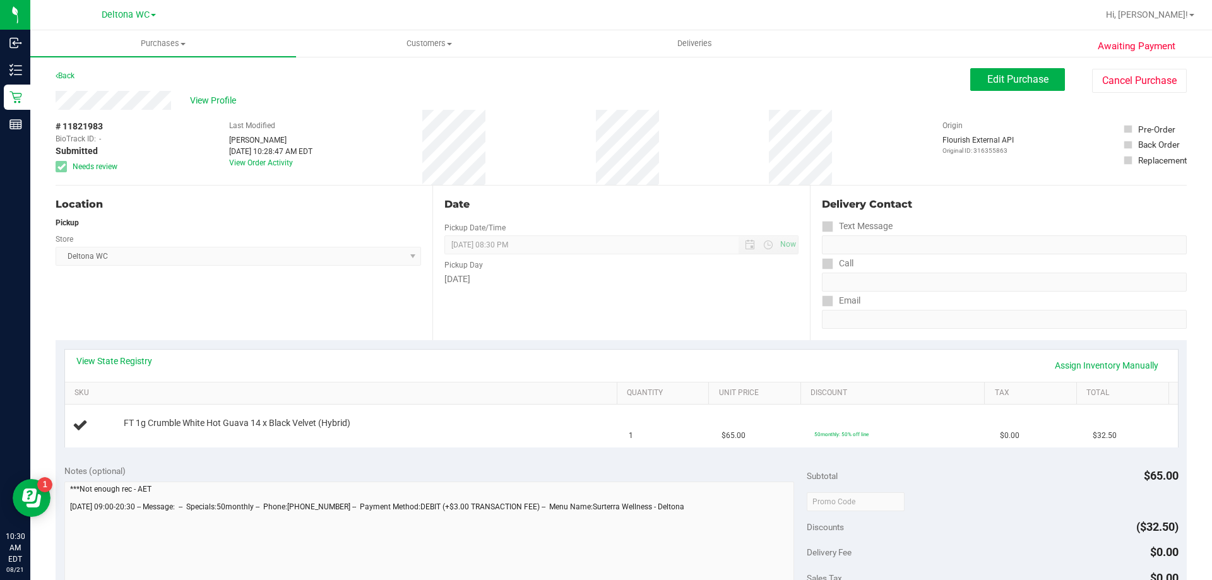
click at [424, 314] on div "Location Pickup Store Deltona WC Select Store Bonita Springs WC Boynton Beach W…" at bounding box center [244, 263] width 377 height 155
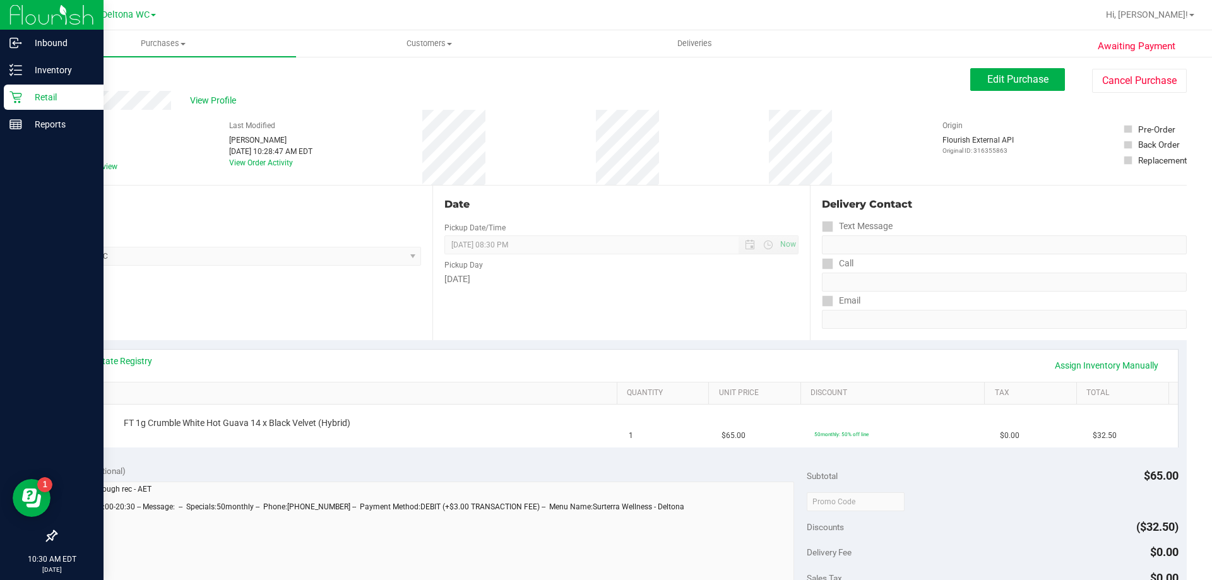
click at [41, 97] on p "Retail" at bounding box center [60, 97] width 76 height 15
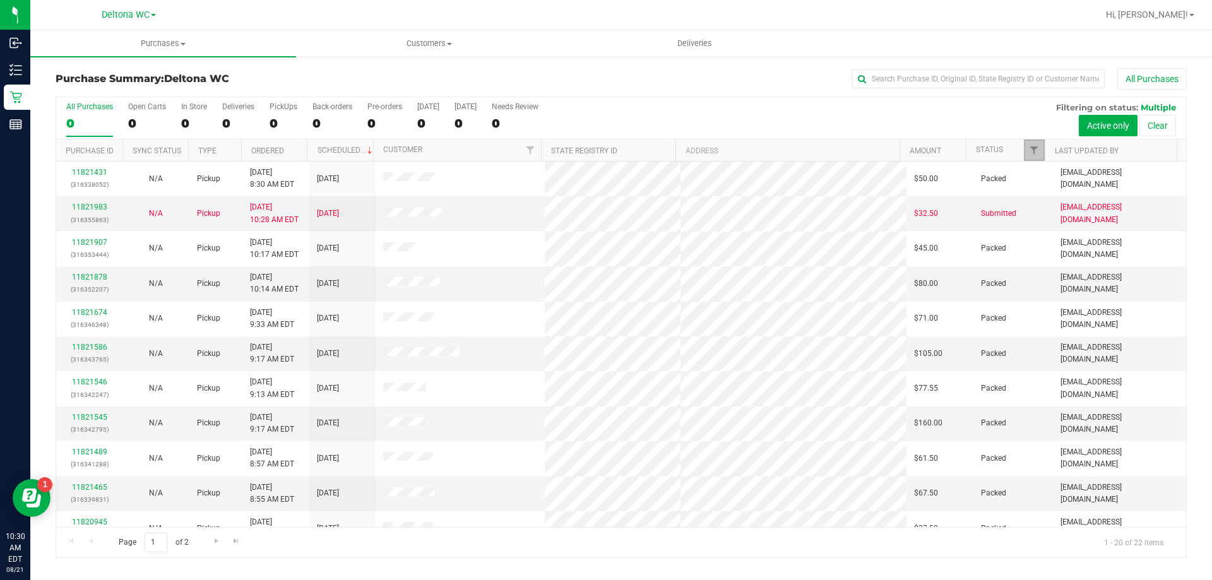
click at [1032, 152] on span "Filter" at bounding box center [1034, 150] width 10 height 10
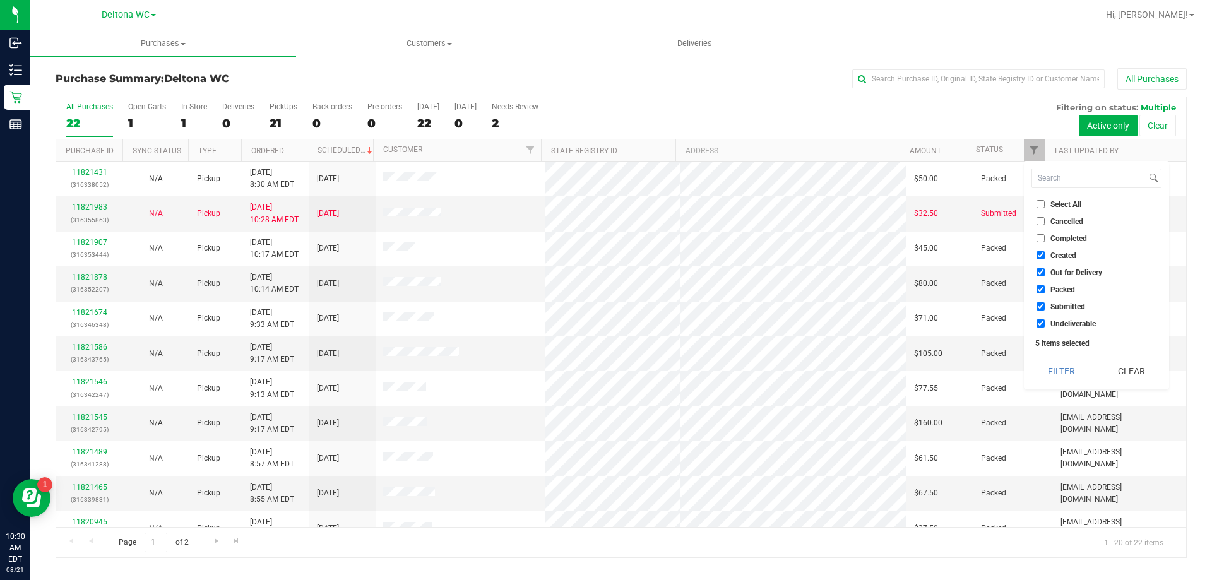
click at [1062, 201] on span "Select All" at bounding box center [1066, 205] width 31 height 8
click at [1045, 201] on input "Select All" at bounding box center [1041, 204] width 8 height 8
checkbox input "true"
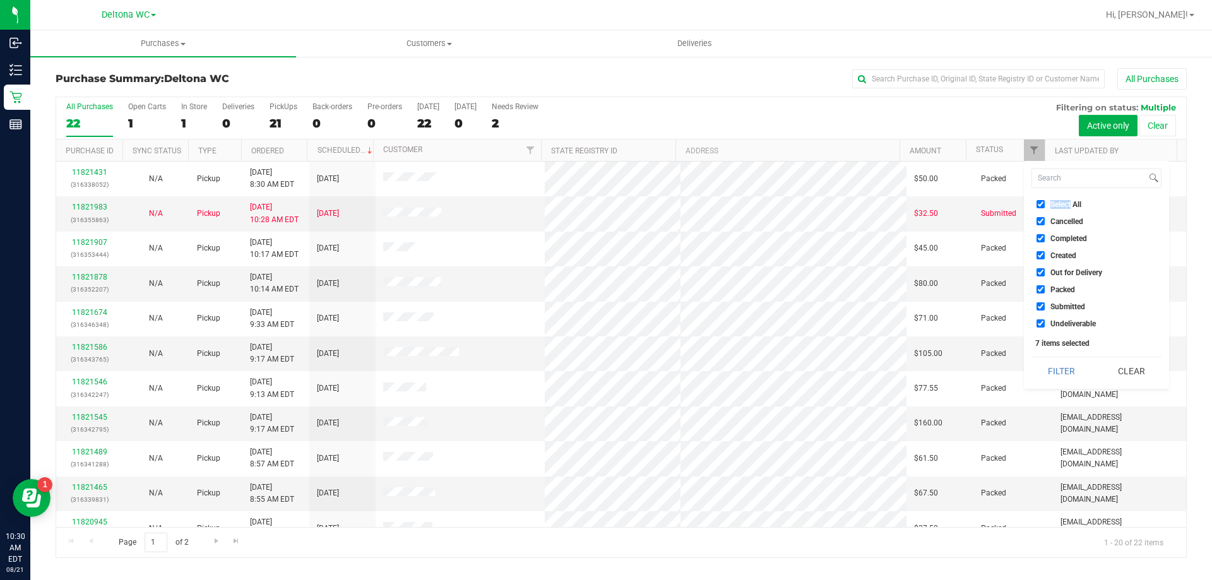
click at [1062, 201] on span "Select All" at bounding box center [1066, 205] width 31 height 8
click at [1045, 201] on input "Select All" at bounding box center [1041, 204] width 8 height 8
checkbox input "false"
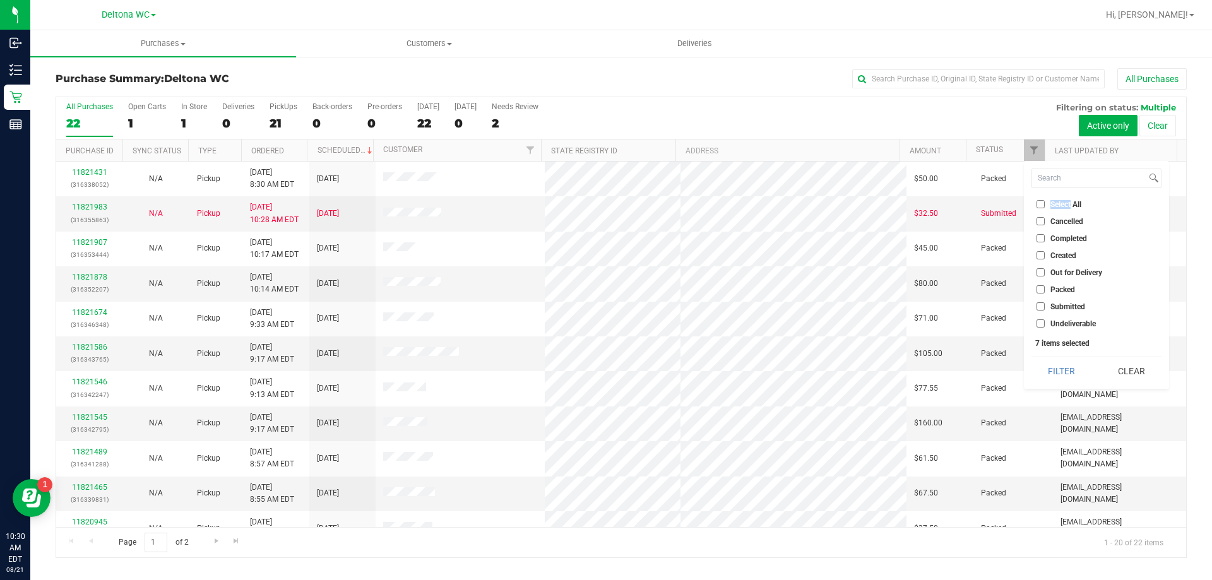
checkbox input "false"
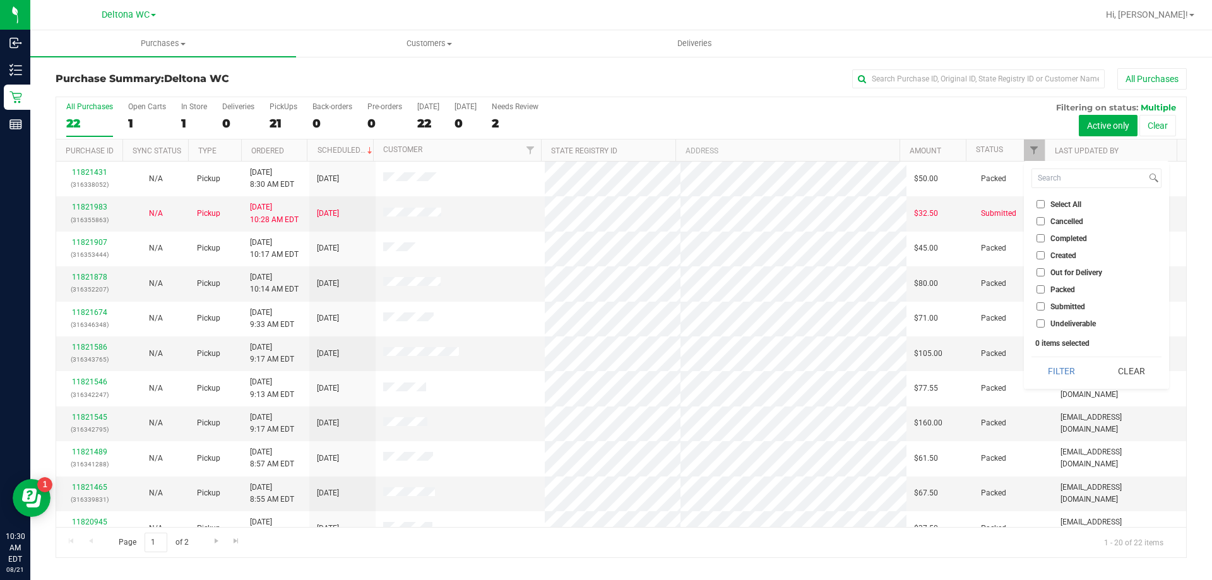
click at [1076, 310] on span "Submitted" at bounding box center [1068, 307] width 35 height 8
click at [1045, 310] on input "Submitted" at bounding box center [1041, 306] width 8 height 8
checkbox input "true"
click at [1072, 369] on button "Filter" at bounding box center [1062, 371] width 61 height 28
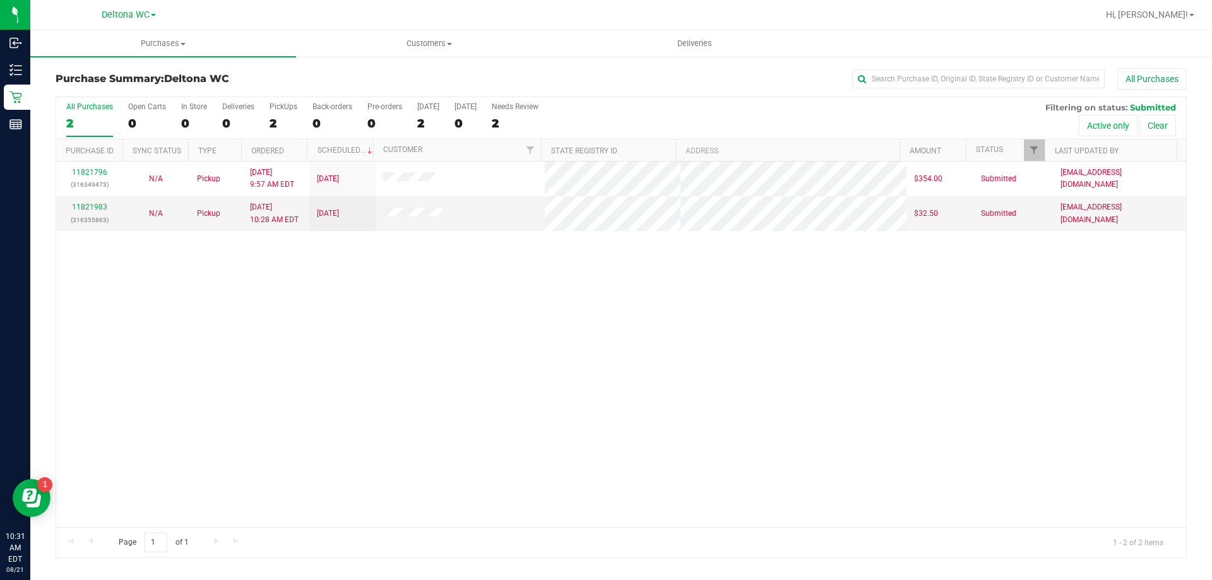
click at [558, 270] on div "11821796 (316349473) N/A Pickup 8/21/2025 9:57 AM EDT 8/21/2025 $354.00 Submitt…" at bounding box center [621, 345] width 1130 height 366
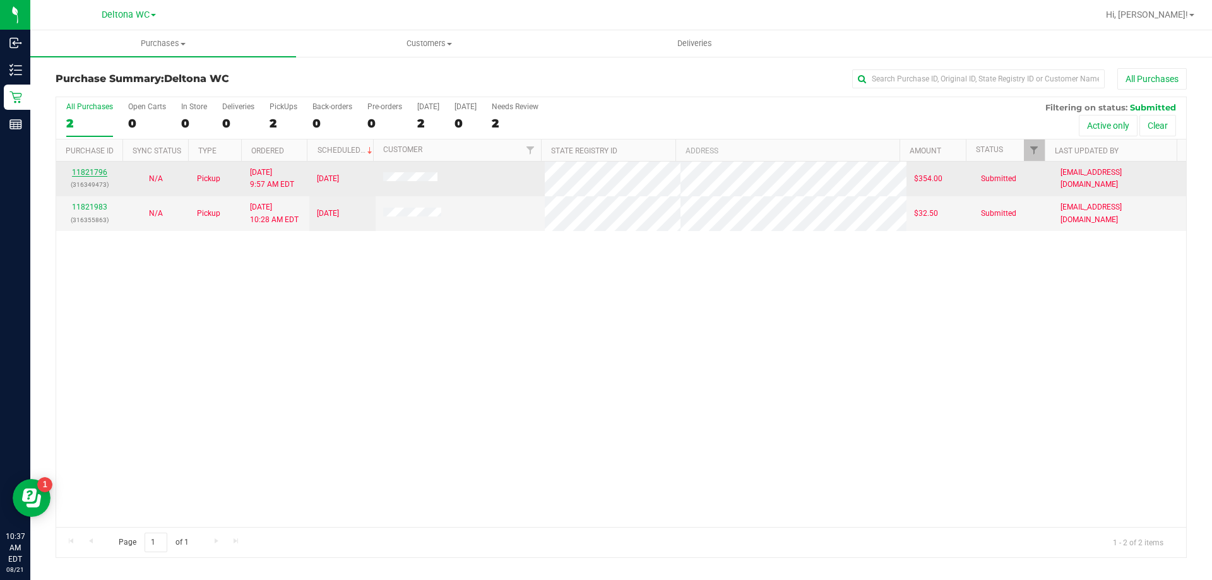
click at [95, 171] on link "11821796" at bounding box center [89, 172] width 35 height 9
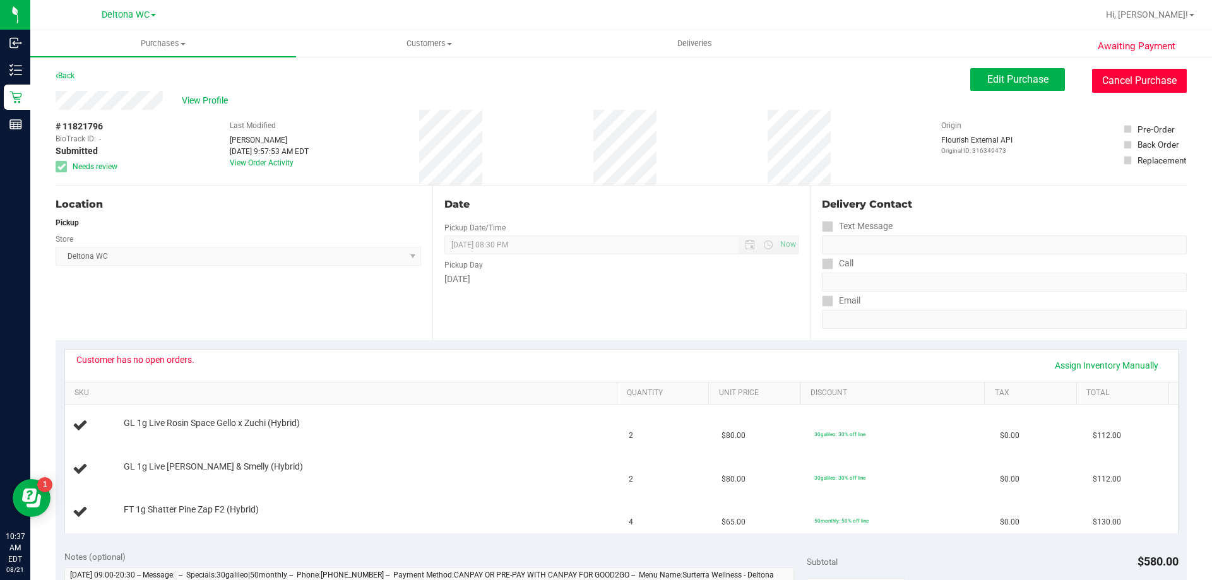
click at [1113, 78] on button "Cancel Purchase" at bounding box center [1139, 81] width 95 height 24
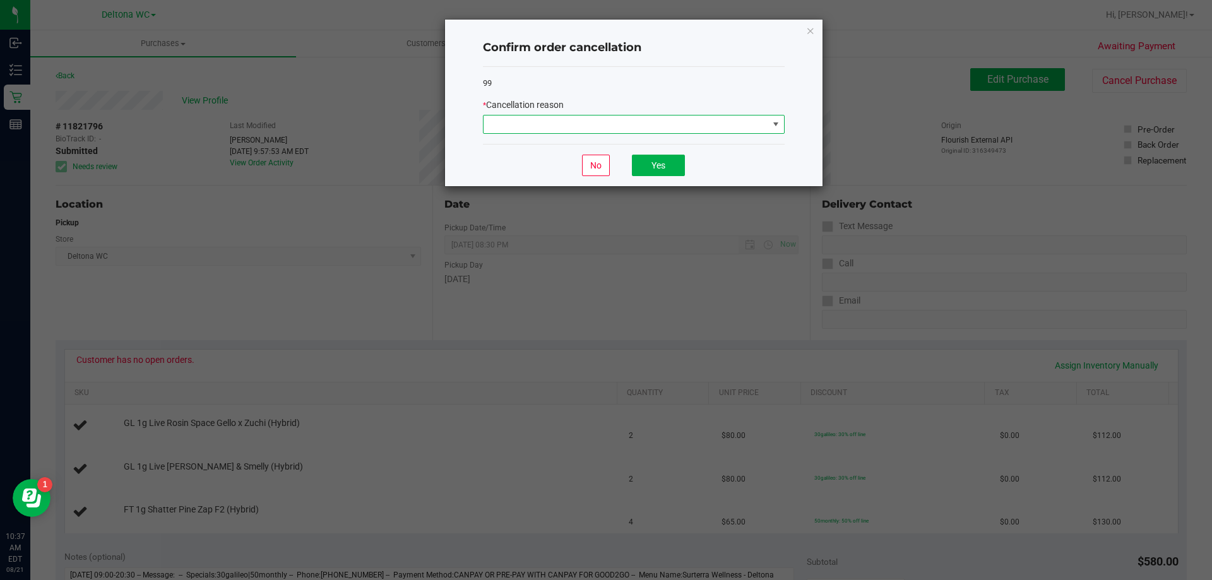
click at [737, 124] on span at bounding box center [626, 125] width 285 height 18
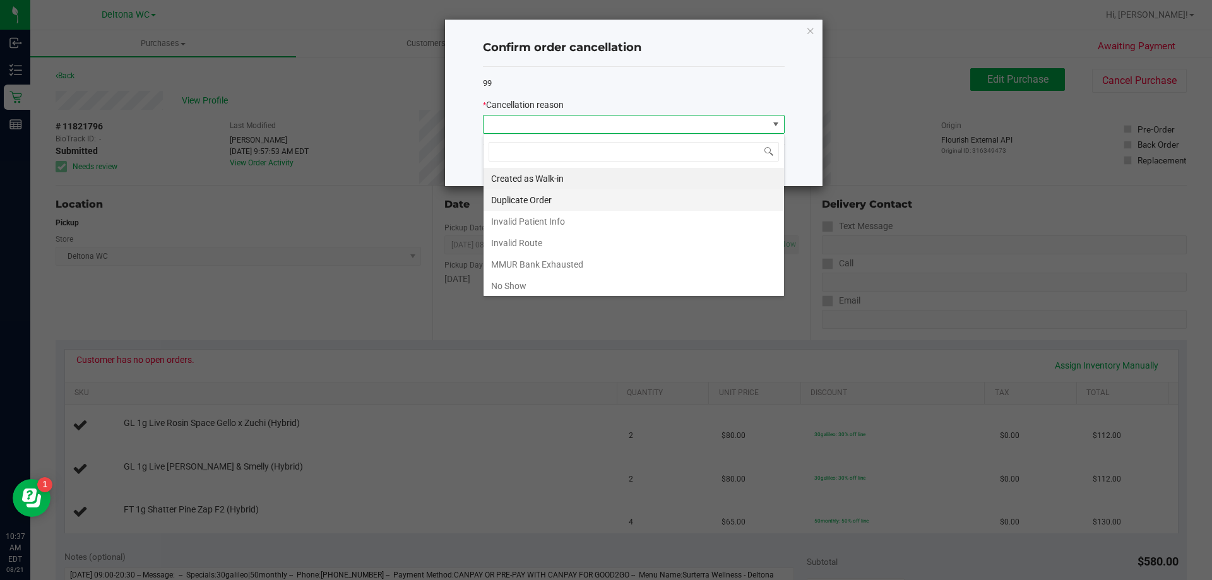
scroll to position [19, 302]
click at [583, 261] on li "MMUR Bank Exhausted" at bounding box center [634, 264] width 301 height 21
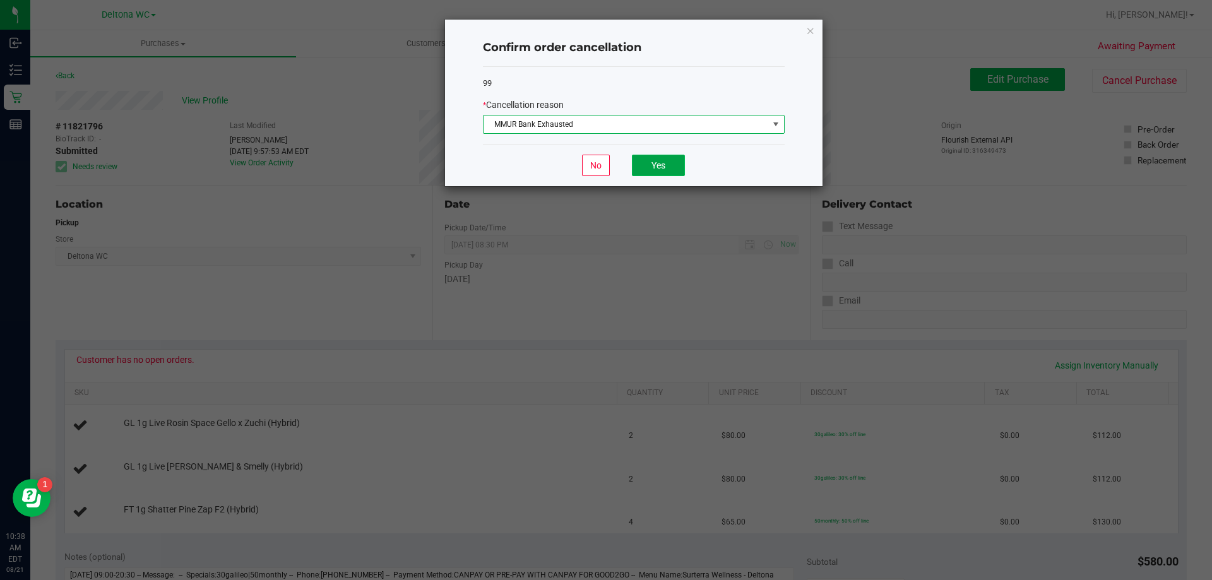
click at [666, 161] on button "Yes" at bounding box center [658, 165] width 53 height 21
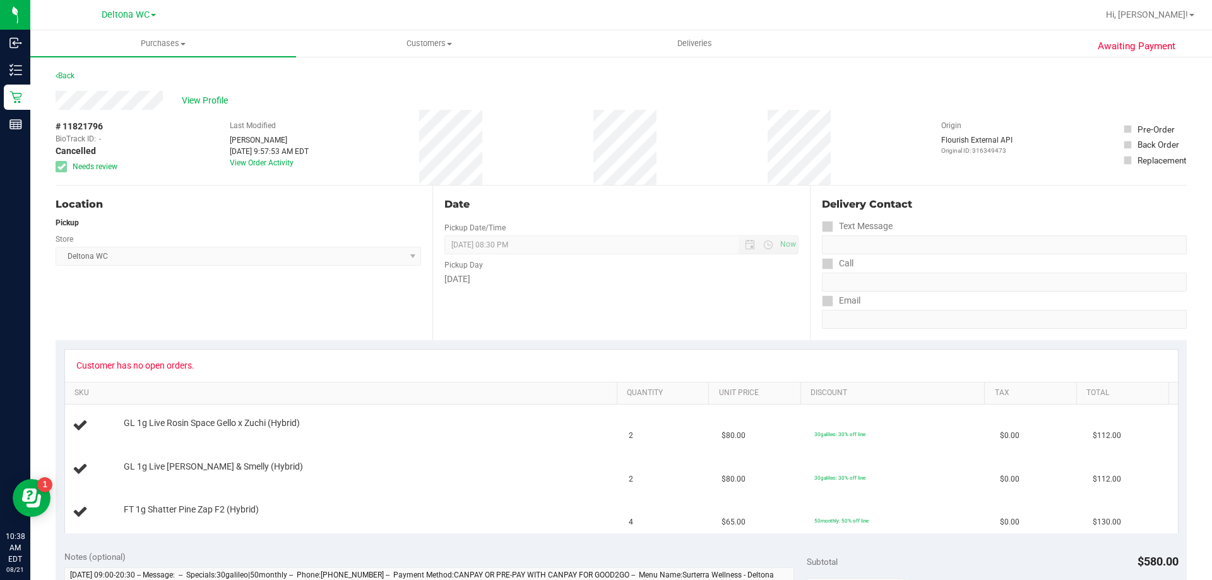
click at [493, 302] on div "Date Pickup Date/Time 08/21/2025 Now 08/21/2025 08:30 PM Now Pickup Day Thursday" at bounding box center [621, 263] width 377 height 155
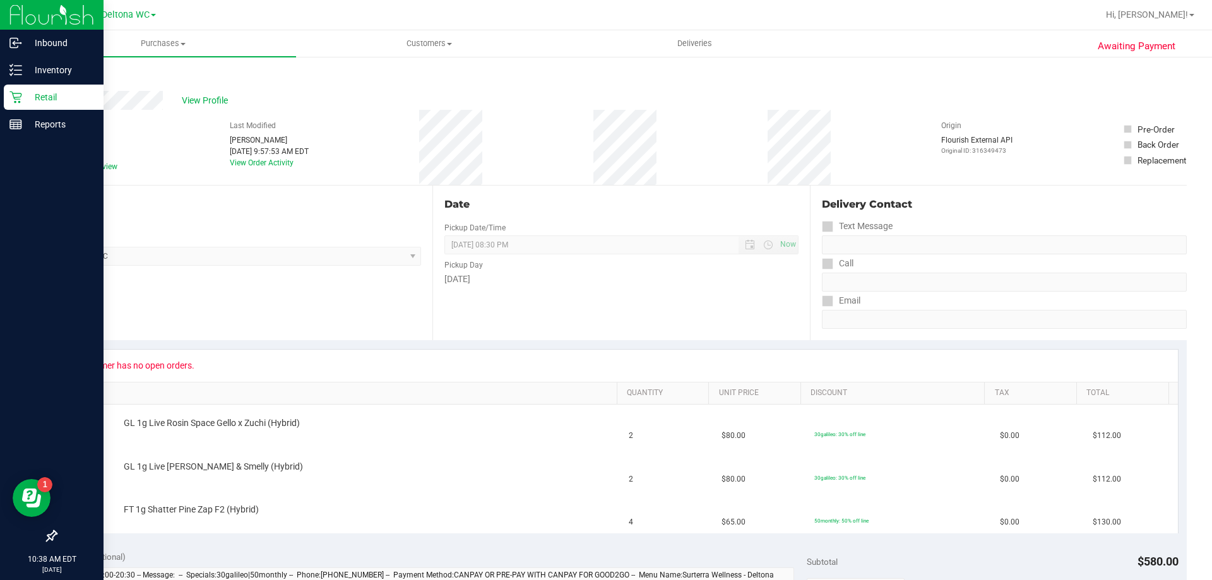
click at [13, 95] on icon at bounding box center [15, 97] width 13 height 13
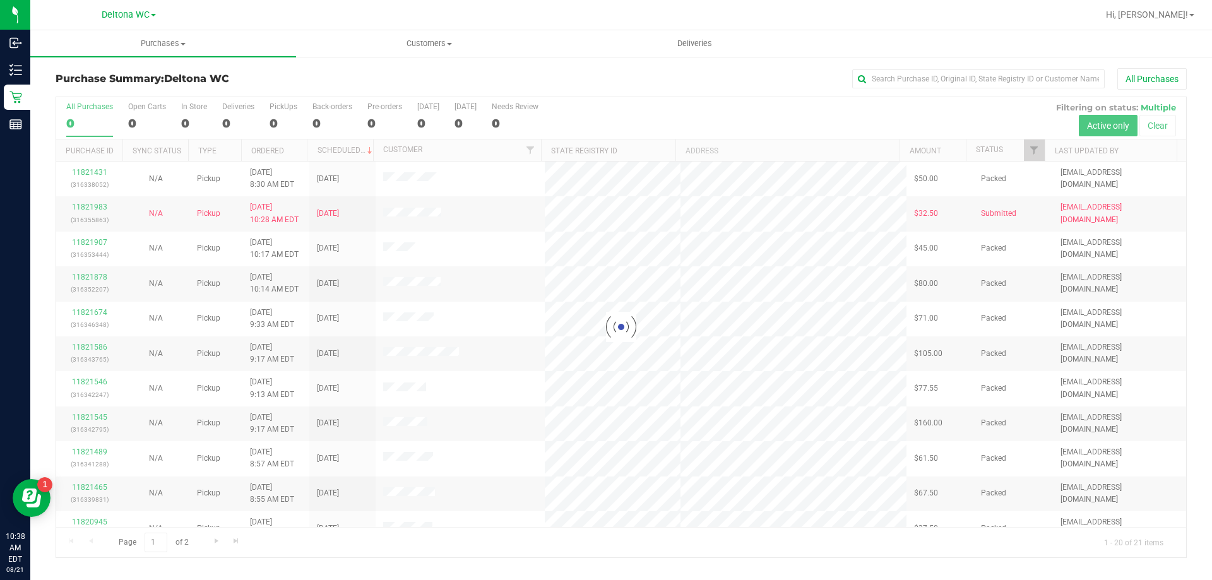
click at [1033, 151] on div at bounding box center [621, 327] width 1130 height 460
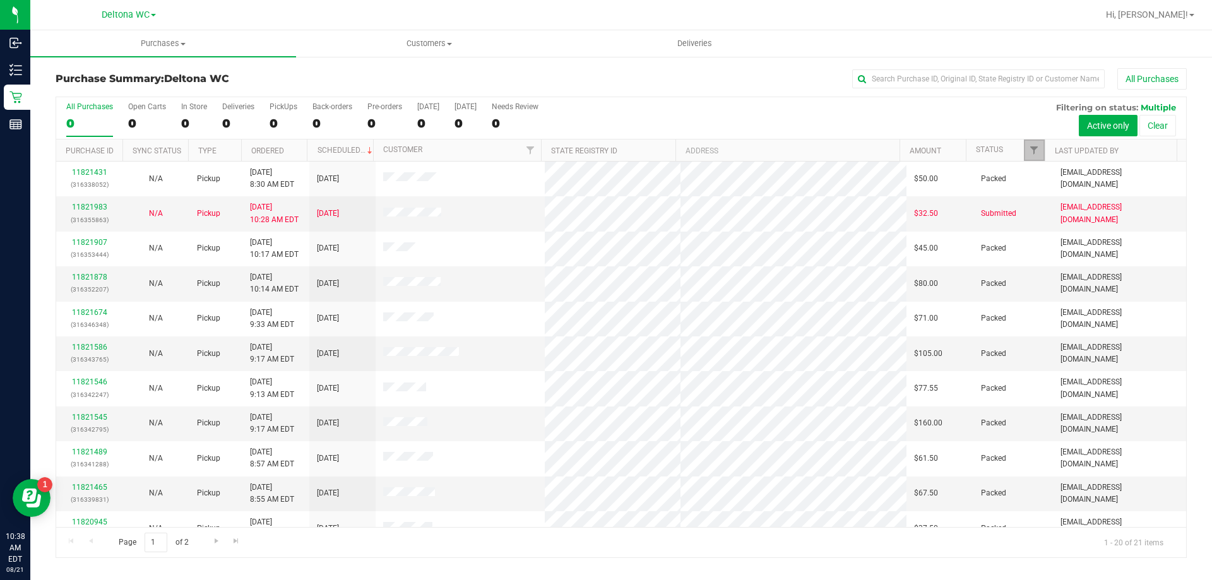
click at [1036, 142] on link "Filter" at bounding box center [1034, 150] width 21 height 21
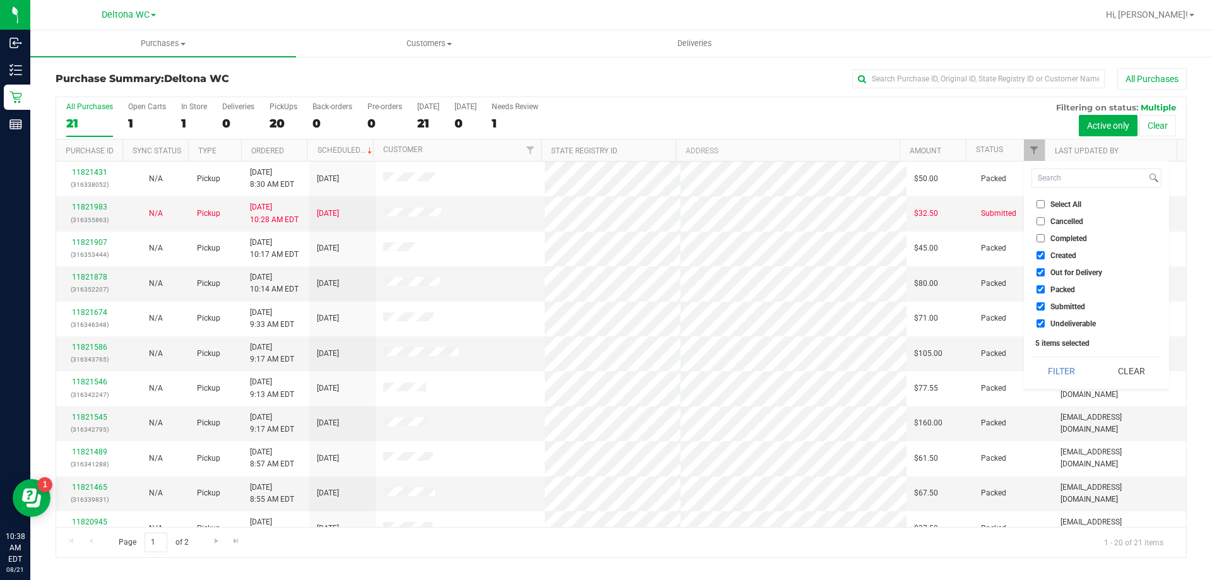
click at [1066, 206] on span "Select All" at bounding box center [1066, 205] width 31 height 8
click at [1045, 206] on input "Select All" at bounding box center [1041, 204] width 8 height 8
checkbox input "true"
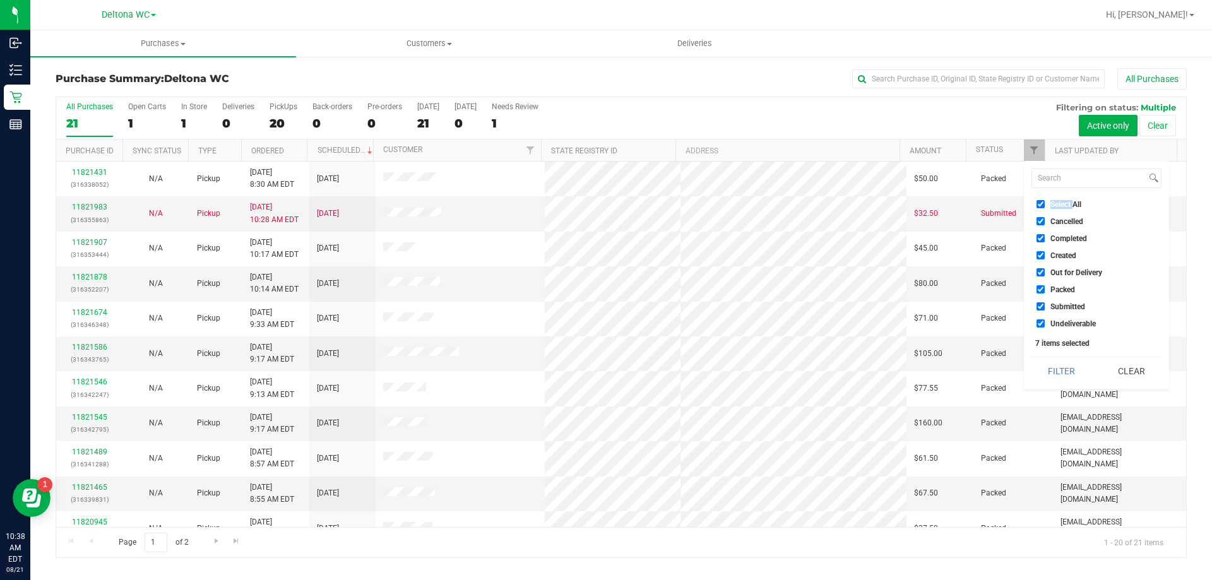
click at [1066, 206] on span "Select All" at bounding box center [1066, 205] width 31 height 8
click at [1045, 206] on input "Select All" at bounding box center [1041, 204] width 8 height 8
checkbox input "false"
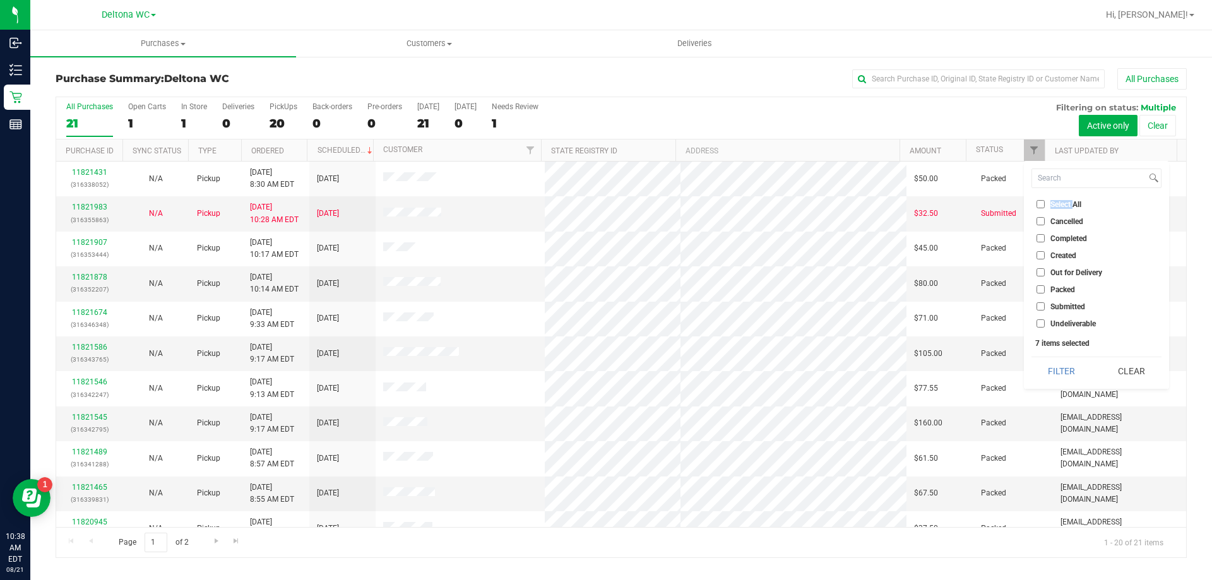
checkbox input "false"
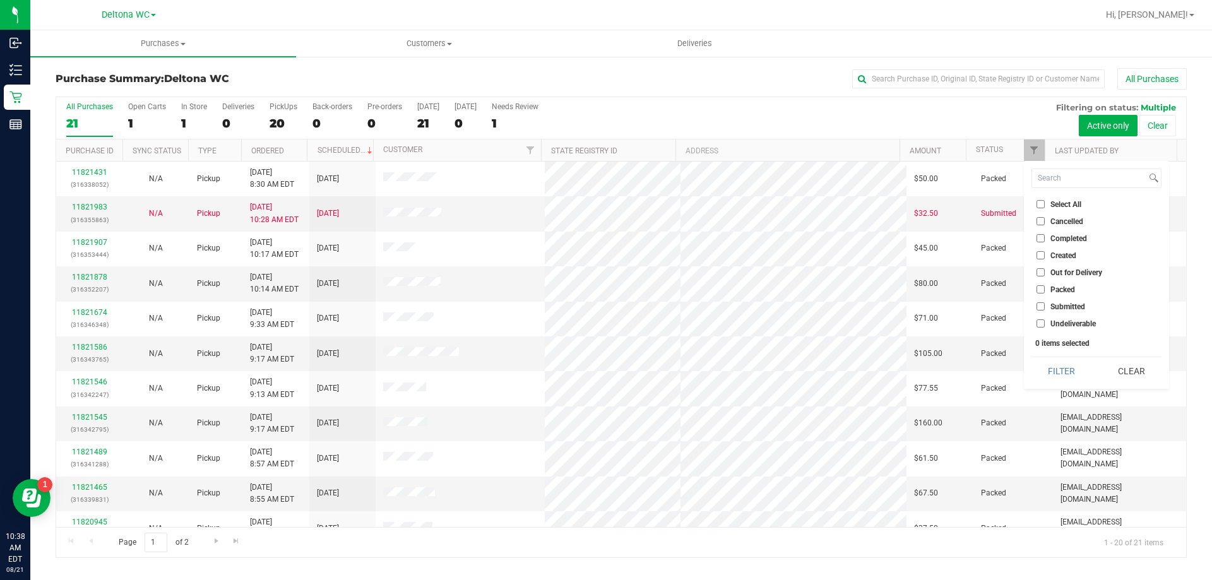
click at [1046, 309] on label "Submitted" at bounding box center [1061, 306] width 49 height 8
click at [1045, 309] on input "Submitted" at bounding box center [1041, 306] width 8 height 8
checkbox input "true"
click at [1058, 370] on button "Filter" at bounding box center [1062, 371] width 61 height 28
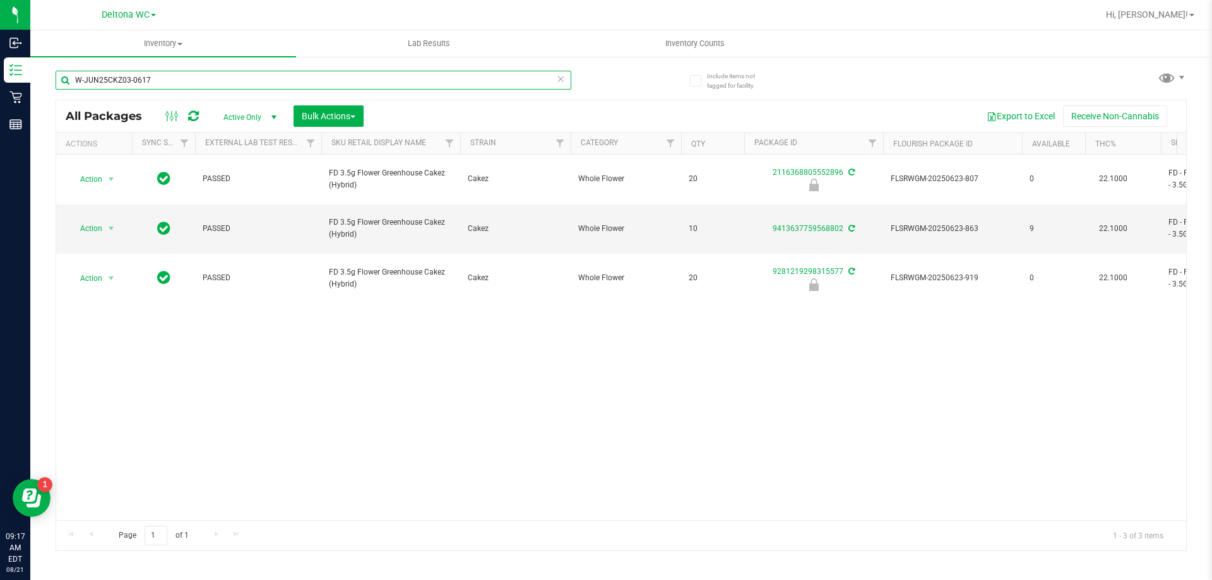
drag, startPoint x: 104, startPoint y: 79, endPoint x: 78, endPoint y: 77, distance: 25.3
click at [78, 77] on input "W-JUN25CKZ03-0617" at bounding box center [314, 80] width 516 height 19
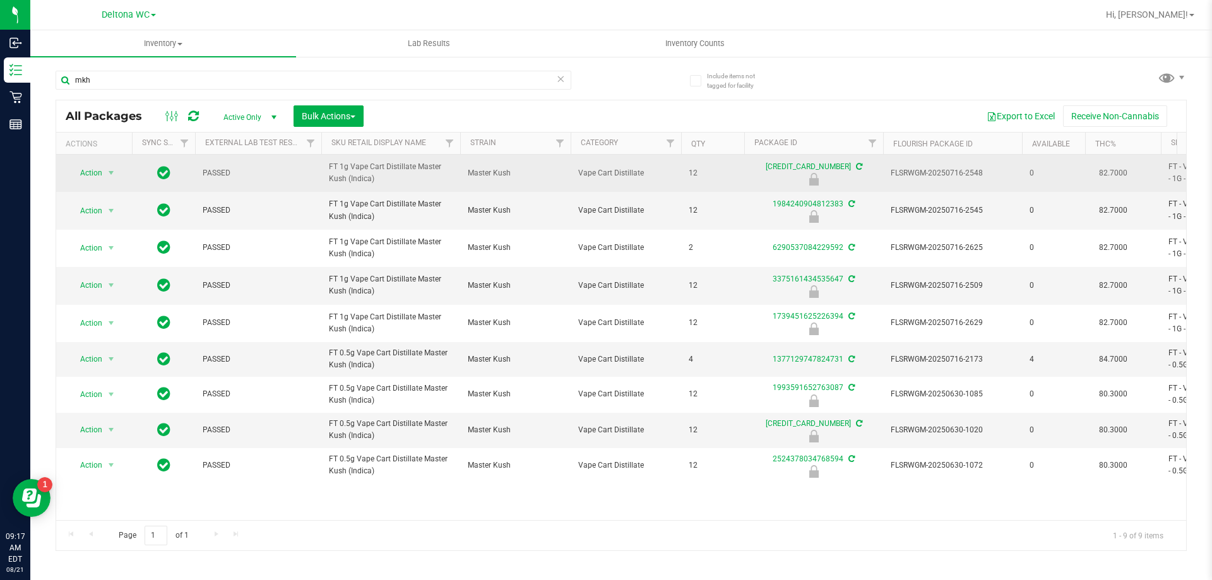
click at [406, 168] on span "FT 1g Vape Cart Distillate Master Kush (Indica)" at bounding box center [391, 173] width 124 height 24
click at [406, 167] on span "FT 1g Vape Cart Distillate Master Kush (Indica)" at bounding box center [391, 173] width 124 height 24
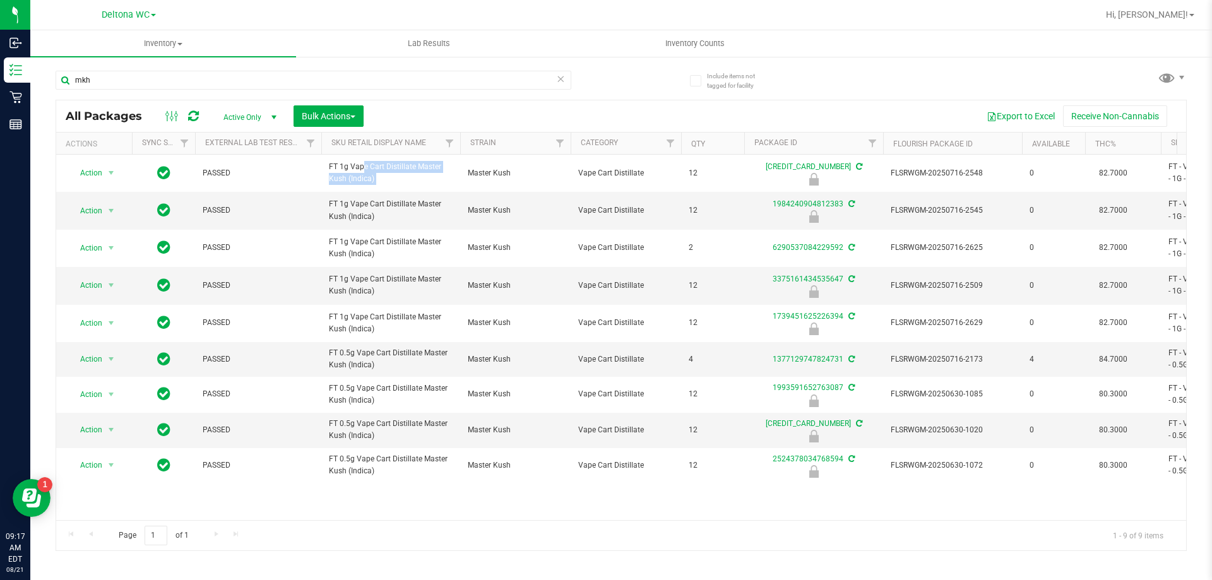
copy tr "FT 1g Vape Cart Distillate Master Kush (Indica)"
click at [121, 71] on input "mkh" at bounding box center [314, 80] width 516 height 19
paste input "FT 1g Vape Cart Distillate Master Kush (Indica)"
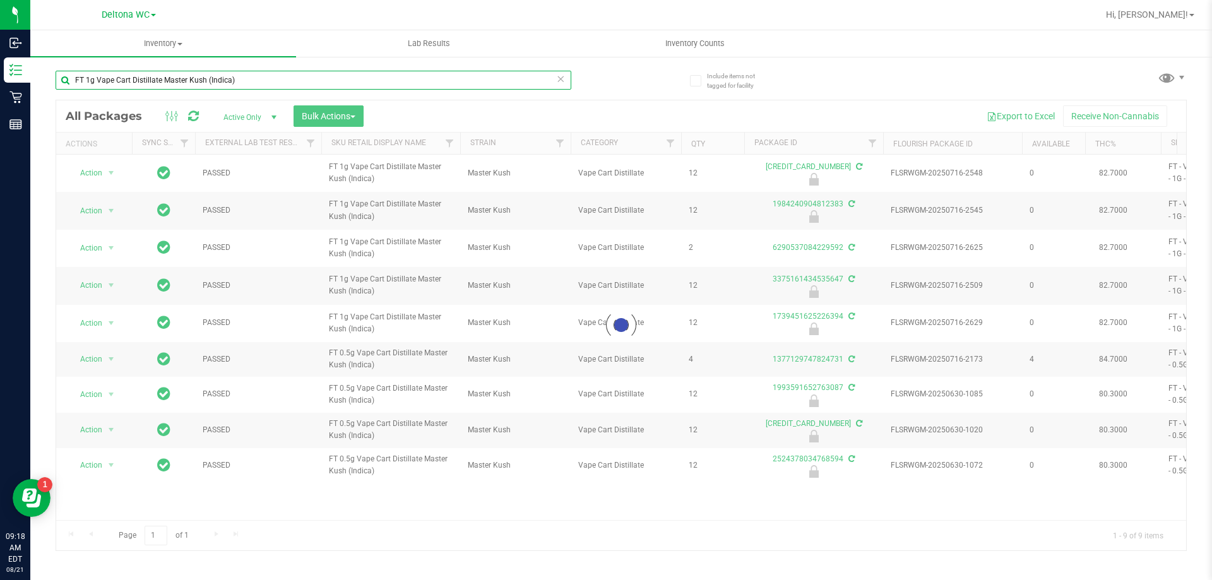
type input "FT 1g Vape Cart Distillate Master Kush (Indica)"
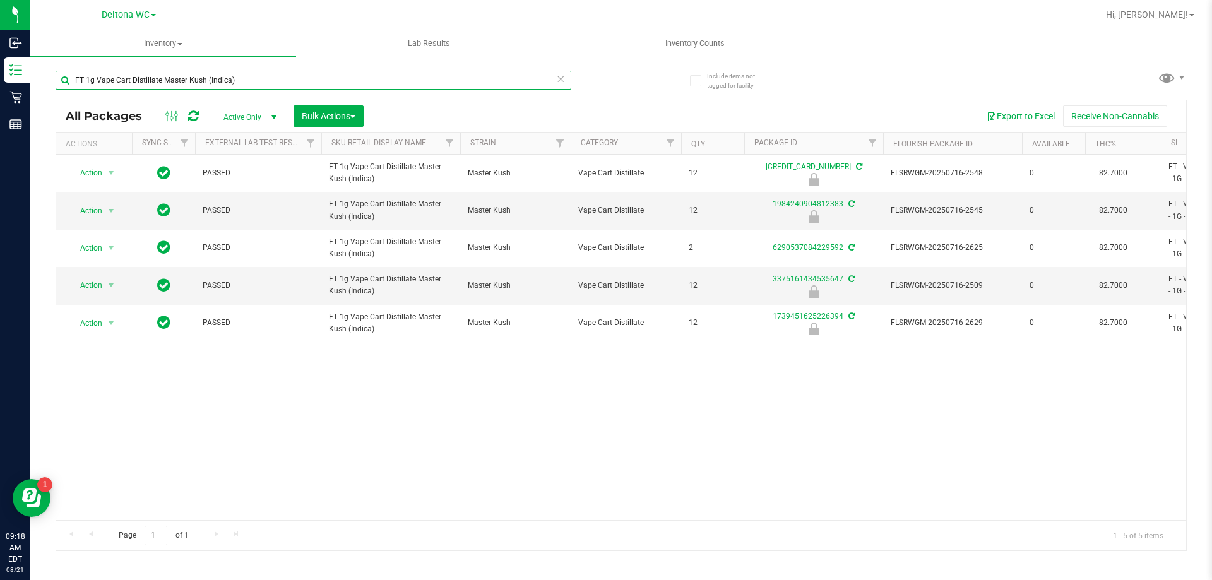
drag, startPoint x: 254, startPoint y: 85, endPoint x: 352, endPoint y: 87, distance: 97.3
click at [351, 87] on input "FT 1g Vape Cart Distillate Master Kush (Indica)" at bounding box center [314, 80] width 516 height 19
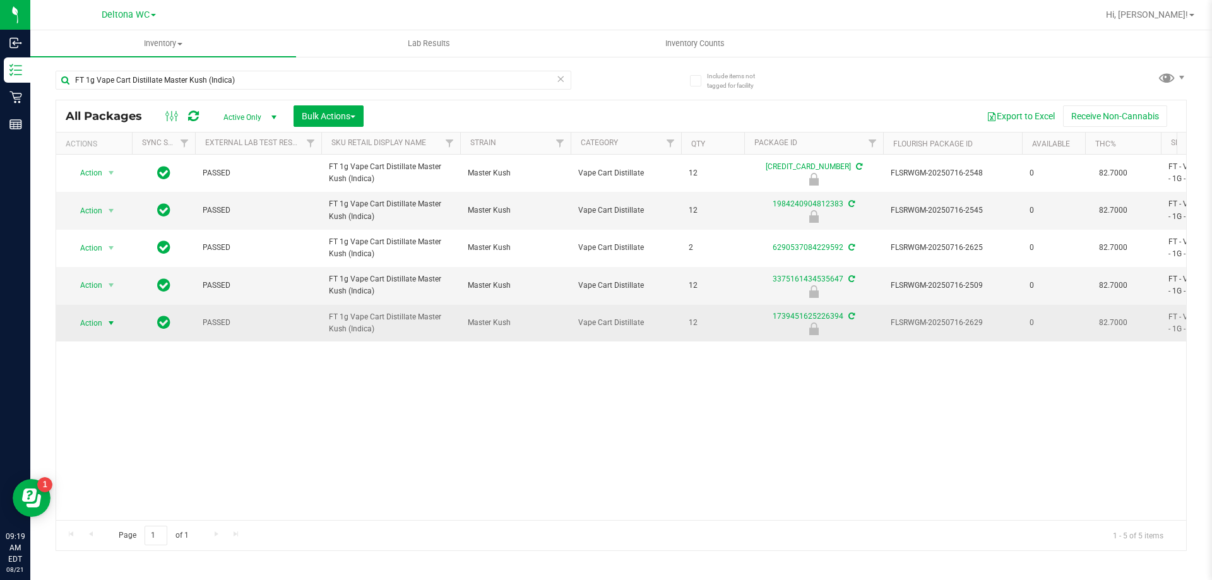
click at [106, 323] on span "select" at bounding box center [111, 323] width 10 height 10
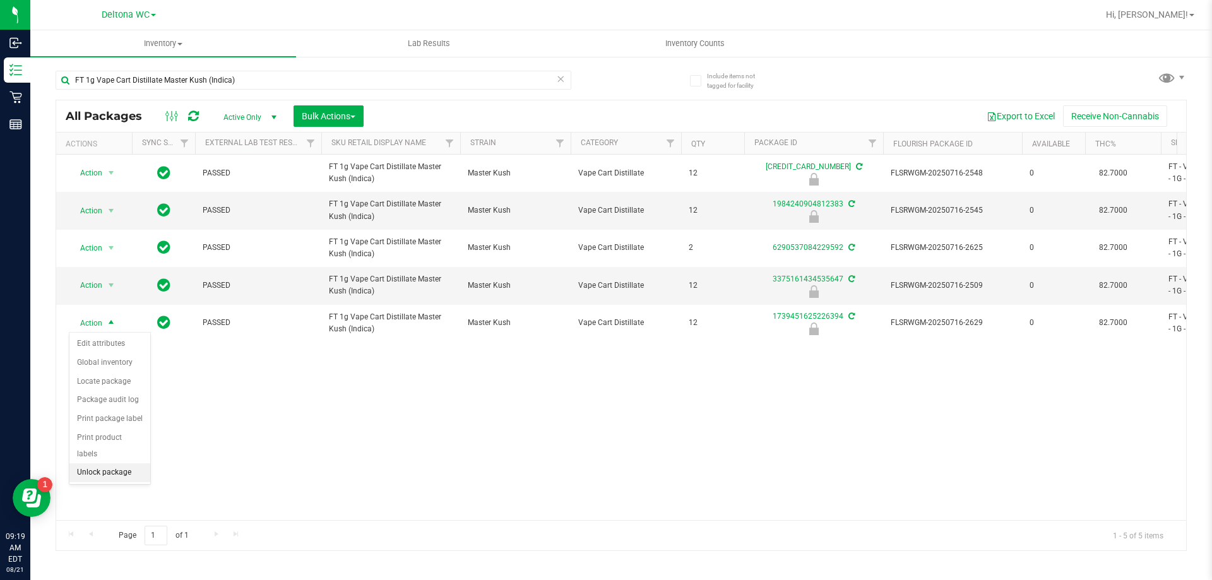
click at [129, 464] on li "Unlock package" at bounding box center [109, 473] width 81 height 19
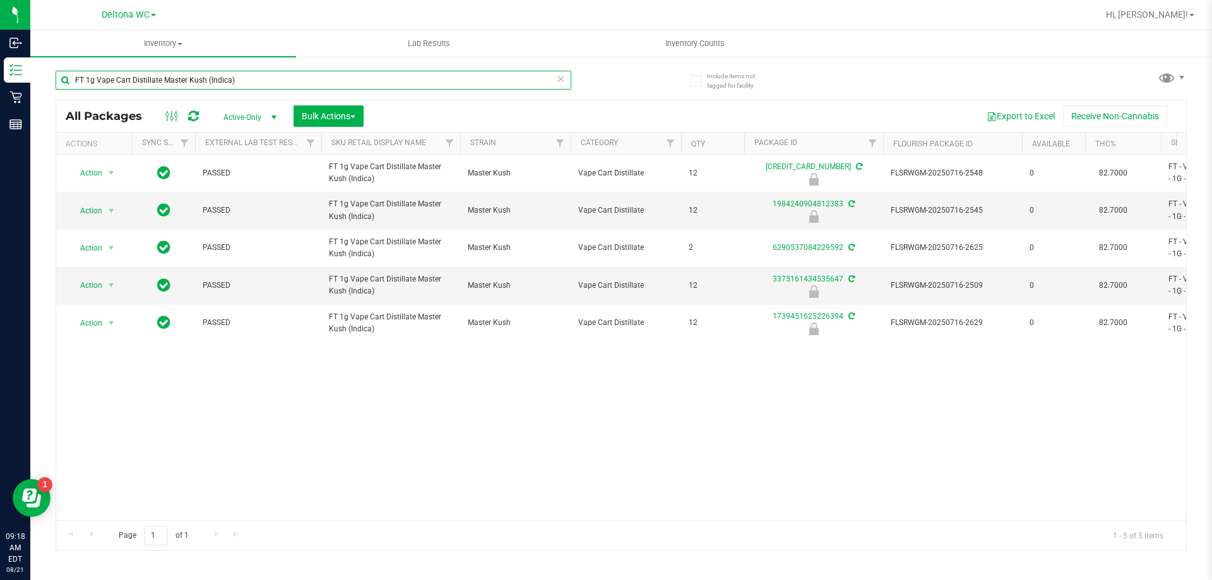
drag, startPoint x: 255, startPoint y: 78, endPoint x: 47, endPoint y: 100, distance: 208.9
click at [47, 100] on div "Include items not tagged for facility FT 1g Vape Cart Distillate Master Kush (I…" at bounding box center [621, 248] width 1182 height 385
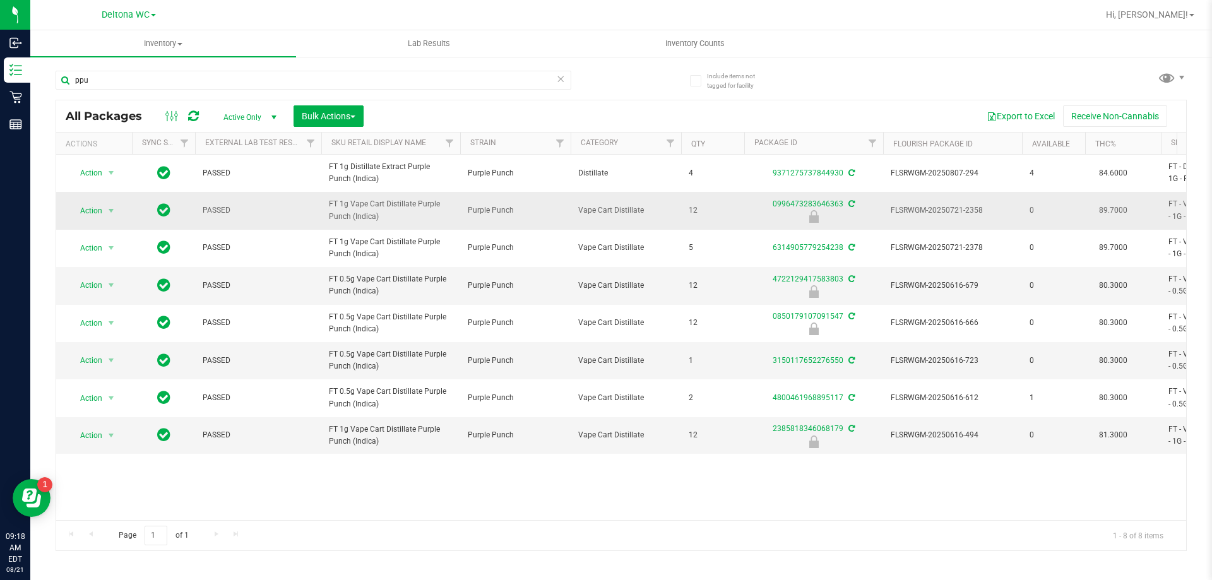
click at [374, 206] on span "FT 1g Vape Cart Distillate Purple Punch (Indica)" at bounding box center [391, 210] width 124 height 24
click at [374, 205] on span "FT 1g Vape Cart Distillate Purple Punch (Indica)" at bounding box center [391, 210] width 124 height 24
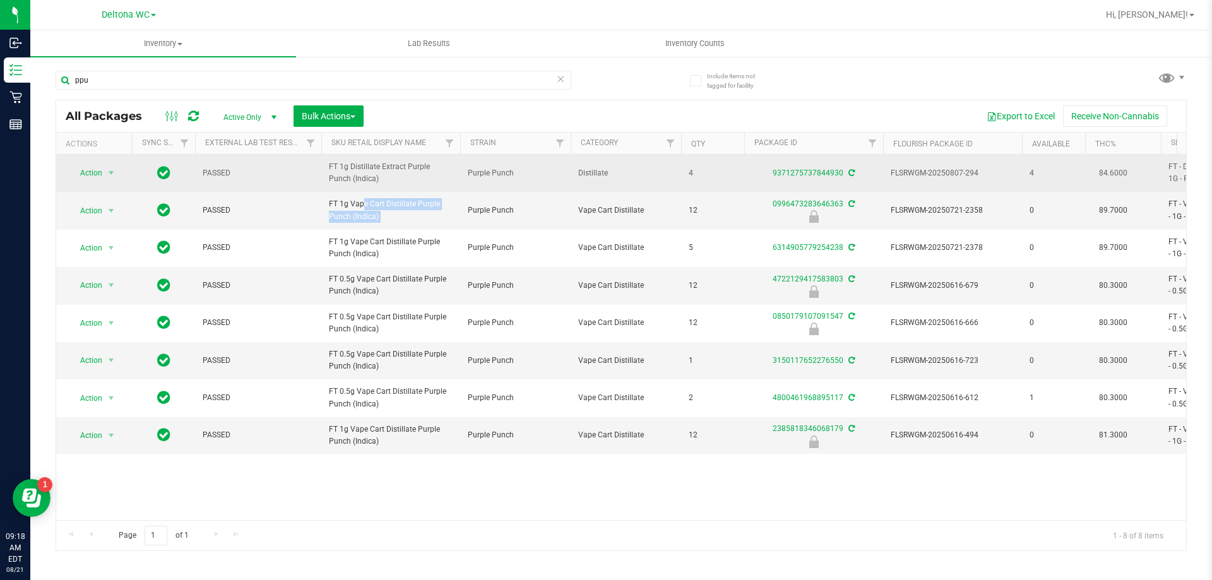
copy tr "FT 1g Vape Cart Distillate Purple Punch (Indica)"
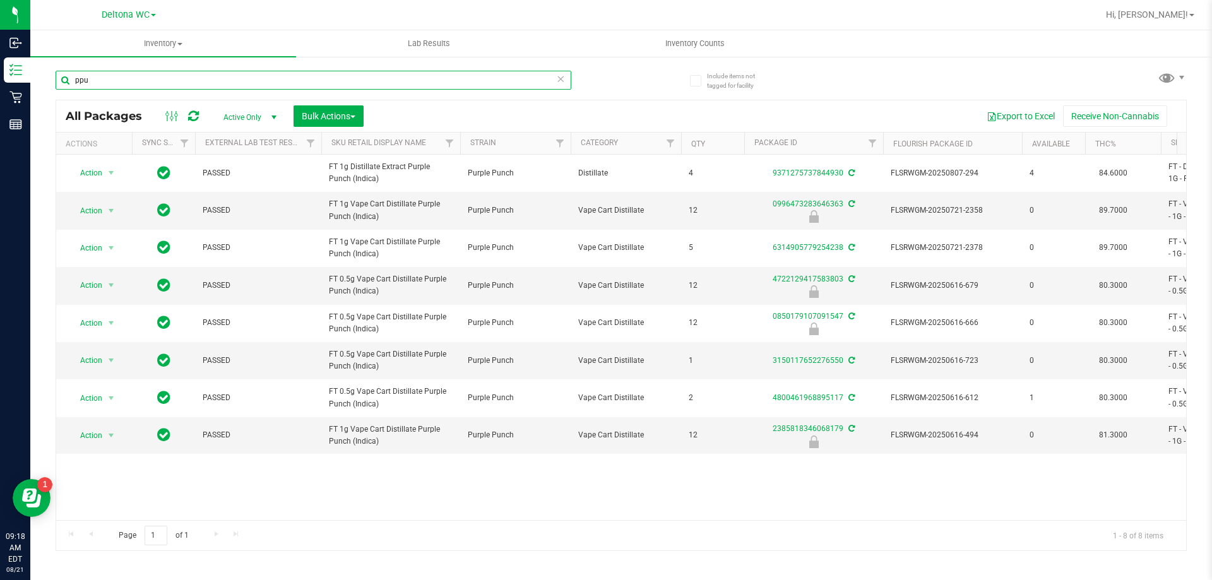
click at [131, 85] on input "ppu" at bounding box center [314, 80] width 516 height 19
paste input "FT 1g Vape Cart Distillate Purple Punch (Indica)"
type input "FT 1g Vape Cart Distillate Purple Punch (Indica)"
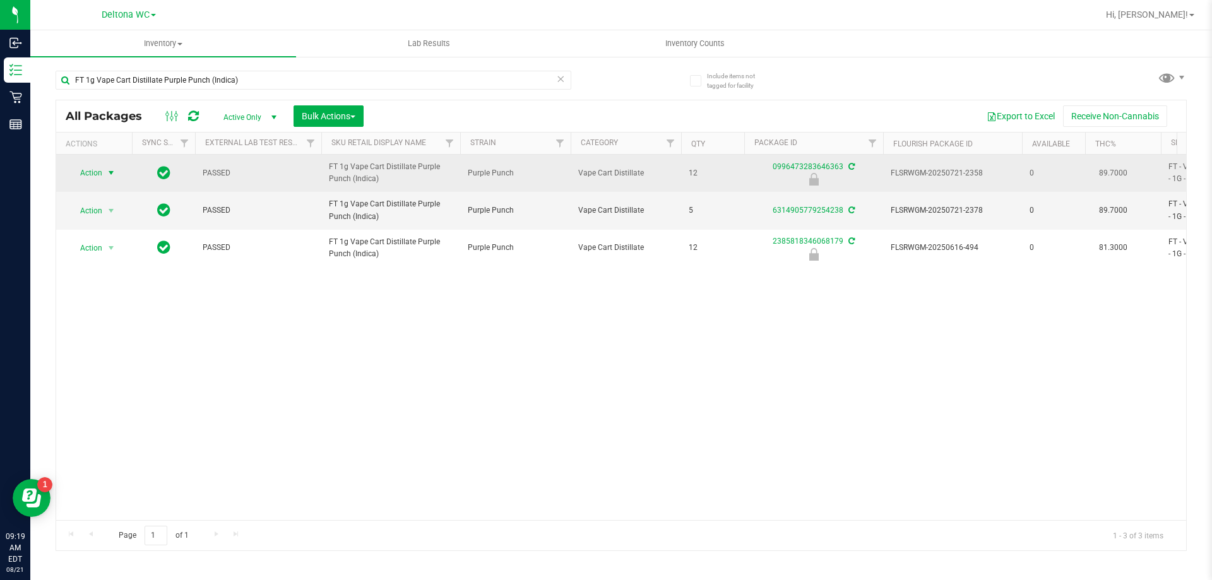
click at [99, 170] on span "Action" at bounding box center [86, 173] width 34 height 18
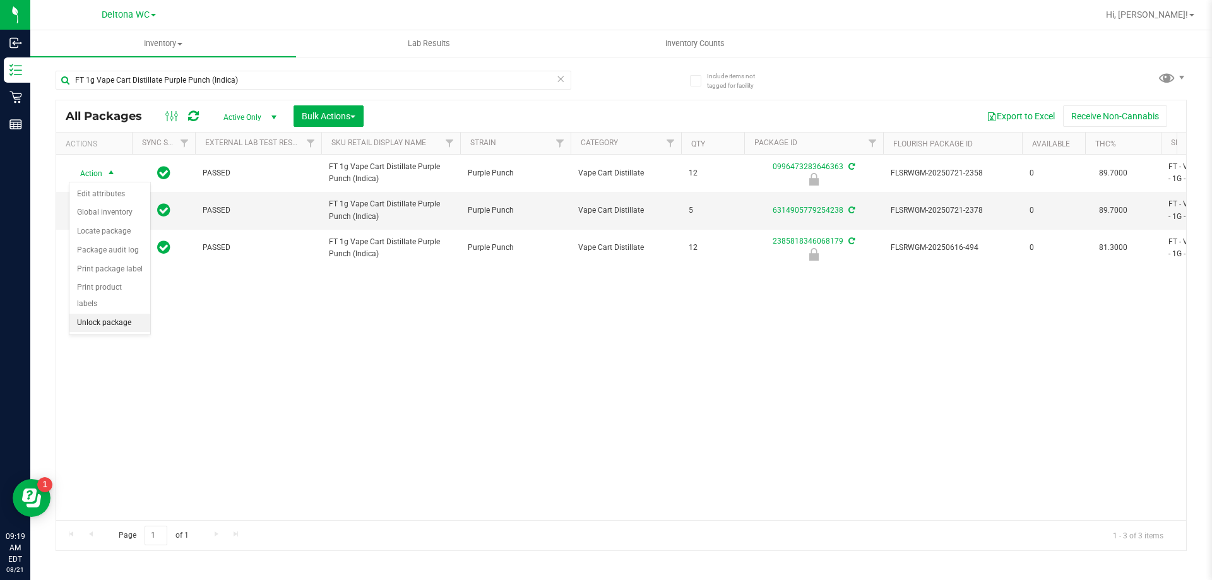
click at [119, 314] on li "Unlock package" at bounding box center [109, 323] width 81 height 19
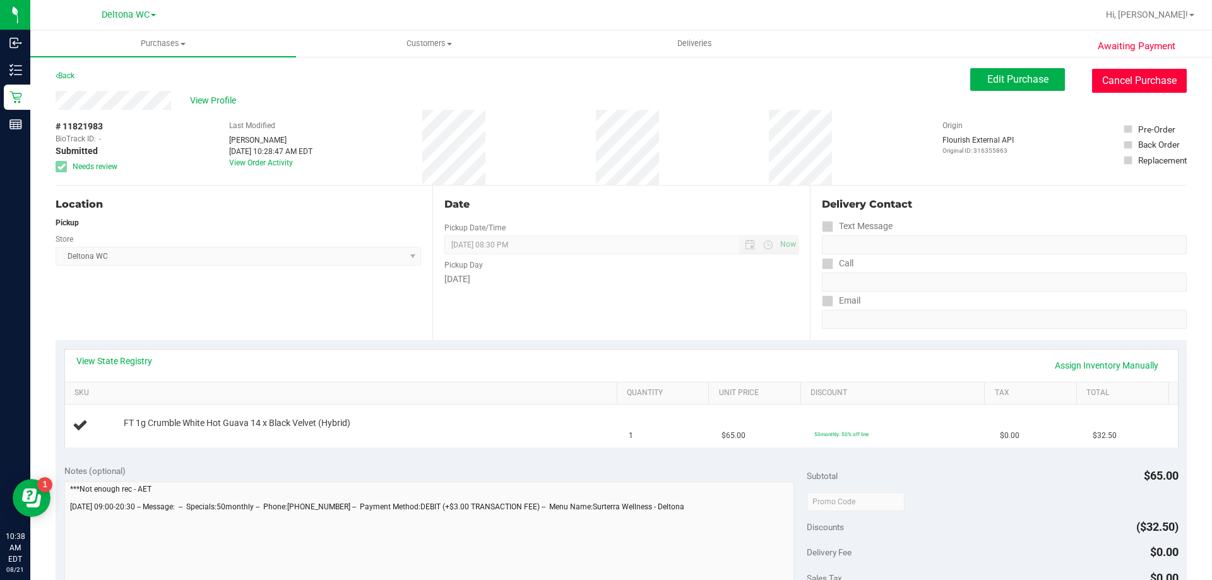
click at [1122, 86] on button "Cancel Purchase" at bounding box center [1139, 81] width 95 height 24
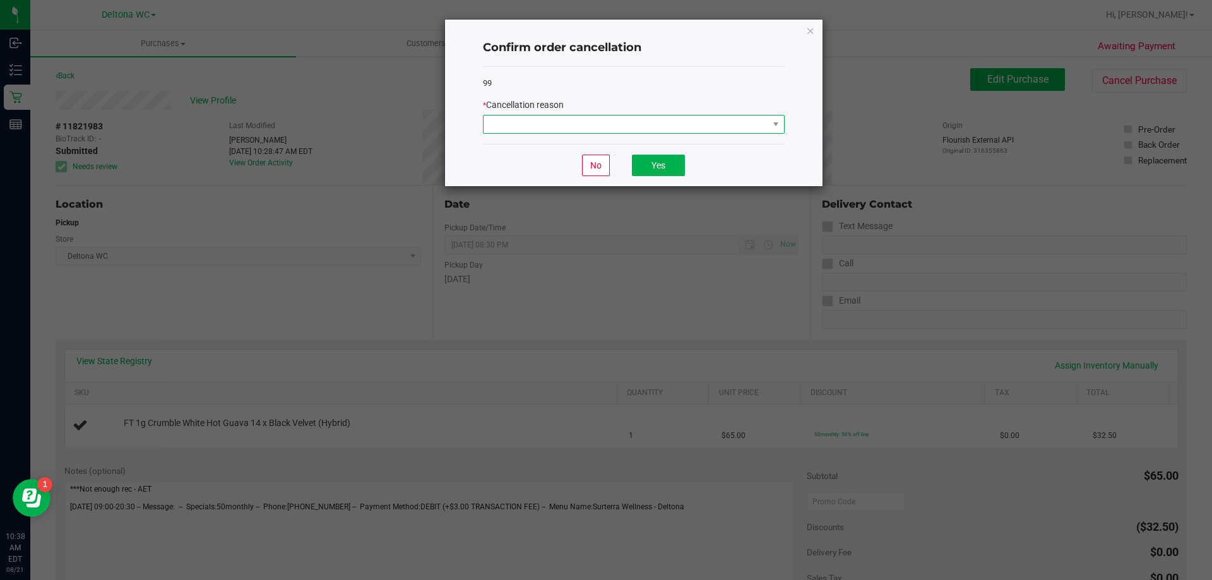
click at [726, 124] on span at bounding box center [626, 125] width 285 height 18
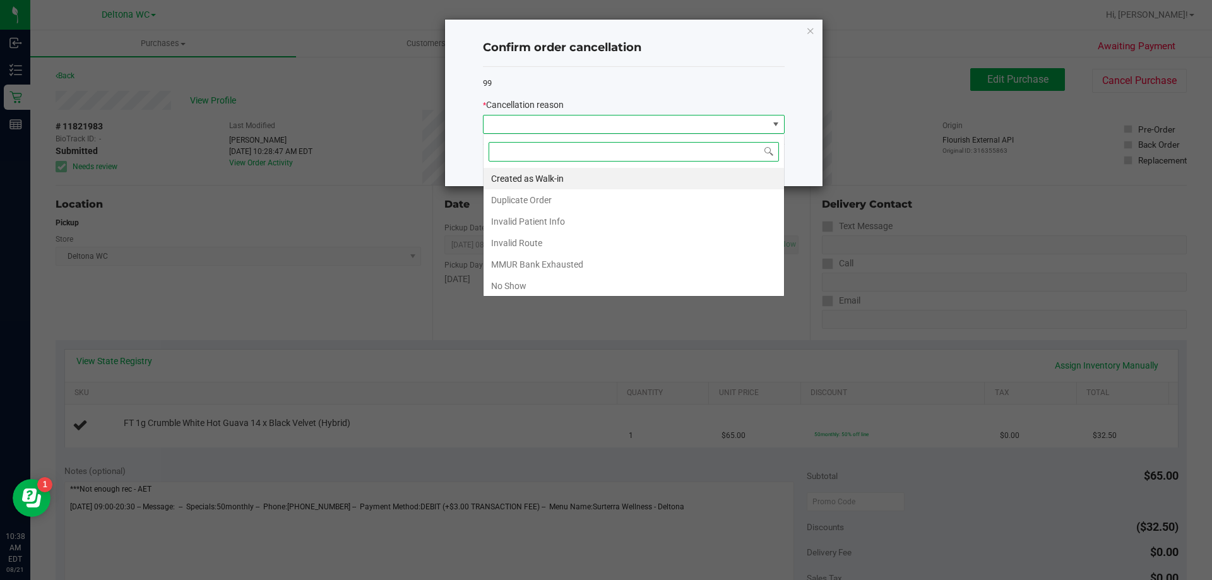
scroll to position [19, 302]
click at [613, 289] on li "No Show" at bounding box center [634, 285] width 301 height 21
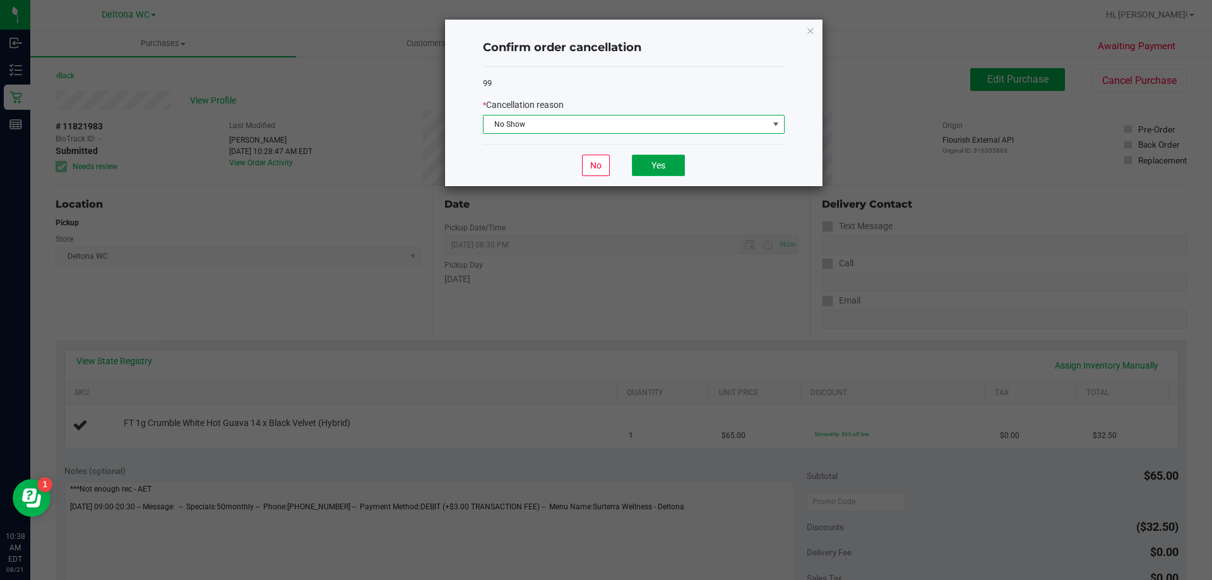
click at [654, 165] on button "Yes" at bounding box center [658, 165] width 53 height 21
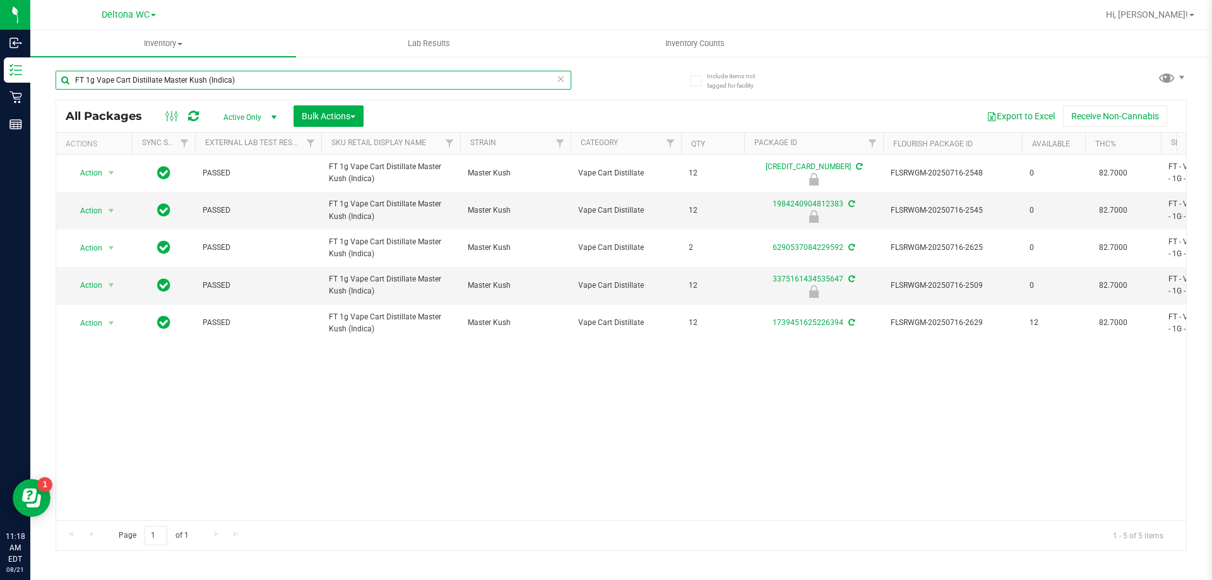
click at [174, 79] on input "FT 1g Vape Cart Distillate Master Kush (Indica)" at bounding box center [314, 80] width 516 height 19
click at [174, 78] on input "FT 1g Vape Cart Distillate Master Kush (Indica)" at bounding box center [314, 80] width 516 height 19
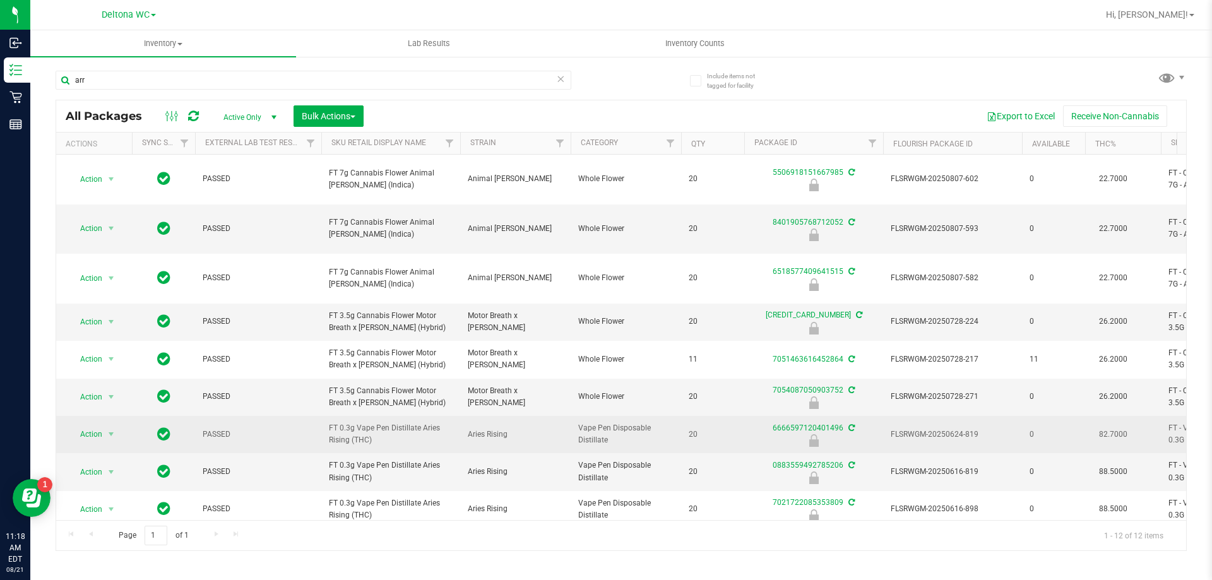
click at [385, 422] on span "FT 0.3g Vape Pen Distillate Aries Rising (THC)" at bounding box center [391, 434] width 124 height 24
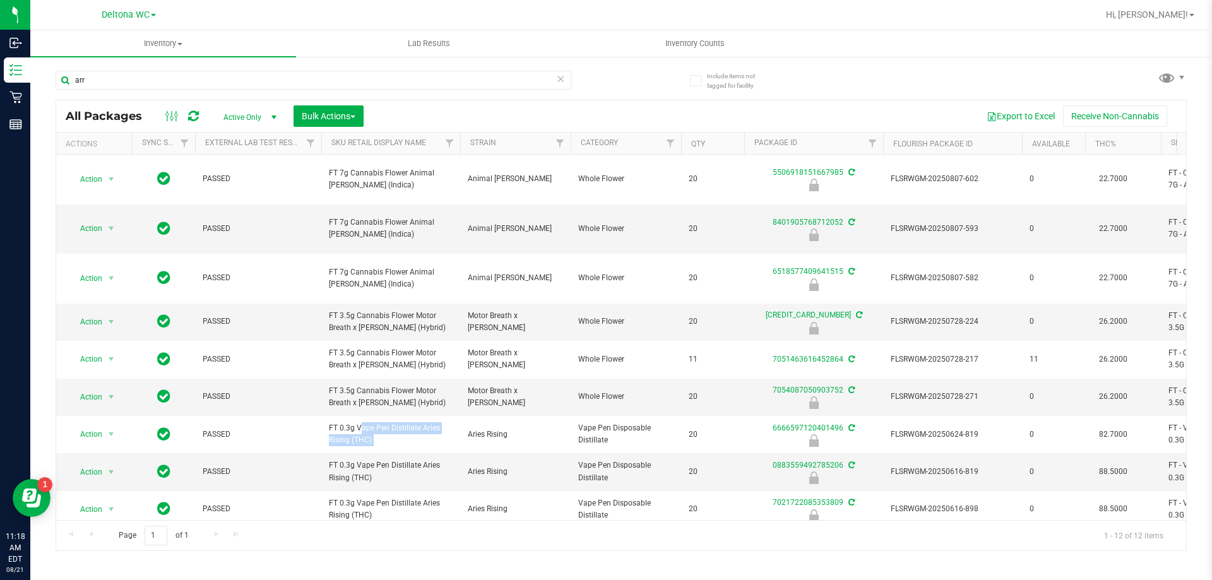
copy tr "FT 0.3g Vape Pen Distillate Aries Rising (THC)"
click at [104, 74] on input "arr" at bounding box center [314, 80] width 516 height 19
click at [104, 73] on input "arr" at bounding box center [314, 80] width 516 height 19
paste input "FT 0.3g Vape Pen Distillate Aries Rising (THC)"
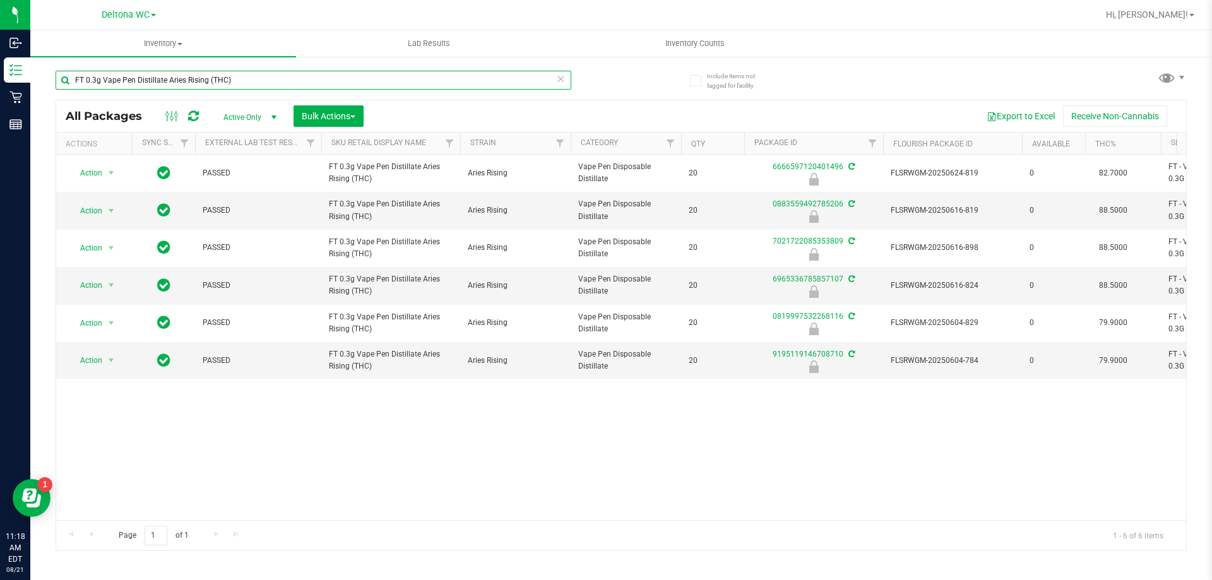
type input "FT 0.3g Vape Pen Distillate Aries Rising (THC)"
click at [104, 284] on span "select" at bounding box center [112, 286] width 16 height 18
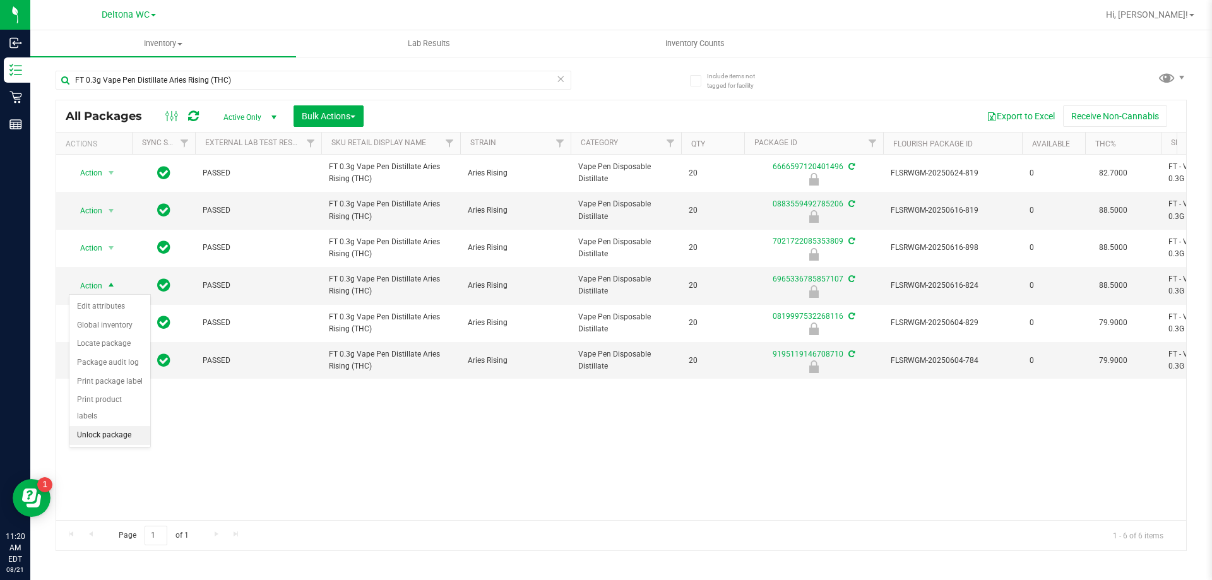
click at [118, 426] on li "Unlock package" at bounding box center [109, 435] width 81 height 19
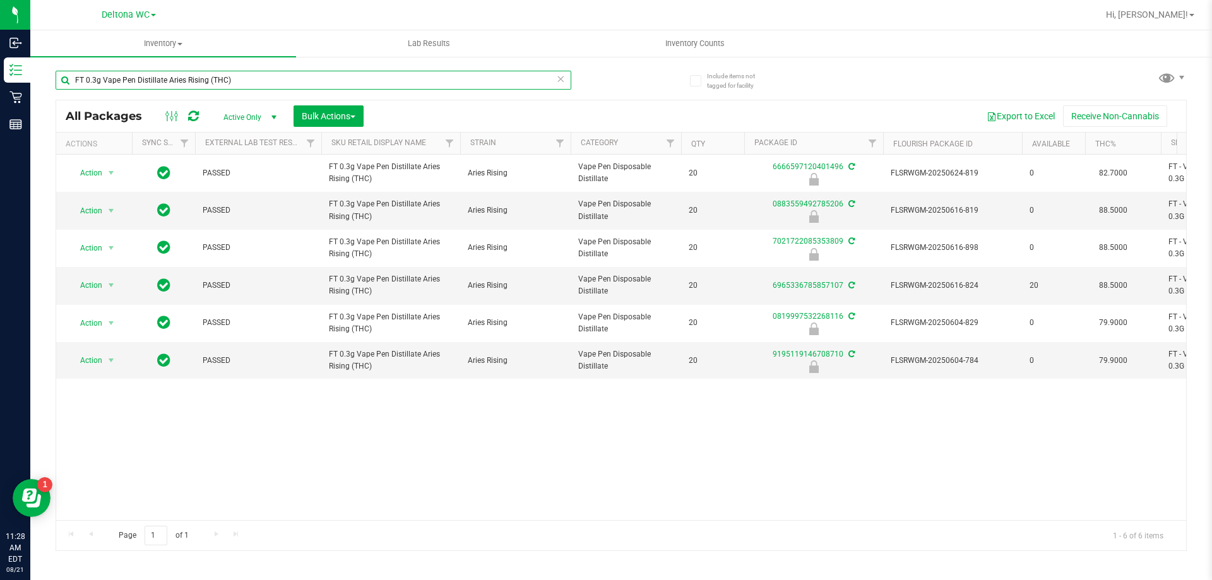
drag, startPoint x: 251, startPoint y: 85, endPoint x: 46, endPoint y: 93, distance: 204.8
click at [47, 93] on div "Include items not tagged for facility FT 0.3g Vape Pen Distillate Aries Rising …" at bounding box center [621, 248] width 1182 height 385
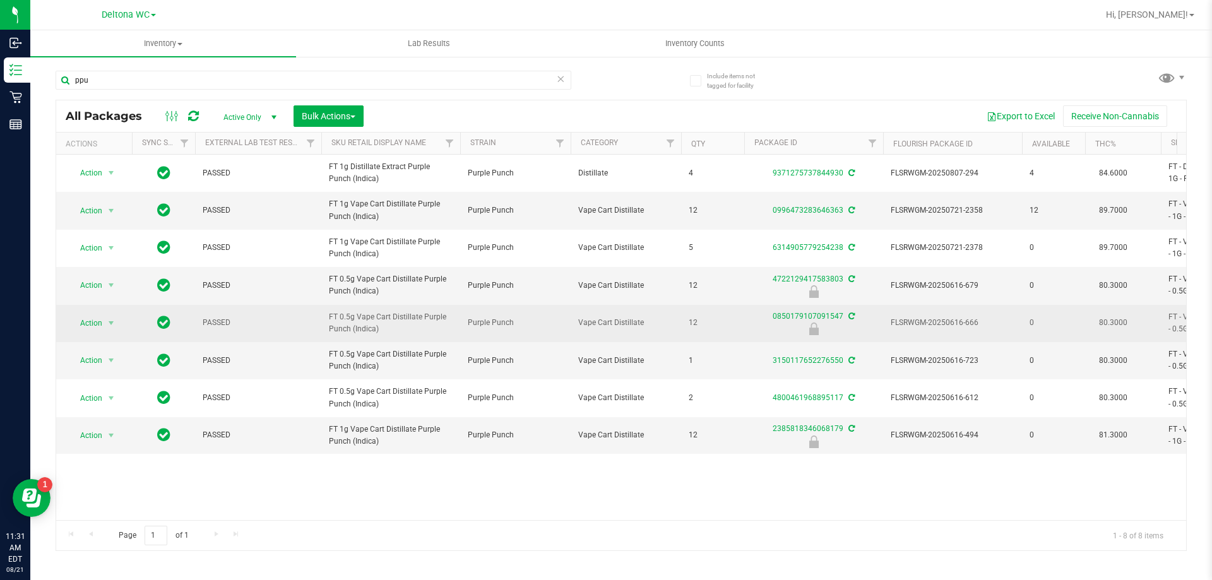
click at [364, 318] on span "FT 0.5g Vape Cart Distillate Purple Punch (Indica)" at bounding box center [391, 323] width 124 height 24
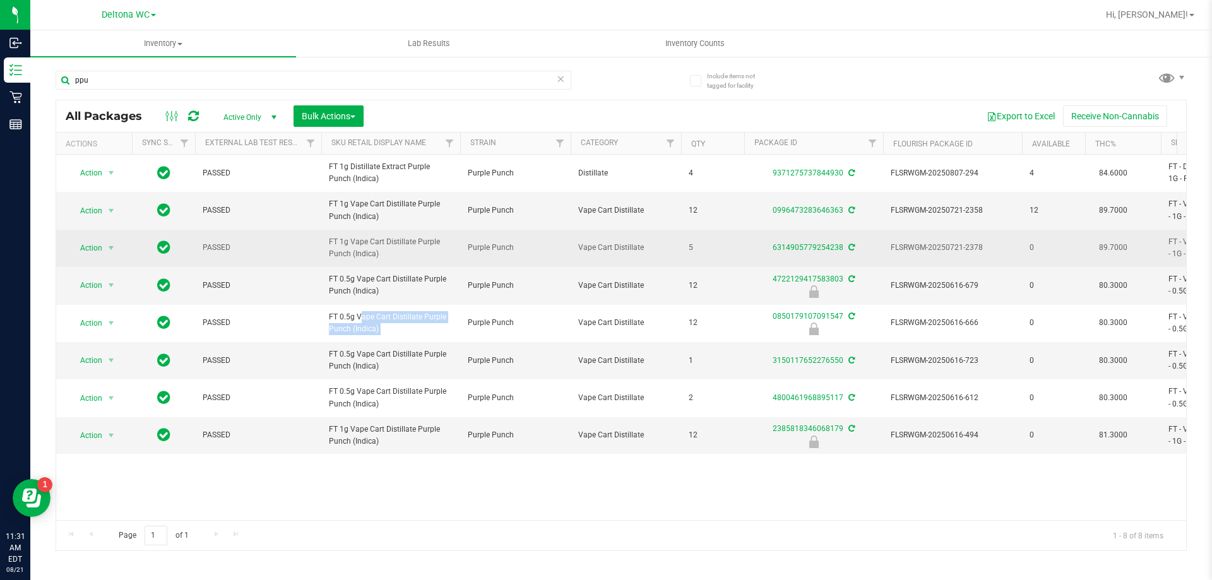
copy tr "FT 0.5g Vape Cart Distillate Purple Punch (Indica)"
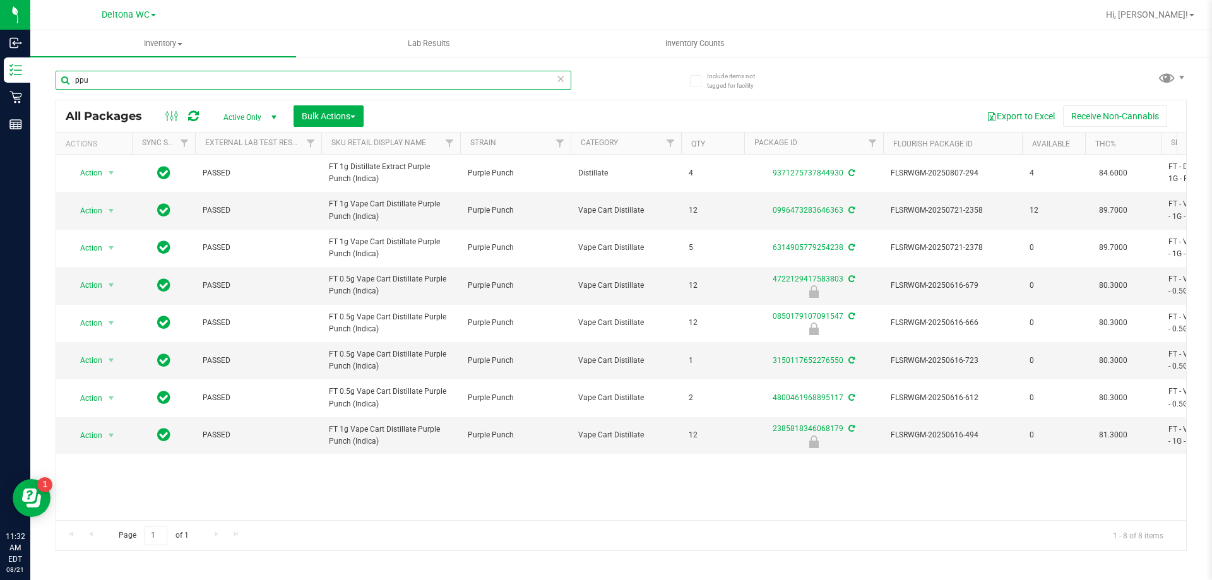
click at [112, 73] on input "ppu" at bounding box center [314, 80] width 516 height 19
paste input "FT 0.5g Vape Cart Distillate Purple Punch (Indica)"
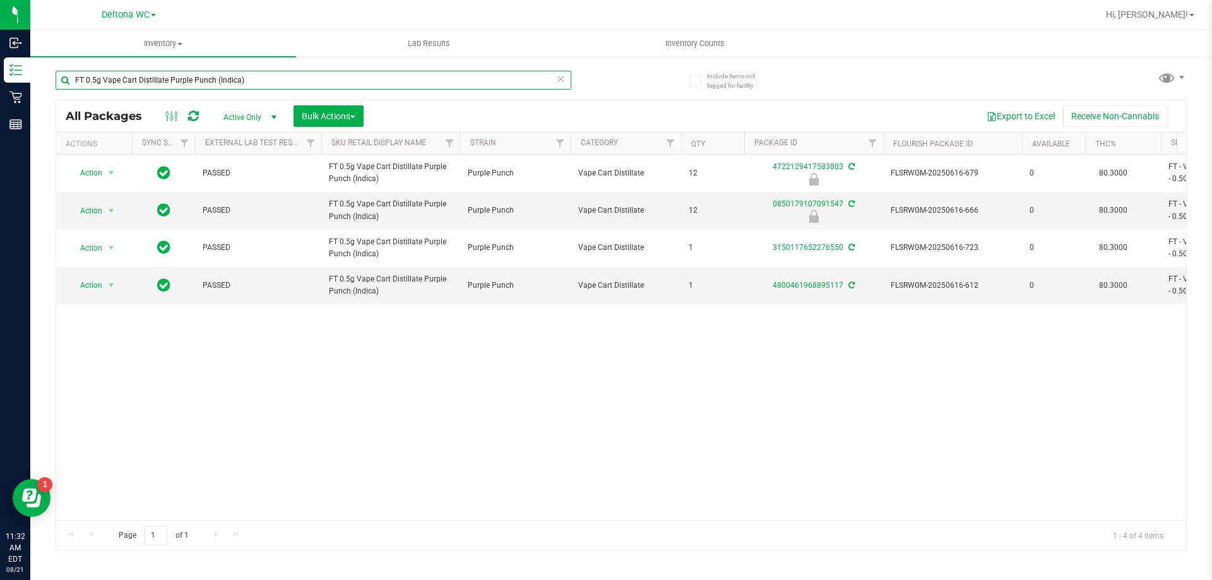
type input "FT 0.5g Vape Cart Distillate Purple Punch (Indica)"
click at [610, 89] on div "FT 0.5g Vape Cart Distillate Purple Punch (Indica)" at bounding box center [339, 79] width 566 height 40
click at [104, 208] on span "select" at bounding box center [112, 211] width 16 height 18
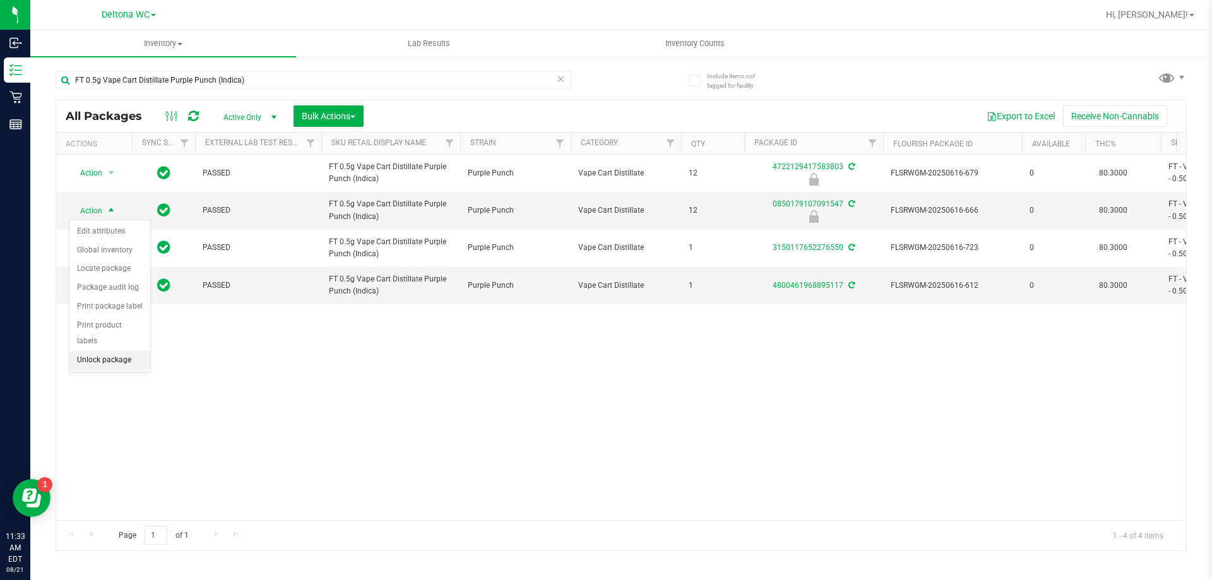
click at [111, 351] on li "Unlock package" at bounding box center [109, 360] width 81 height 19
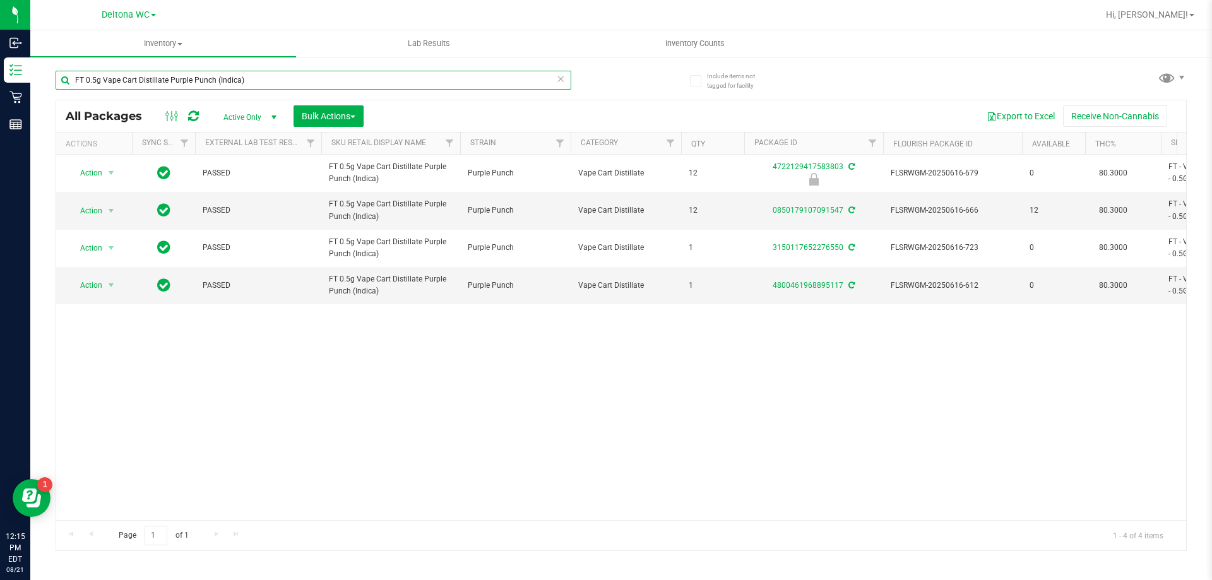
drag, startPoint x: 259, startPoint y: 80, endPoint x: 47, endPoint y: 97, distance: 212.9
click at [47, 97] on div "Include items not tagged for facility FT 0.5g Vape Cart Distillate Purple Punch…" at bounding box center [621, 248] width 1182 height 385
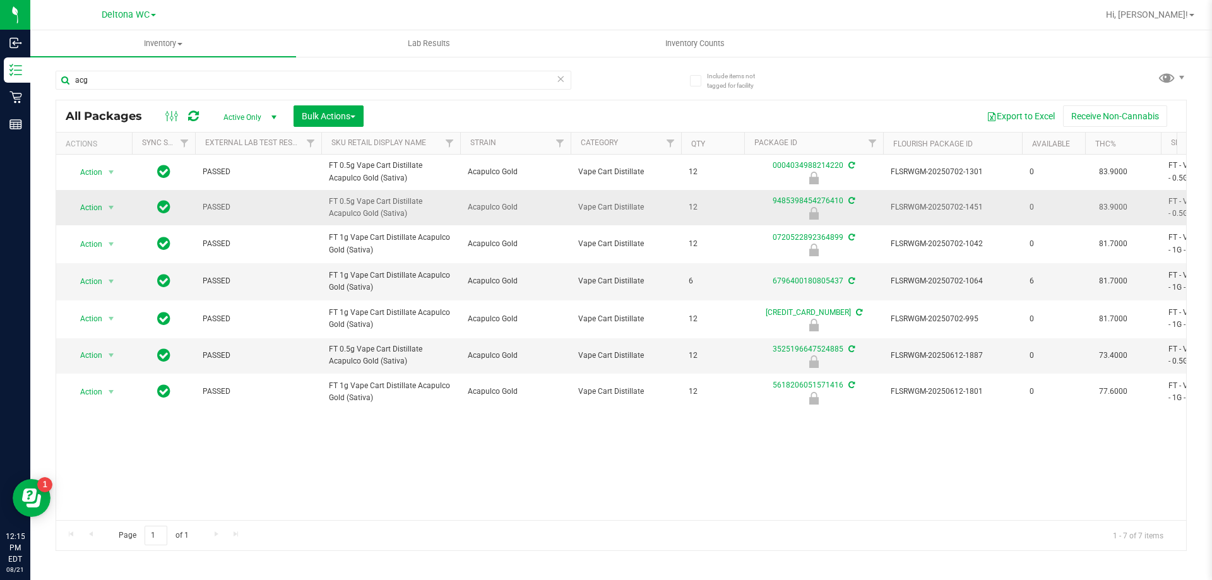
click at [362, 205] on span "FT 0.5g Vape Cart Distillate Acapulco Gold (Sativa)" at bounding box center [391, 208] width 124 height 24
copy tr "FT 0.5g Vape Cart Distillate Acapulco Gold (Sativa)"
click at [243, 71] on input "acg" at bounding box center [314, 80] width 516 height 19
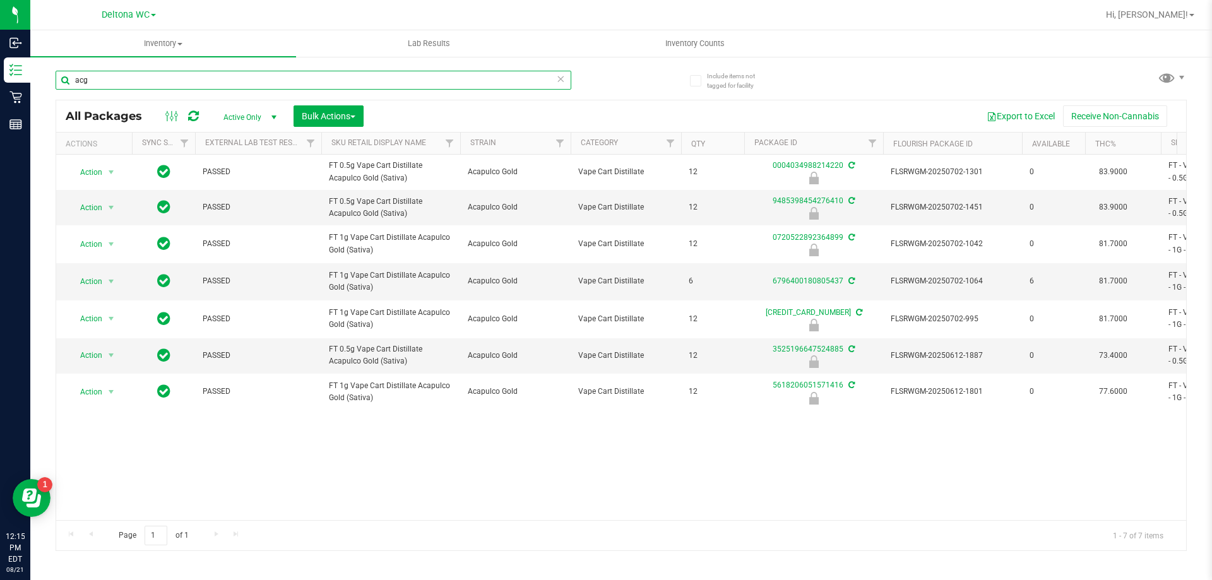
click at [243, 71] on input "acg" at bounding box center [314, 80] width 516 height 19
paste input "FT 0.5g Vape Cart Distillate Acapulco Gold (Sativa)"
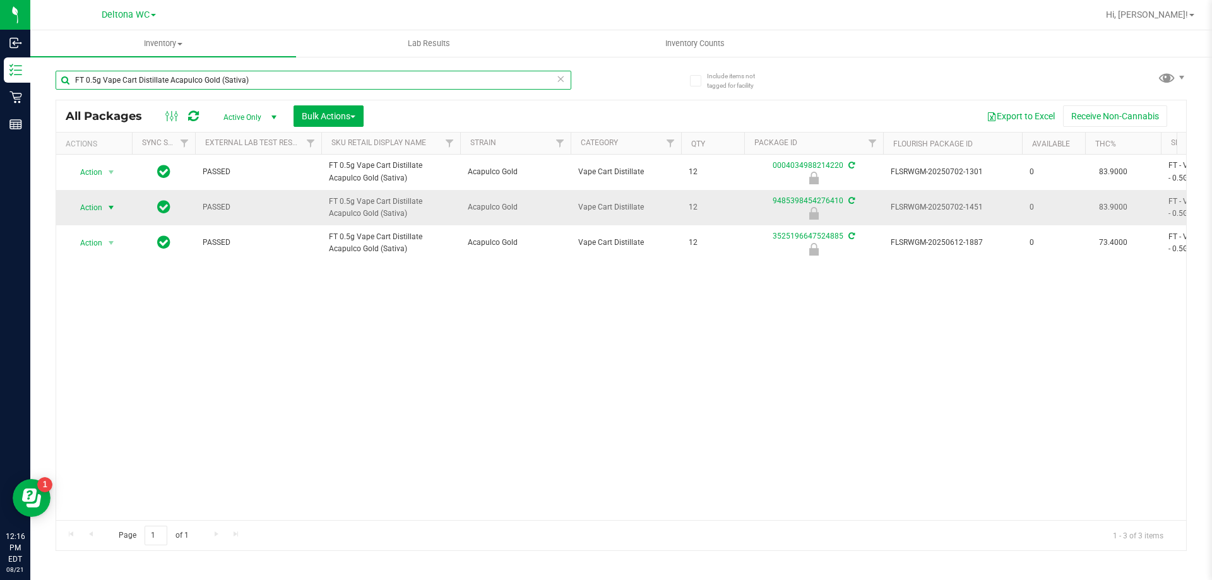
type input "FT 0.5g Vape Cart Distillate Acapulco Gold (Sativa)"
click at [105, 210] on span "select" at bounding box center [112, 208] width 16 height 18
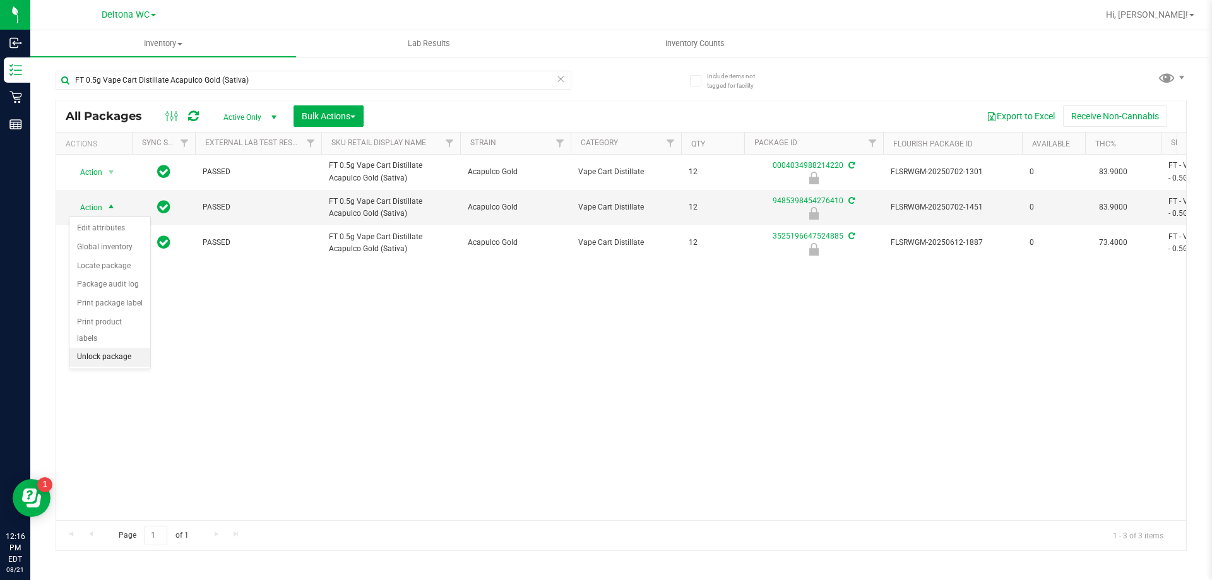
click at [104, 348] on li "Unlock package" at bounding box center [109, 357] width 81 height 19
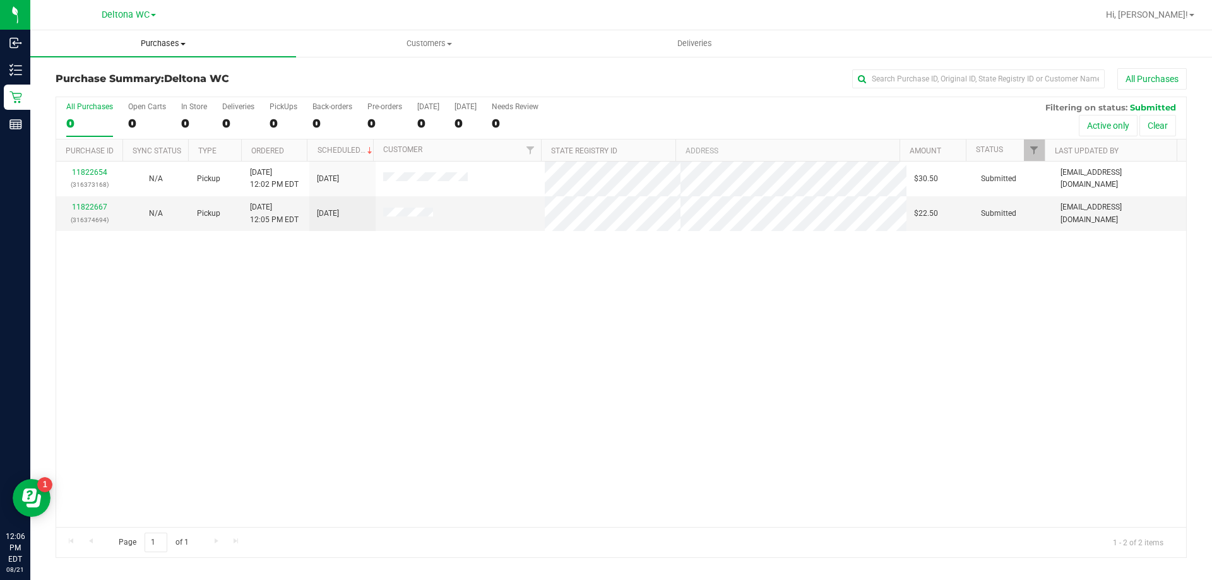
click at [191, 45] on span "Purchases" at bounding box center [163, 43] width 266 height 11
click at [157, 83] on li "Summary of purchases" at bounding box center [163, 76] width 266 height 15
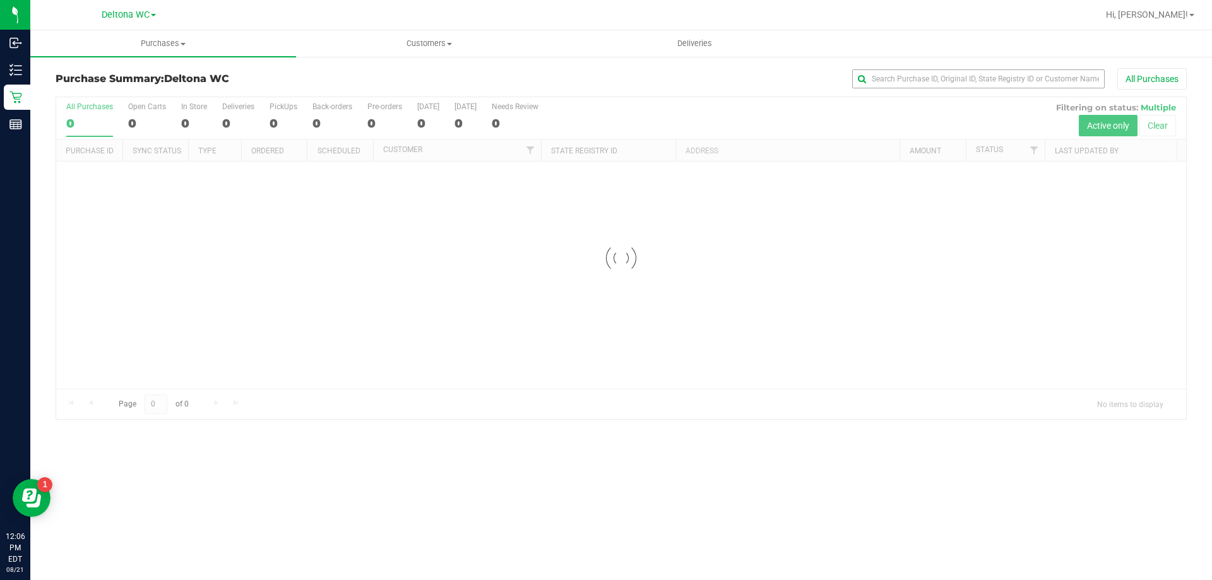
click at [920, 89] on div "All Purchases" at bounding box center [810, 78] width 755 height 21
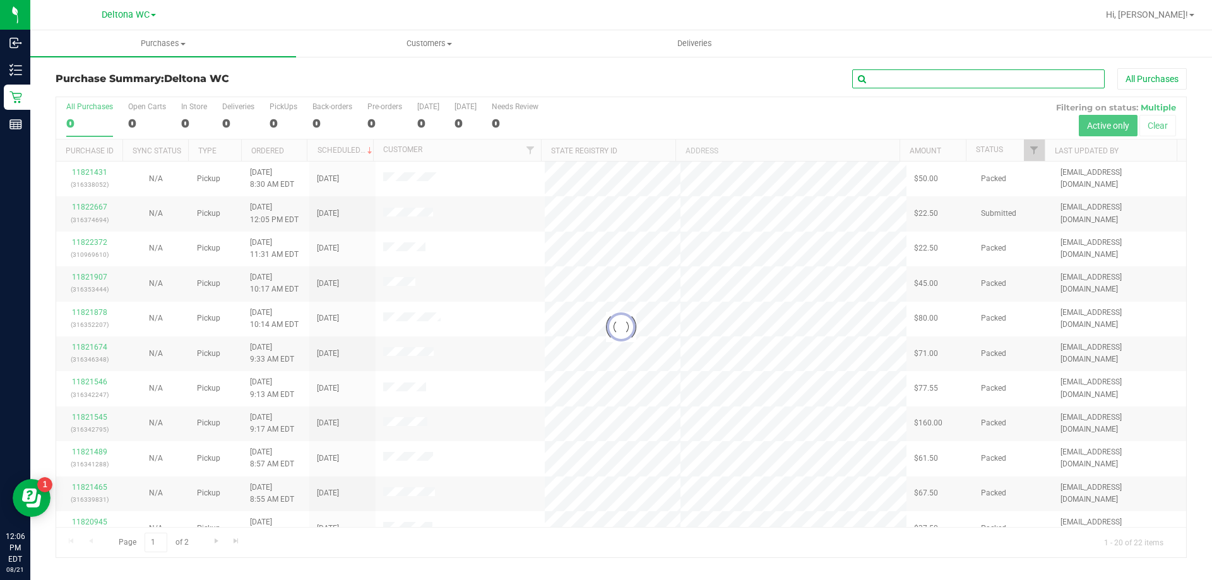
click at [920, 84] on input "text" at bounding box center [978, 78] width 253 height 19
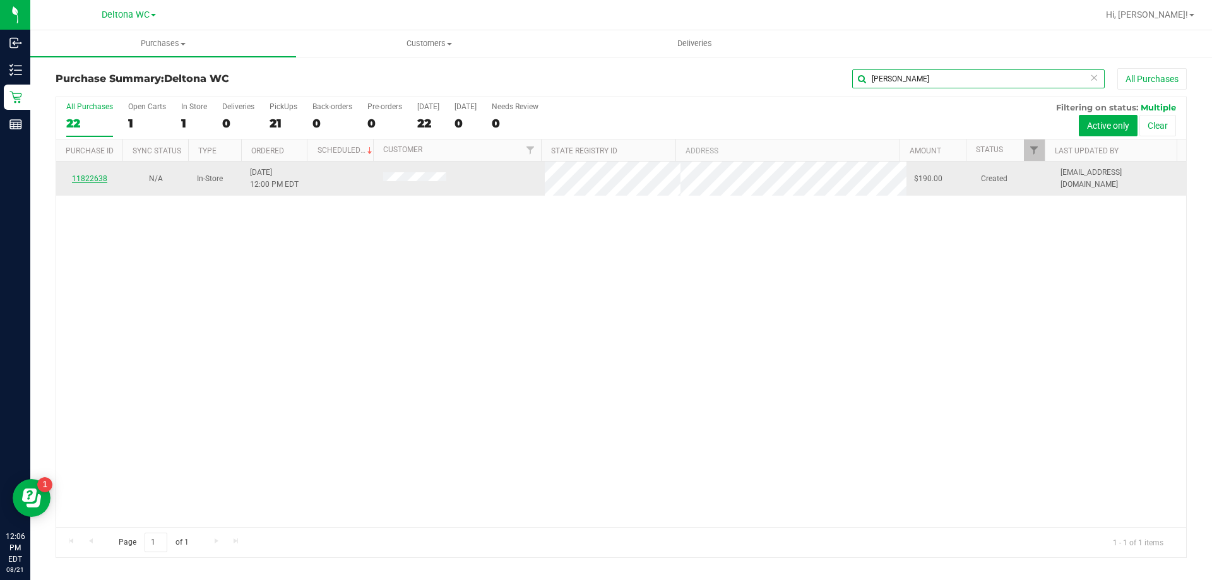
type input "brent"
click at [85, 180] on link "11822638" at bounding box center [89, 178] width 35 height 9
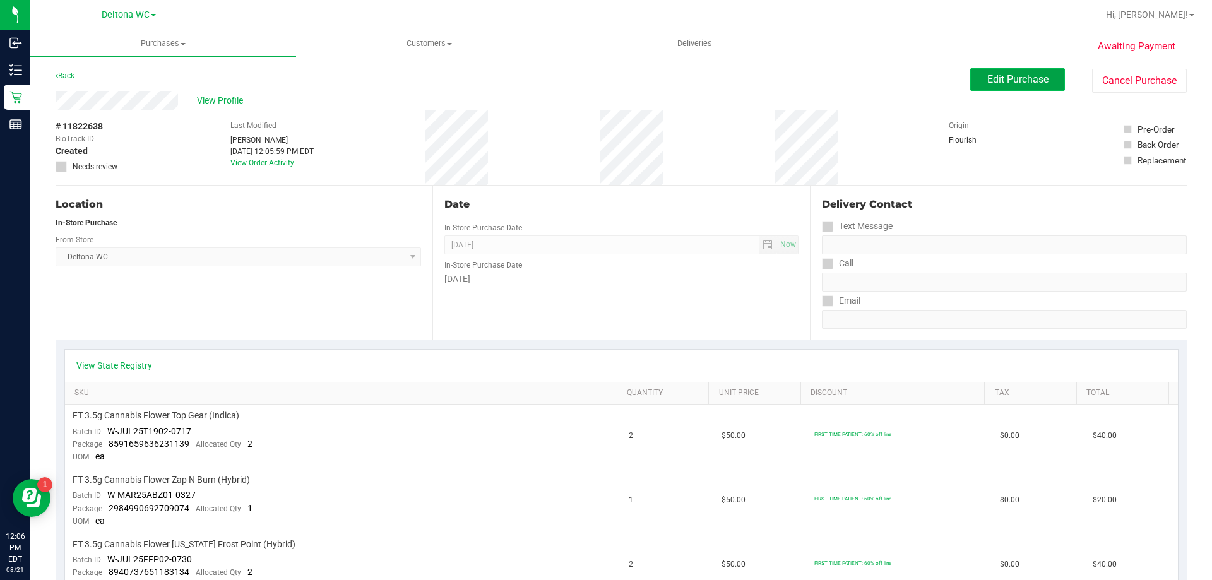
click at [1003, 80] on span "Edit Purchase" at bounding box center [1018, 79] width 61 height 12
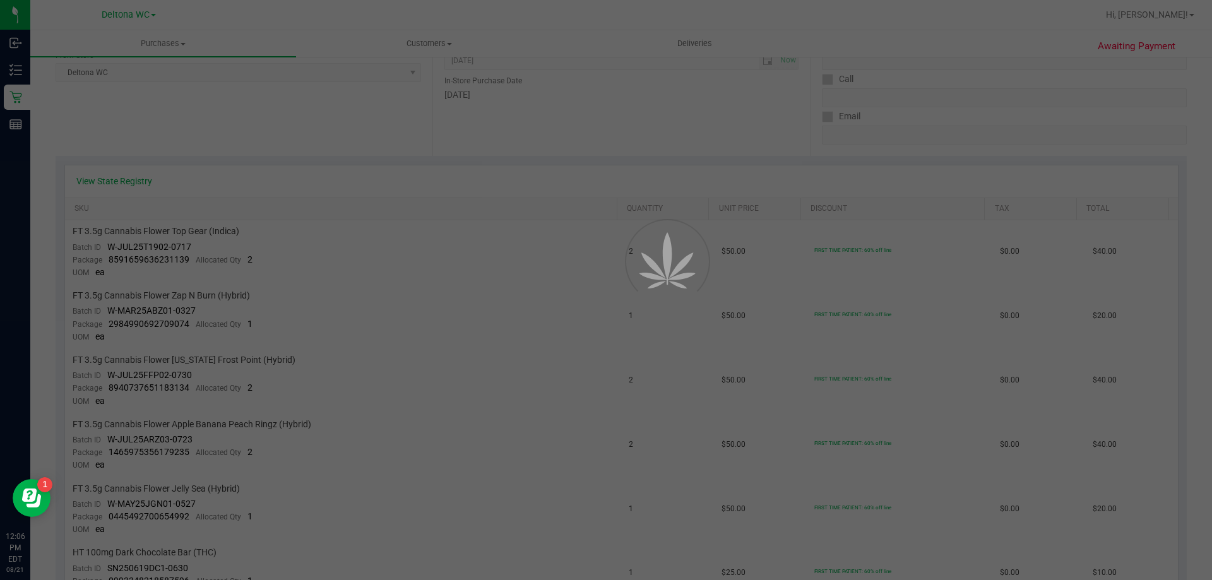
scroll to position [189, 0]
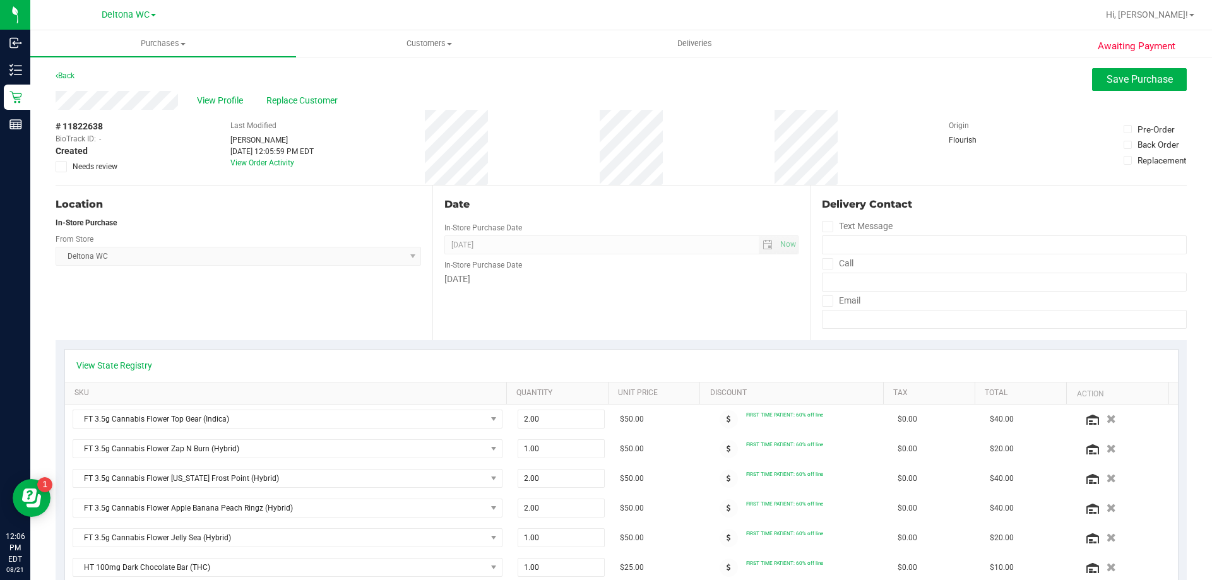
click at [1128, 93] on div "View Profile Replace Customer" at bounding box center [622, 100] width 1132 height 19
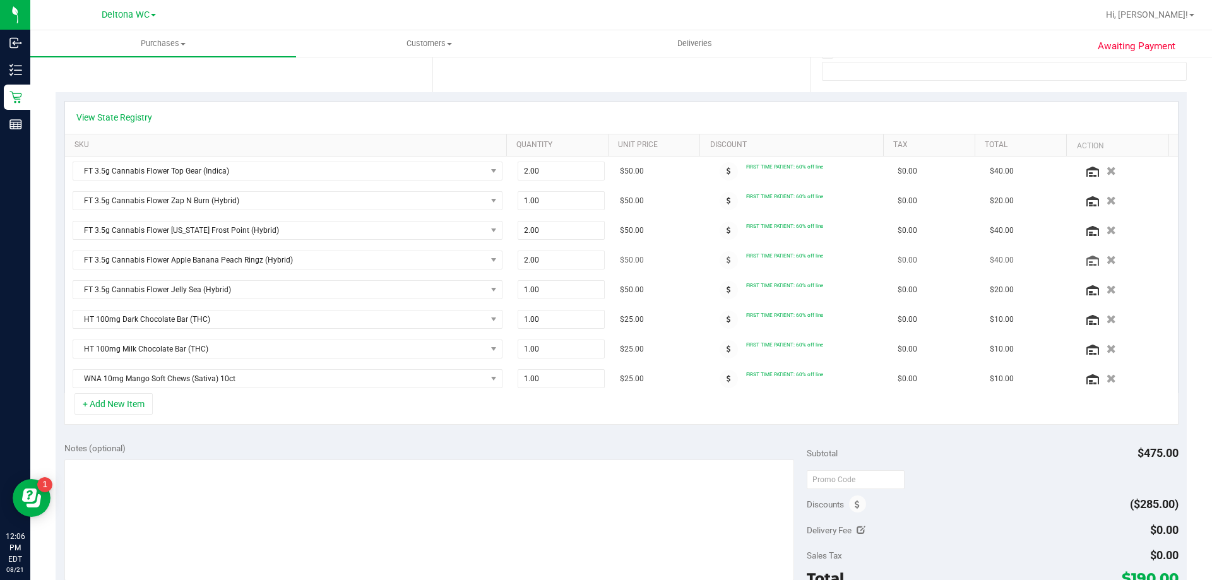
scroll to position [253, 0]
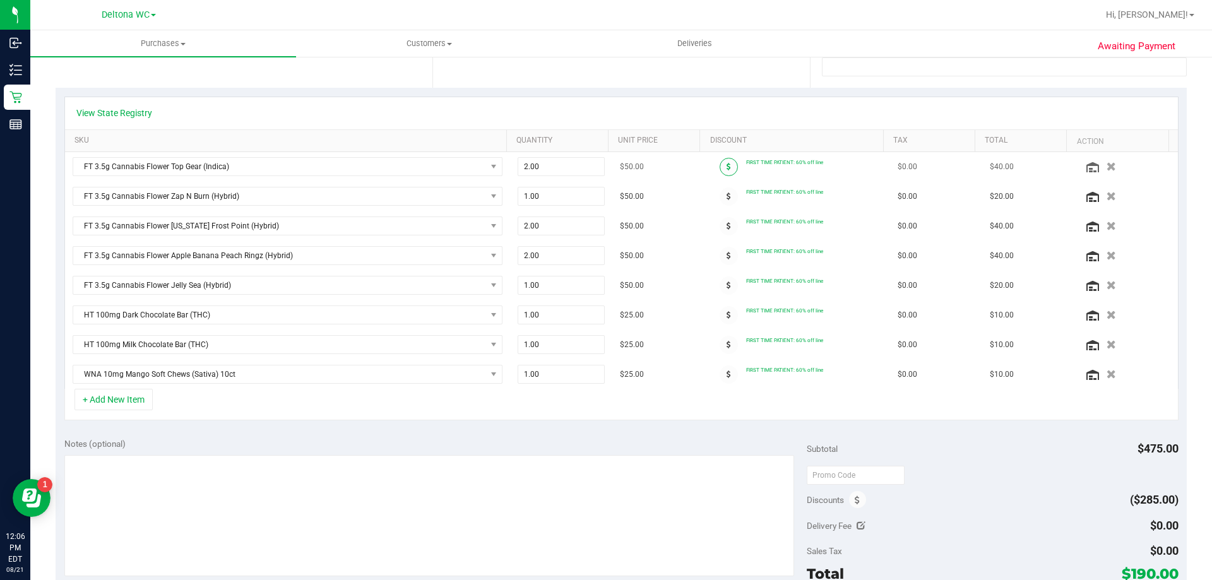
click at [720, 170] on span at bounding box center [729, 167] width 18 height 18
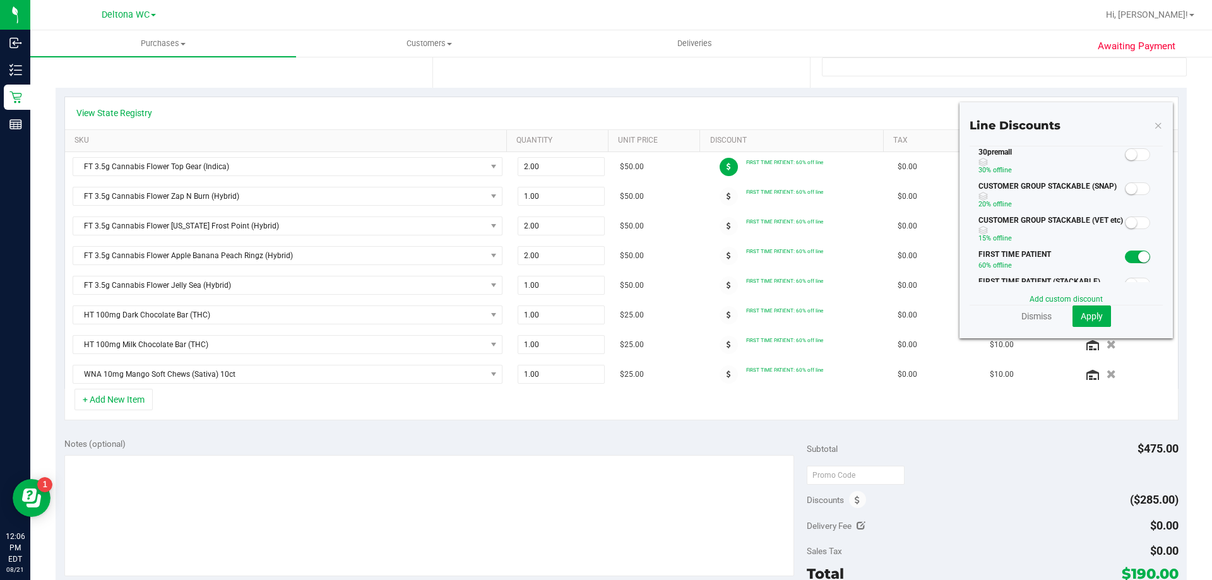
click at [1130, 153] on span at bounding box center [1137, 154] width 25 height 13
click at [1081, 318] on span "Apply" at bounding box center [1092, 316] width 22 height 10
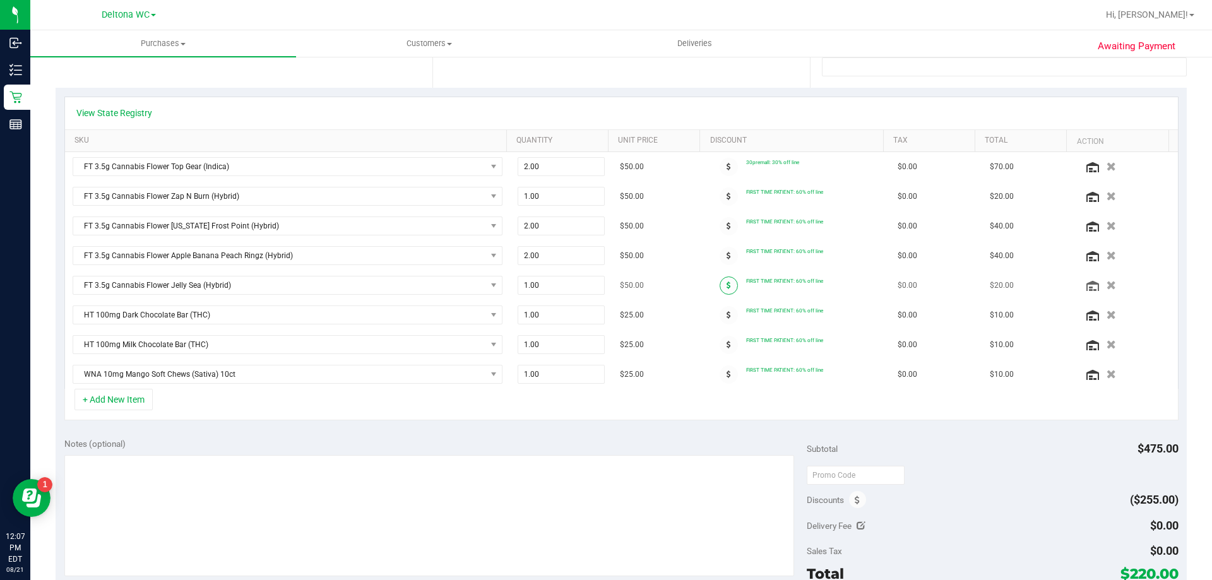
click at [727, 285] on icon at bounding box center [729, 286] width 4 height 8
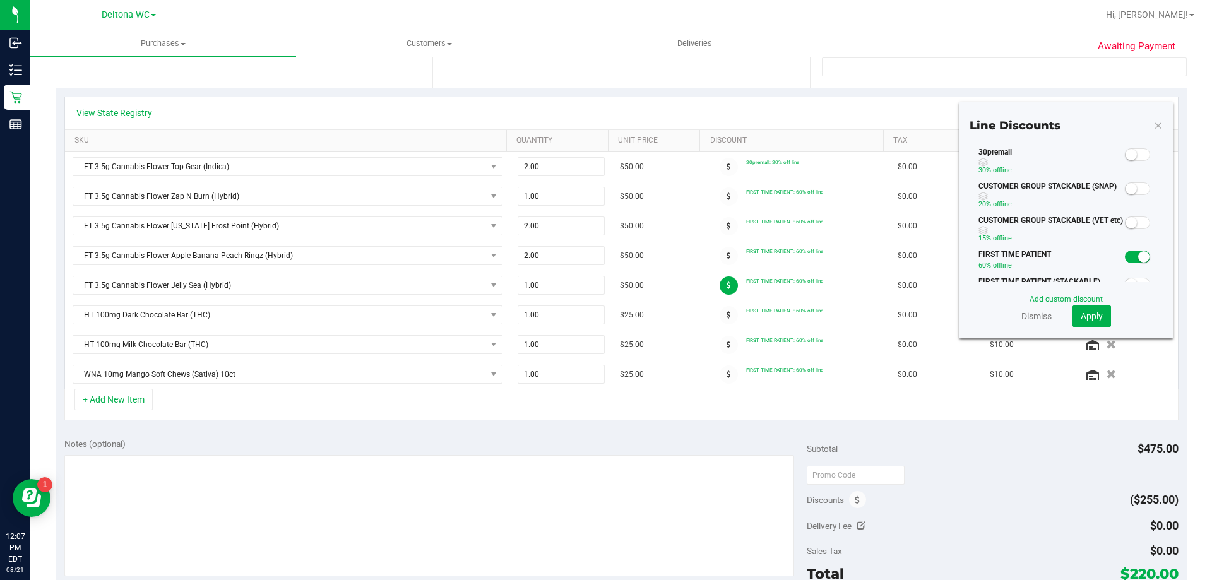
click at [1131, 155] on span at bounding box center [1137, 154] width 25 height 13
click at [1092, 306] on button "Apply" at bounding box center [1092, 316] width 39 height 21
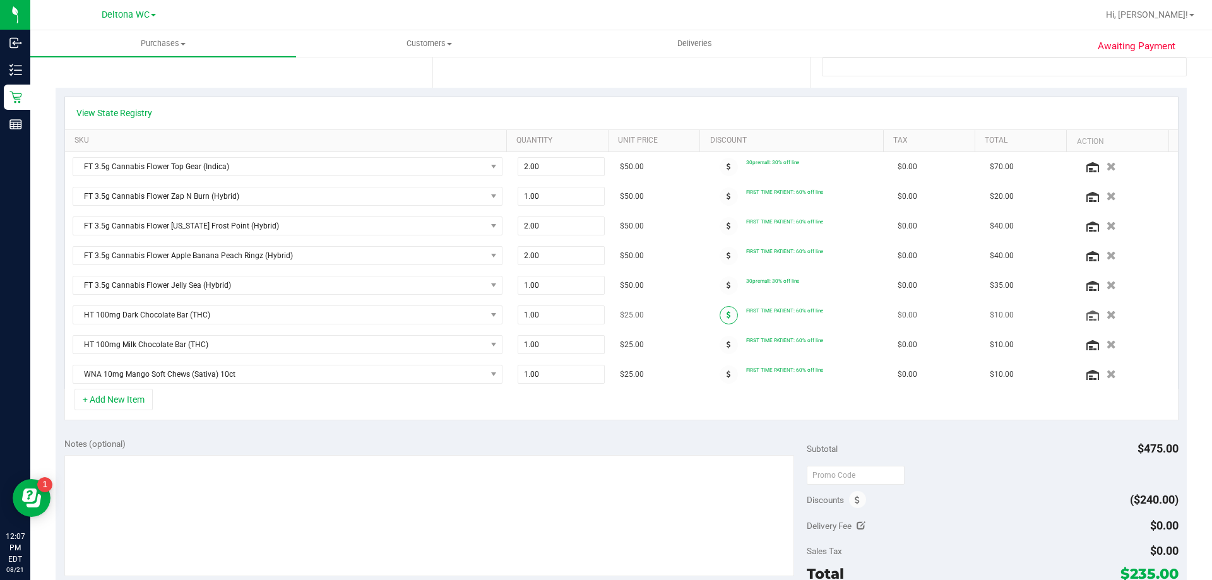
click at [727, 311] on icon at bounding box center [729, 315] width 4 height 8
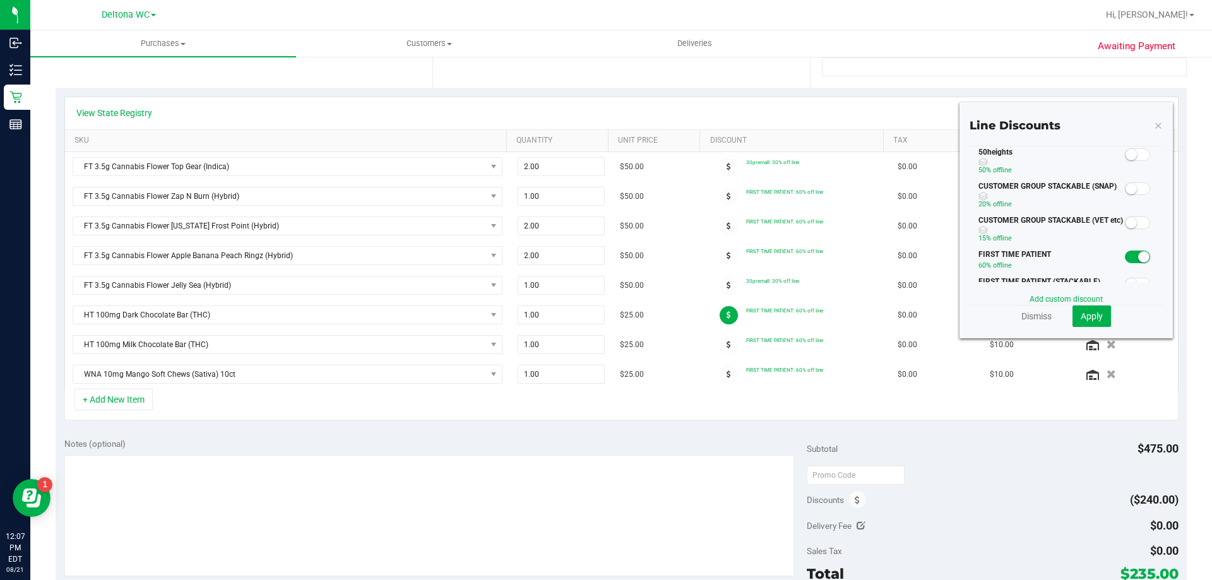
click at [1126, 152] on small at bounding box center [1131, 154] width 11 height 11
click at [1092, 313] on span "Apply" at bounding box center [1092, 316] width 22 height 10
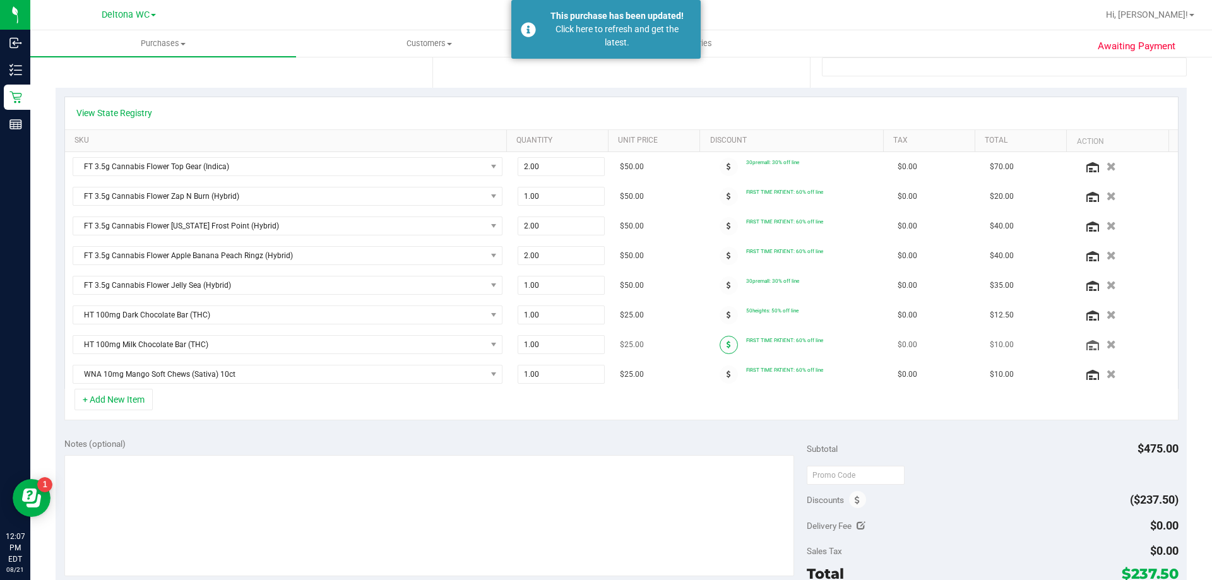
click at [727, 344] on icon at bounding box center [729, 345] width 4 height 8
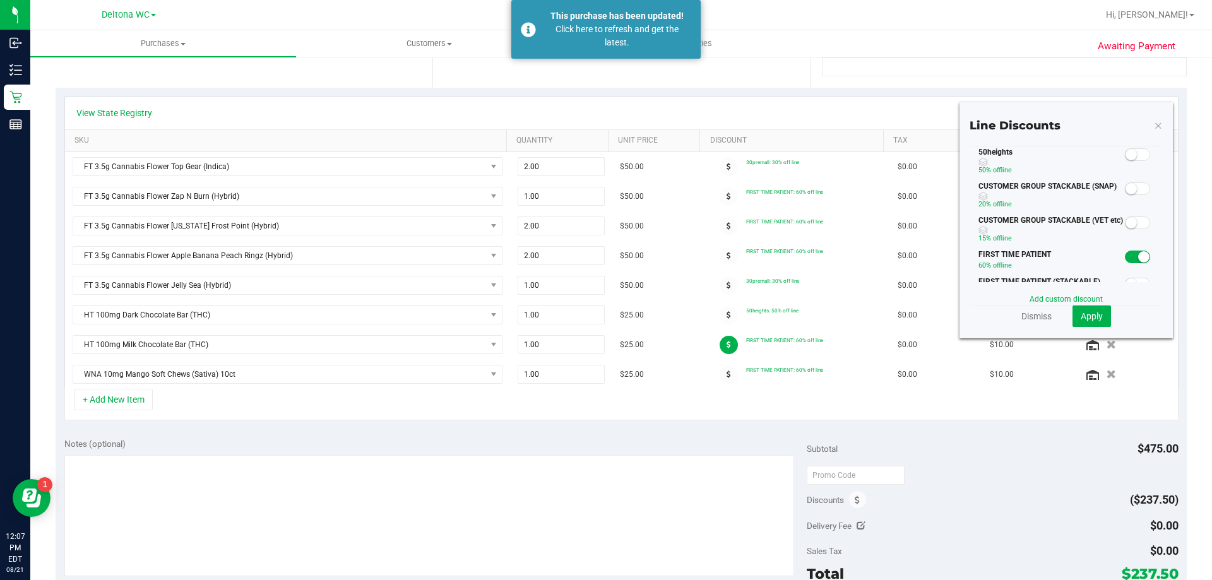
click at [1126, 152] on small at bounding box center [1131, 154] width 11 height 11
click at [1084, 306] on button "Apply" at bounding box center [1092, 316] width 39 height 21
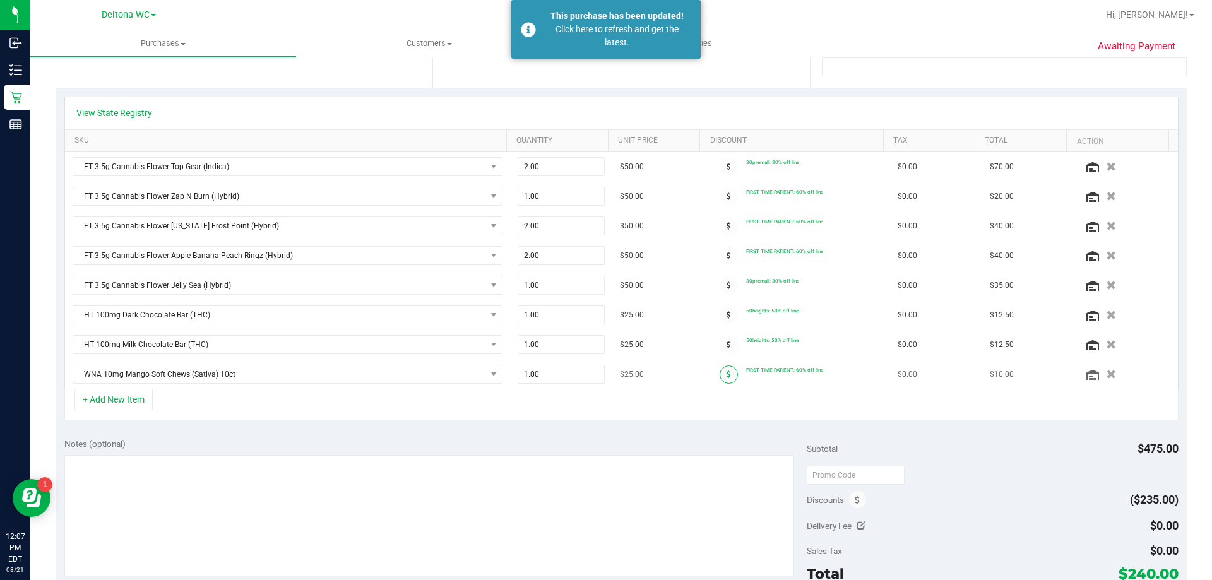
click at [721, 377] on span at bounding box center [729, 375] width 18 height 18
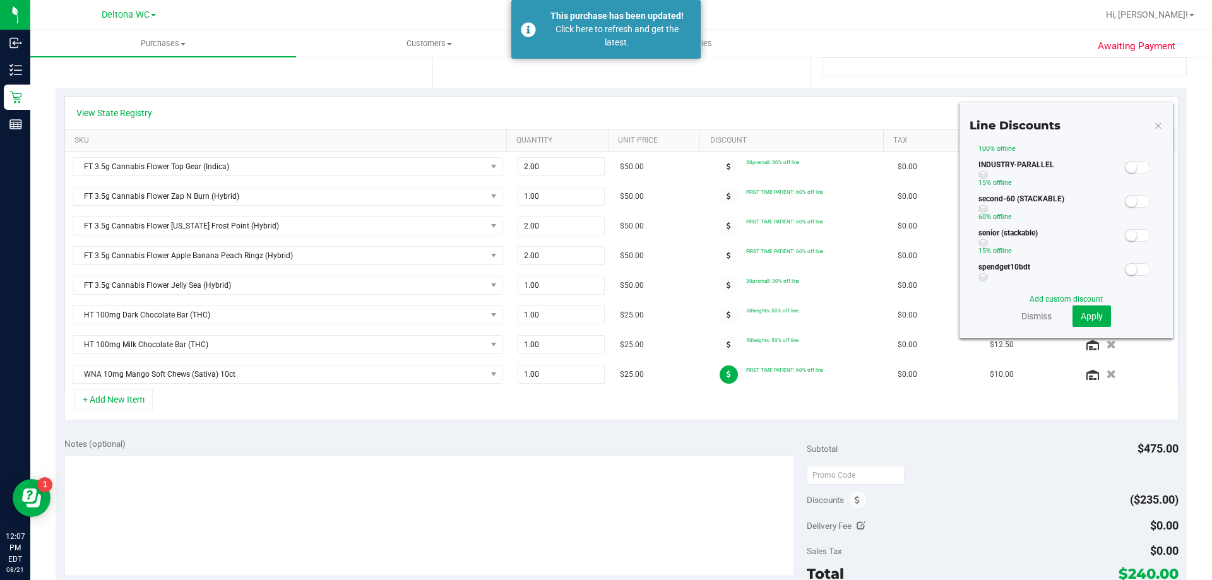
scroll to position [0, 0]
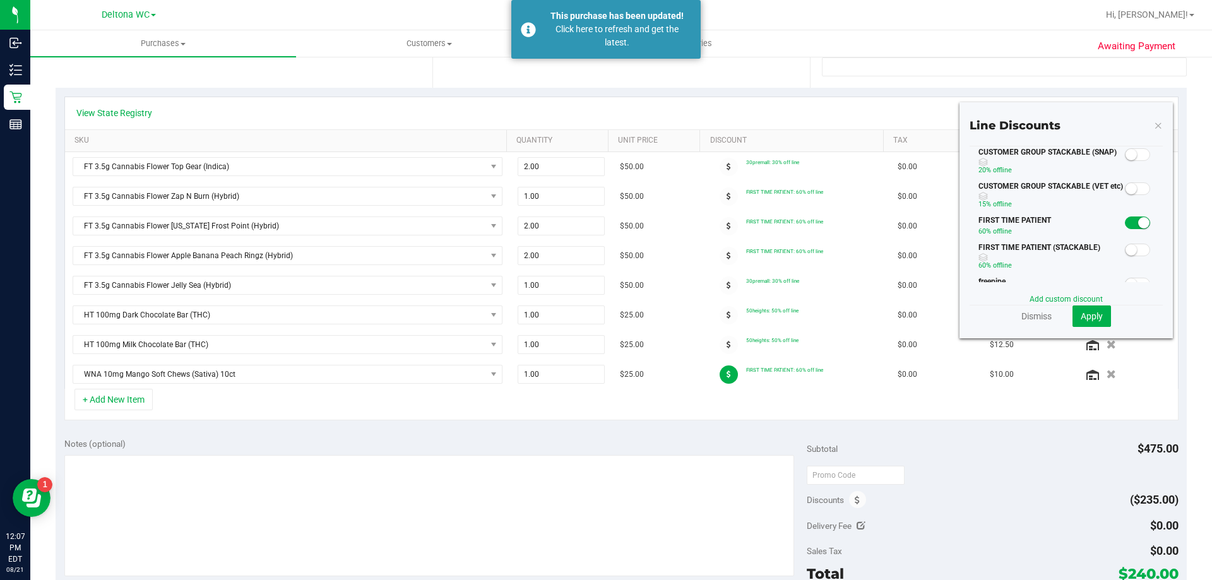
click at [1128, 222] on span at bounding box center [1137, 223] width 25 height 13
click at [1094, 317] on span "Apply" at bounding box center [1092, 316] width 22 height 10
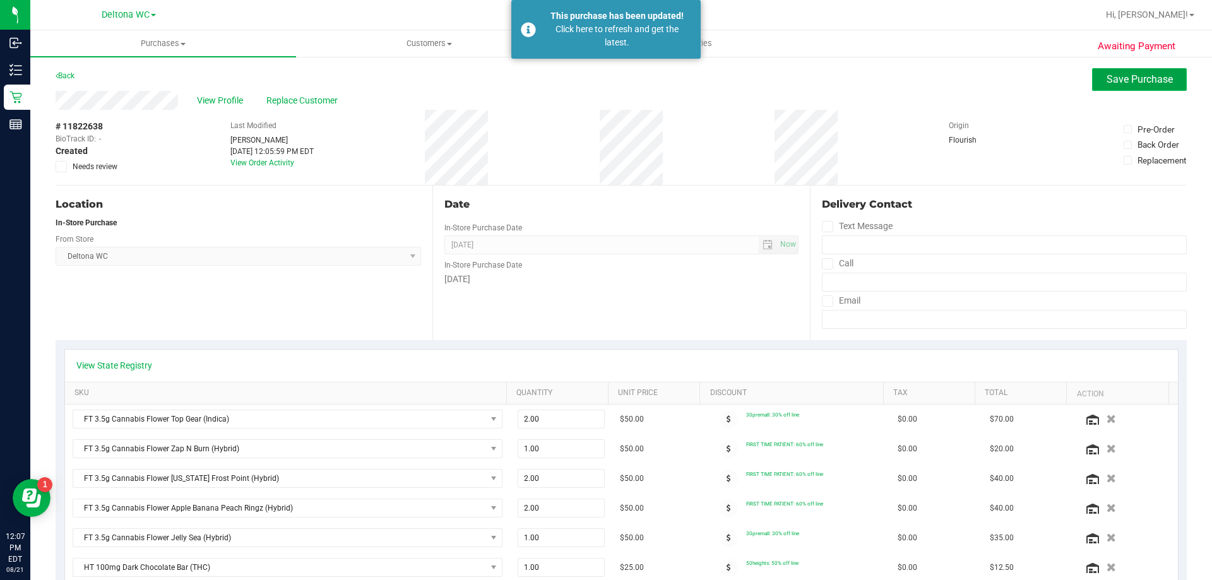
click at [1115, 68] on button "Save Purchase" at bounding box center [1139, 79] width 95 height 23
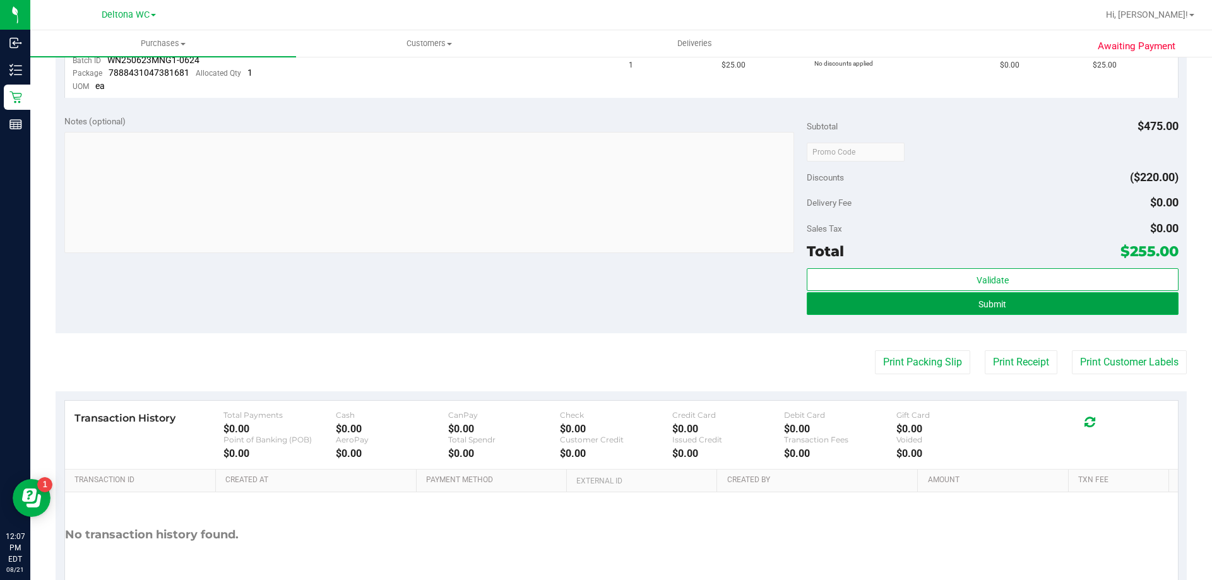
click at [1034, 308] on button "Submit" at bounding box center [992, 303] width 371 height 23
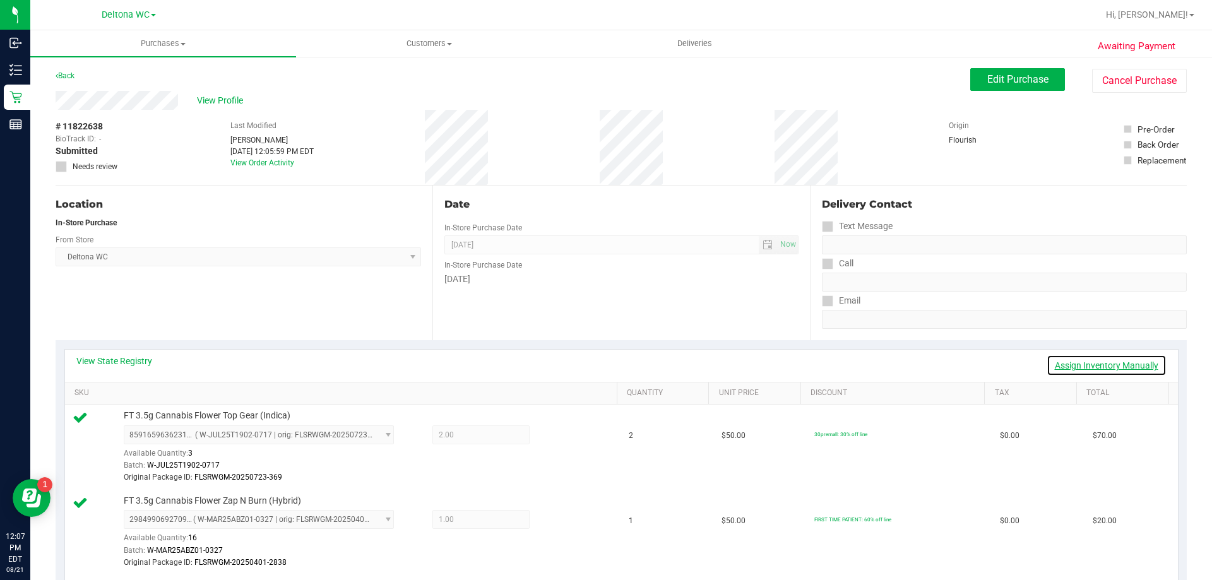
drag, startPoint x: 1086, startPoint y: 366, endPoint x: 1018, endPoint y: 377, distance: 69.1
click at [1086, 365] on link "Assign Inventory Manually" at bounding box center [1107, 365] width 120 height 21
click at [553, 439] on icon at bounding box center [559, 436] width 13 height 15
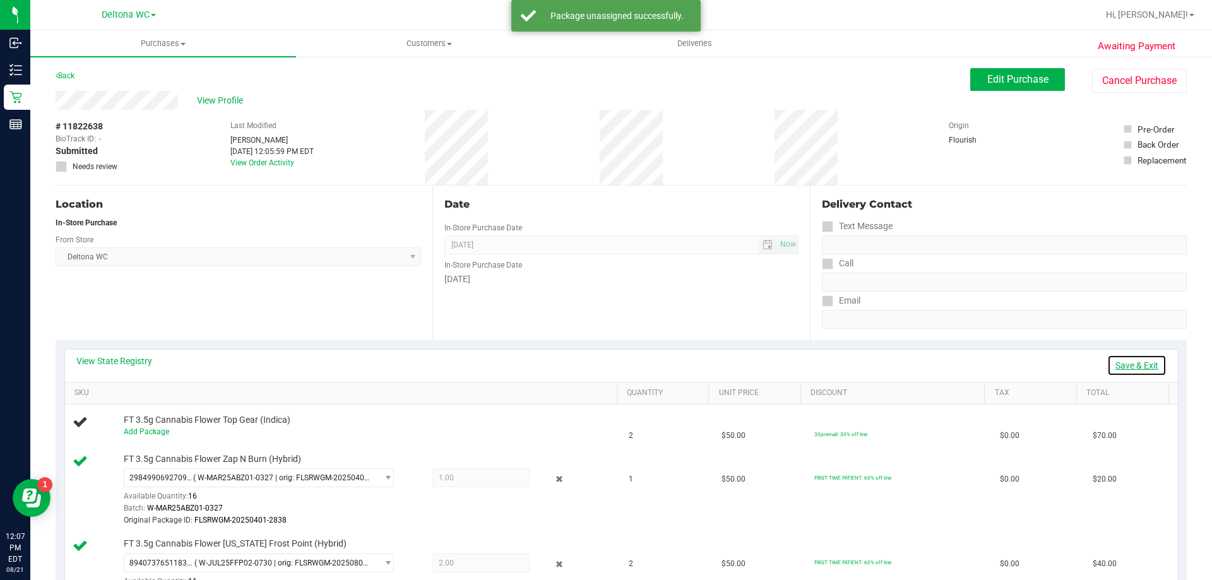
drag, startPoint x: 1106, startPoint y: 365, endPoint x: 1029, endPoint y: 249, distance: 139.8
click at [1108, 365] on link "Save & Exit" at bounding box center [1137, 365] width 59 height 21
click at [996, 69] on button "Edit Purchase" at bounding box center [1018, 79] width 95 height 23
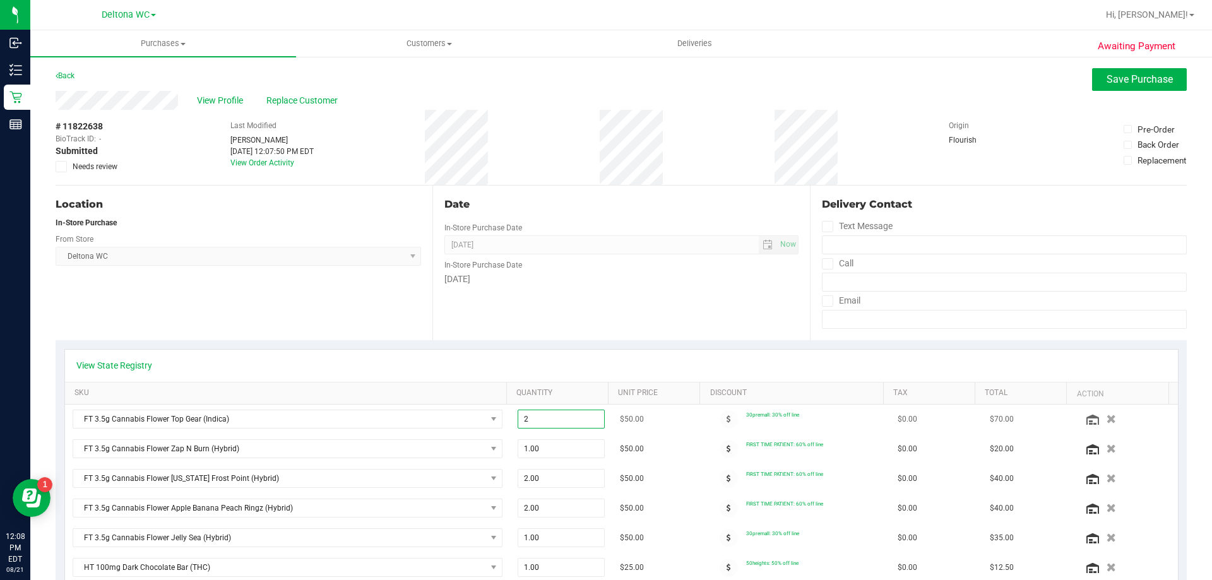
click at [568, 418] on span "2.00 2" at bounding box center [562, 419] width 88 height 19
drag, startPoint x: 565, startPoint y: 419, endPoint x: 493, endPoint y: 424, distance: 72.2
click at [493, 425] on tr "FT 3.5g Cannabis Flower Top Gear (Indica) 2.00 2 $50.00 30premall: 30% off line…" at bounding box center [621, 420] width 1113 height 30
type input "1"
type input "1.00"
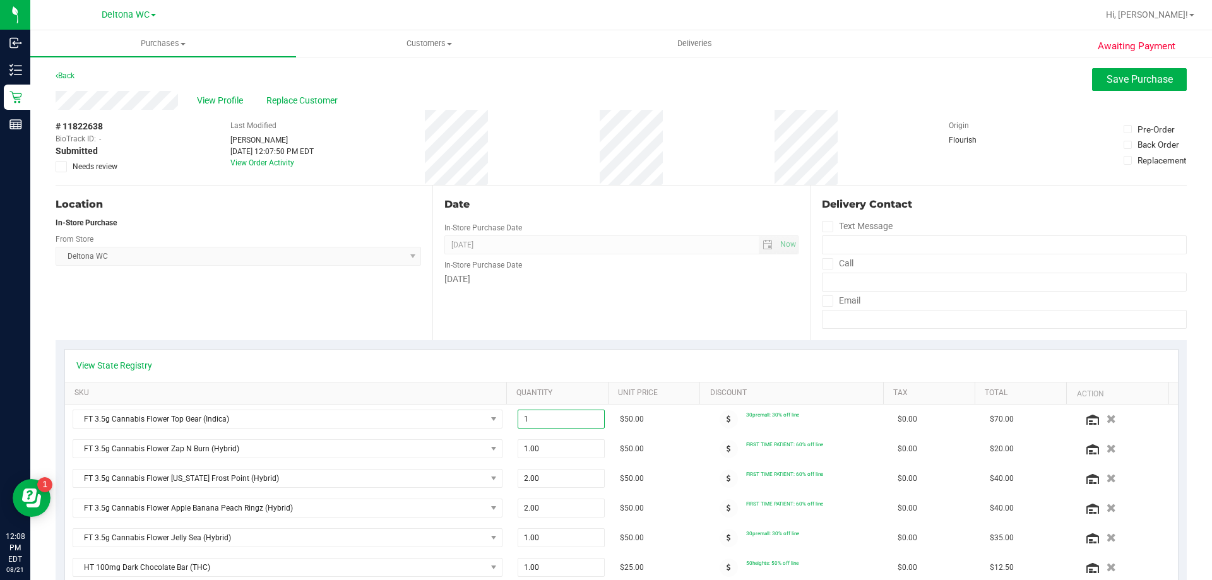
click at [640, 311] on div "Date In-Store Purchase Date Aug 21, 2025 Now In-Store Purchase Date Thursday" at bounding box center [621, 263] width 377 height 155
click at [1115, 85] on span "Save Purchase" at bounding box center [1140, 79] width 66 height 12
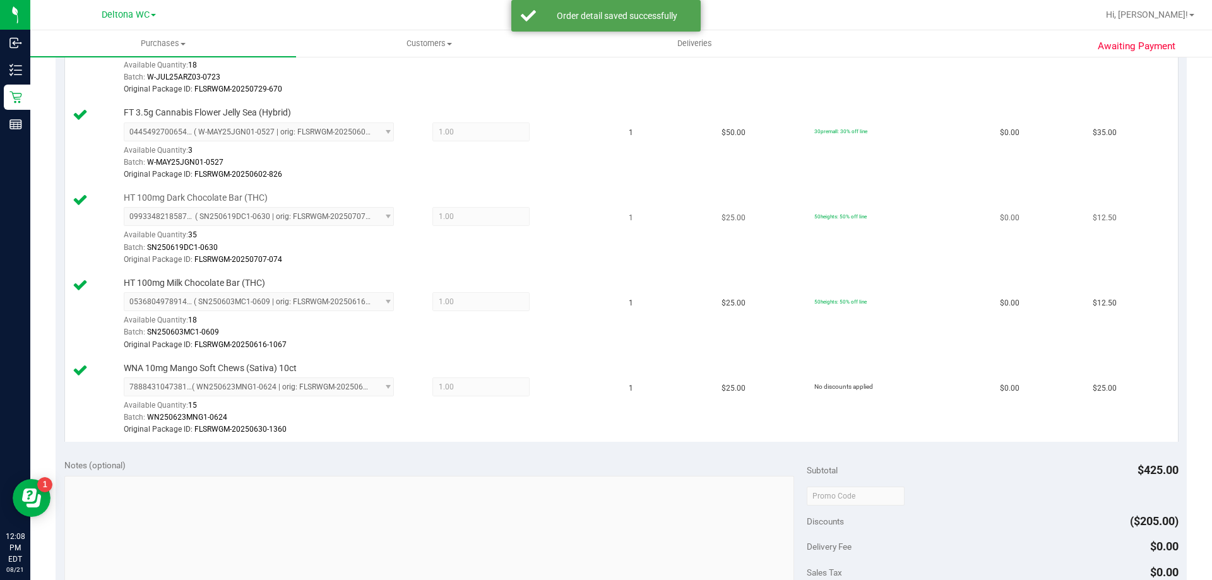
scroll to position [1010, 0]
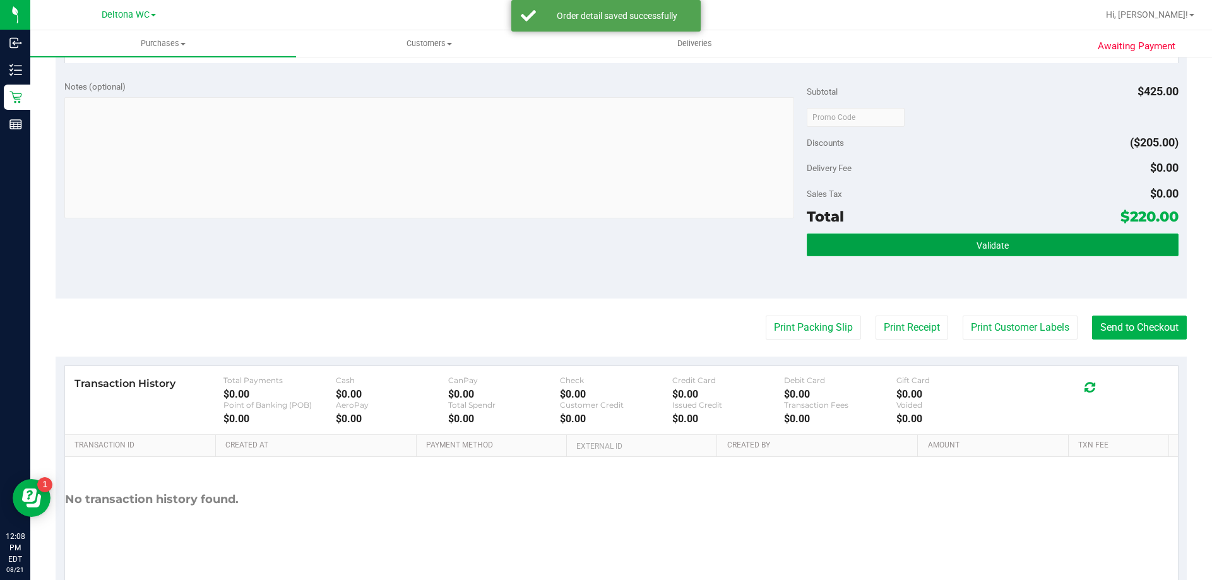
click at [1077, 253] on button "Validate" at bounding box center [992, 245] width 371 height 23
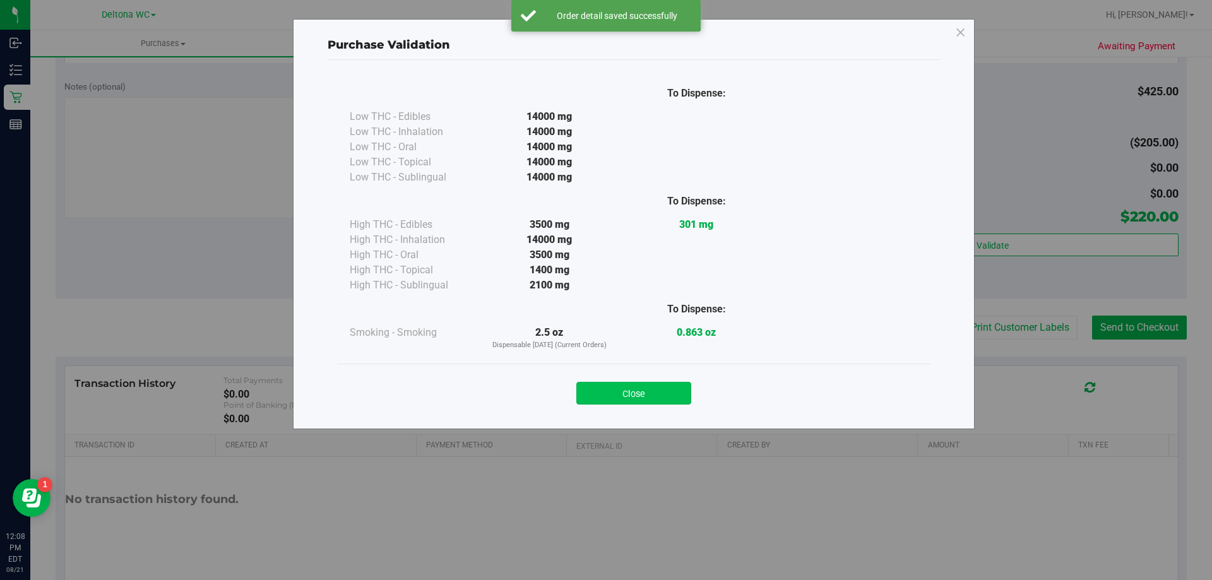
click at [656, 393] on button "Close" at bounding box center [634, 393] width 115 height 23
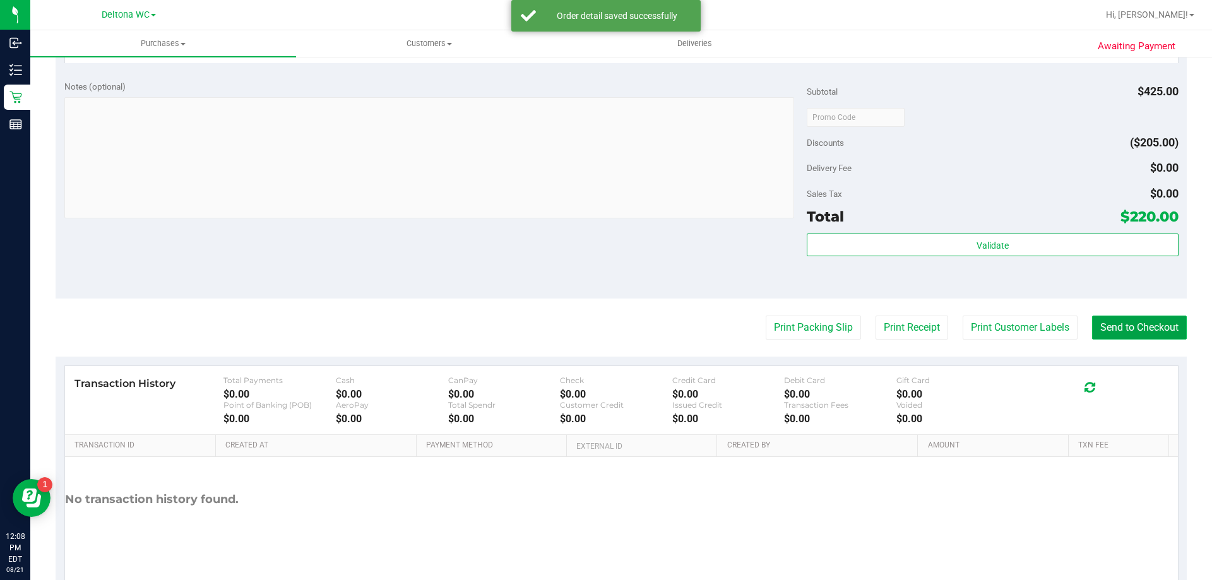
click at [1141, 321] on button "Send to Checkout" at bounding box center [1139, 328] width 95 height 24
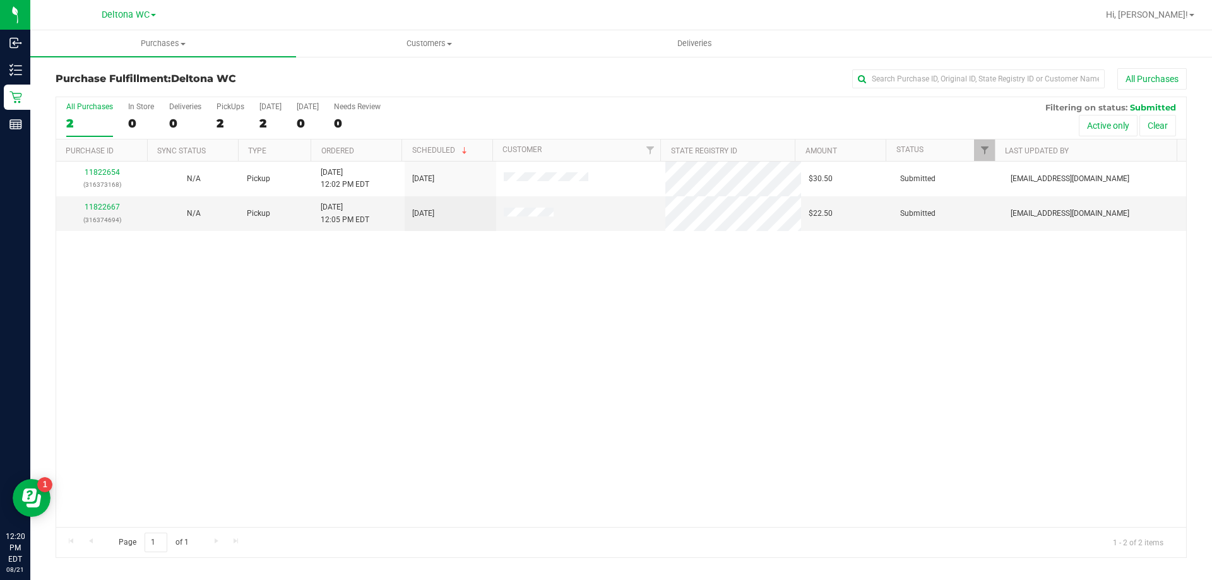
click at [368, 148] on th "Ordered" at bounding box center [356, 151] width 91 height 22
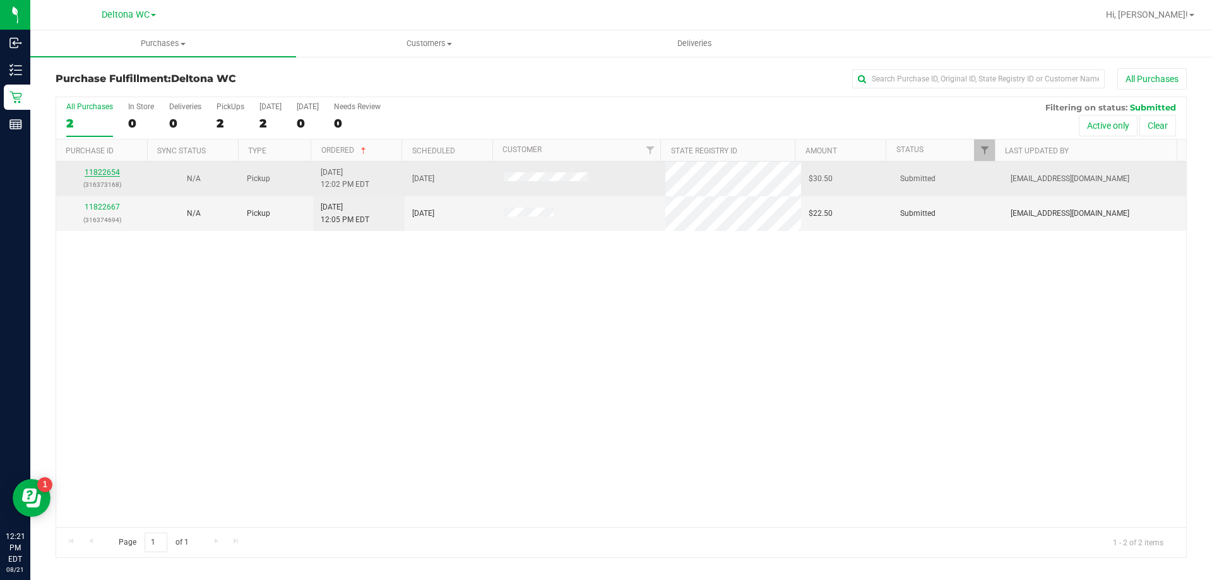
click at [98, 170] on link "11822654" at bounding box center [102, 172] width 35 height 9
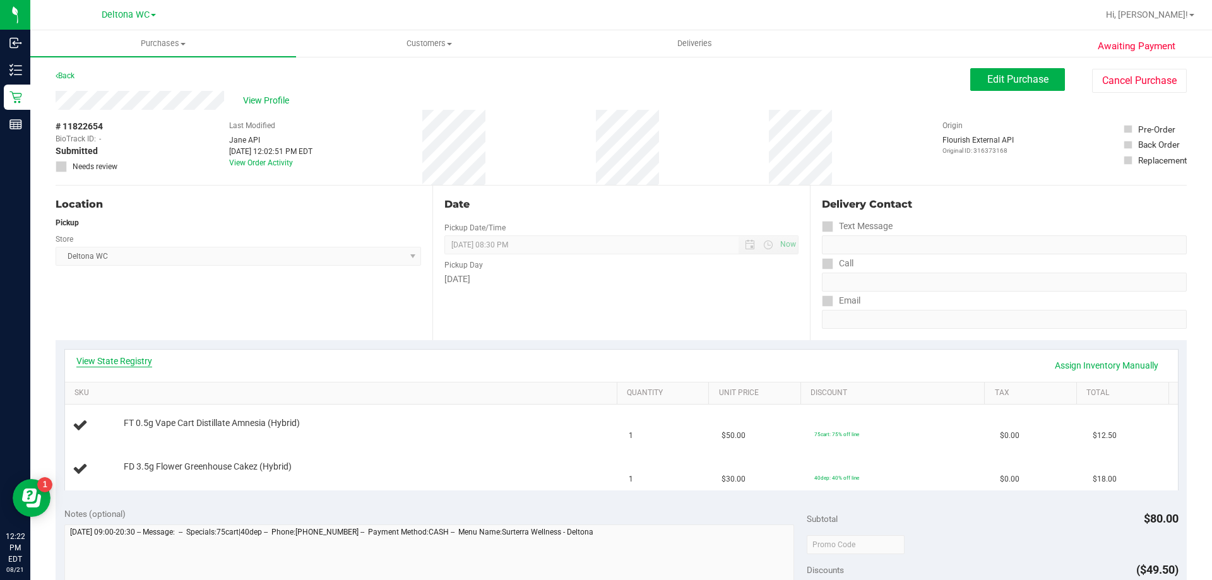
click at [114, 365] on link "View State Registry" at bounding box center [114, 361] width 76 height 13
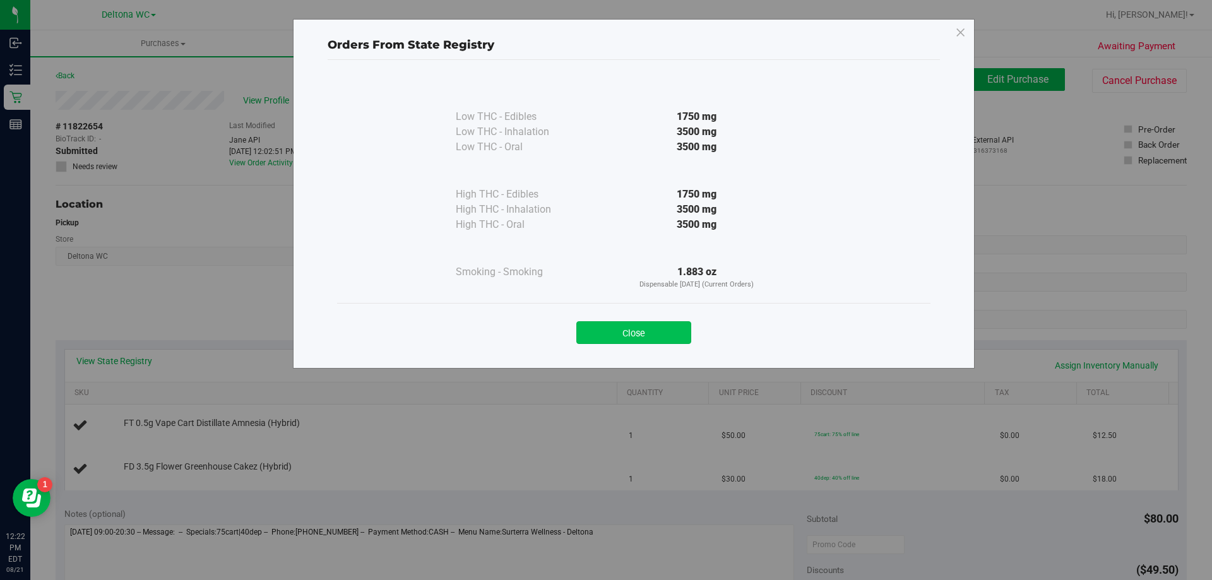
click at [635, 333] on button "Close" at bounding box center [634, 332] width 115 height 23
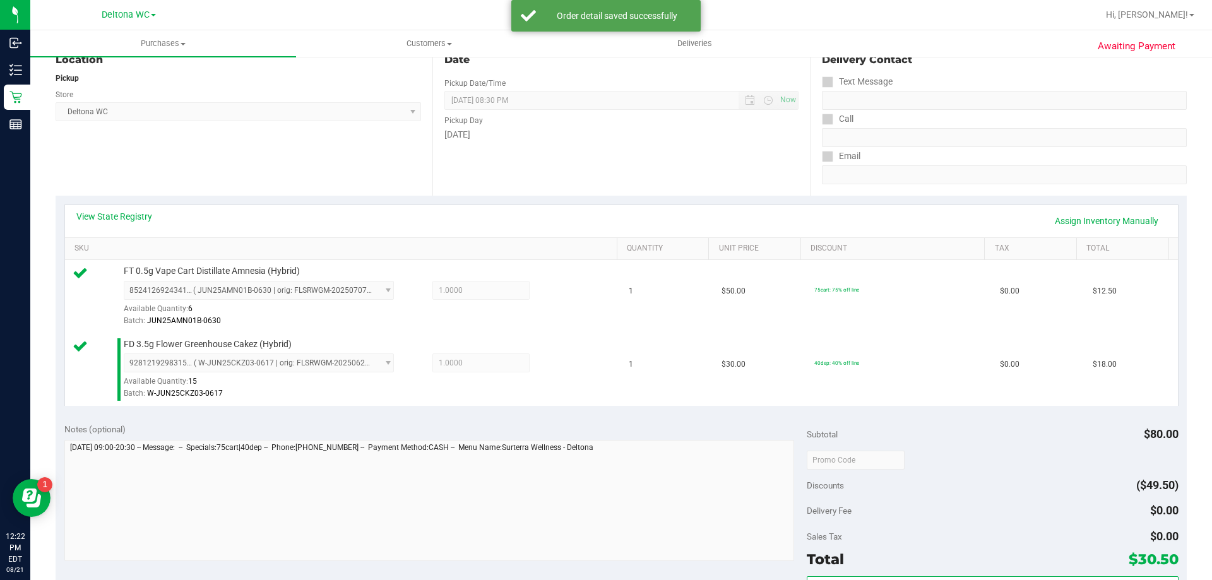
scroll to position [442, 0]
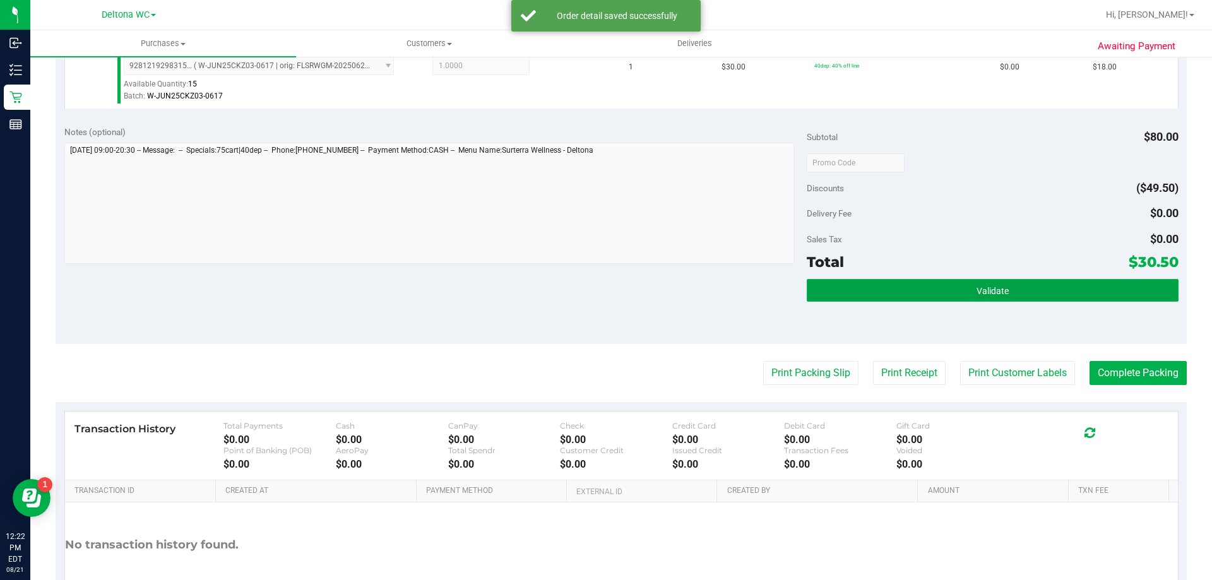
click at [873, 287] on button "Validate" at bounding box center [992, 290] width 371 height 23
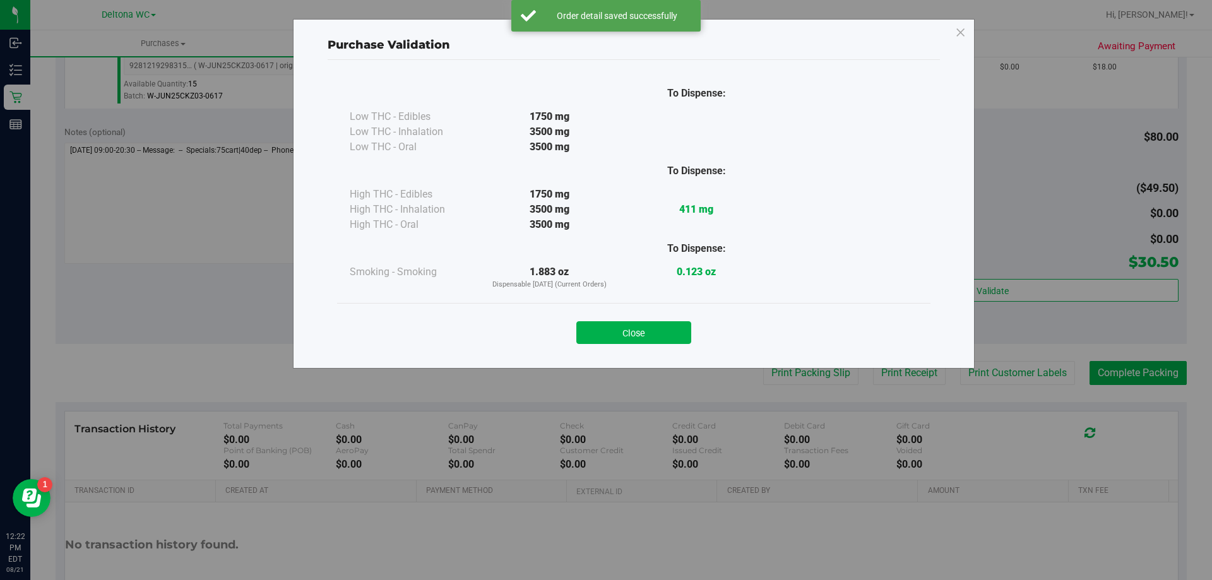
click at [654, 332] on button "Close" at bounding box center [634, 332] width 115 height 23
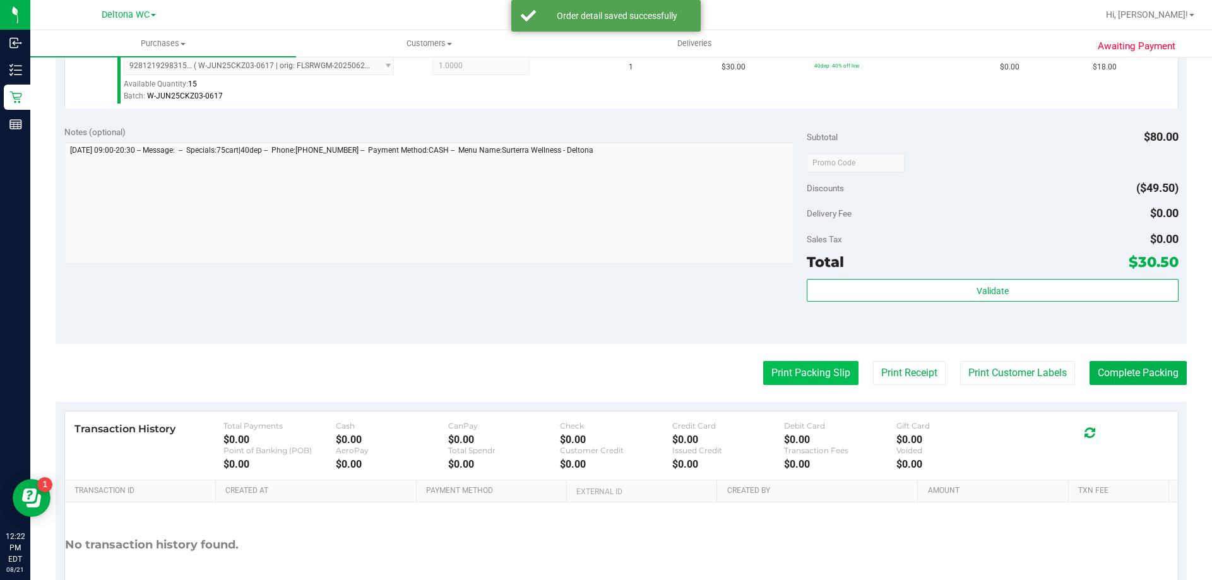
click at [770, 364] on button "Print Packing Slip" at bounding box center [810, 373] width 95 height 24
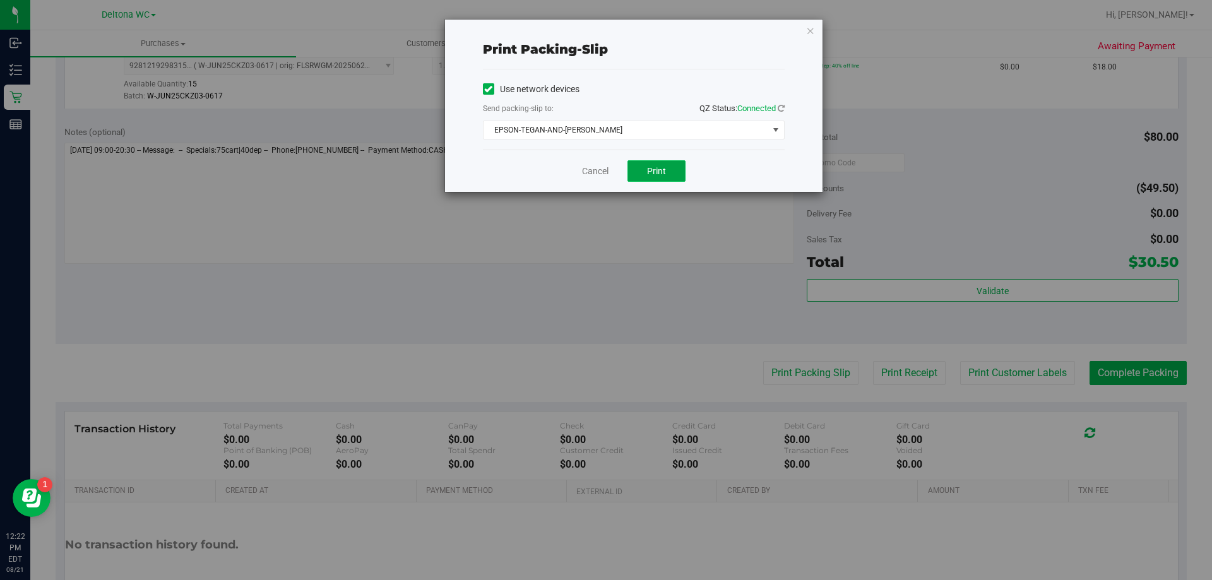
click at [670, 172] on button "Print" at bounding box center [657, 170] width 58 height 21
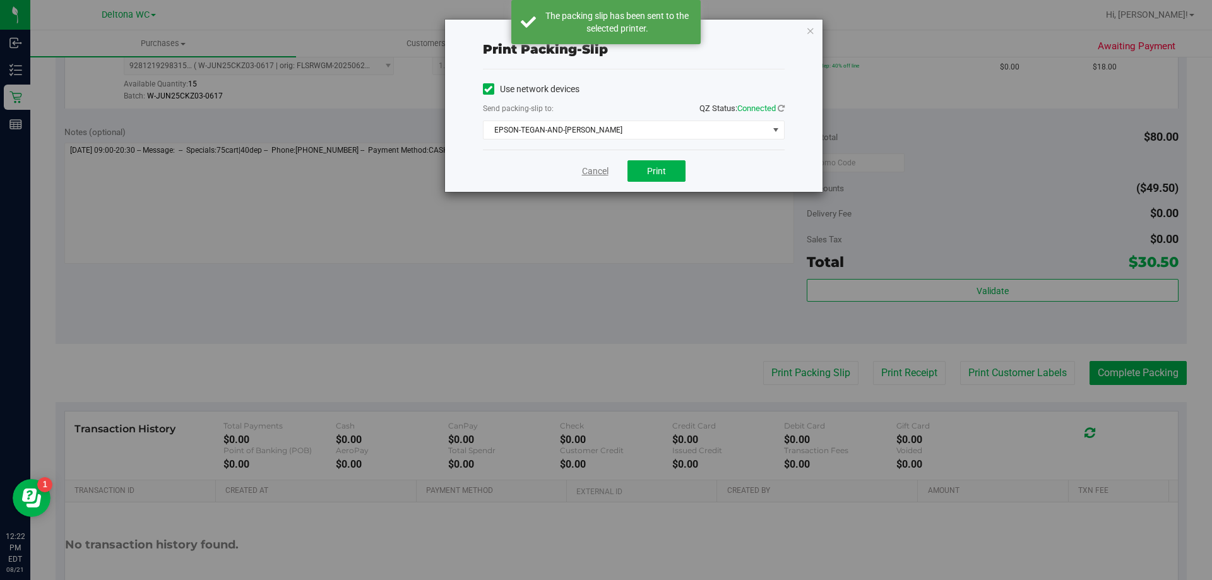
click at [590, 174] on link "Cancel" at bounding box center [595, 171] width 27 height 13
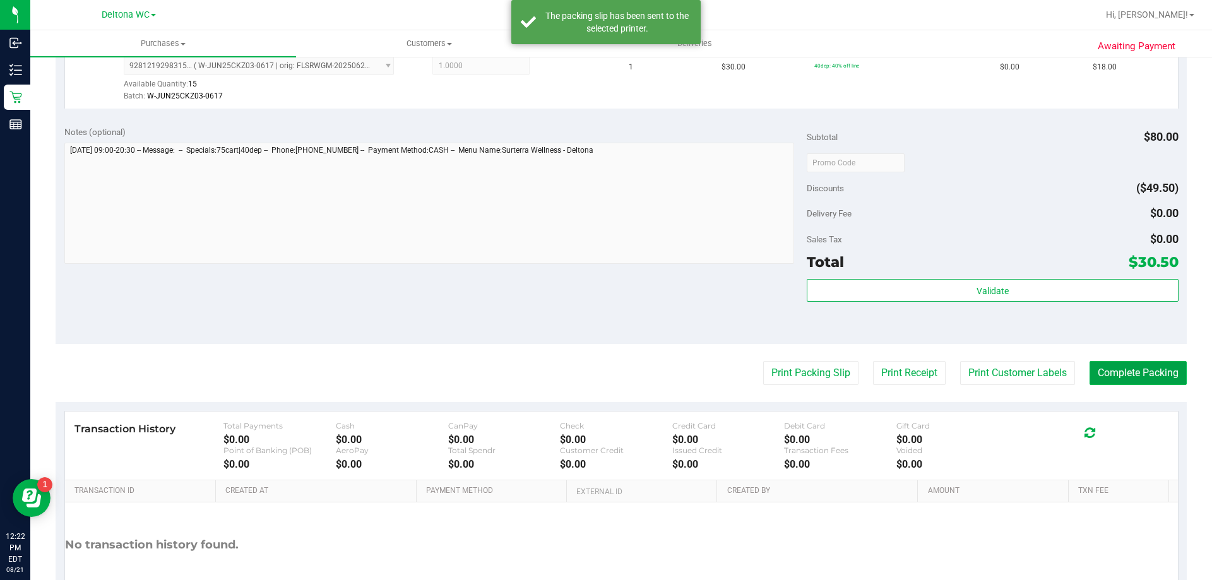
click at [1115, 371] on button "Complete Packing" at bounding box center [1138, 373] width 97 height 24
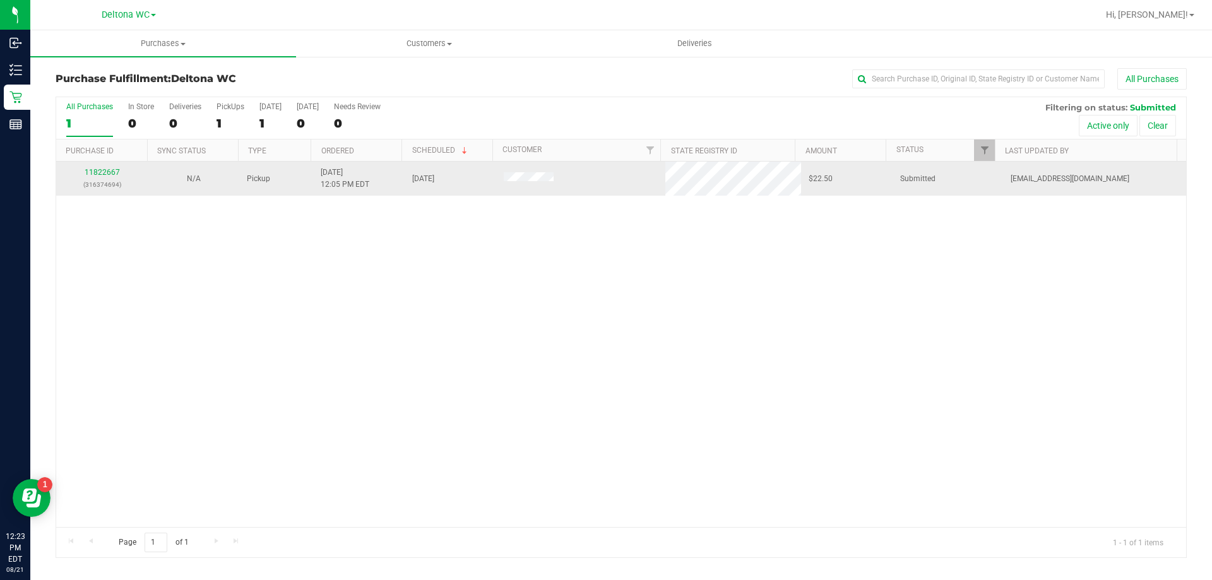
click at [107, 167] on div "11822667 (316374694)" at bounding box center [102, 179] width 76 height 24
click at [110, 170] on link "11822667" at bounding box center [102, 172] width 35 height 9
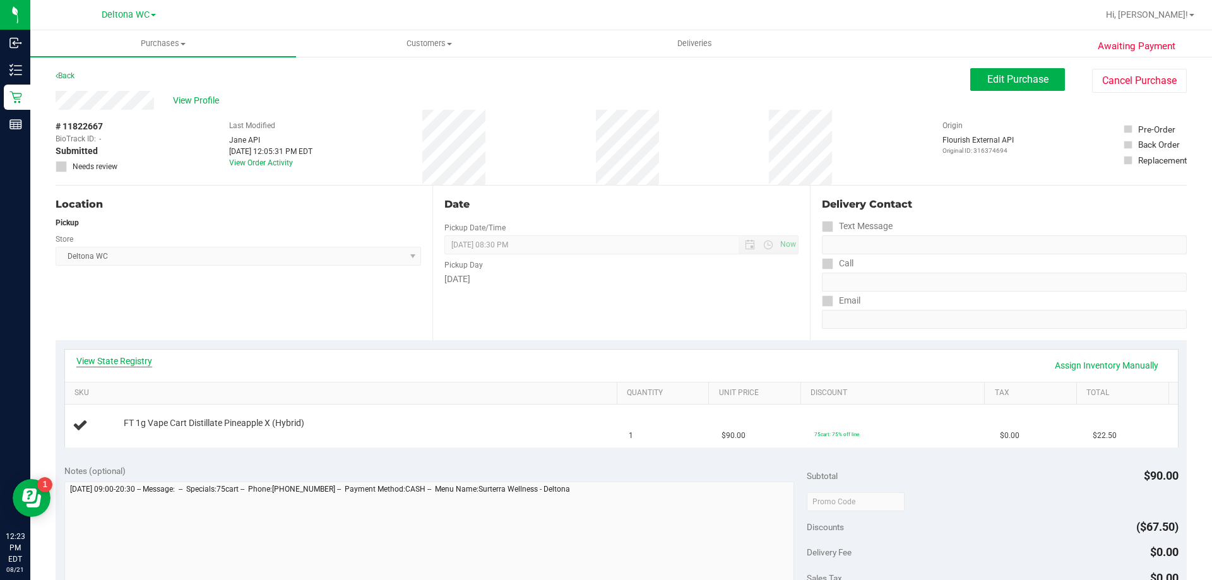
click at [104, 366] on link "View State Registry" at bounding box center [114, 361] width 76 height 13
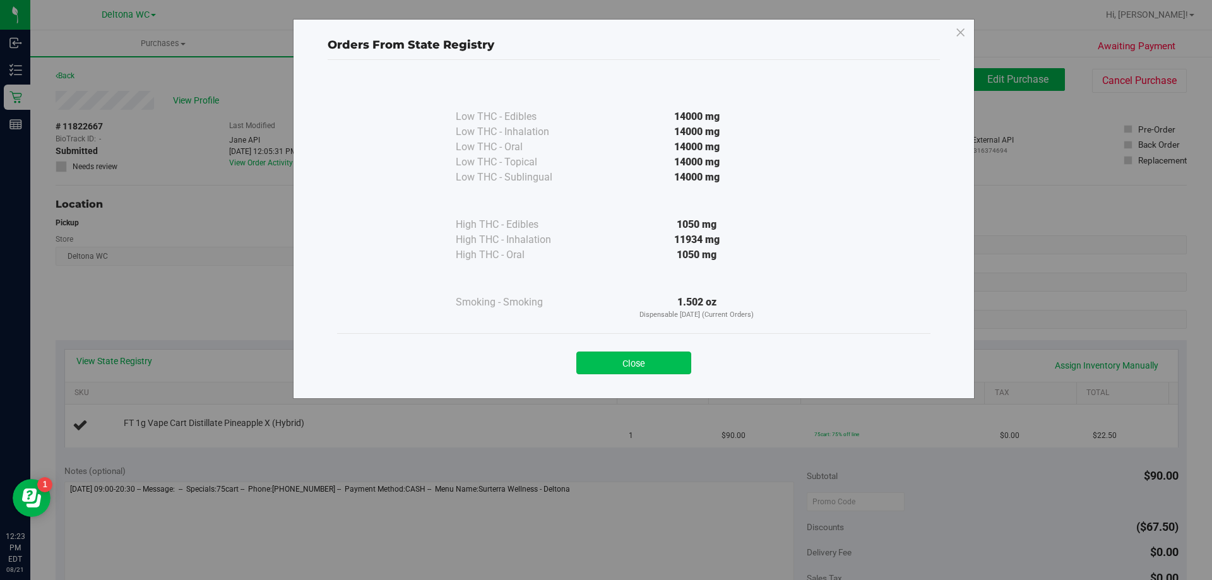
click at [650, 371] on button "Close" at bounding box center [634, 363] width 115 height 23
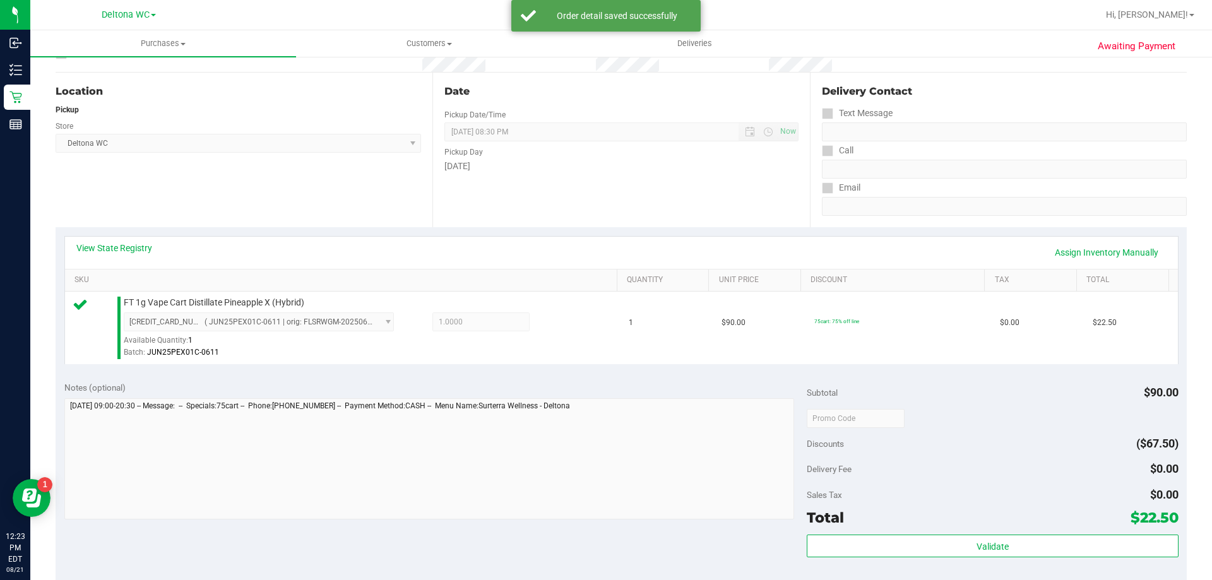
scroll to position [379, 0]
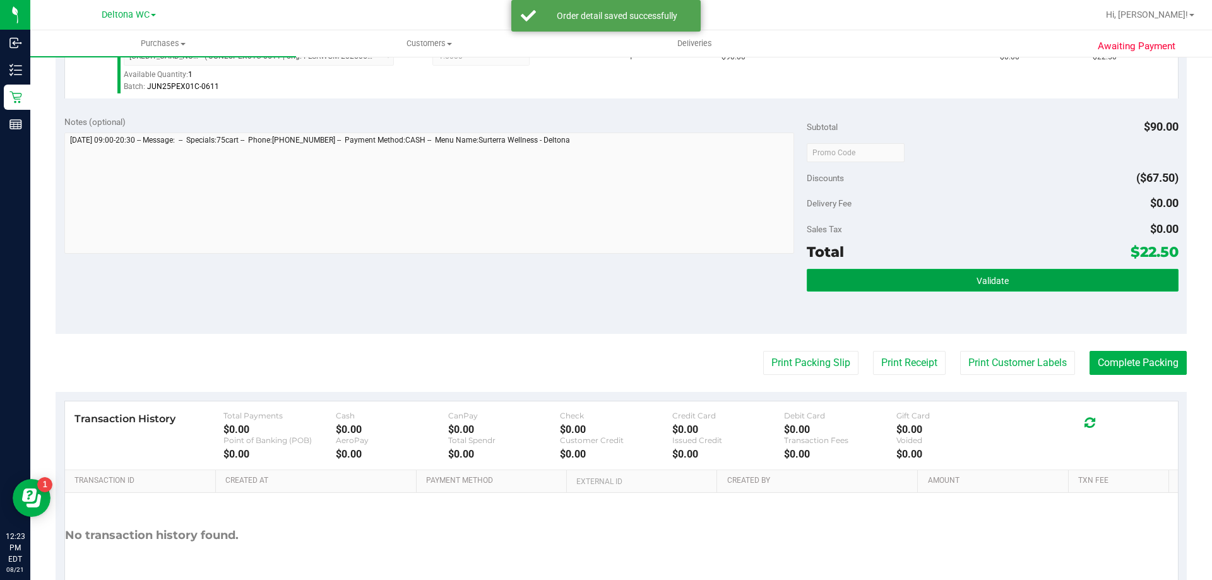
click at [1007, 277] on button "Validate" at bounding box center [992, 280] width 371 height 23
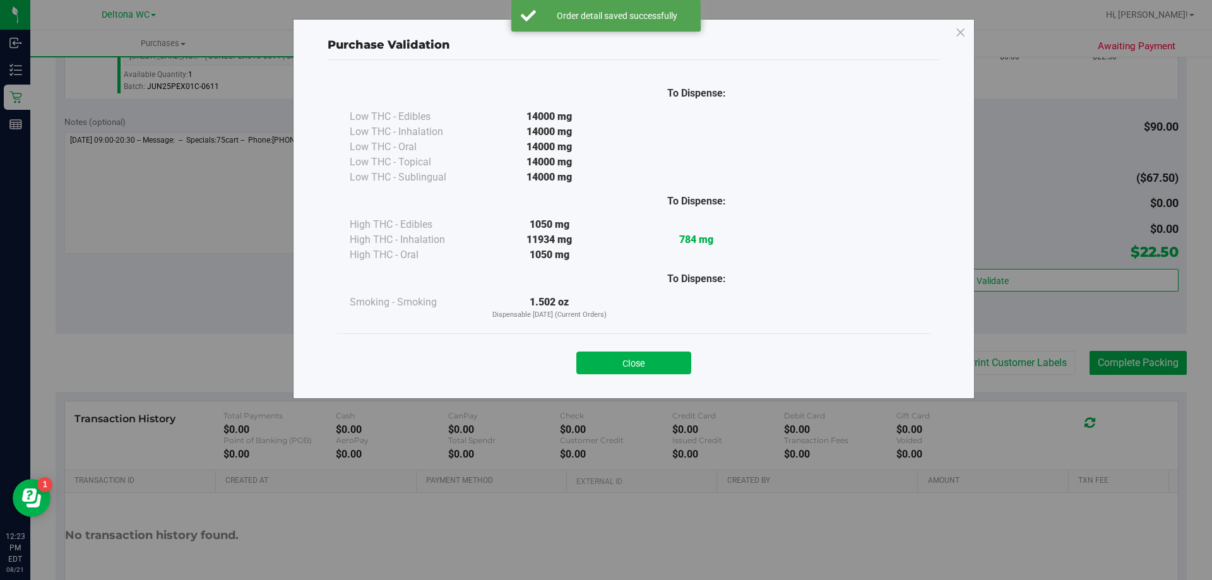
click at [671, 362] on button "Close" at bounding box center [634, 363] width 115 height 23
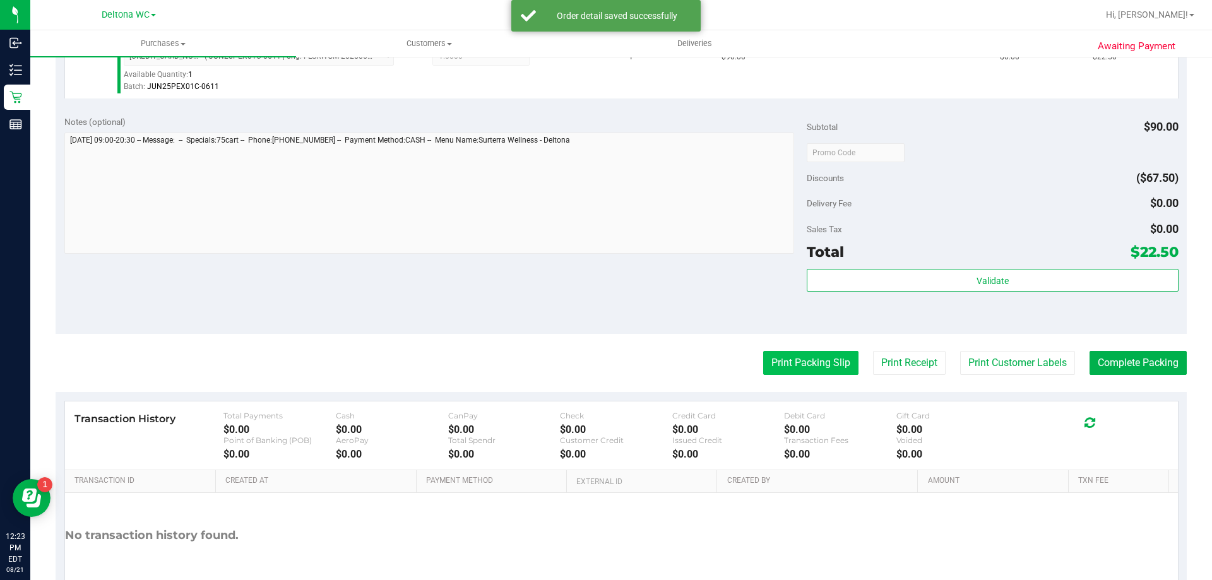
click at [765, 359] on button "Print Packing Slip" at bounding box center [810, 363] width 95 height 24
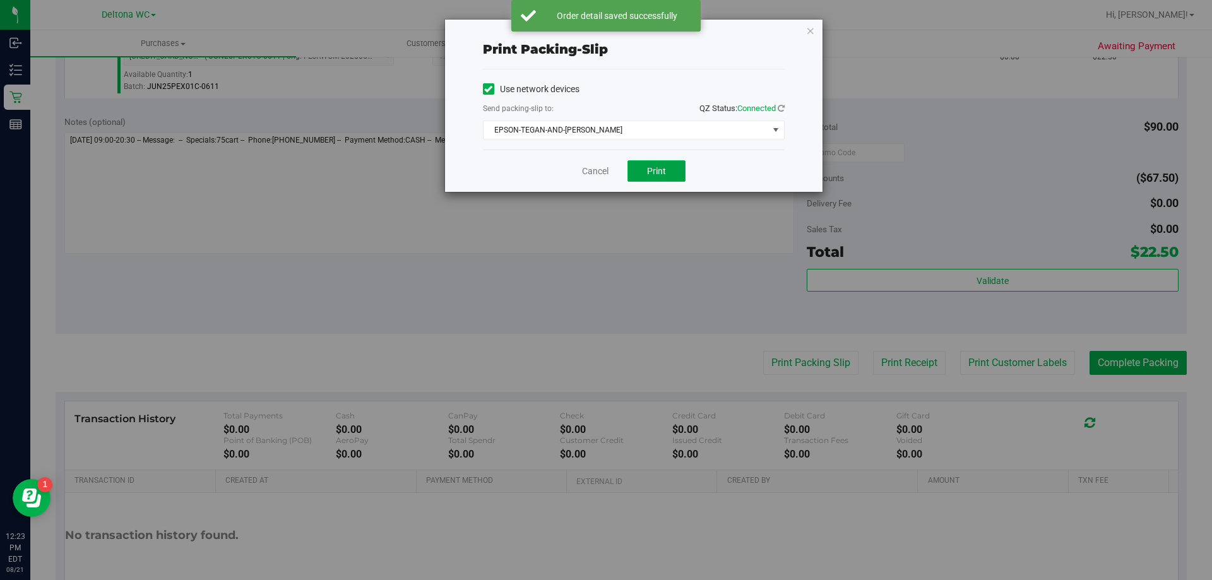
click at [647, 169] on button "Print" at bounding box center [657, 170] width 58 height 21
drag, startPoint x: 610, startPoint y: 168, endPoint x: 604, endPoint y: 169, distance: 6.3
click at [609, 168] on div "Cancel Print" at bounding box center [634, 171] width 302 height 42
click at [600, 169] on link "Cancel" at bounding box center [595, 171] width 27 height 13
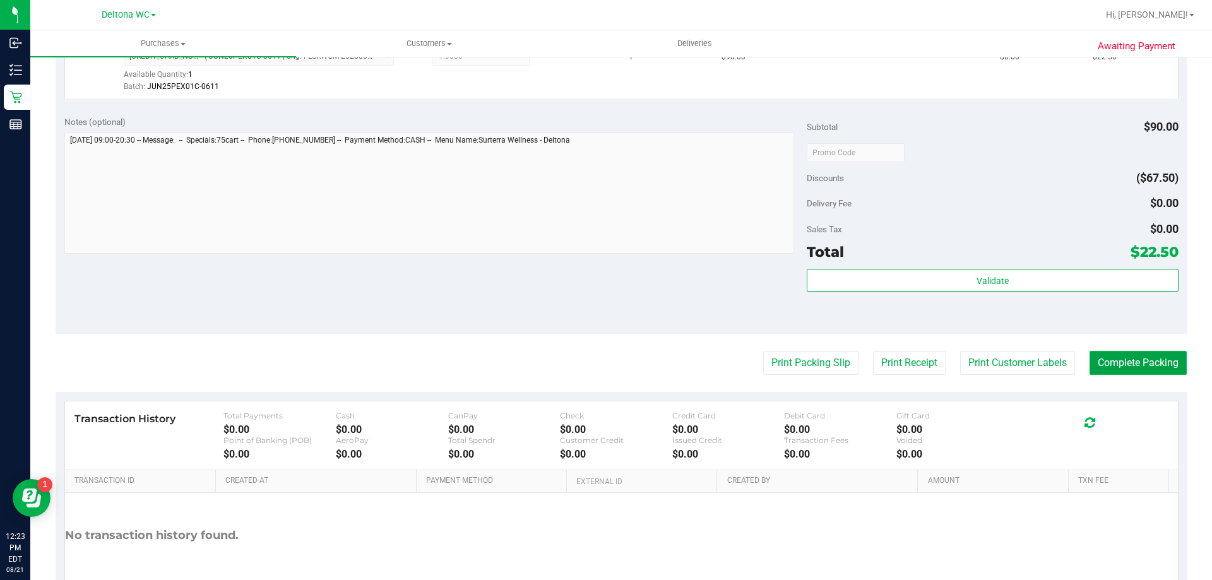
click at [1147, 368] on button "Complete Packing" at bounding box center [1138, 363] width 97 height 24
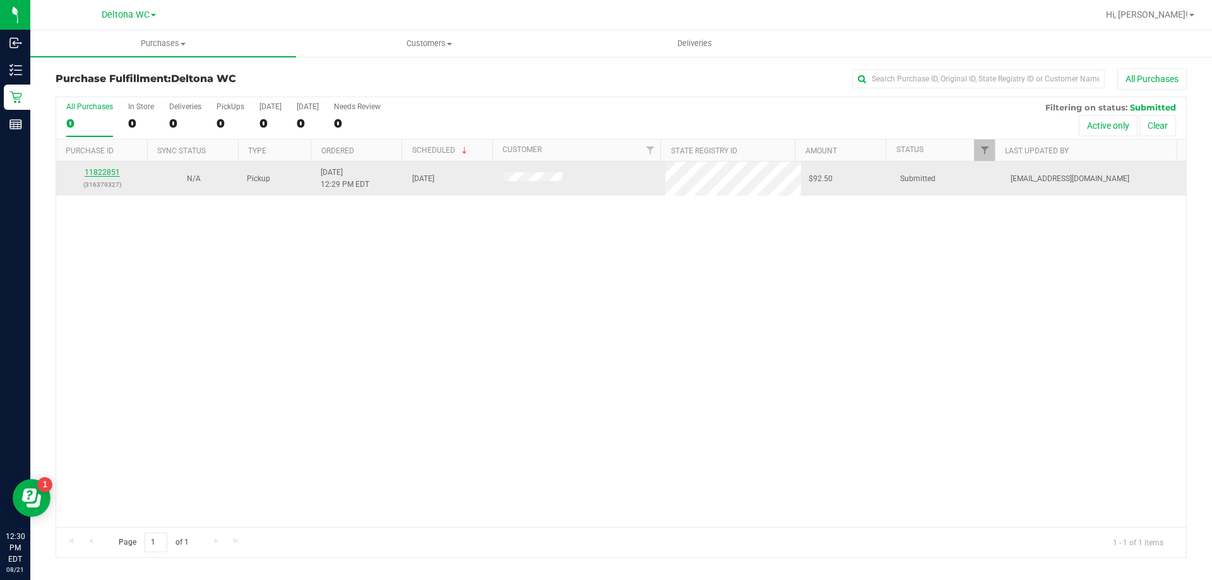
click at [107, 172] on link "11822851" at bounding box center [102, 172] width 35 height 9
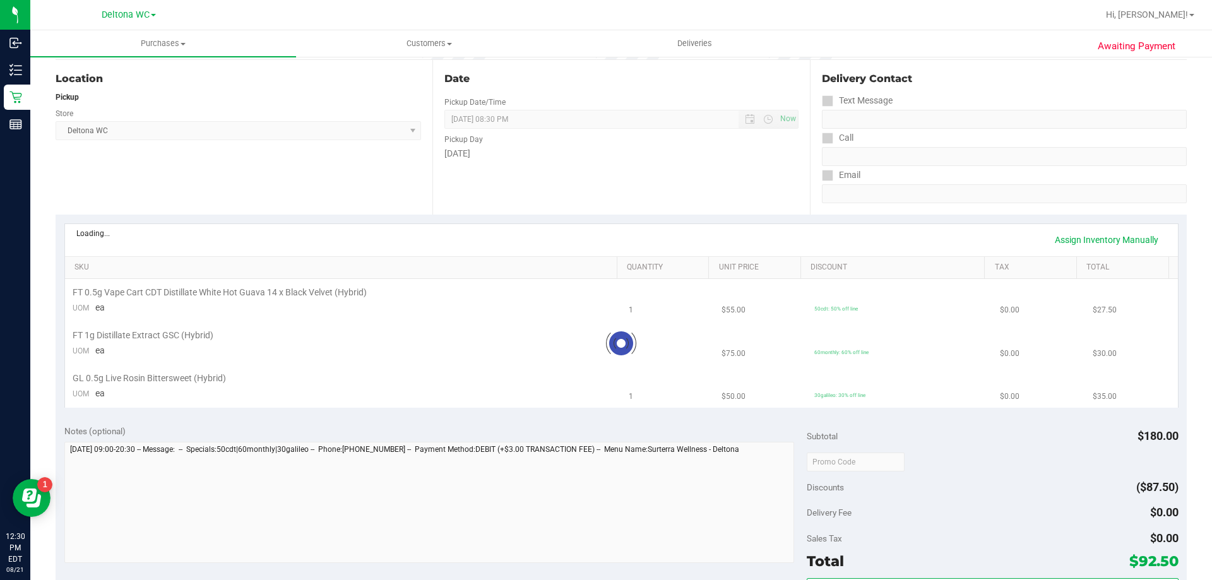
scroll to position [126, 0]
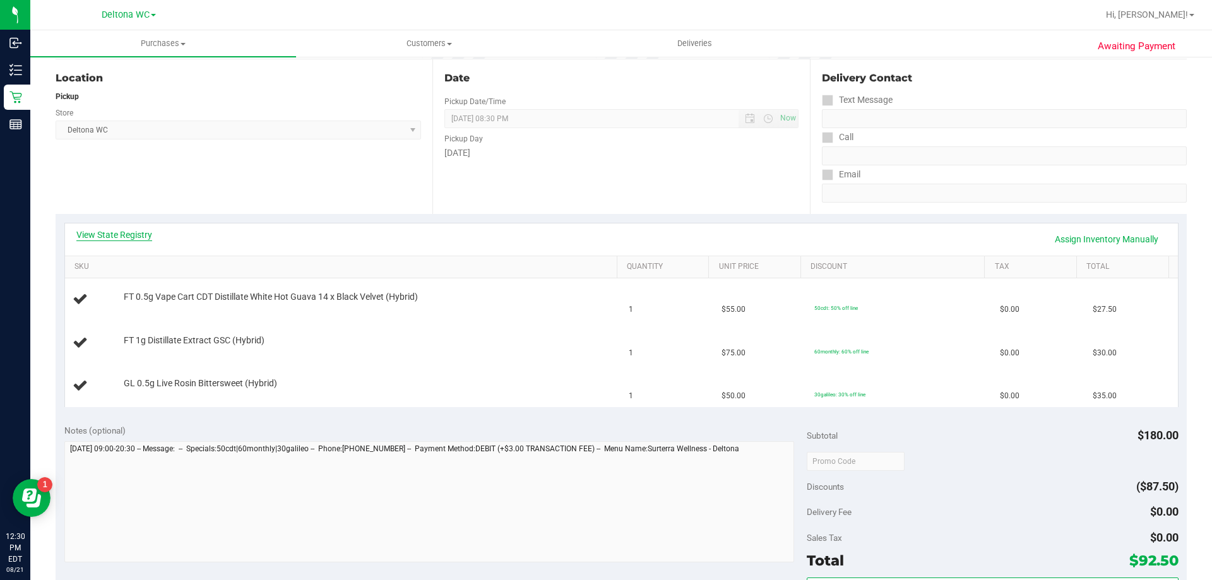
click at [124, 237] on link "View State Registry" at bounding box center [114, 235] width 76 height 13
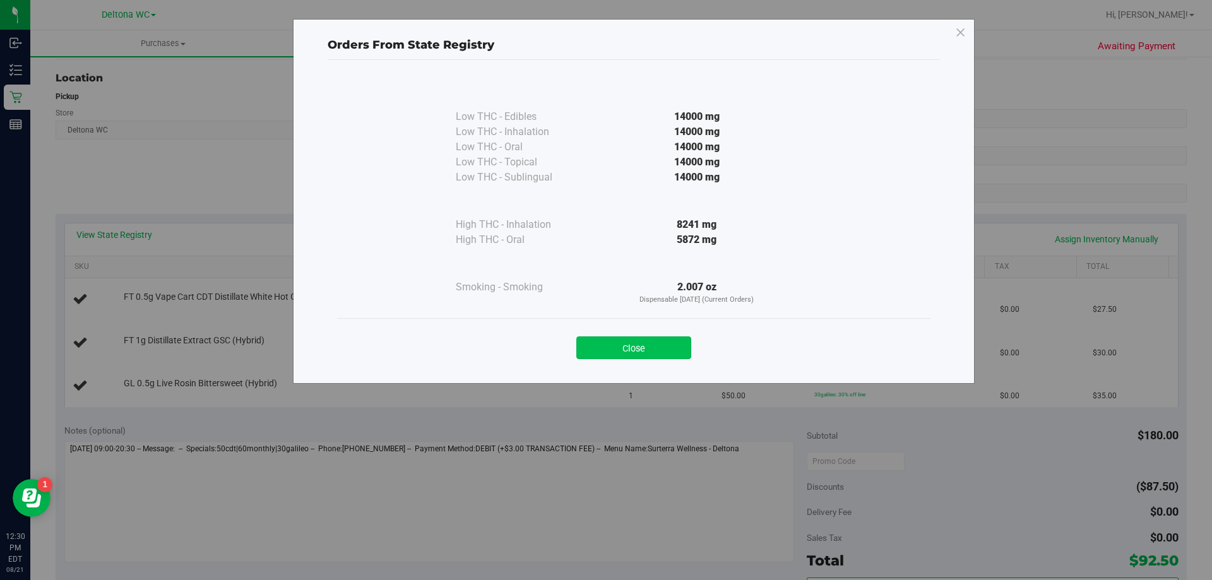
click at [654, 343] on button "Close" at bounding box center [634, 348] width 115 height 23
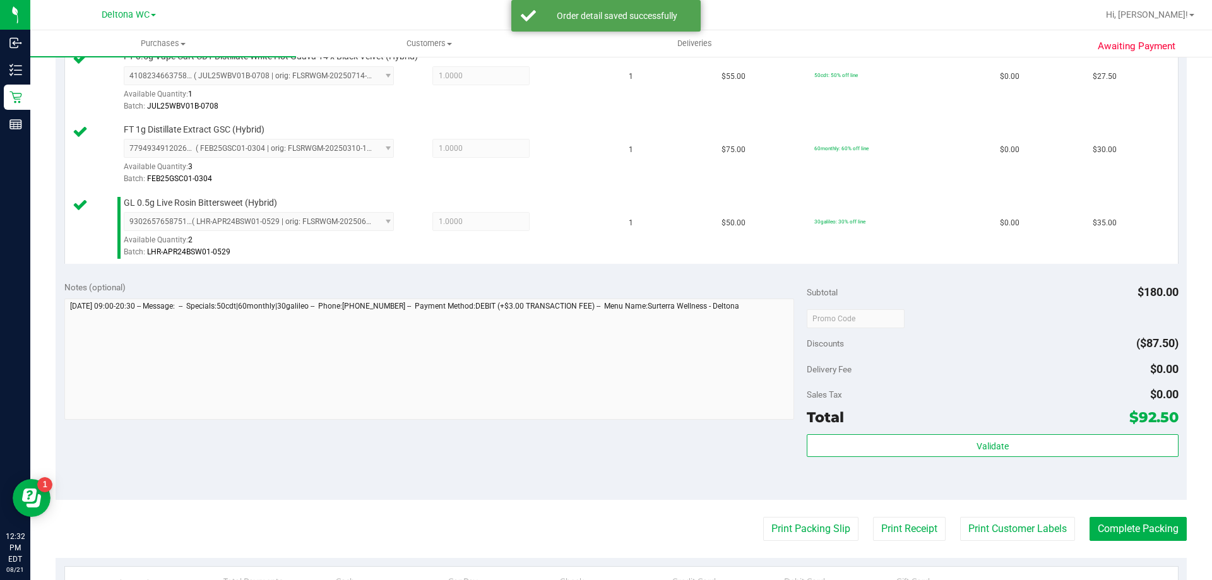
scroll to position [599, 0]
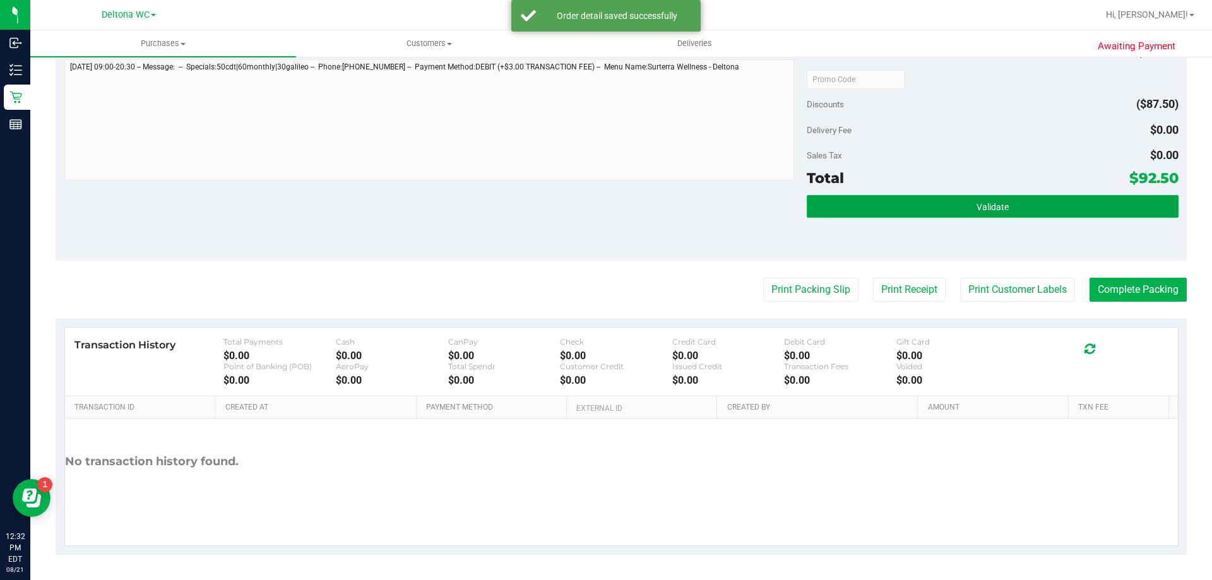
click at [870, 209] on button "Validate" at bounding box center [992, 206] width 371 height 23
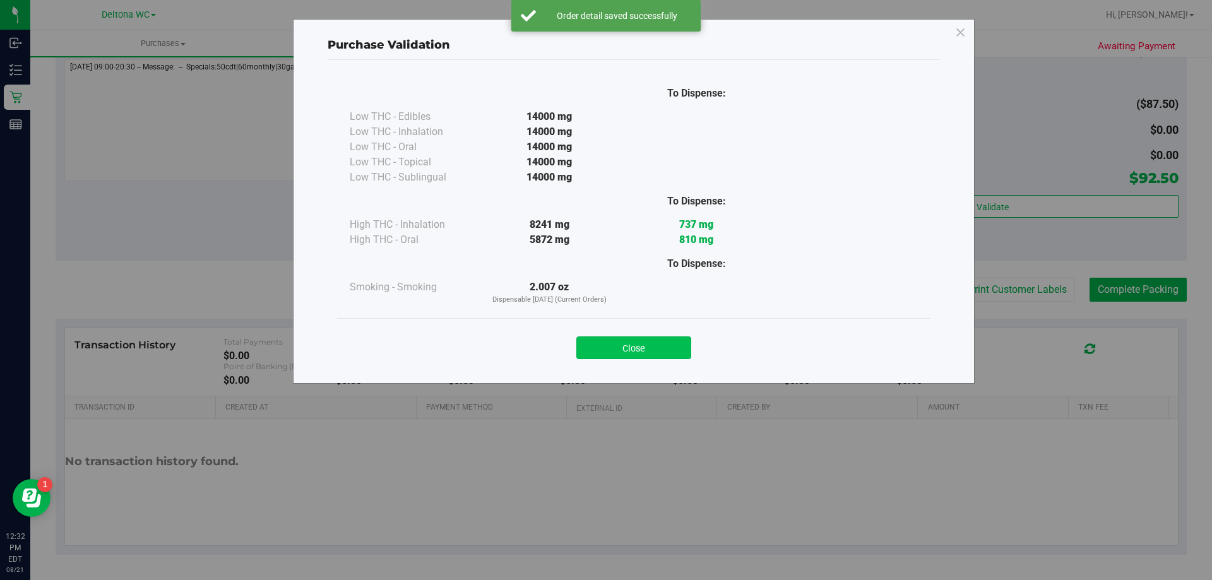
click at [642, 346] on button "Close" at bounding box center [634, 348] width 115 height 23
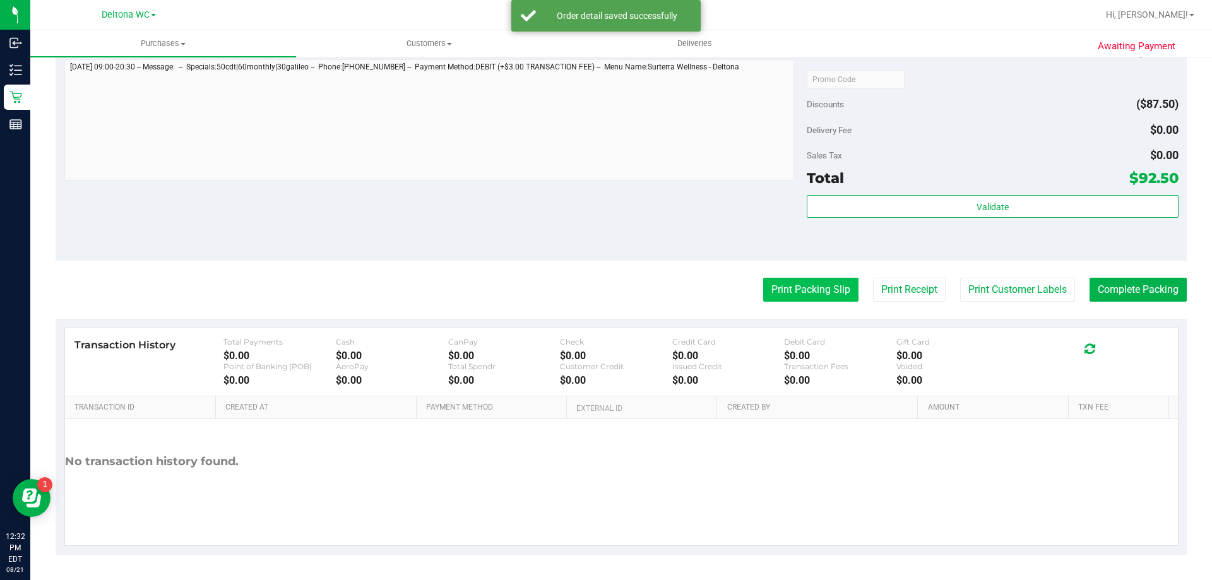
click at [763, 294] on button "Print Packing Slip" at bounding box center [810, 290] width 95 height 24
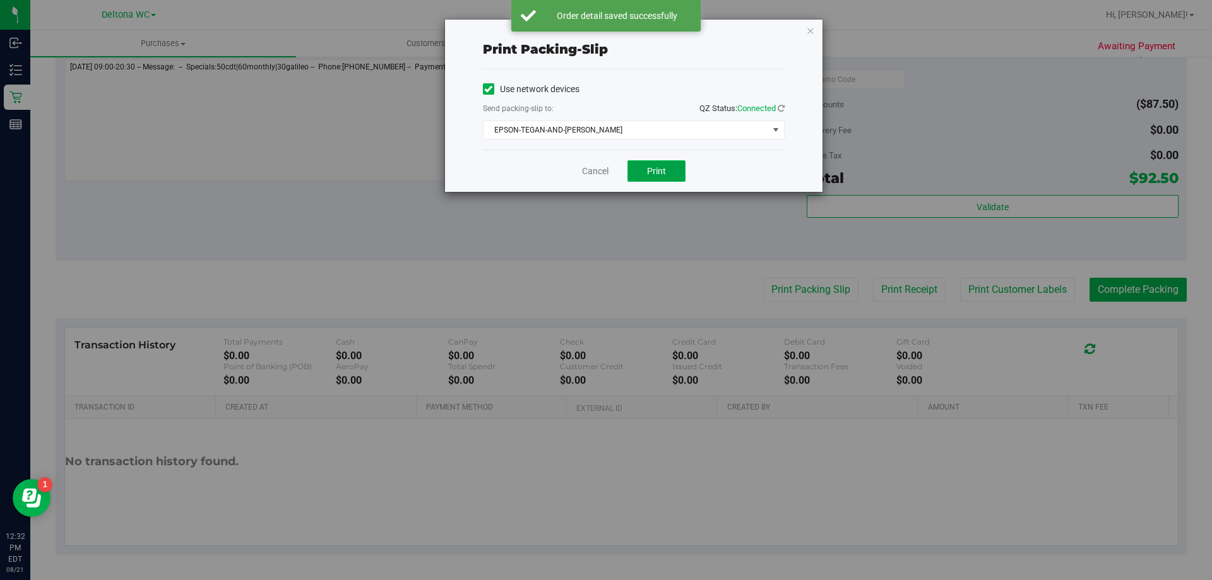
click at [659, 174] on span "Print" at bounding box center [656, 171] width 19 height 10
click at [592, 171] on link "Cancel" at bounding box center [595, 171] width 27 height 13
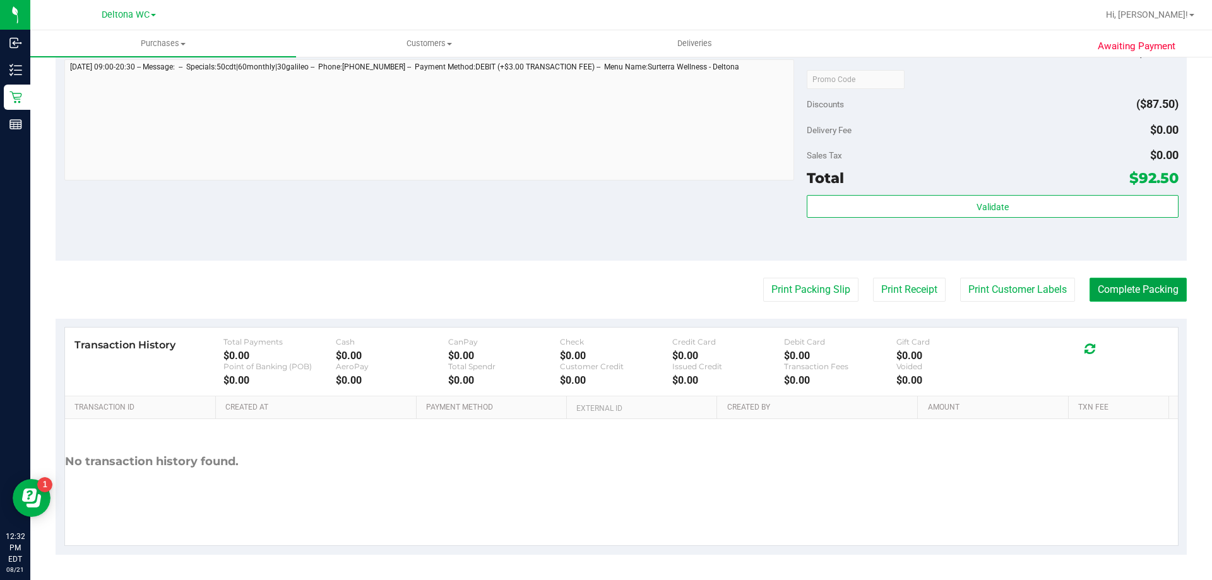
click at [1137, 284] on button "Complete Packing" at bounding box center [1138, 290] width 97 height 24
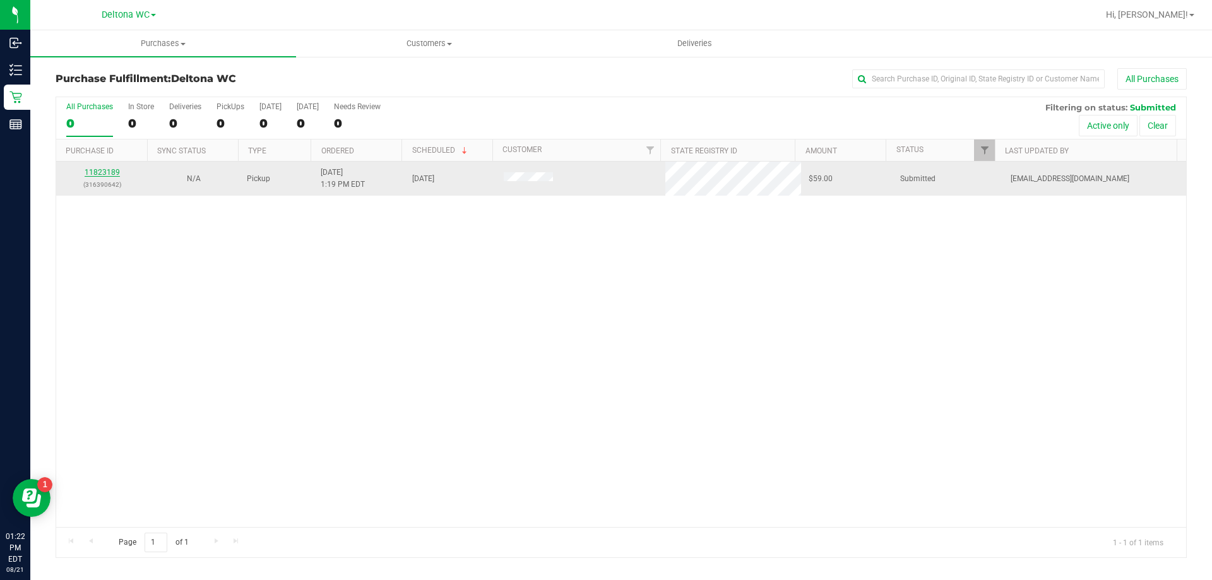
click at [103, 171] on link "11823189" at bounding box center [102, 172] width 35 height 9
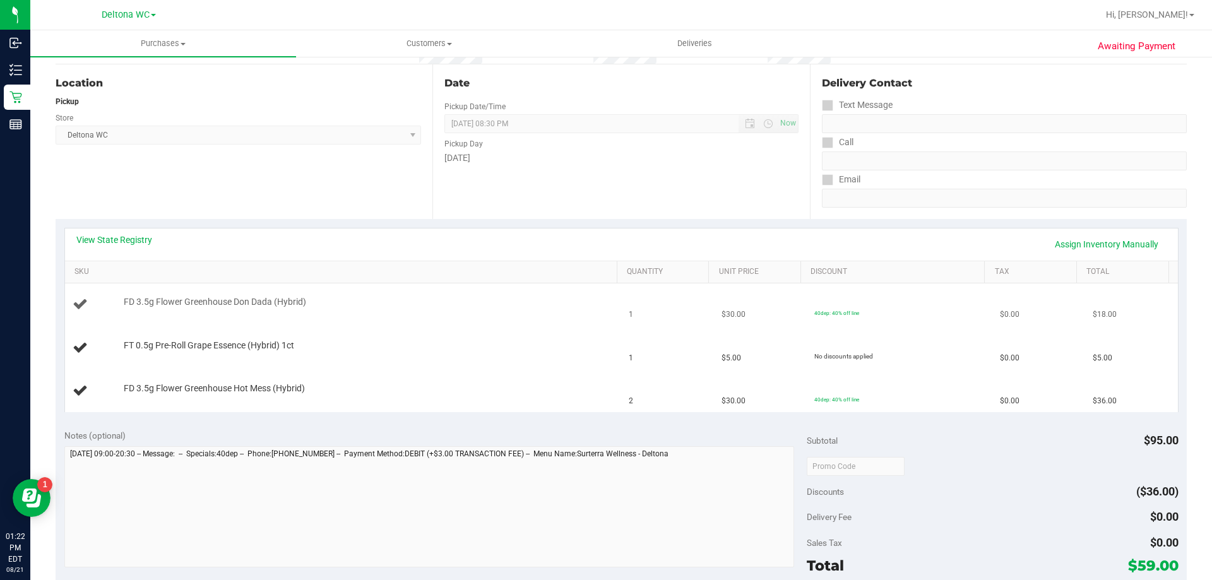
scroll to position [126, 0]
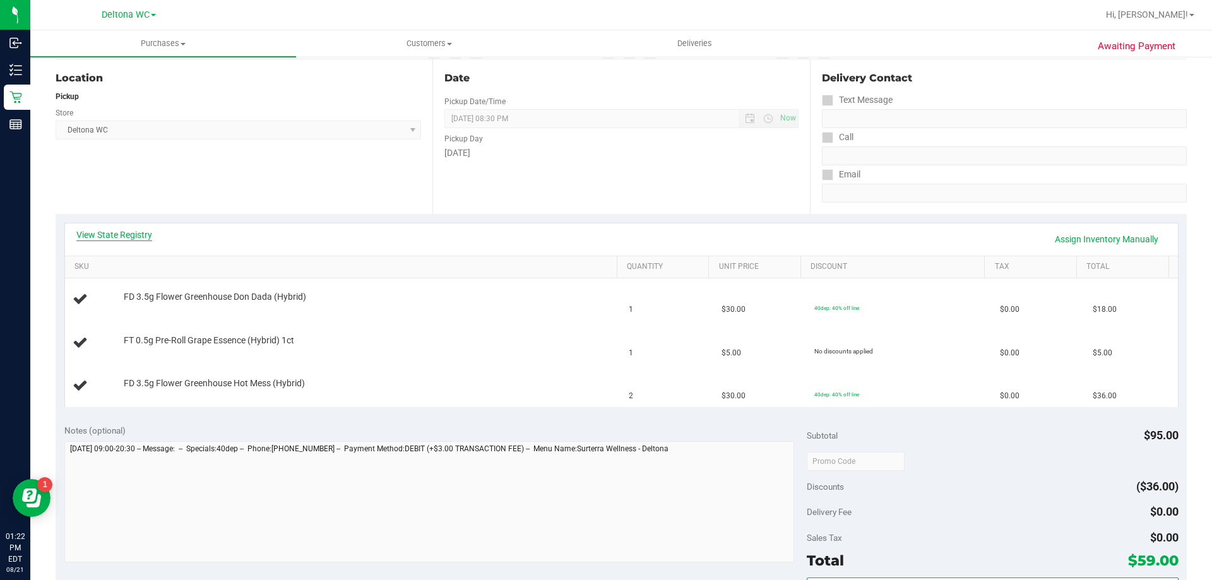
click at [122, 239] on link "View State Registry" at bounding box center [114, 235] width 76 height 13
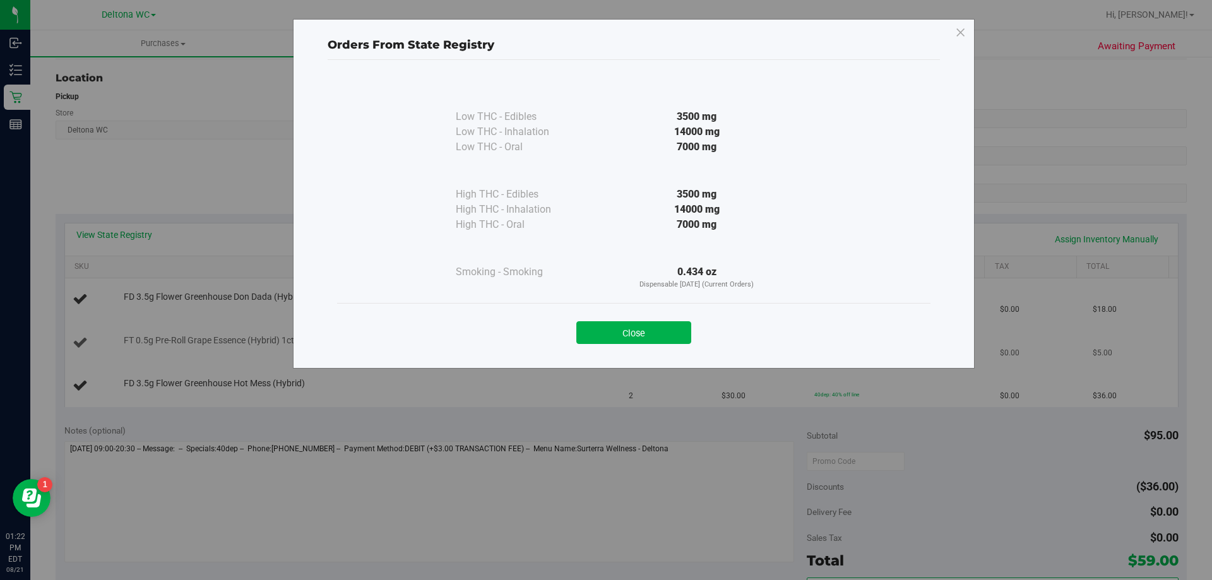
click at [633, 337] on button "Close" at bounding box center [634, 332] width 115 height 23
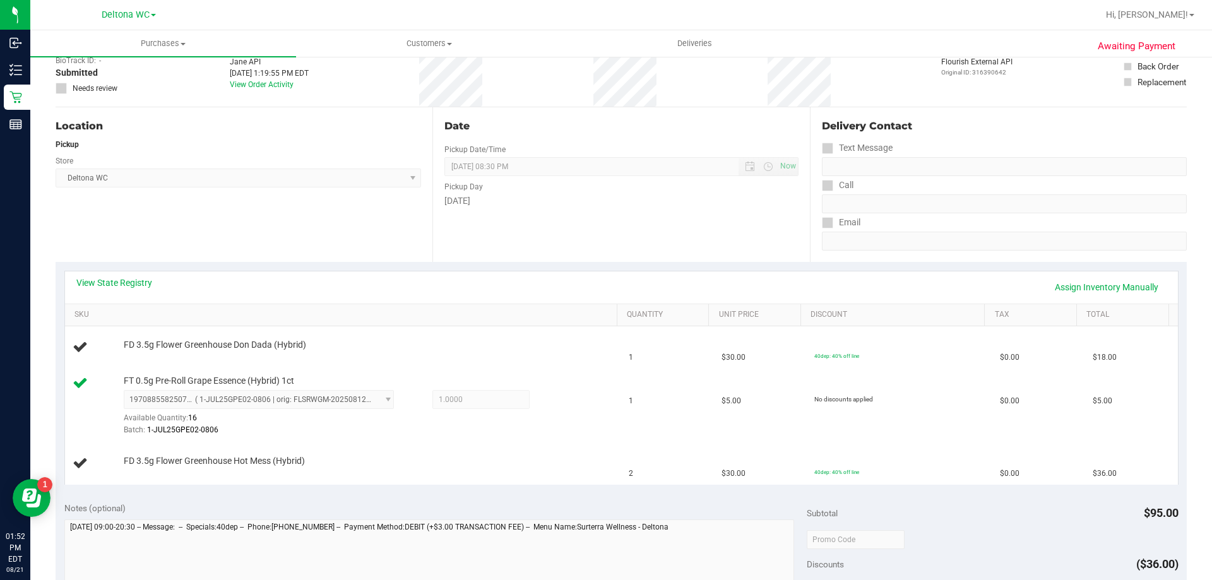
scroll to position [0, 0]
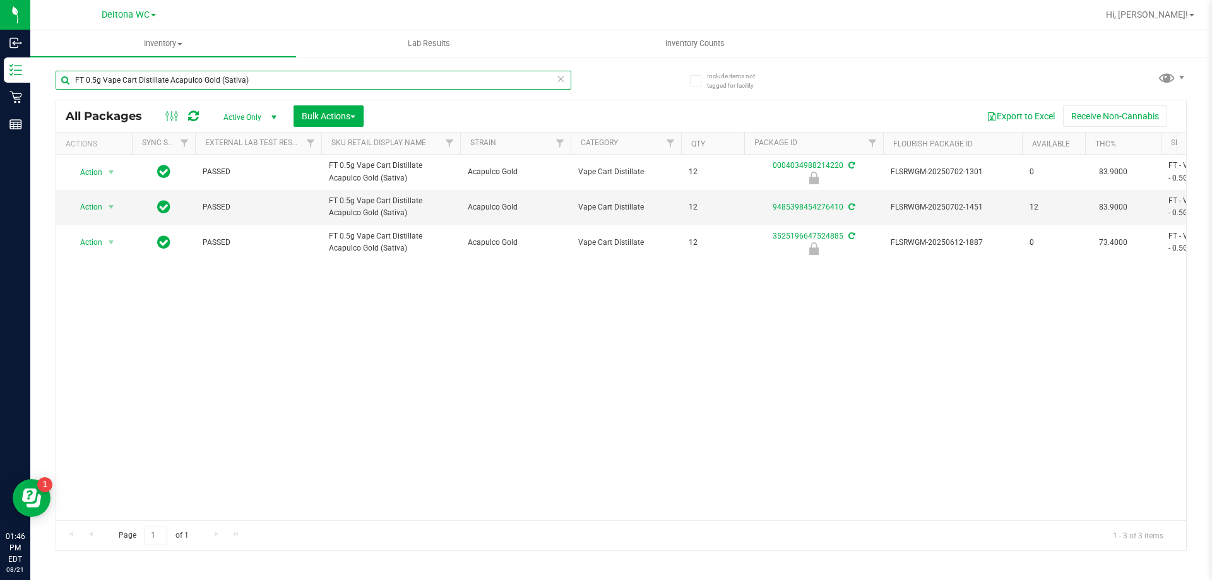
click at [214, 81] on input "FT 0.5g Vape Cart Distillate Acapulco Gold (Sativa)" at bounding box center [314, 80] width 516 height 19
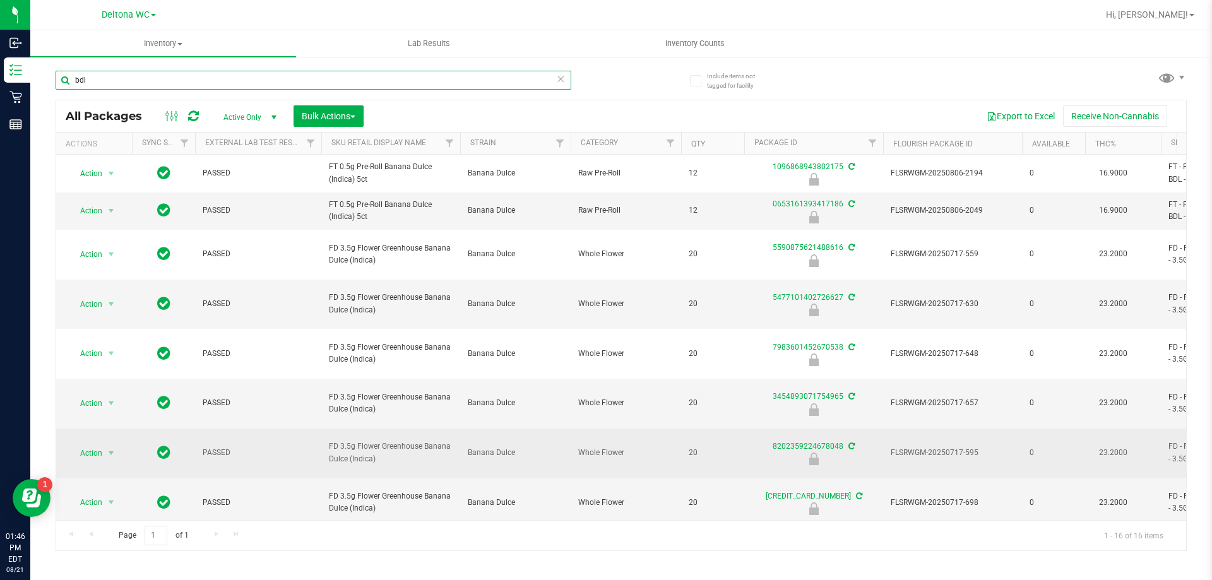
scroll to position [253, 0]
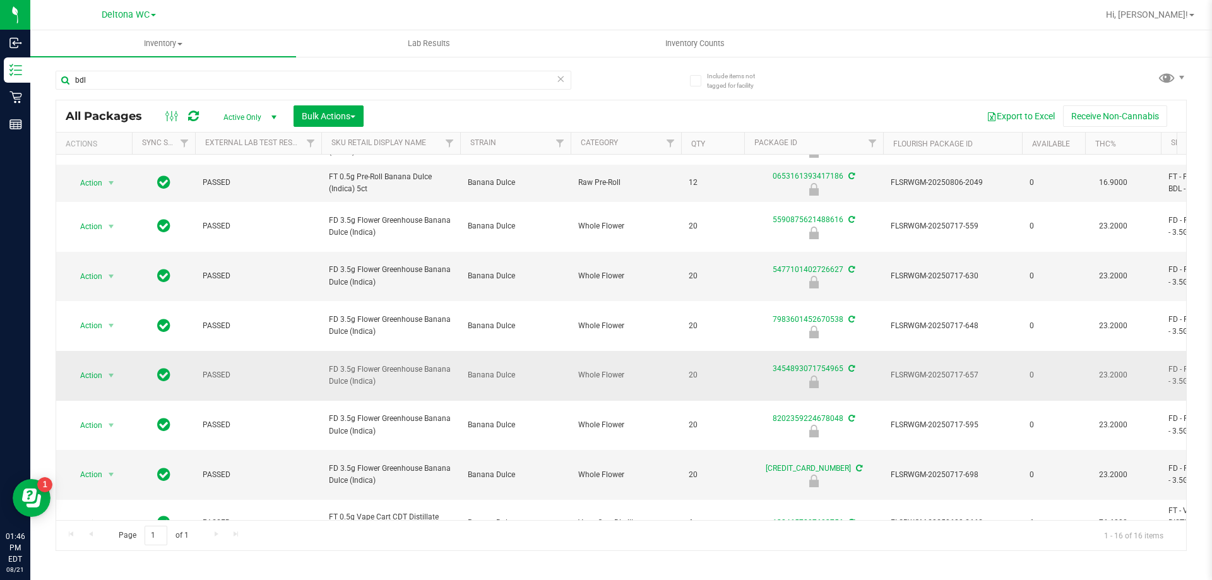
click at [373, 364] on span "FD 3.5g Flower Greenhouse Banana Dulce (Indica)" at bounding box center [391, 376] width 124 height 24
copy tr "FD 3.5g Flower Greenhouse Banana Dulce (Indica)"
click at [141, 80] on input "bdl" at bounding box center [314, 80] width 516 height 19
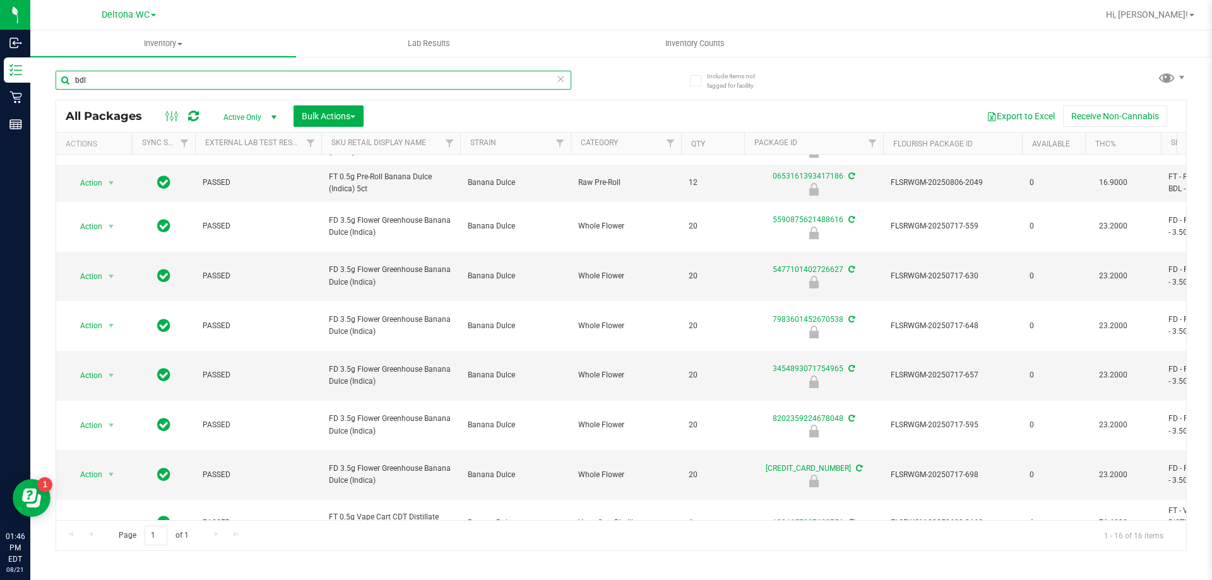
click at [141, 79] on input "bdl" at bounding box center [314, 80] width 516 height 19
paste input "FD 3.5g Flower Greenhouse Banana Dulce (Indica)"
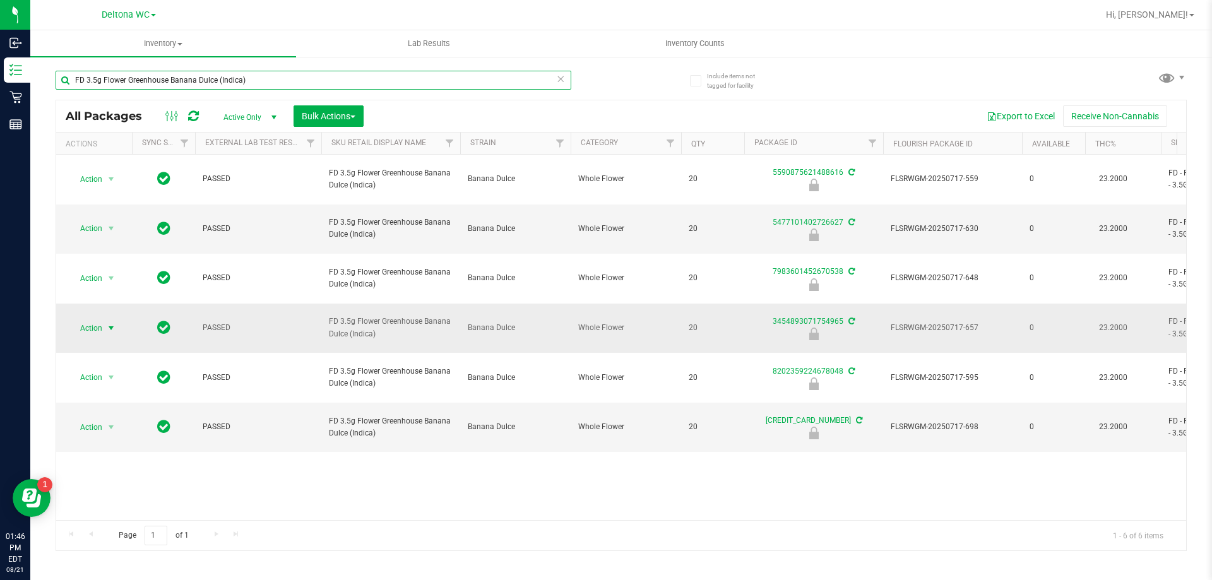
type input "FD 3.5g Flower Greenhouse Banana Dulce (Indica)"
click at [109, 323] on span "select" at bounding box center [111, 328] width 10 height 10
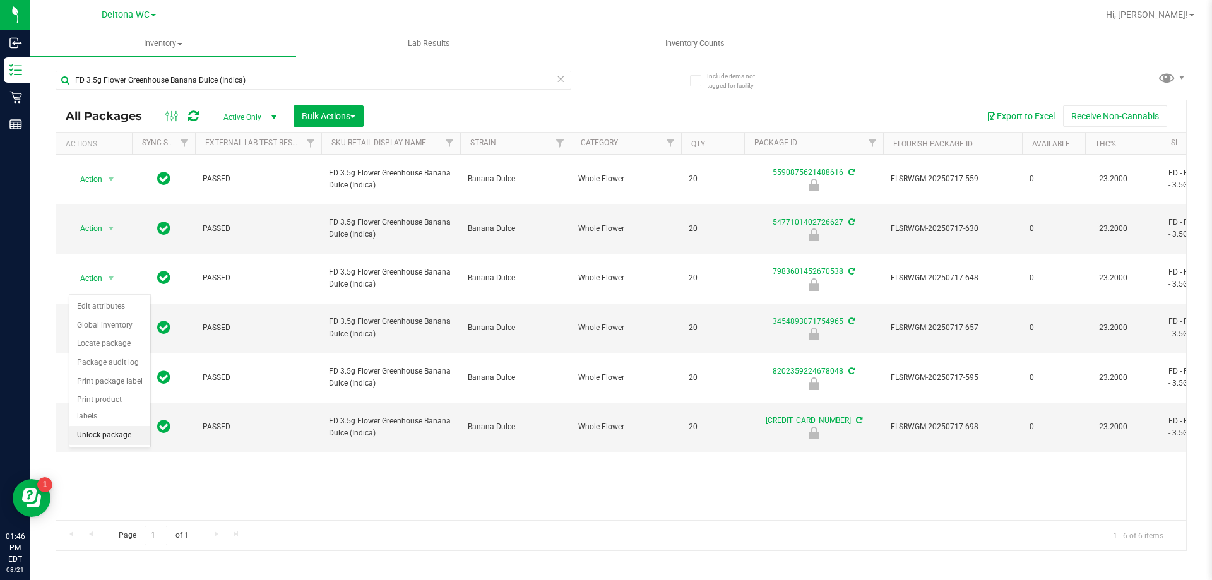
click at [119, 426] on li "Unlock package" at bounding box center [109, 435] width 81 height 19
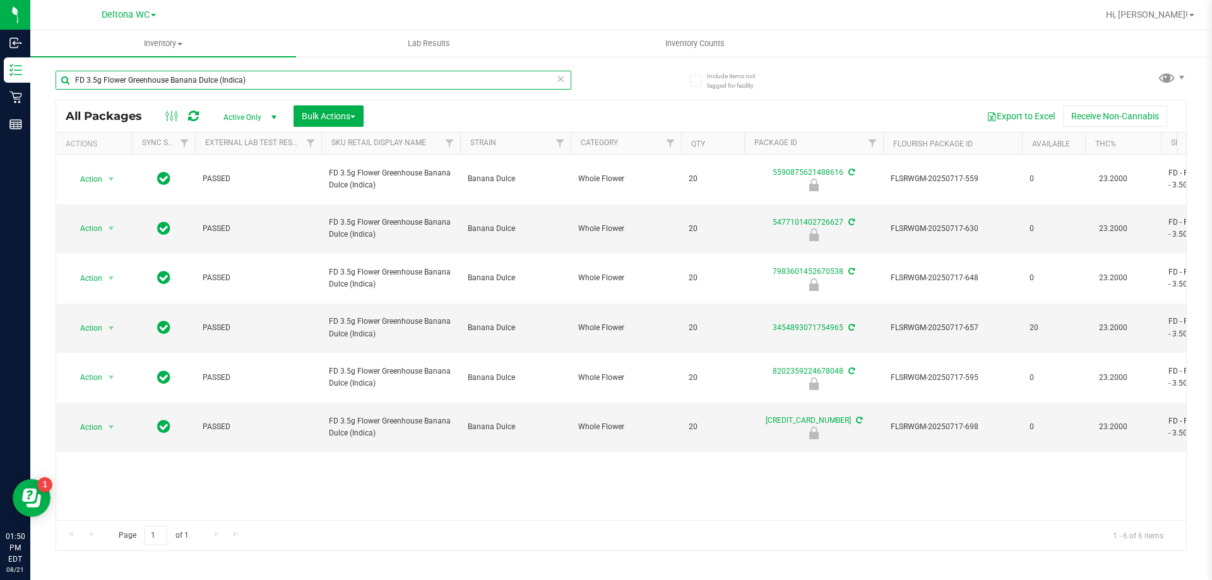
drag, startPoint x: 260, startPoint y: 80, endPoint x: 61, endPoint y: 76, distance: 199.0
click at [61, 76] on input "FD 3.5g Flower Greenhouse Banana Dulce (Indica)" at bounding box center [314, 80] width 516 height 19
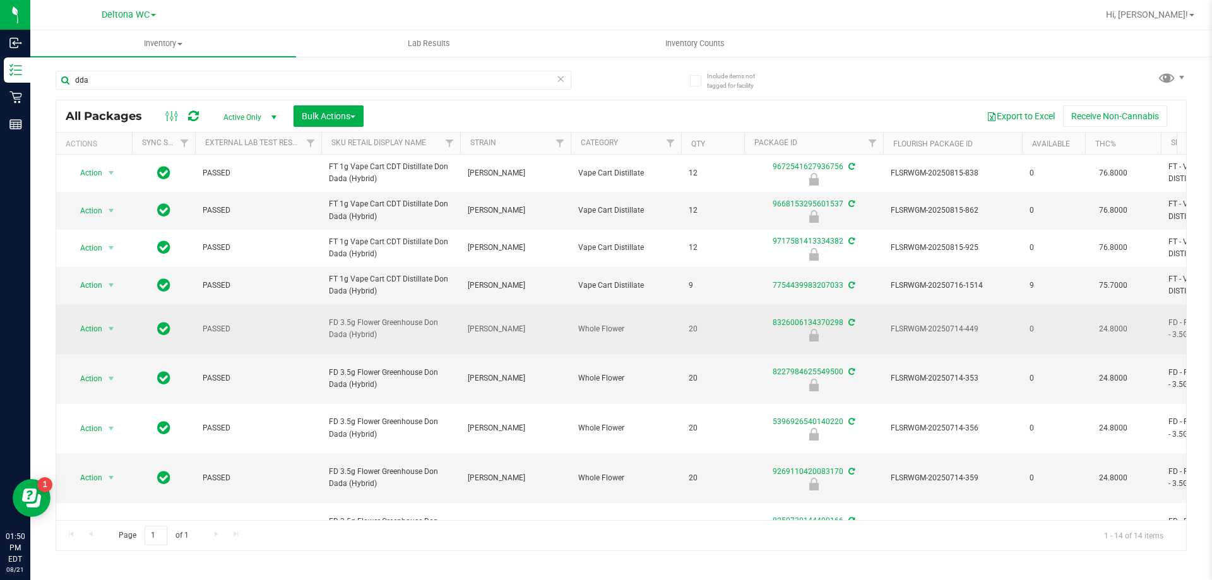
click at [376, 341] on span "FD 3.5g Flower Greenhouse Don Dada (Hybrid)" at bounding box center [391, 329] width 124 height 24
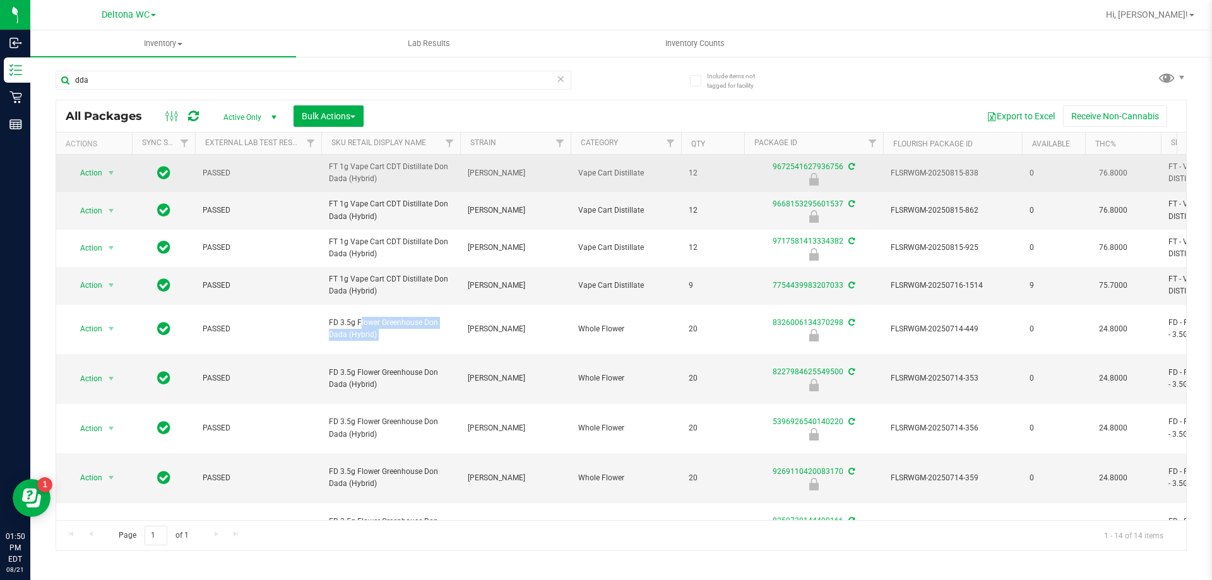
copy tr "FD 3.5g Flower Greenhouse Don Dada (Hybrid)"
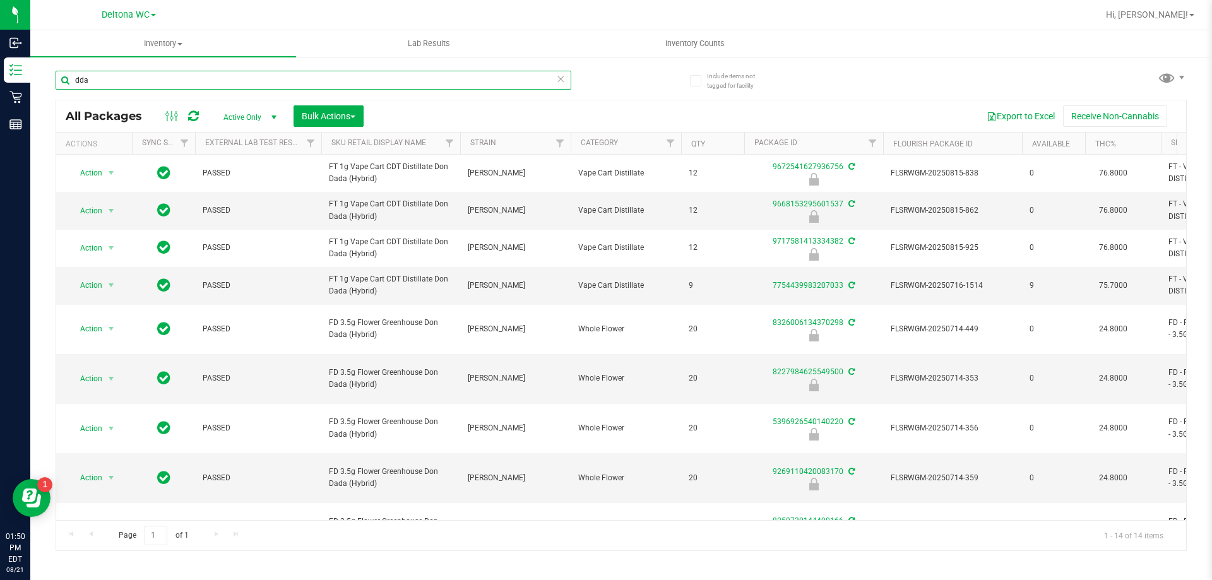
click at [165, 80] on input "dda" at bounding box center [314, 80] width 516 height 19
paste input "FD 3.5g Flower Greenhouse Don Dada (Hybrid)"
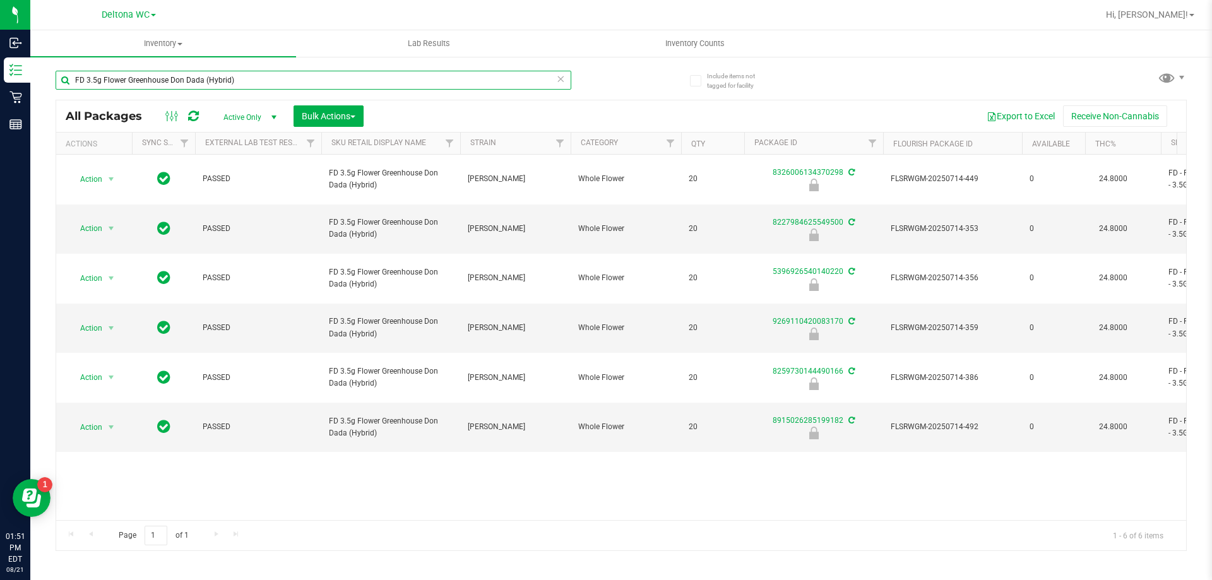
type input "FD 3.5g Flower Greenhouse Don Dada (Hybrid)"
click at [1163, 11] on span "Hi, [PERSON_NAME]!" at bounding box center [1147, 14] width 82 height 10
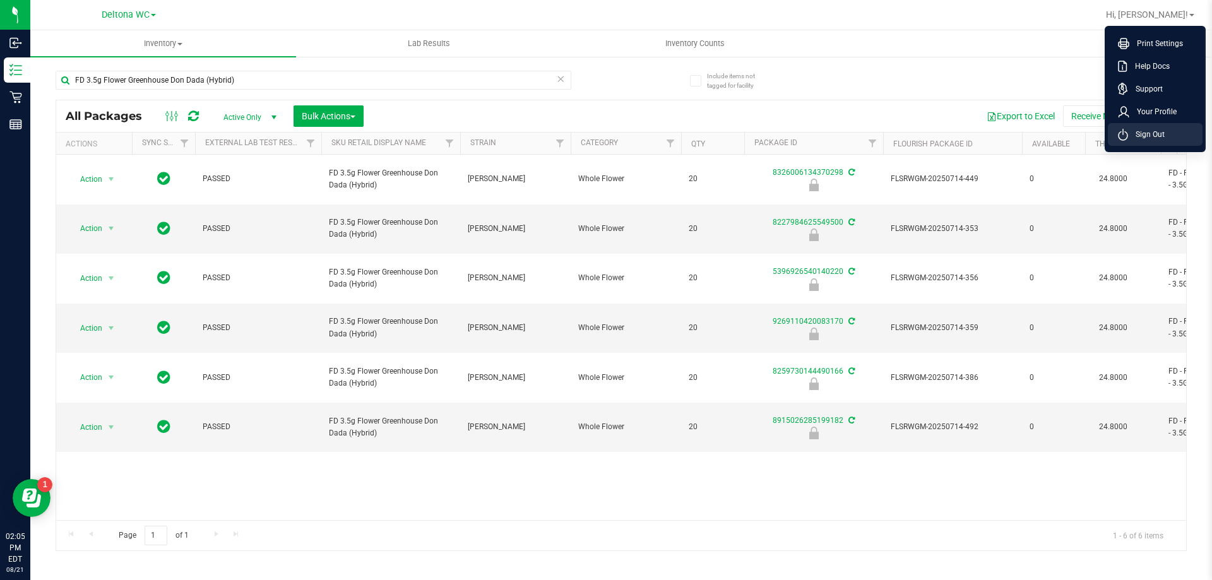
click at [1161, 127] on li "Sign Out" at bounding box center [1155, 134] width 95 height 23
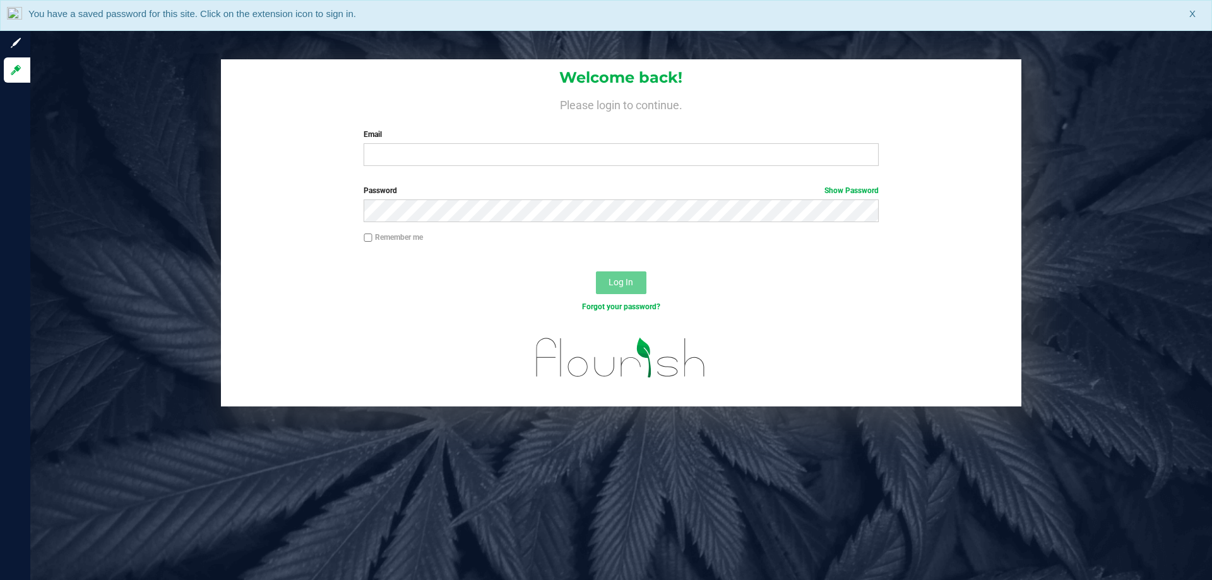
click at [408, 186] on label "Password Show Password" at bounding box center [621, 190] width 515 height 11
click at [392, 136] on label "Email" at bounding box center [621, 134] width 515 height 11
click at [392, 143] on input "Email" at bounding box center [621, 154] width 515 height 23
click at [421, 158] on input "Email" at bounding box center [621, 154] width 515 height 23
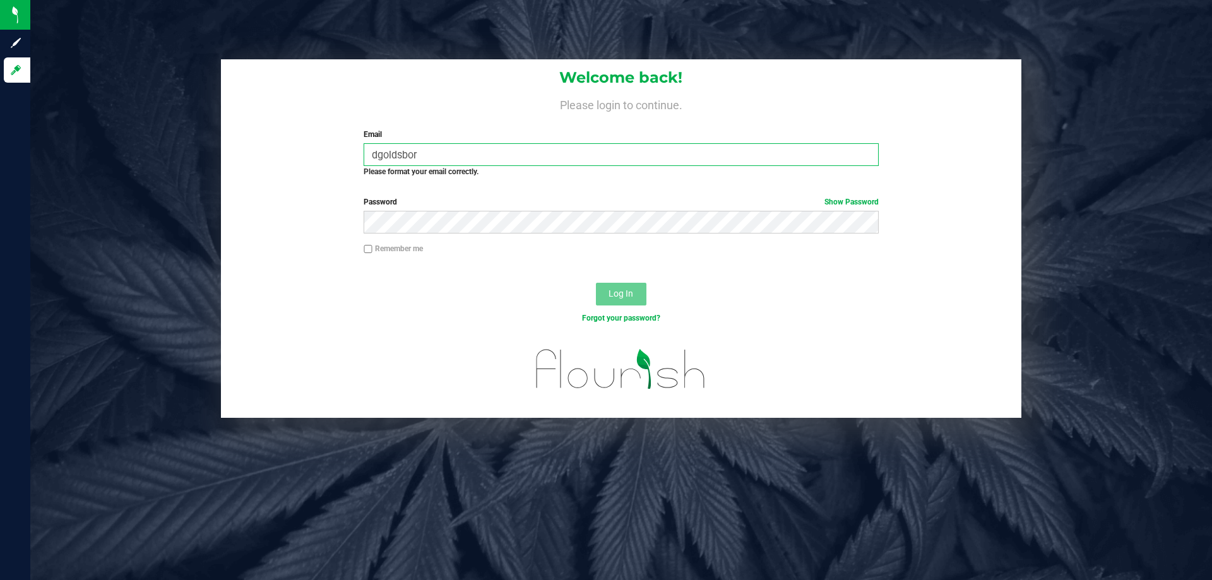
click at [441, 162] on input "dgoldsbor" at bounding box center [621, 154] width 515 height 23
paste input "Alperez@liveparallel.com"
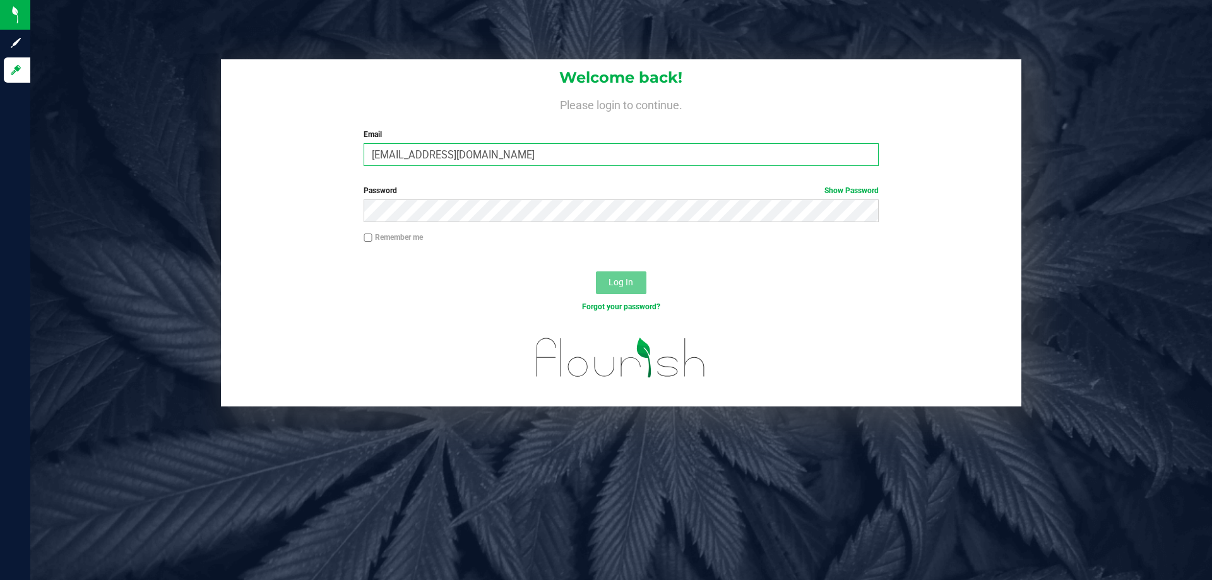
type input "Alperez@liveparallel.com"
click at [596, 272] on button "Log In" at bounding box center [621, 283] width 51 height 23
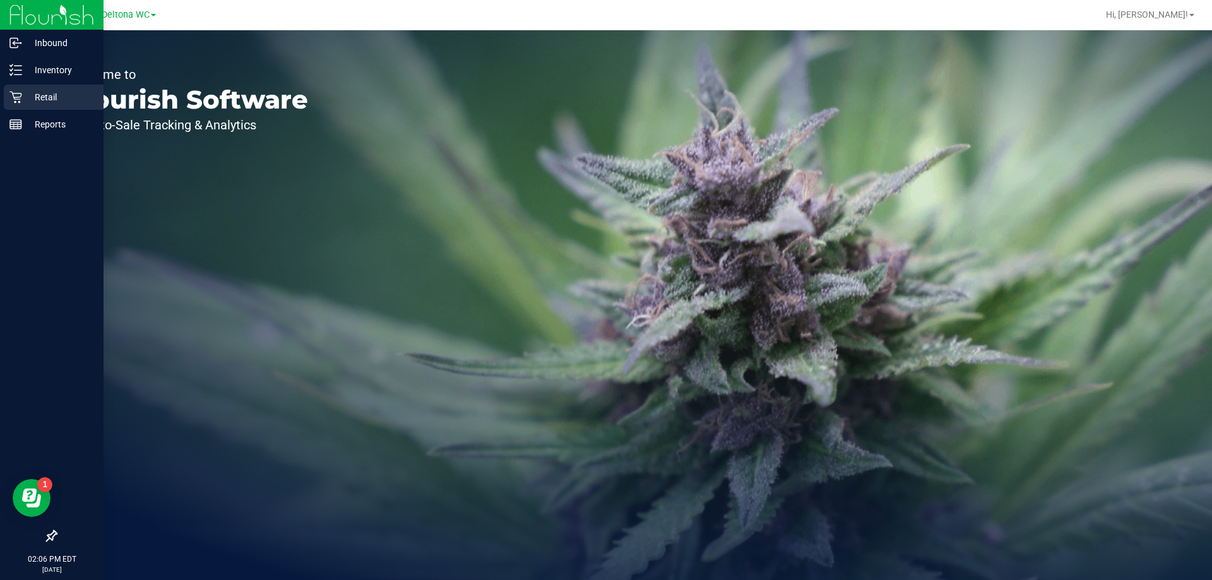
click at [21, 97] on icon at bounding box center [15, 97] width 13 height 13
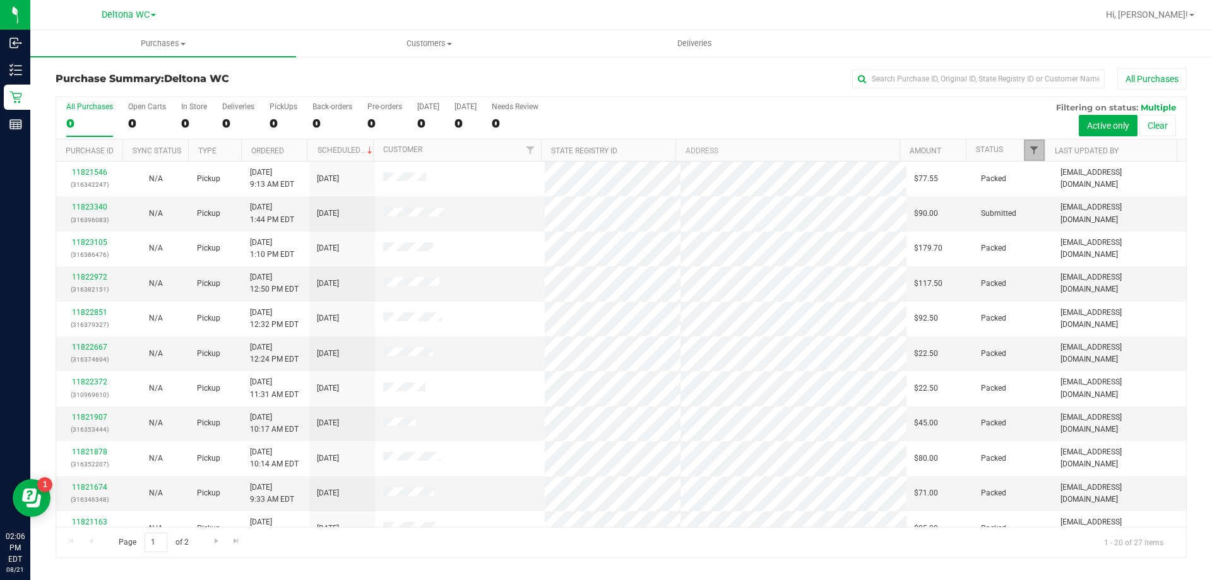
click at [1035, 154] on span "Filter" at bounding box center [1034, 150] width 10 height 10
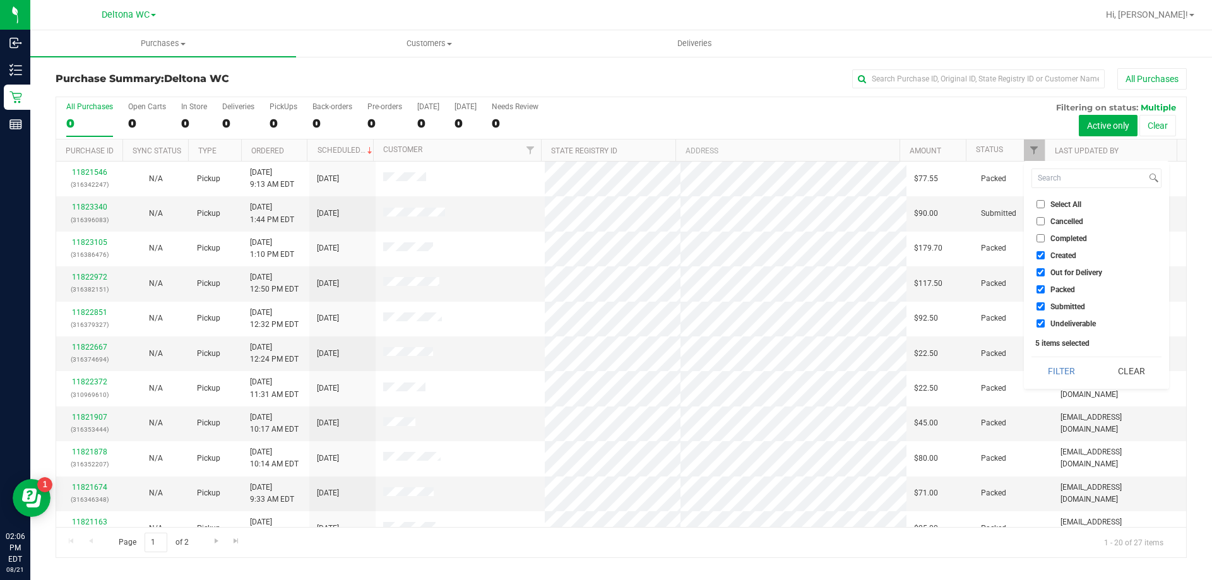
click at [1077, 201] on span "Select All" at bounding box center [1066, 205] width 31 height 8
click at [1045, 200] on input "Select All" at bounding box center [1041, 204] width 8 height 8
checkbox input "true"
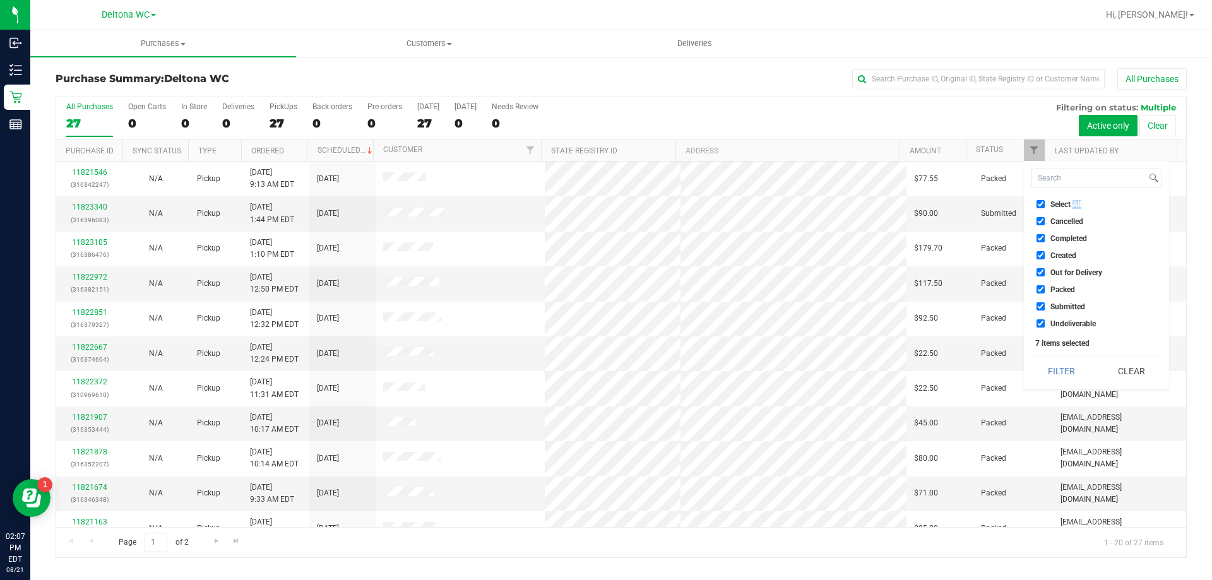
click at [1077, 201] on span "Select All" at bounding box center [1066, 205] width 31 height 8
click at [1045, 201] on input "Select All" at bounding box center [1041, 204] width 8 height 8
checkbox input "false"
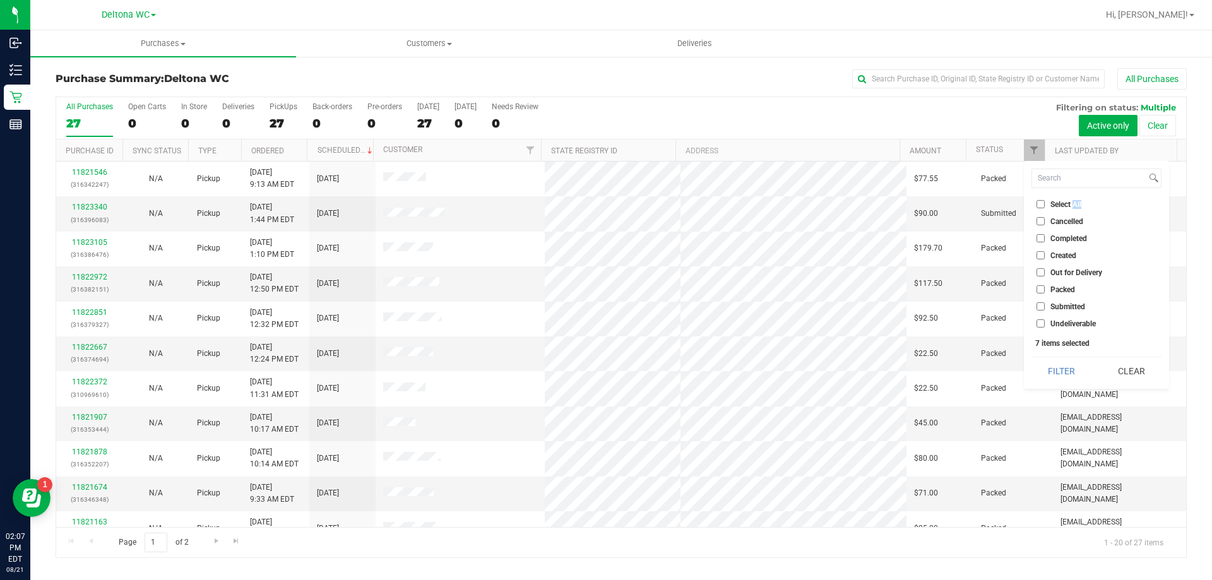
checkbox input "false"
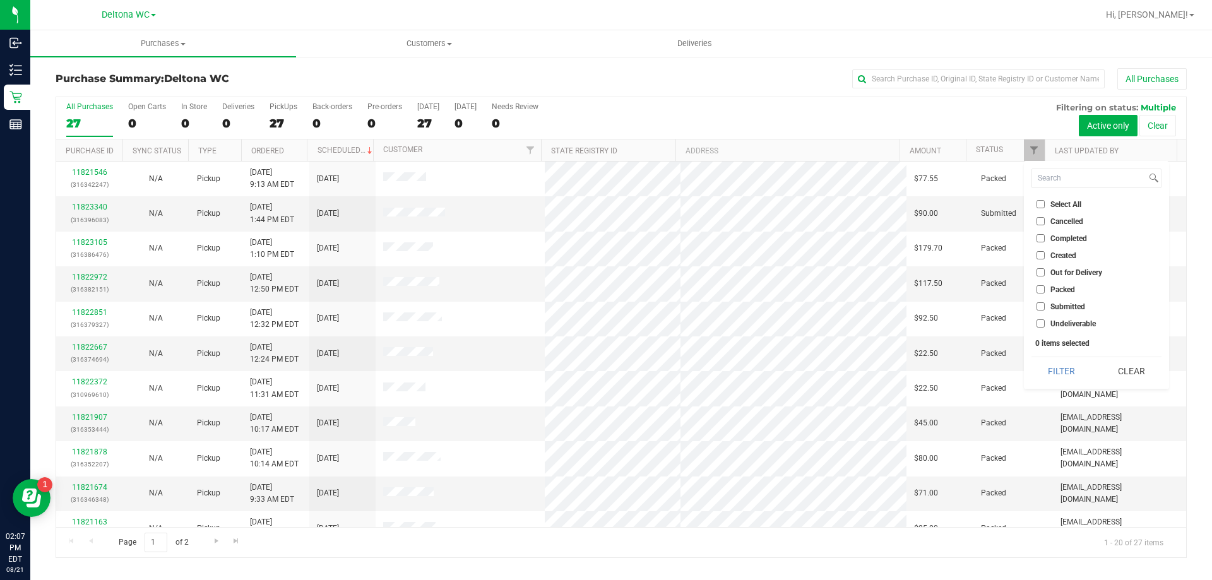
click at [1079, 303] on span "Submitted" at bounding box center [1068, 307] width 35 height 8
click at [1045, 302] on input "Submitted" at bounding box center [1041, 306] width 8 height 8
checkbox input "true"
click at [1081, 378] on button "Filter" at bounding box center [1062, 371] width 61 height 28
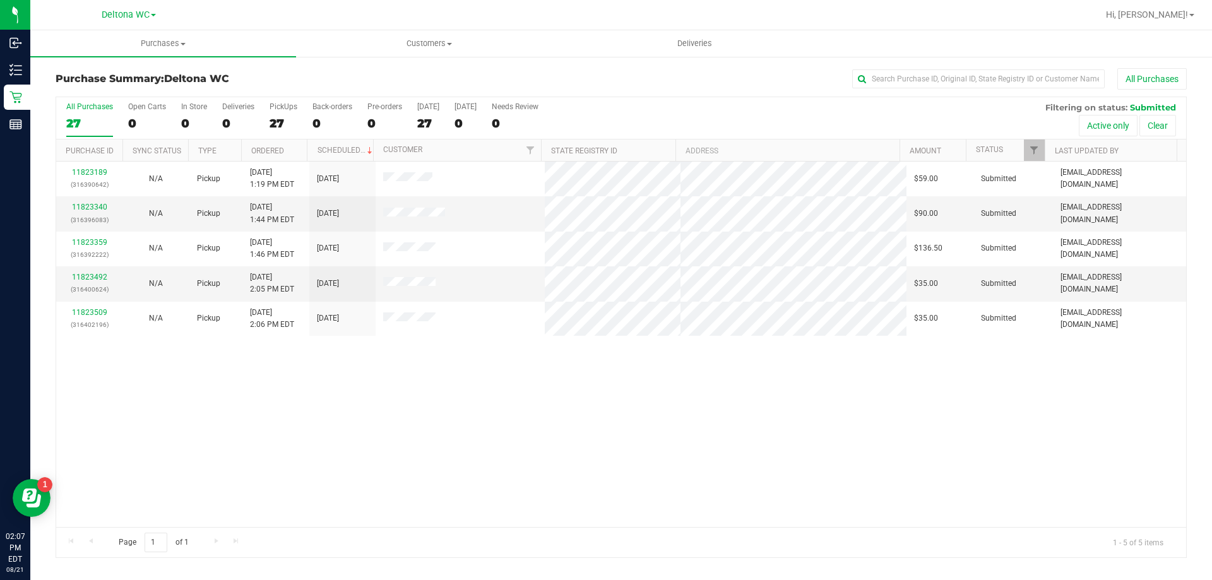
click at [477, 392] on div "11823189 (316390642) N/A Pickup 8/21/2025 1:19 PM EDT 8/21/2025 $59.00 Submitte…" at bounding box center [621, 345] width 1130 height 366
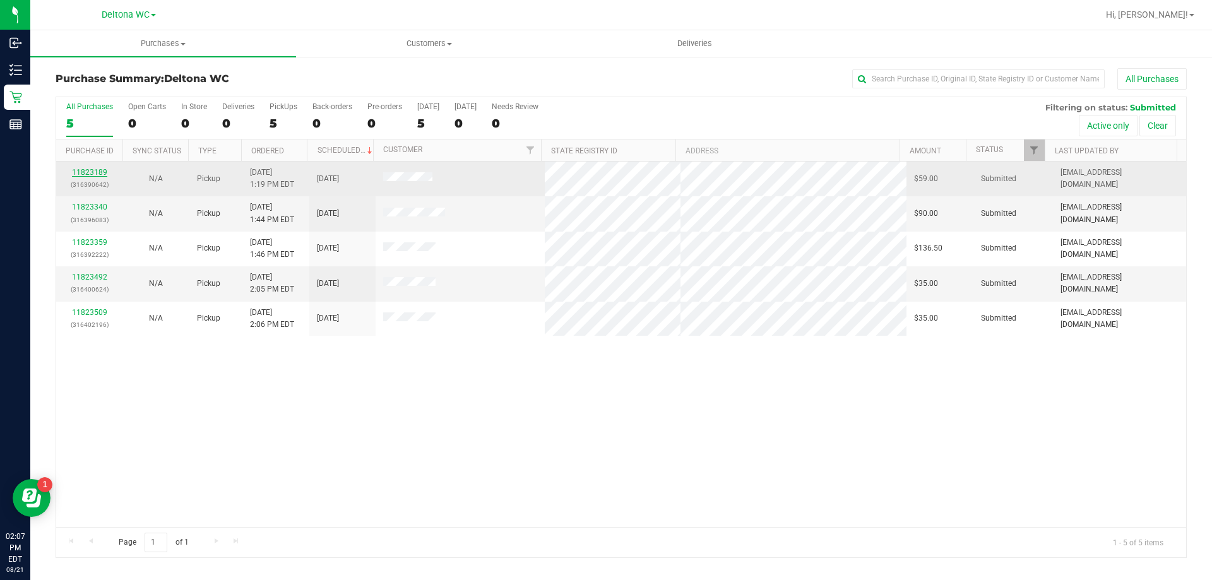
click at [94, 171] on link "11823189" at bounding box center [89, 172] width 35 height 9
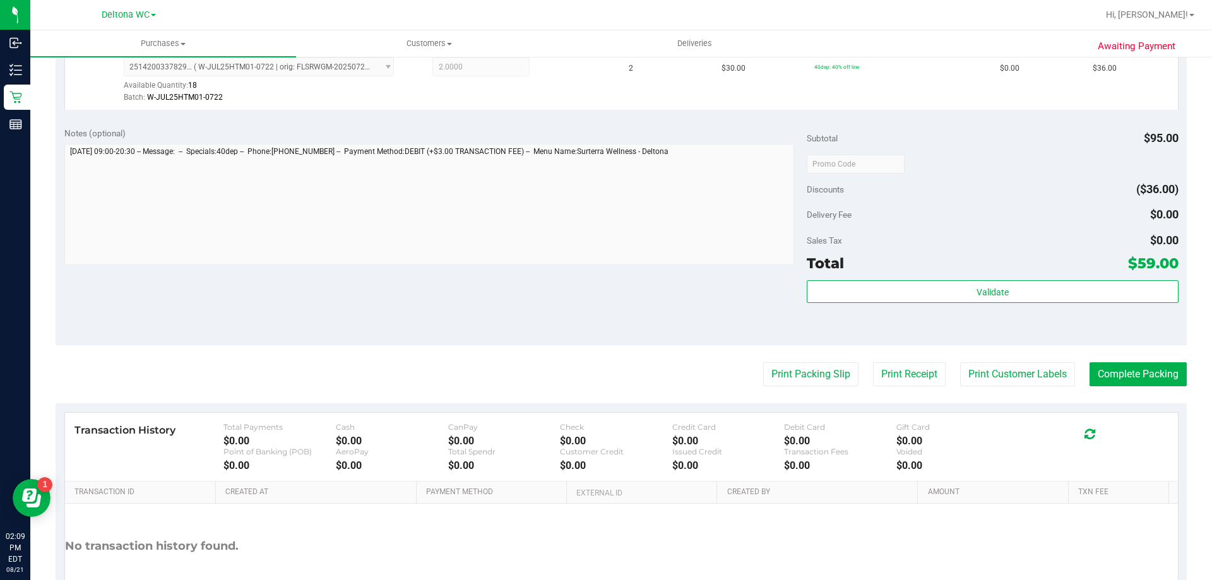
scroll to position [623, 0]
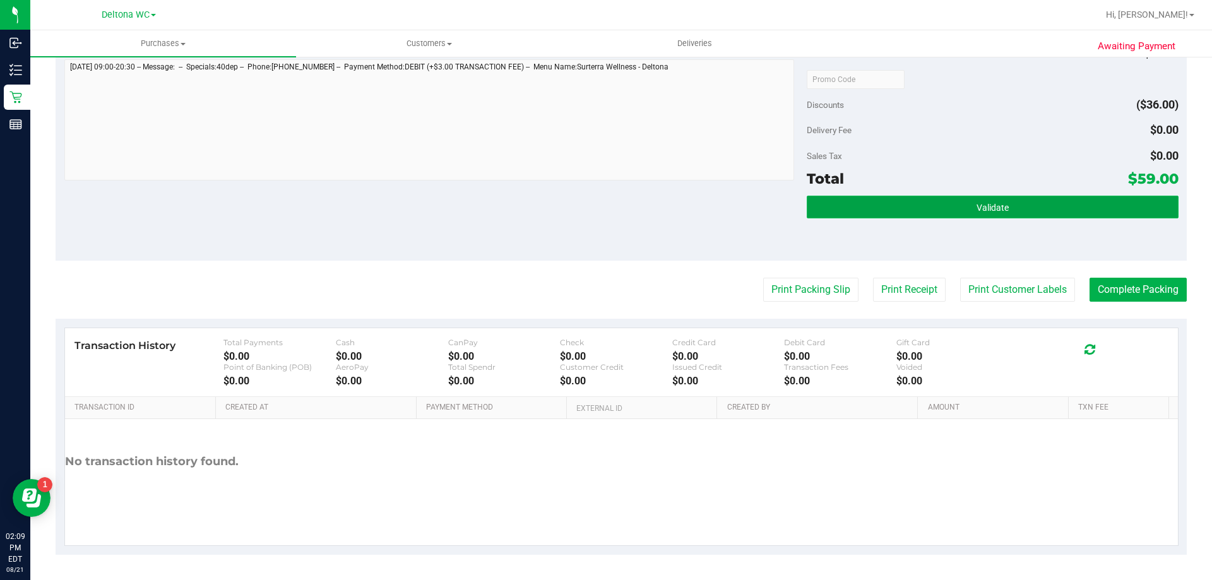
click at [1029, 200] on button "Validate" at bounding box center [992, 207] width 371 height 23
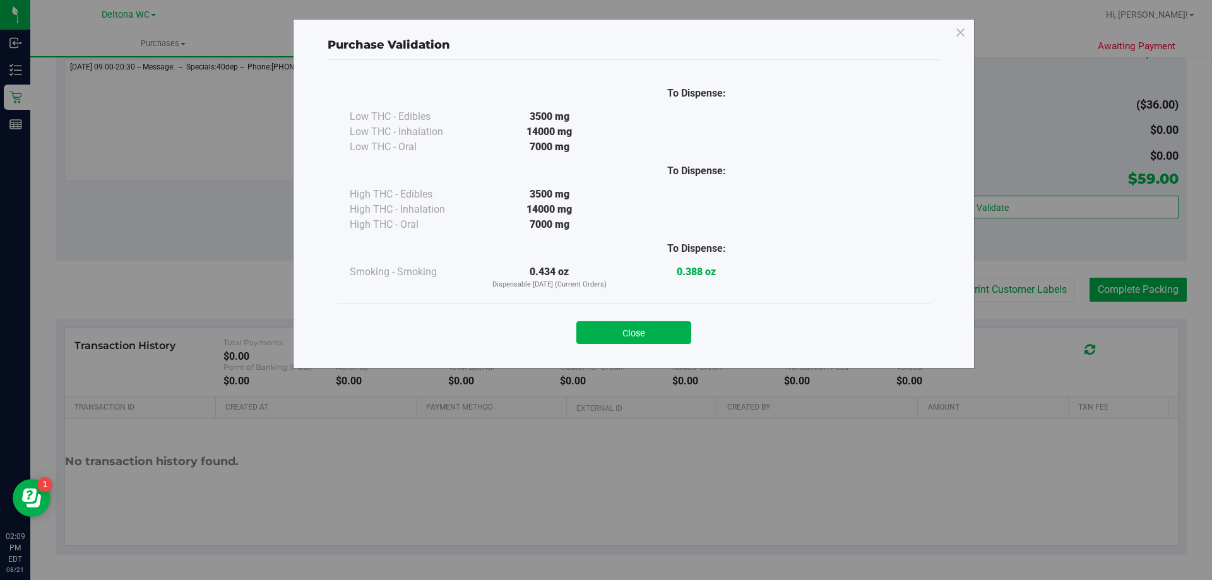
click at [667, 334] on button "Close" at bounding box center [634, 332] width 115 height 23
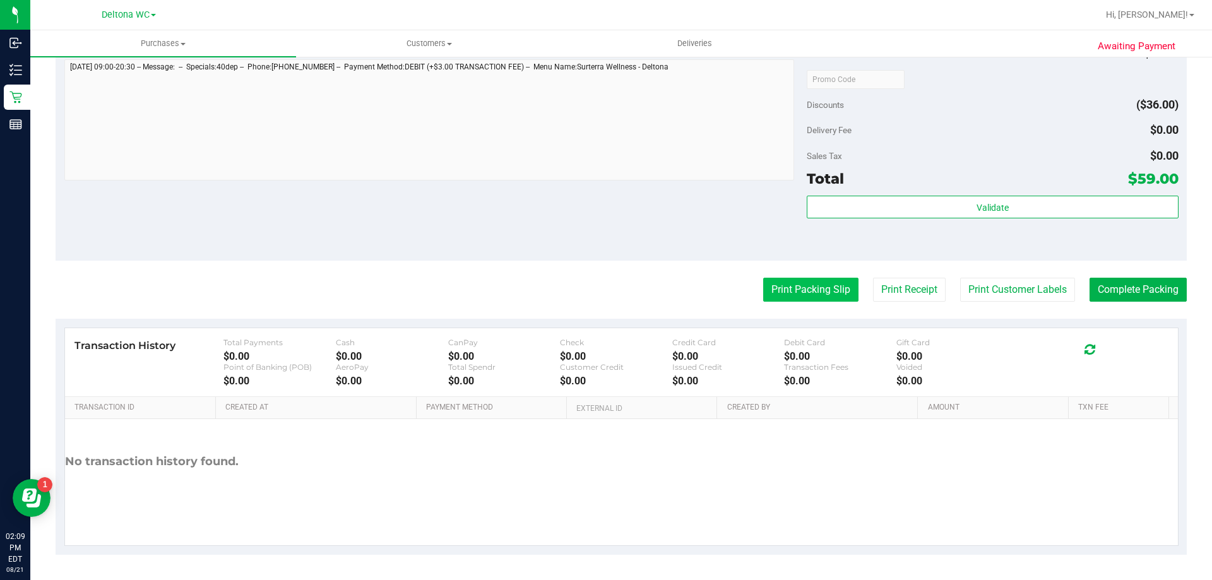
click at [775, 297] on button "Print Packing Slip" at bounding box center [810, 290] width 95 height 24
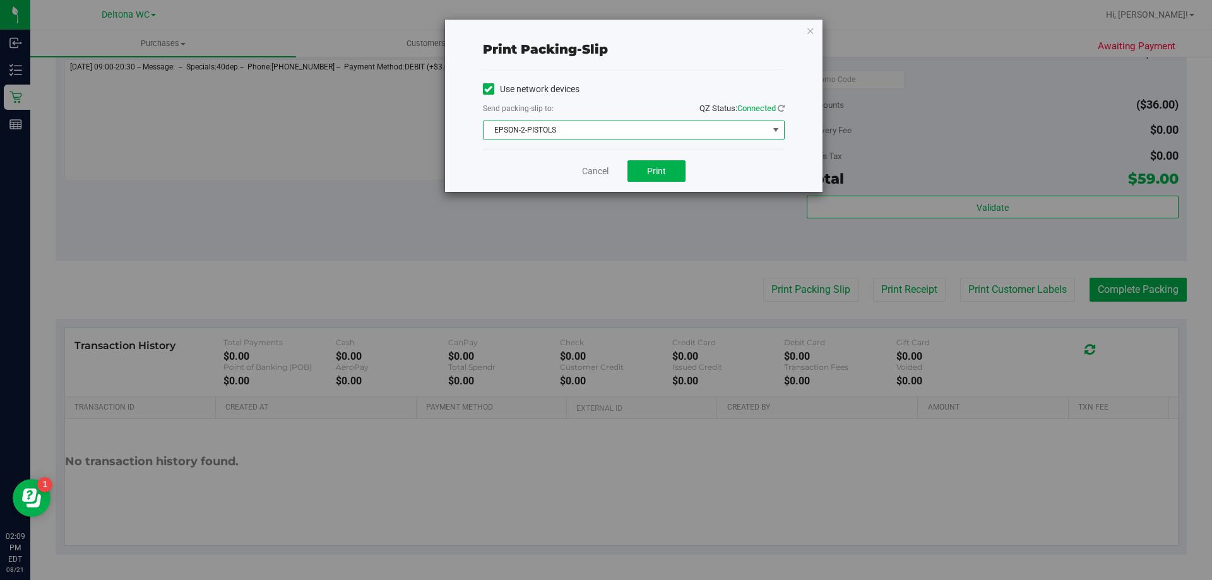
click at [628, 127] on span "EPSON-2-PISTOLS" at bounding box center [626, 130] width 285 height 18
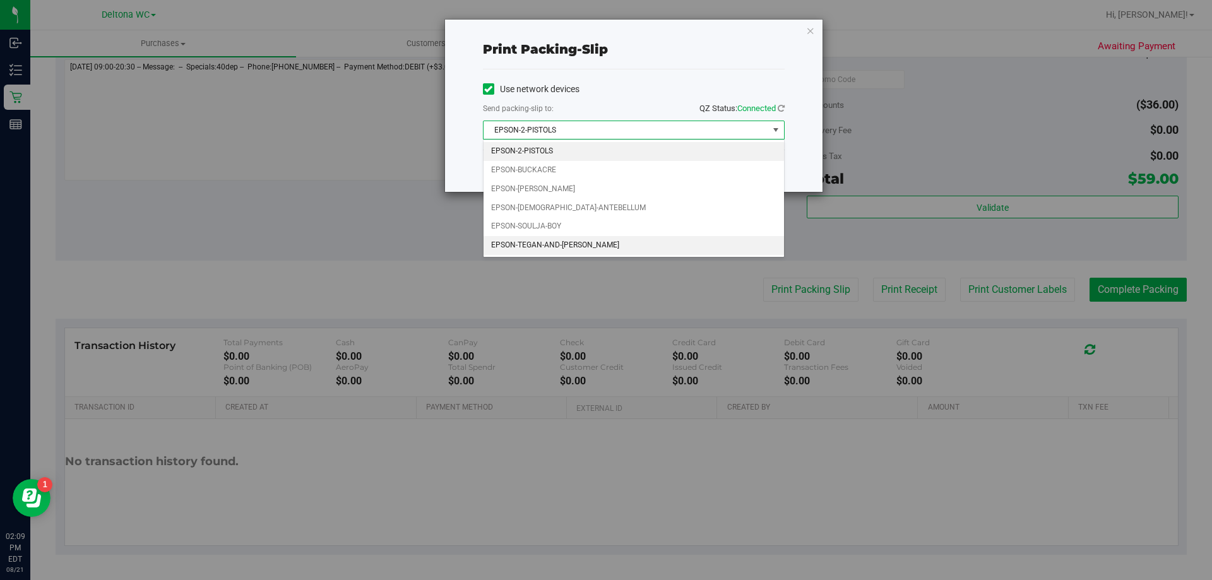
click at [571, 244] on li "EPSON-TEGAN-AND-SARA" at bounding box center [634, 245] width 301 height 19
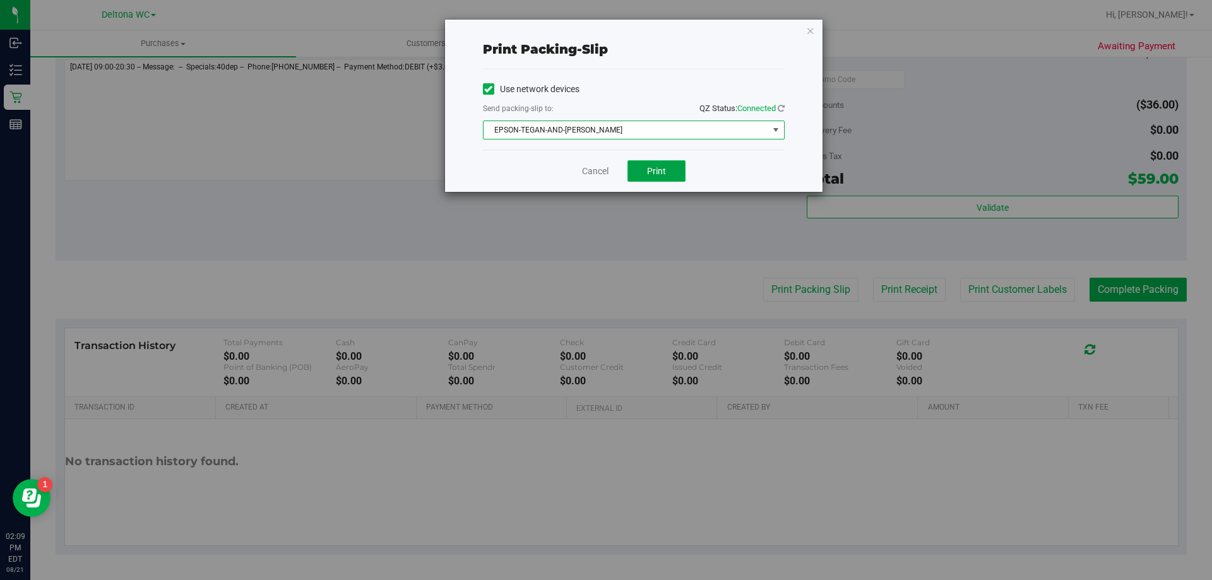
click at [651, 170] on span "Print" at bounding box center [656, 171] width 19 height 10
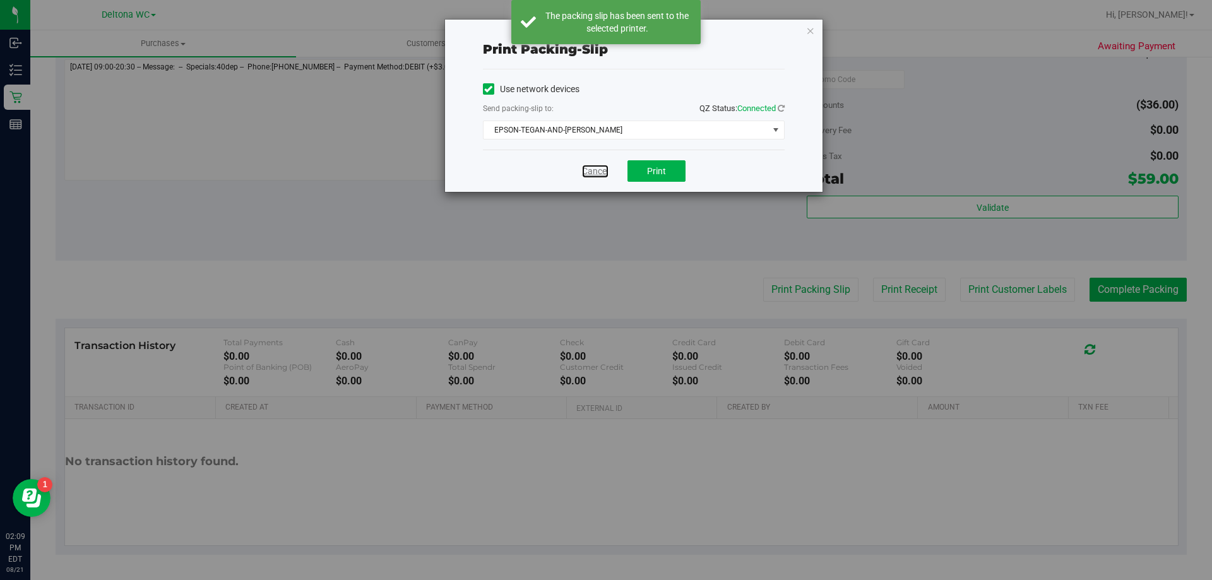
click at [602, 165] on link "Cancel" at bounding box center [595, 171] width 27 height 13
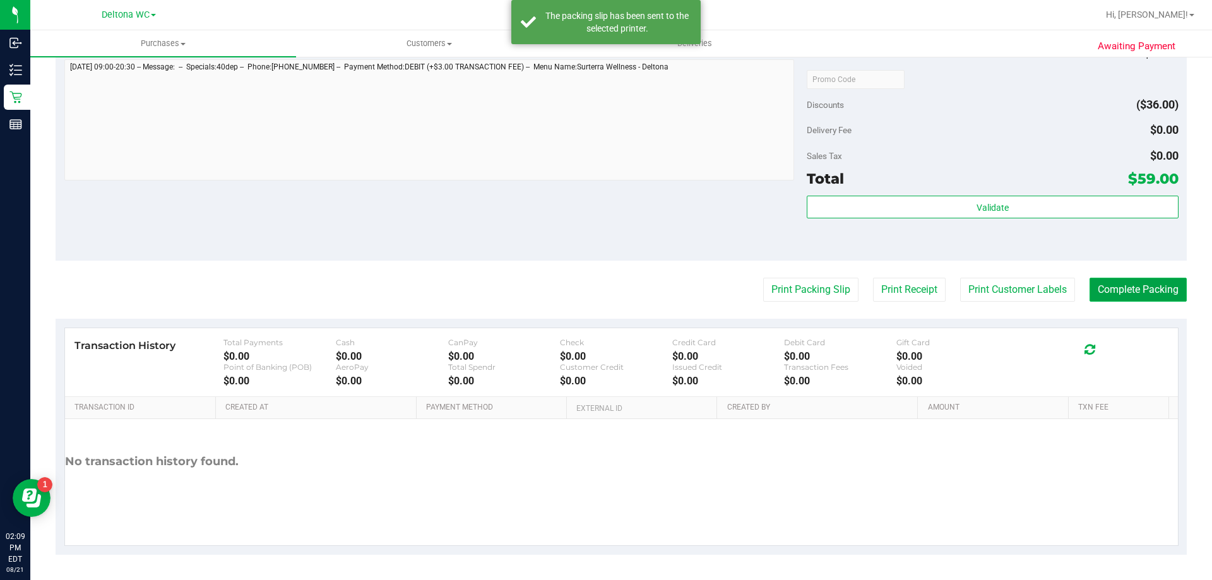
click at [1151, 290] on button "Complete Packing" at bounding box center [1138, 290] width 97 height 24
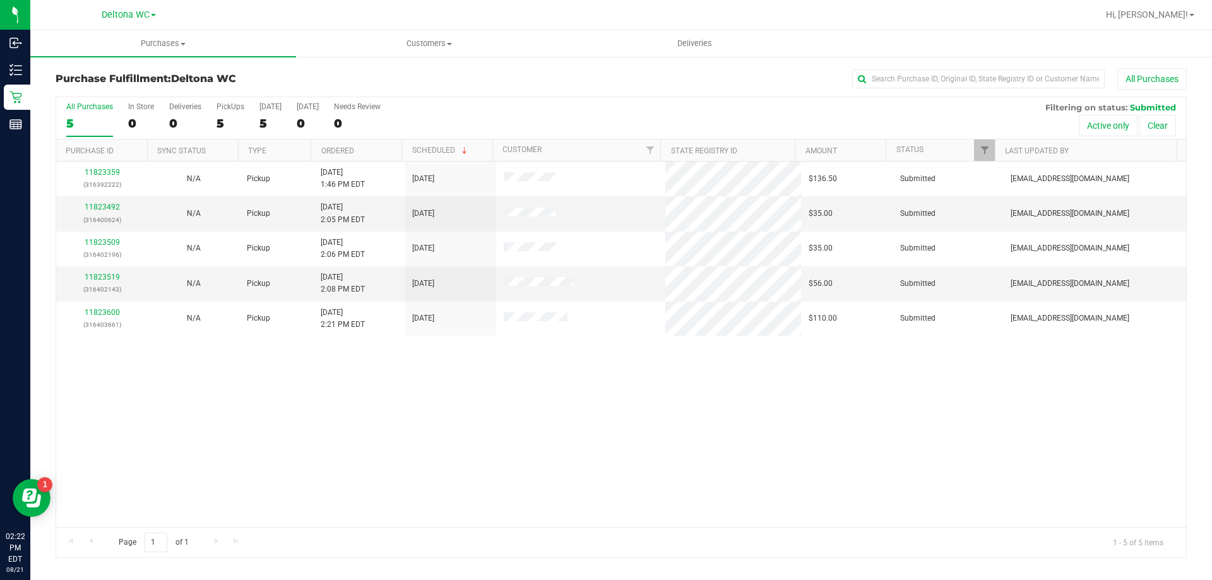
click at [368, 152] on th "Ordered" at bounding box center [356, 151] width 91 height 22
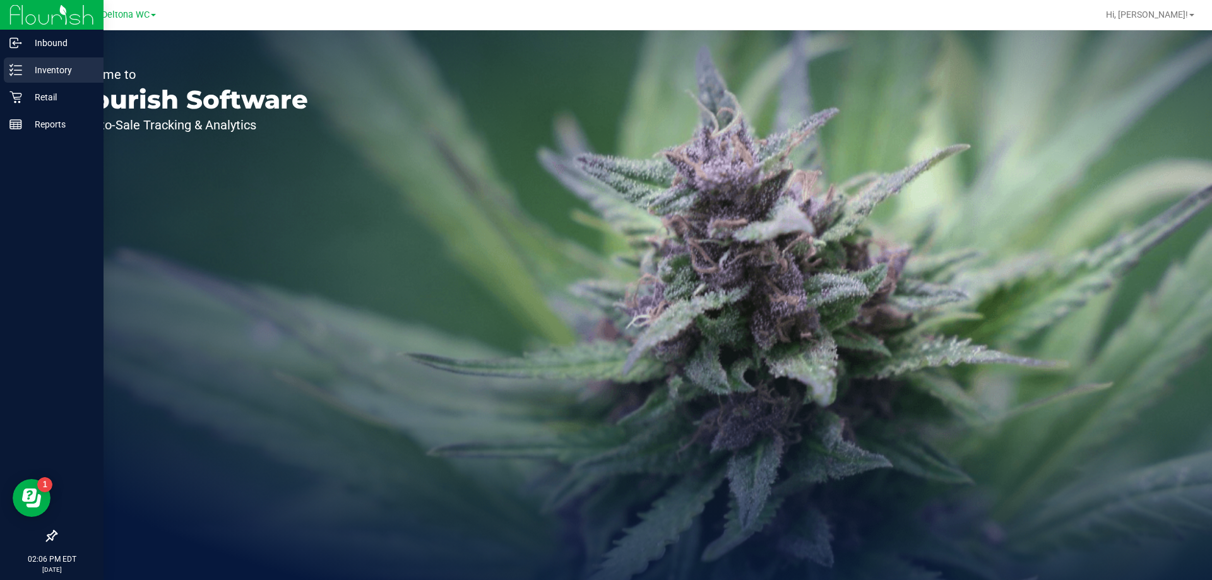
click at [18, 73] on icon at bounding box center [15, 70] width 13 height 13
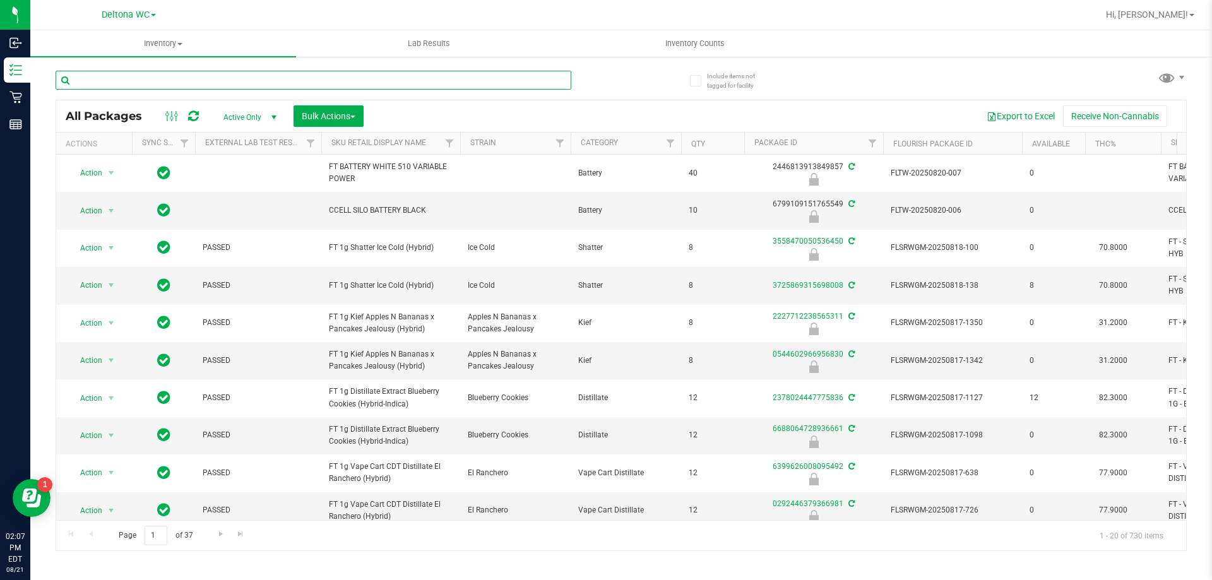
click at [218, 78] on input "text" at bounding box center [314, 80] width 516 height 19
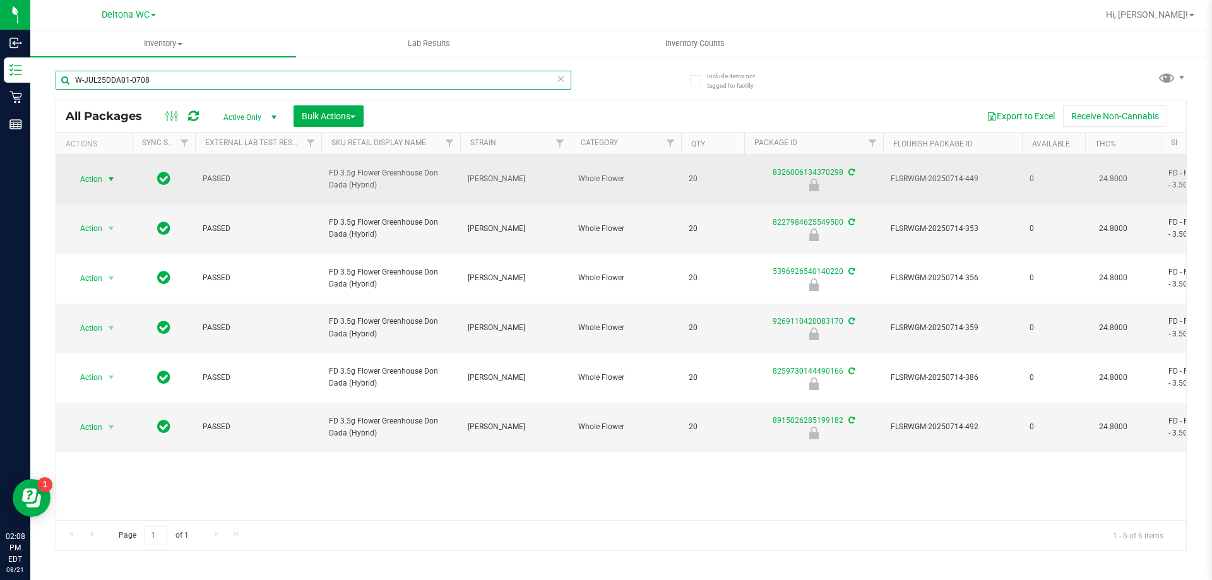
type input "W-JUL25DDA01-0708"
click at [112, 174] on span "select" at bounding box center [111, 179] width 10 height 10
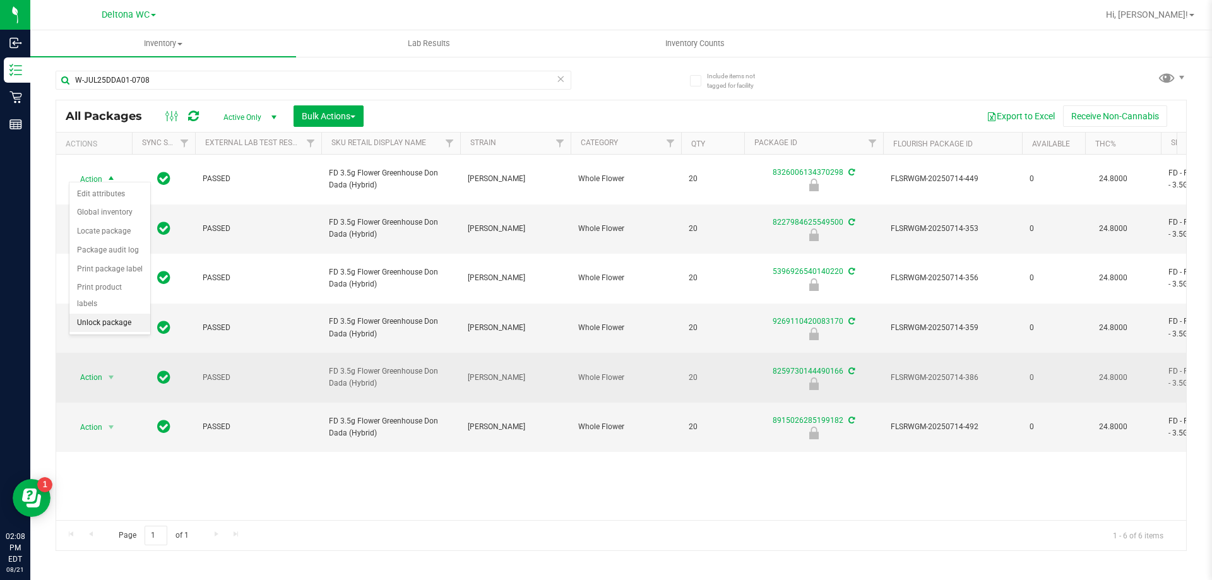
click at [133, 314] on li "Unlock package" at bounding box center [109, 323] width 81 height 19
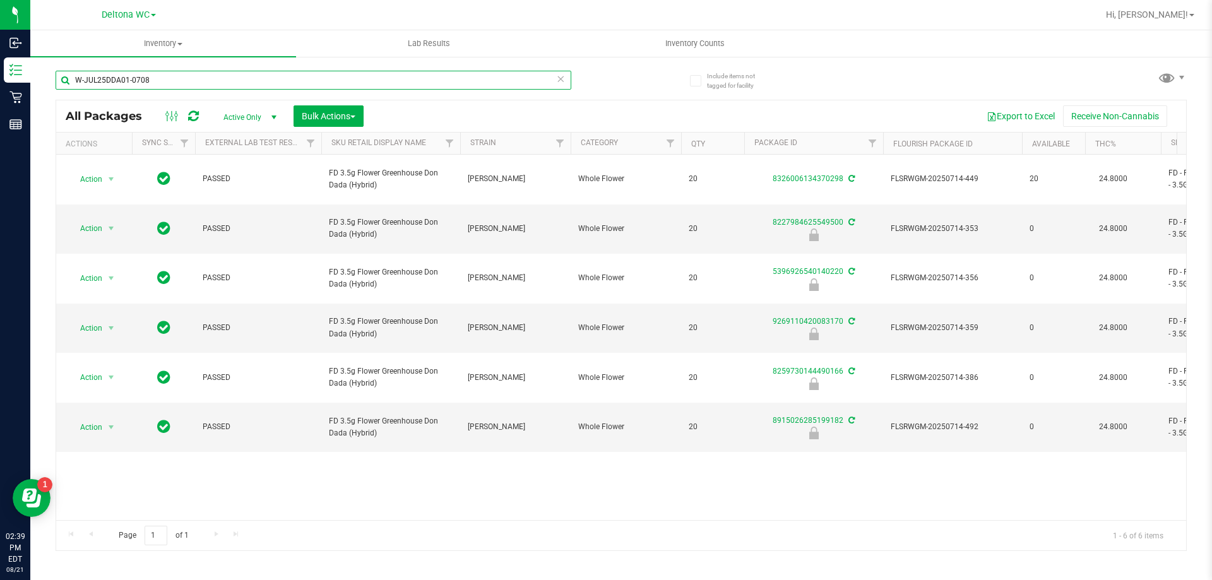
click at [169, 81] on input "W-JUL25DDA01-0708" at bounding box center [314, 80] width 516 height 19
click at [169, 83] on input "W-JUL25DDA01-0708" at bounding box center [314, 80] width 516 height 19
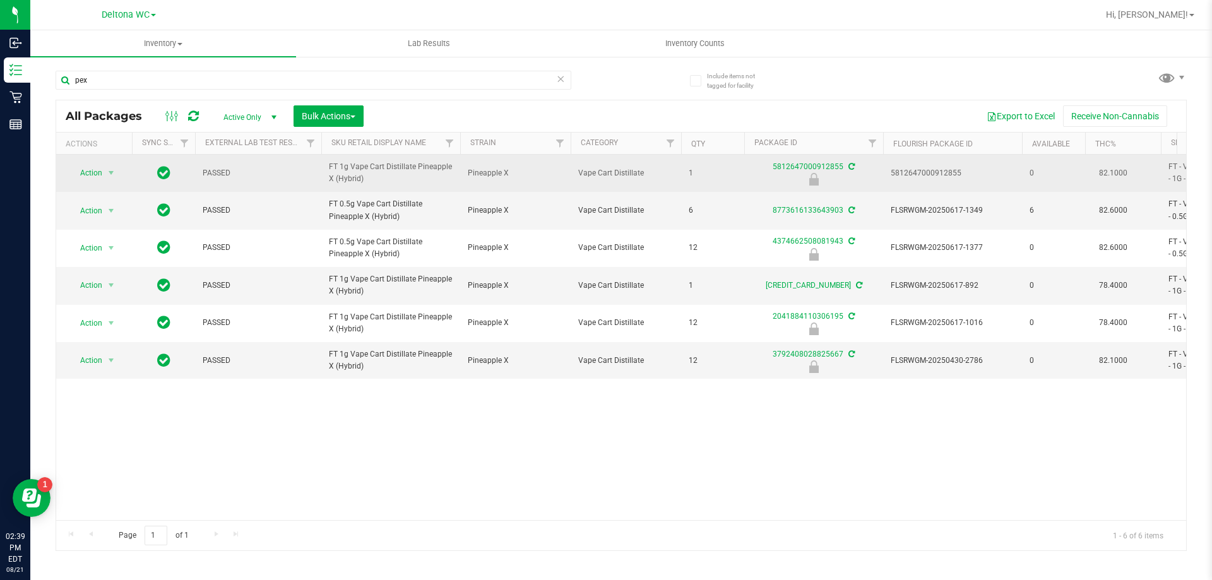
click at [362, 173] on span "FT 1g Vape Cart Distillate Pineapple X (Hybrid)" at bounding box center [391, 173] width 124 height 24
click at [357, 171] on span "FT 1g Vape Cart Distillate Pineapple X (Hybrid)" at bounding box center [391, 173] width 124 height 24
click at [350, 173] on span "FT 1g Vape Cart Distillate Pineapple X (Hybrid)" at bounding box center [391, 173] width 124 height 24
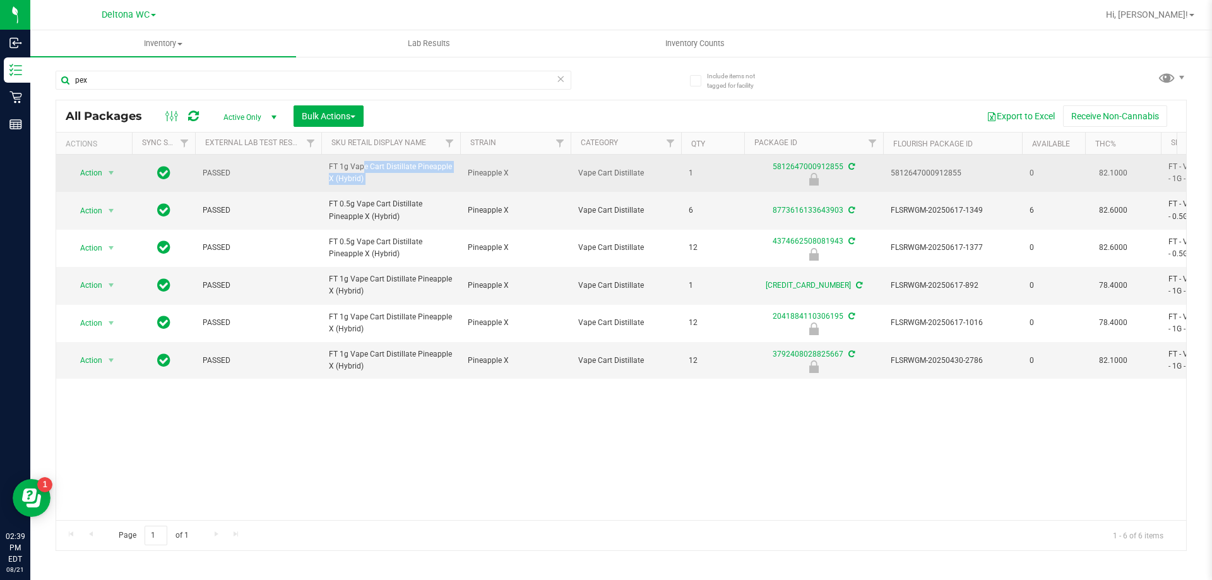
click at [350, 173] on span "FT 1g Vape Cart Distillate Pineapple X (Hybrid)" at bounding box center [391, 173] width 124 height 24
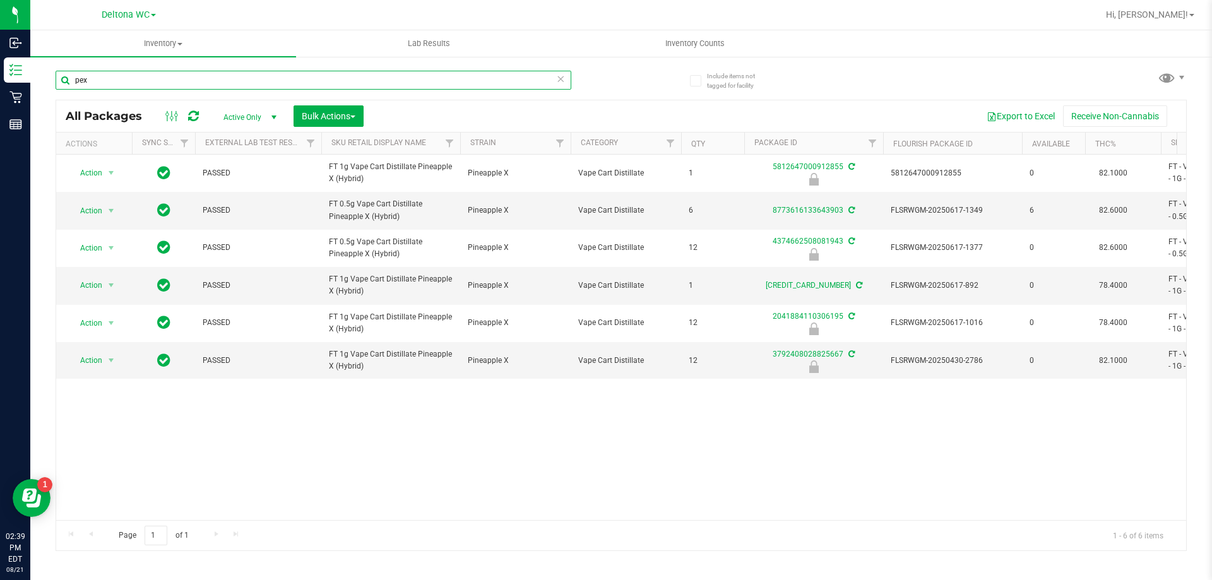
click at [128, 84] on input "pex" at bounding box center [314, 80] width 516 height 19
paste input "FT 1g Vape Cart Distillate Pineapple X (Hybrid)"
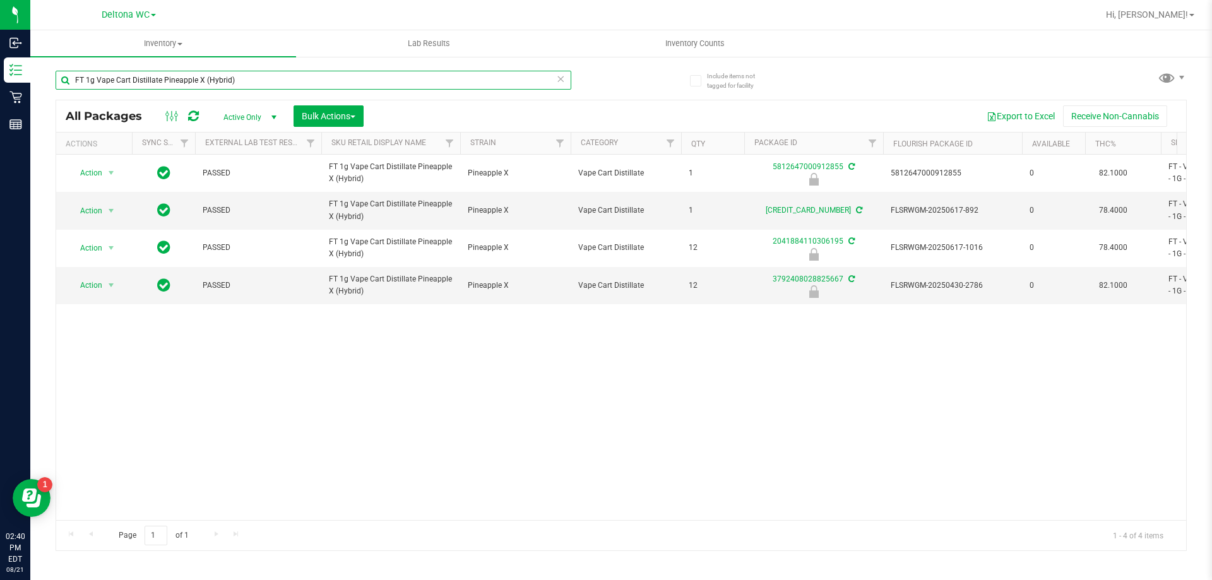
type input "FT 1g Vape Cart Distillate Pineapple X (Hybrid)"
click at [658, 330] on div "Action Action Edit attributes Global inventory Locate package Package audit log…" at bounding box center [621, 338] width 1130 height 366
click at [643, 339] on div "Action Action Edit attributes Global inventory Locate package Package audit log…" at bounding box center [621, 338] width 1130 height 366
click at [97, 289] on span "Action" at bounding box center [86, 286] width 34 height 18
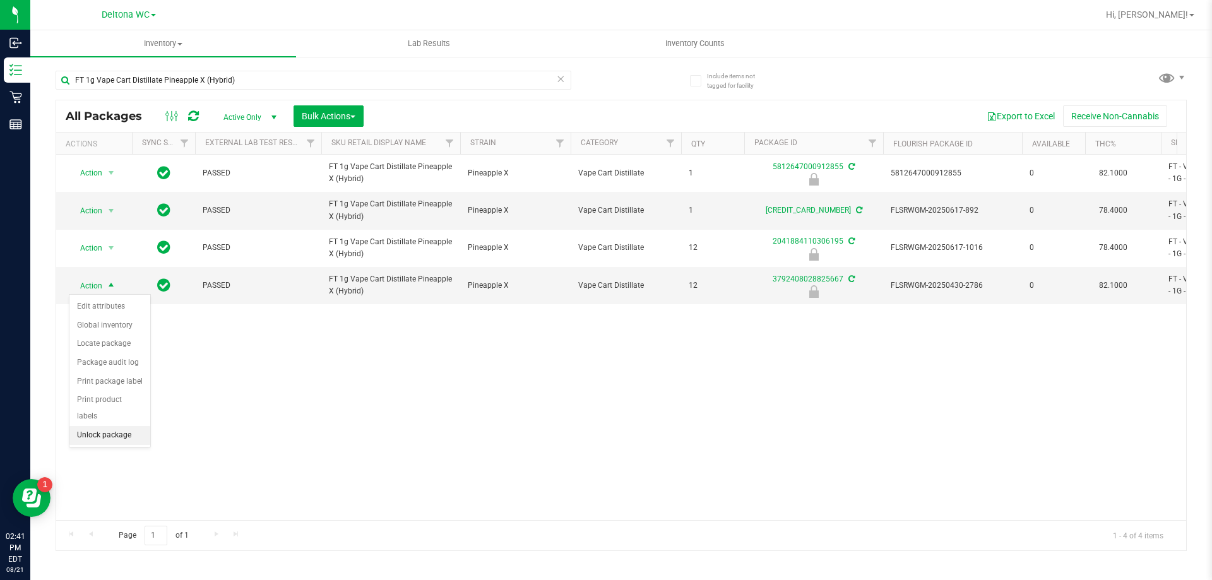
click at [136, 426] on li "Unlock package" at bounding box center [109, 435] width 81 height 19
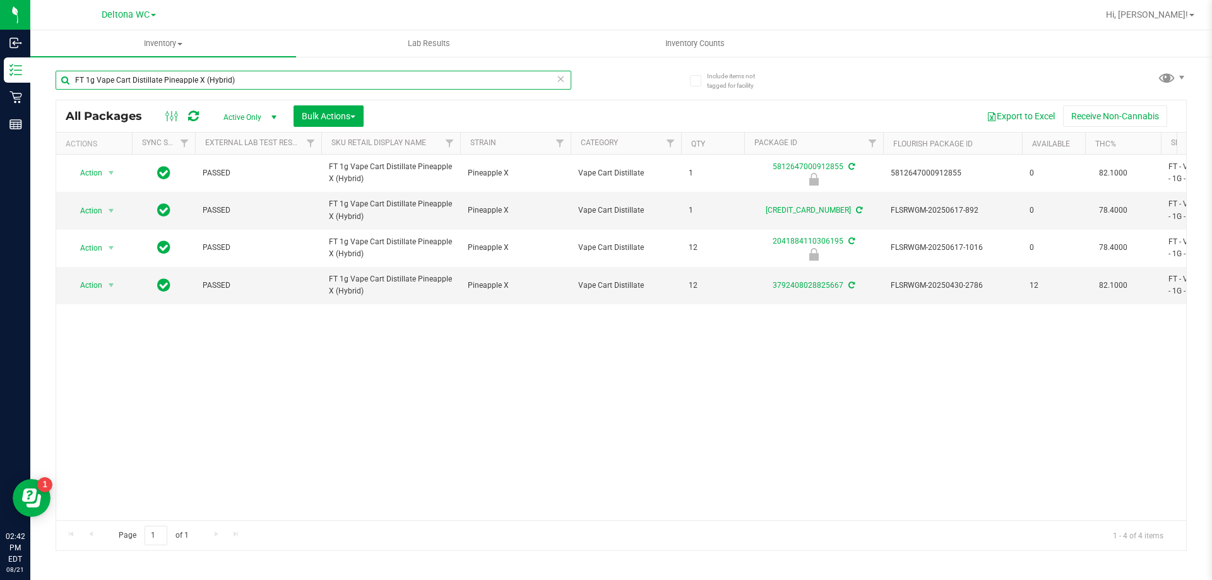
drag, startPoint x: 261, startPoint y: 72, endPoint x: 52, endPoint y: 93, distance: 210.1
click at [52, 93] on div "Include items not tagged for facility FT 1g Vape Cart Distillate Pineapple X (H…" at bounding box center [621, 248] width 1182 height 385
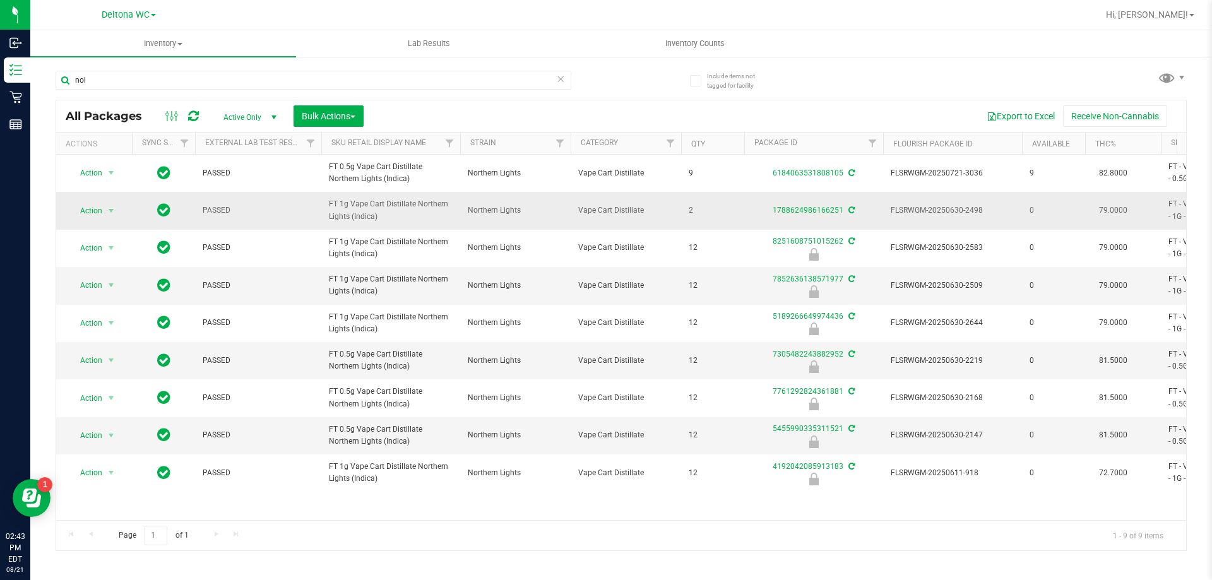
click at [368, 208] on span "FT 1g Vape Cart Distillate Northern Lights (Indica)" at bounding box center [391, 210] width 124 height 24
click at [368, 207] on span "FT 1g Vape Cart Distillate Northern Lights (Indica)" at bounding box center [391, 210] width 124 height 24
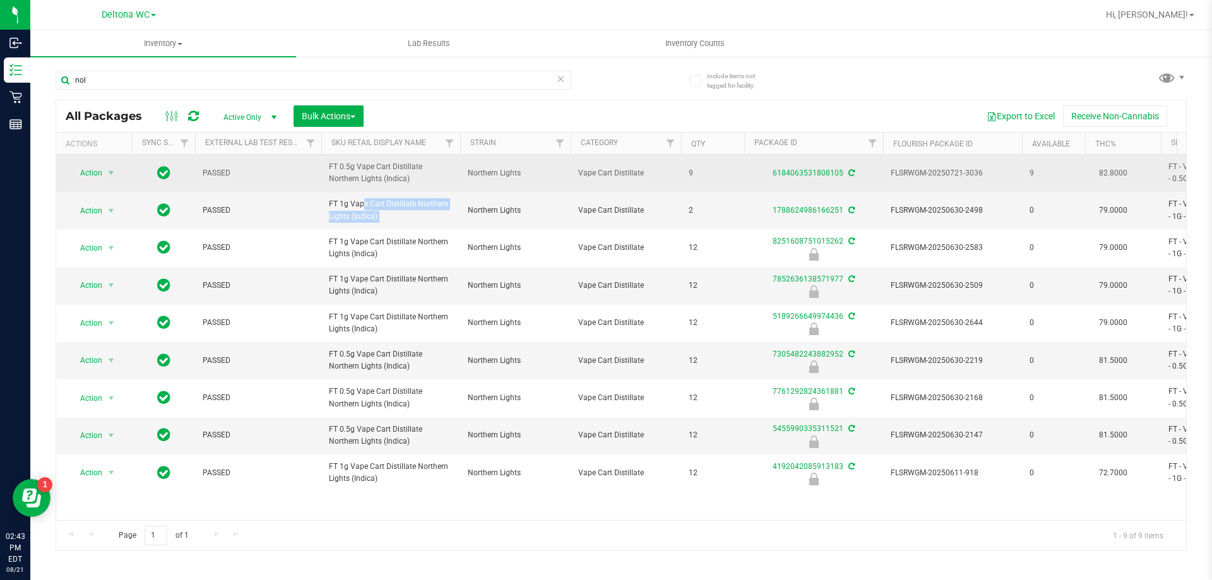
copy tr "FT 1g Vape Cart Distillate Northern Lights (Indica)"
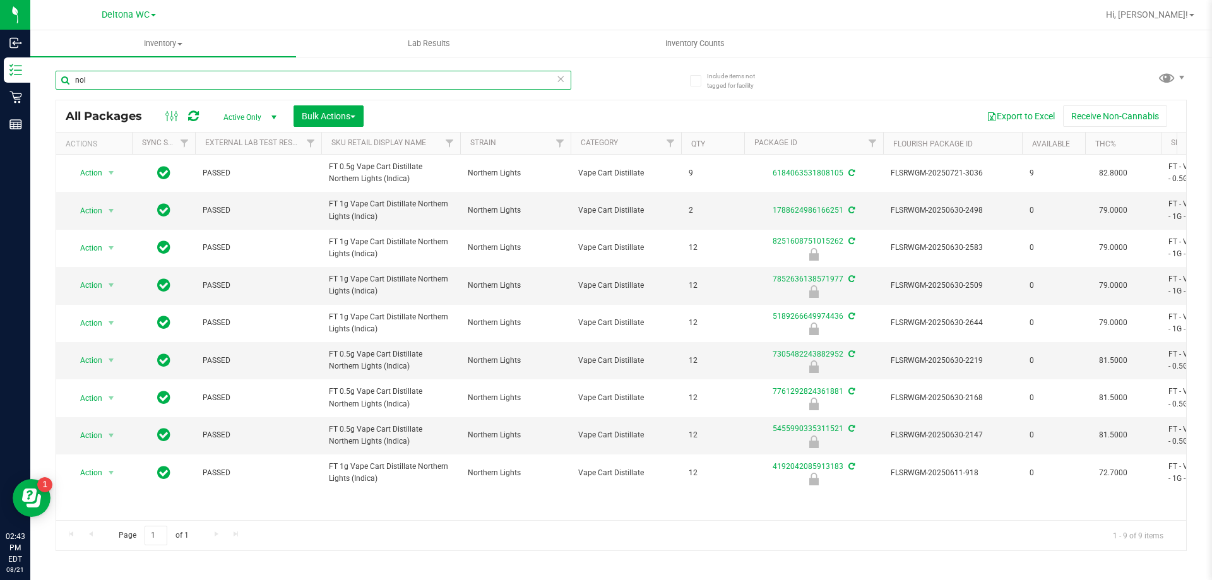
click at [169, 75] on input "nol" at bounding box center [314, 80] width 516 height 19
paste input "FT 1g Vape Cart Distillate Northern Lights (Indica)"
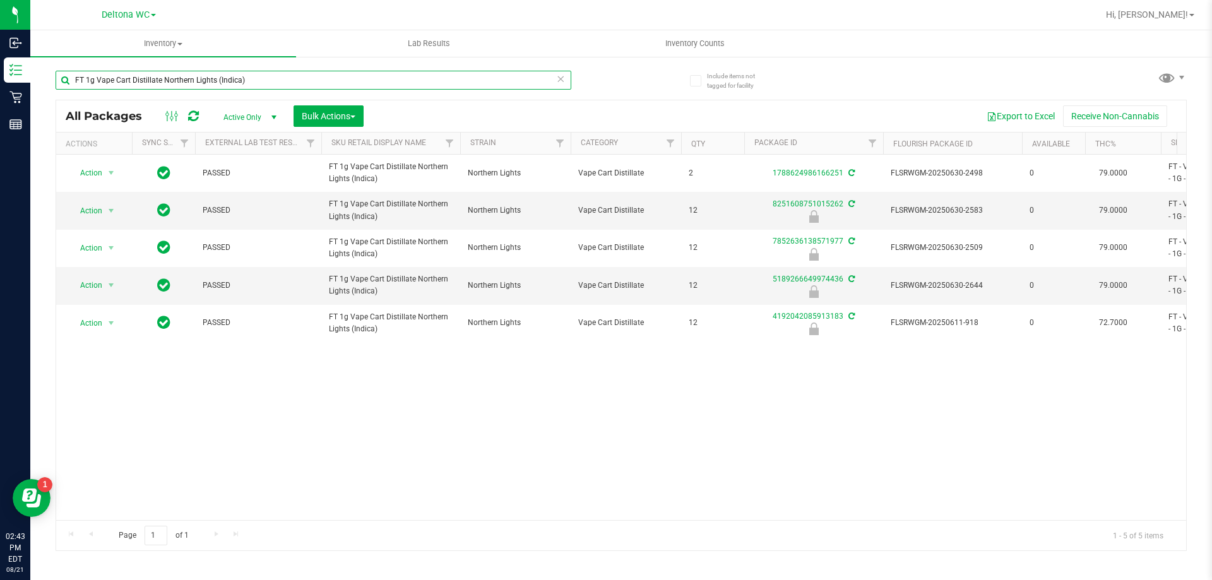
drag, startPoint x: 288, startPoint y: 84, endPoint x: 52, endPoint y: 107, distance: 236.7
click at [52, 107] on div "Include items not tagged for facility FT 1g Vape Cart Distillate Northern Light…" at bounding box center [621, 248] width 1182 height 385
click at [201, 72] on input "FT 1g Vape Cart Distillate Northern Lights (Indica)" at bounding box center [314, 80] width 516 height 19
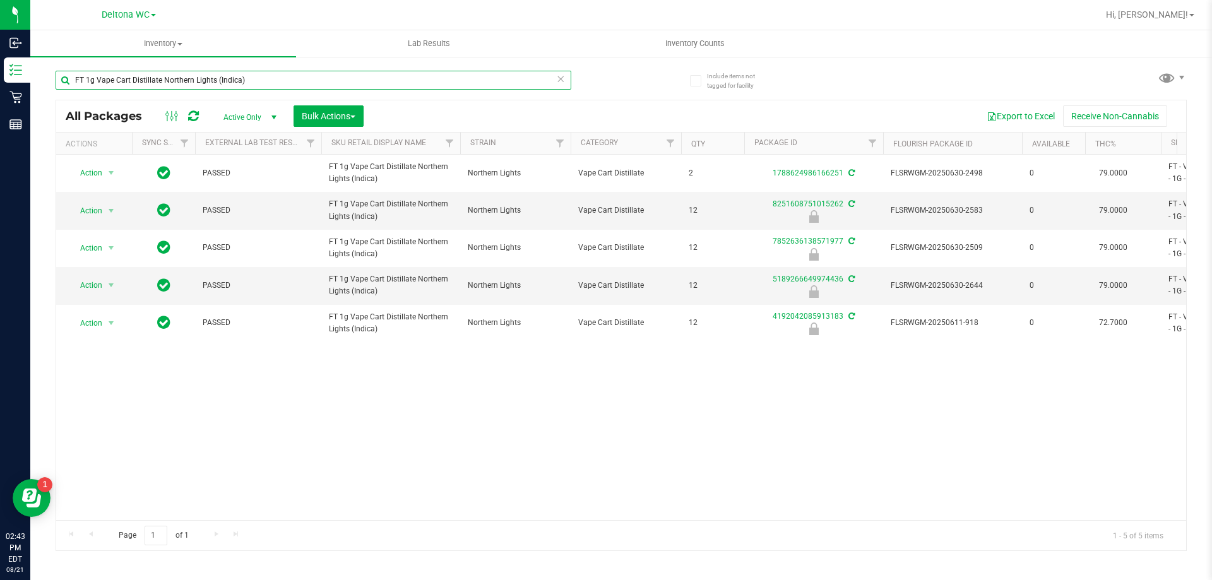
click at [201, 72] on input "FT 1g Vape Cart Distillate Northern Lights (Indica)" at bounding box center [314, 80] width 516 height 19
type input "pzt"
click at [105, 287] on span "select" at bounding box center [112, 286] width 16 height 18
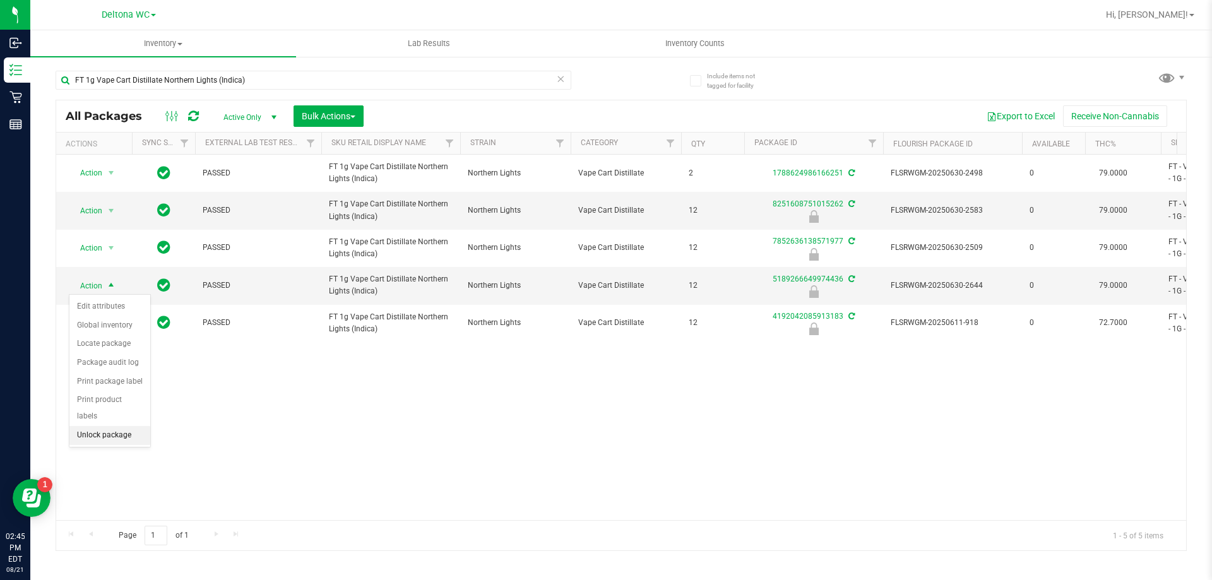
click at [103, 426] on li "Unlock package" at bounding box center [109, 435] width 81 height 19
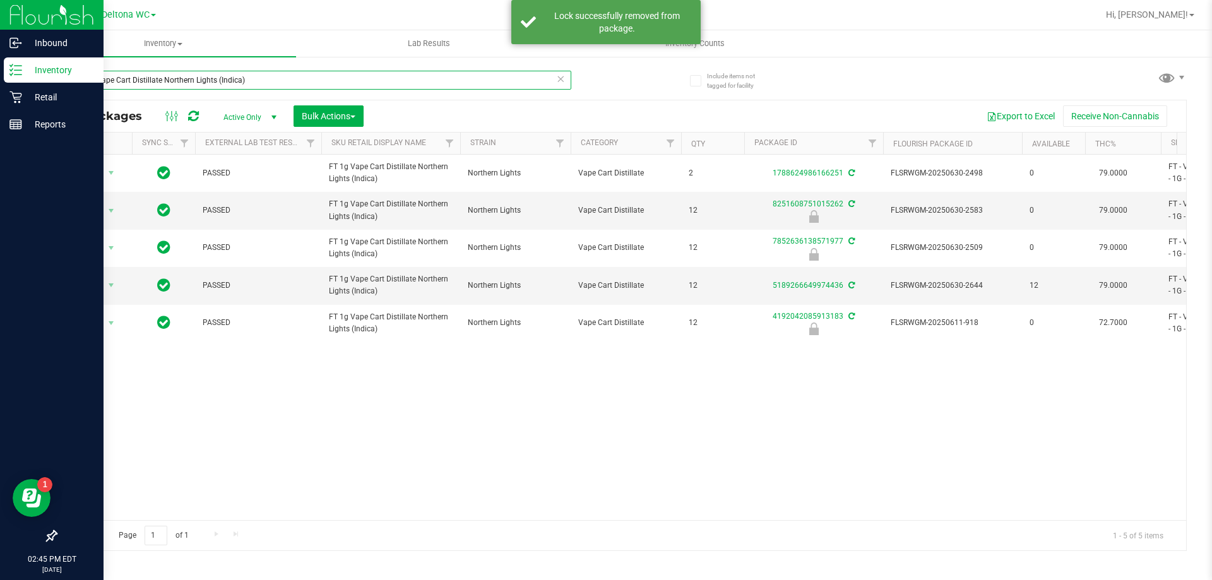
drag, startPoint x: 330, startPoint y: 85, endPoint x: 1, endPoint y: 66, distance: 330.2
click at [0, 66] on div "Inbound Inventory Retail Reports 02:45 PM EDT [DATE] 08/21 Deltona WC Hi, [PERS…" at bounding box center [606, 290] width 1212 height 580
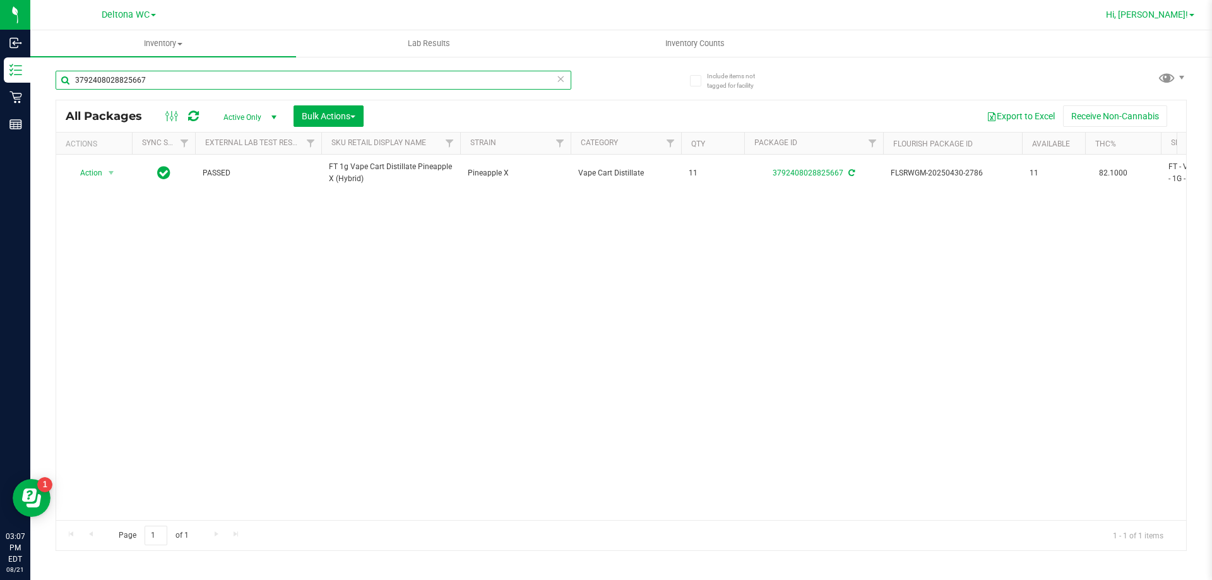
type input "3792408028825667"
